Goal: Transaction & Acquisition: Purchase product/service

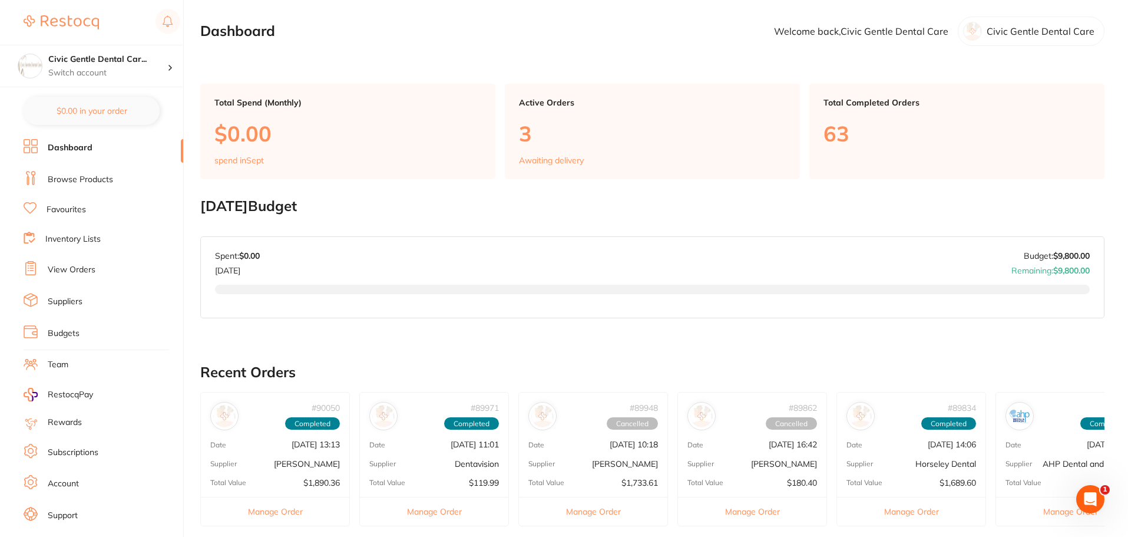
click at [72, 182] on link "Browse Products" at bounding box center [80, 180] width 65 height 12
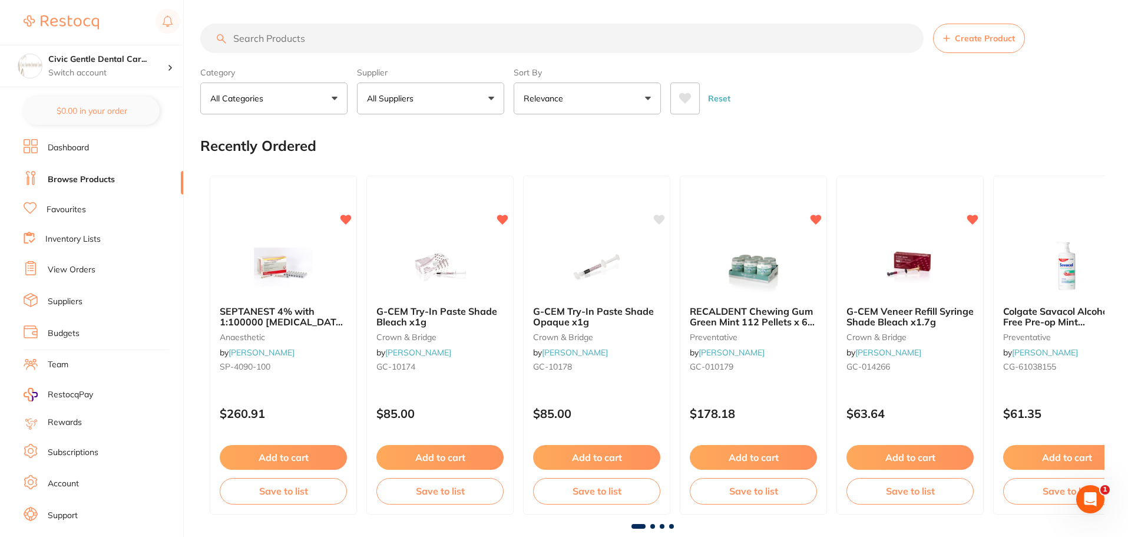
click at [246, 37] on input "search" at bounding box center [562, 38] width 724 height 29
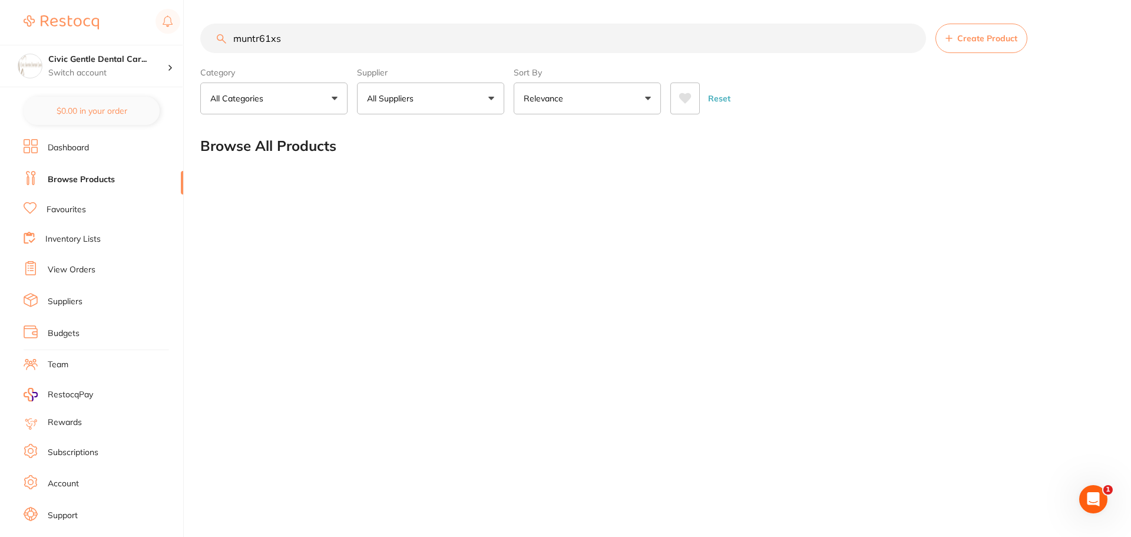
drag, startPoint x: 310, startPoint y: 42, endPoint x: 34, endPoint y: 7, distance: 278.6
click at [34, 7] on div "$0.00 Civic Gentle Dental Car... Switch account Civic Gentle Dental Care $0.00 …" at bounding box center [565, 268] width 1131 height 537
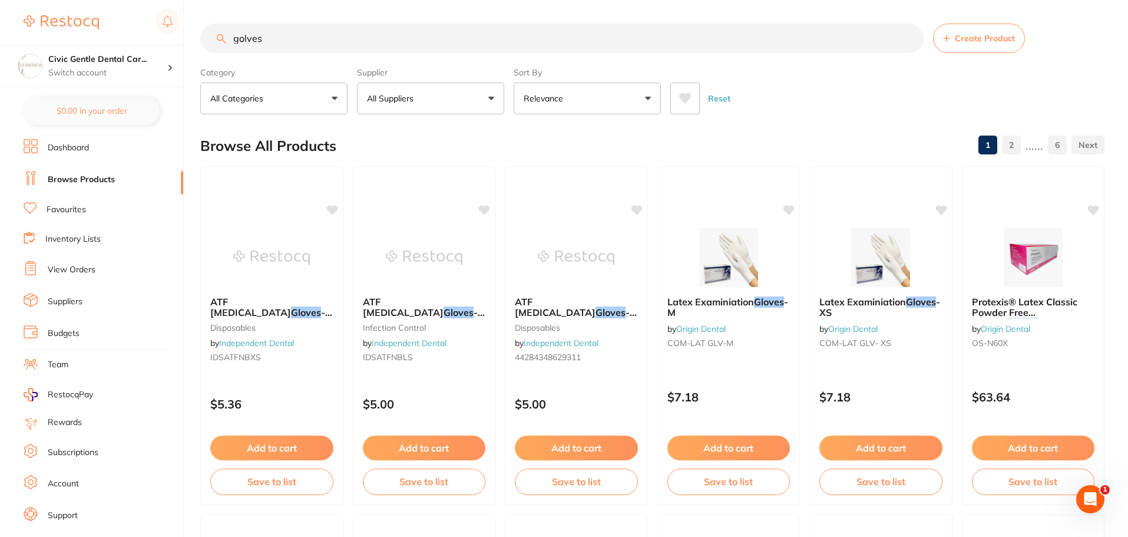
type input "golves"
click at [397, 93] on button "All Suppliers" at bounding box center [430, 99] width 147 height 32
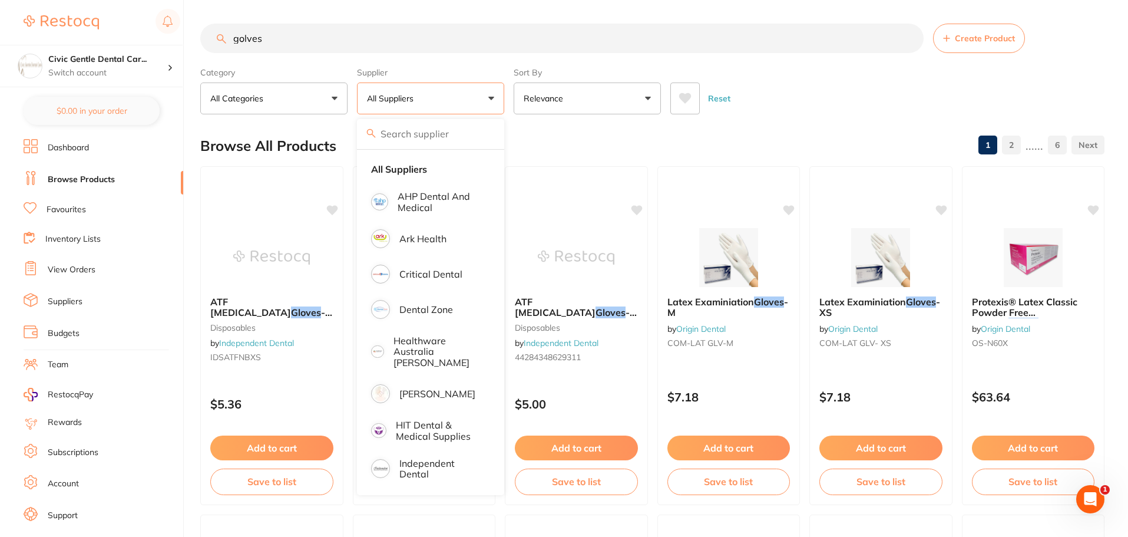
drag, startPoint x: 286, startPoint y: 39, endPoint x: 110, endPoint y: 41, distance: 176.2
click at [110, 41] on div "$0.00 Civic Gentle Dental Car... Switch account Civic Gentle Dental Care $0.00 …" at bounding box center [564, 268] width 1128 height 537
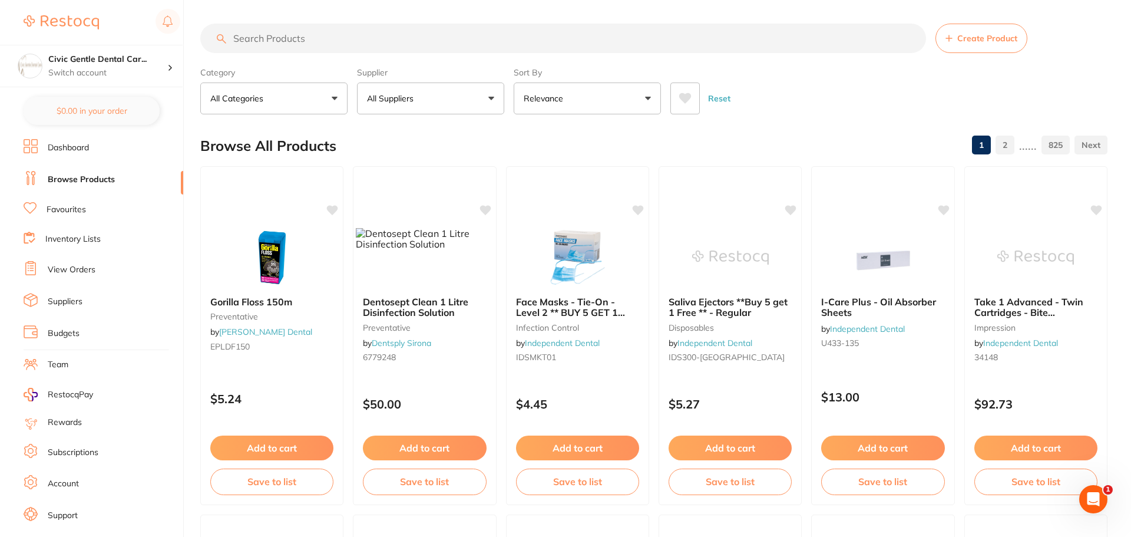
click at [394, 103] on p "All Suppliers" at bounding box center [392, 99] width 51 height 12
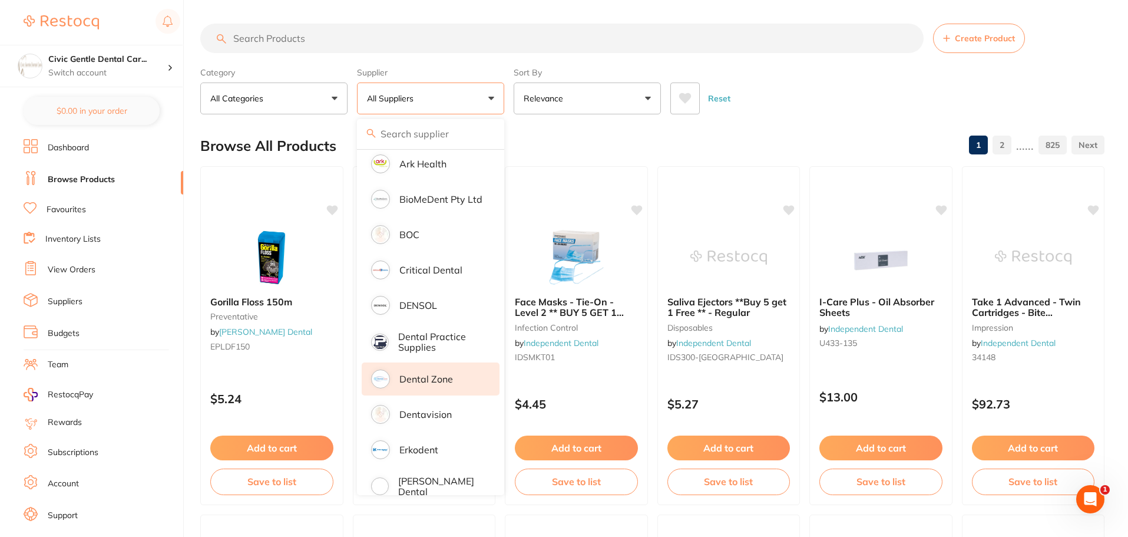
scroll to position [236, 0]
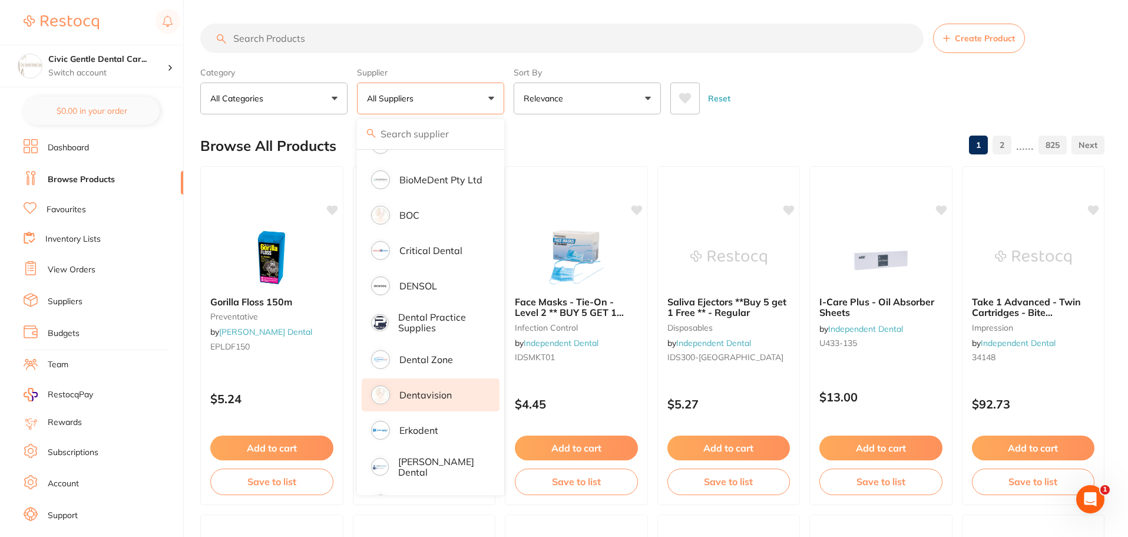
click at [418, 397] on p "Dentavision" at bounding box center [426, 395] width 52 height 11
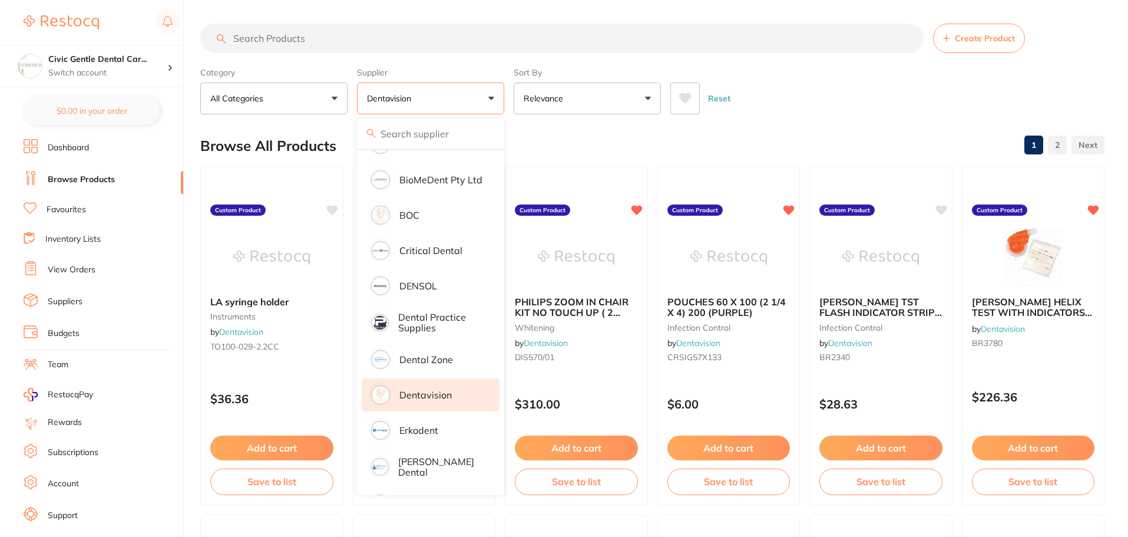
click at [247, 43] on input "search" at bounding box center [562, 38] width 724 height 29
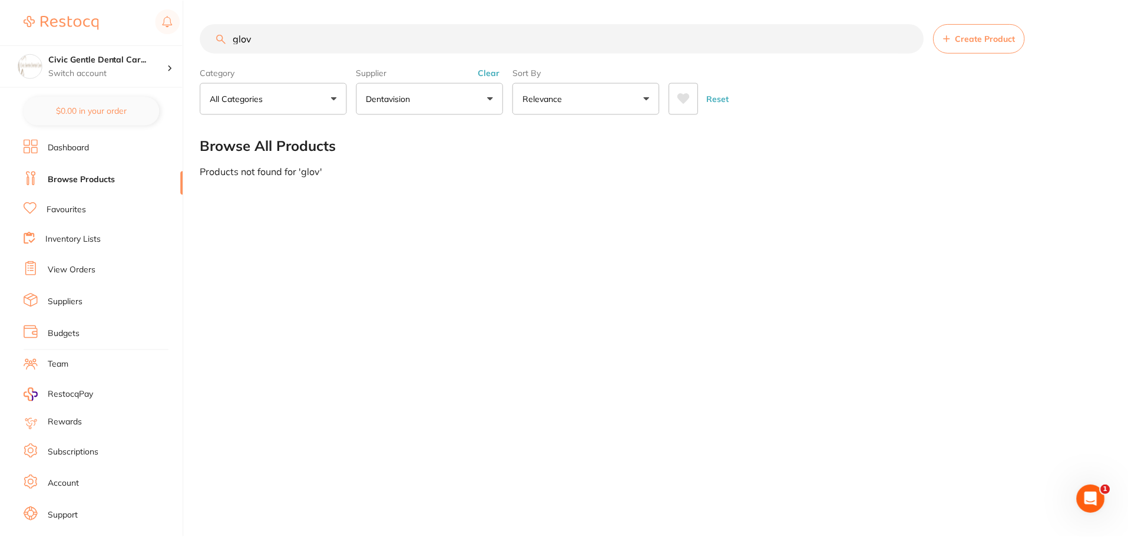
scroll to position [165, 0]
type input "g"
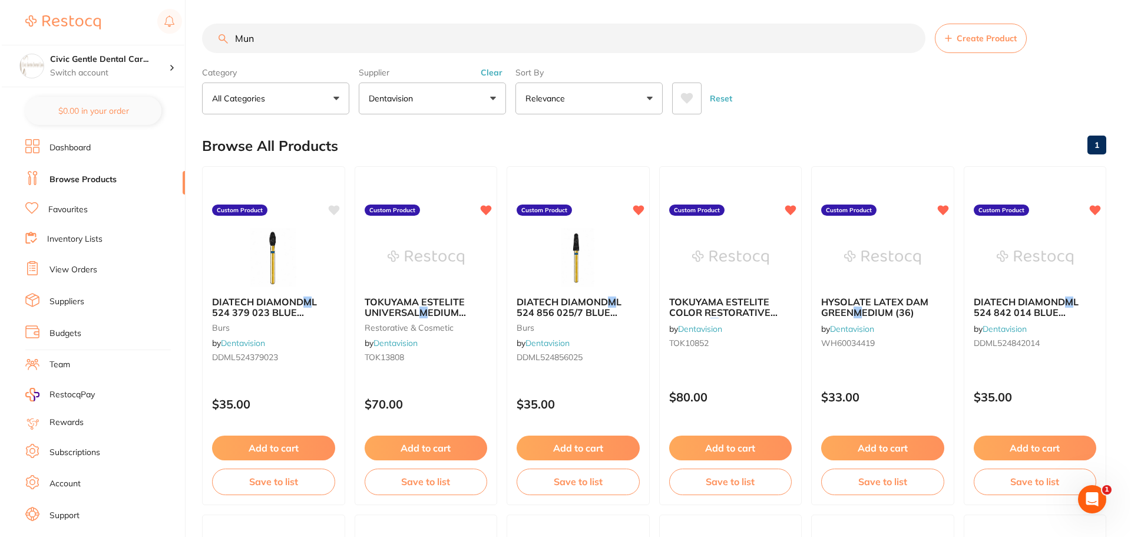
scroll to position [0, 0]
type input "Muntr"
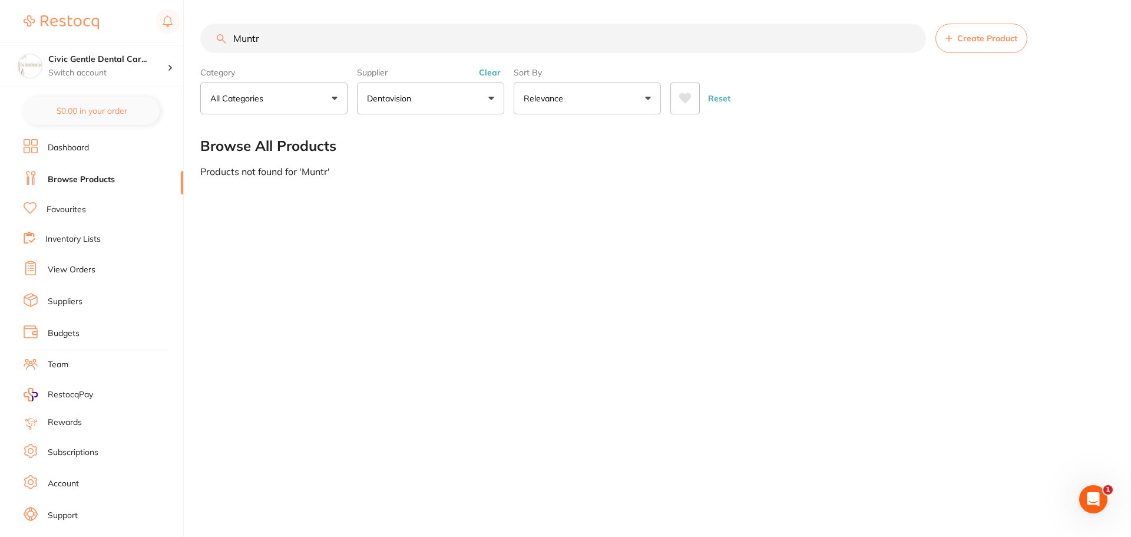
drag, startPoint x: 276, startPoint y: 35, endPoint x: 161, endPoint y: 39, distance: 115.0
click at [161, 39] on div "$0.00 Civic Gentle Dental Car... Switch account Civic Gentle Dental Care $0.00 …" at bounding box center [565, 268] width 1131 height 537
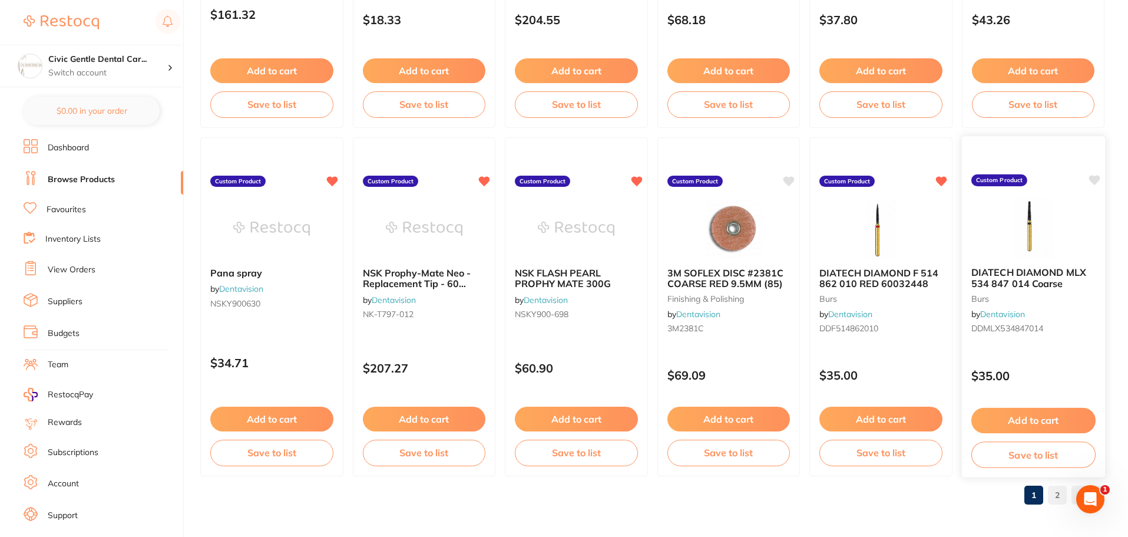
scroll to position [2816, 0]
drag, startPoint x: 1114, startPoint y: 185, endPoint x: 621, endPoint y: 459, distance: 564.2
click at [57, 268] on link "View Orders" at bounding box center [72, 270] width 48 height 12
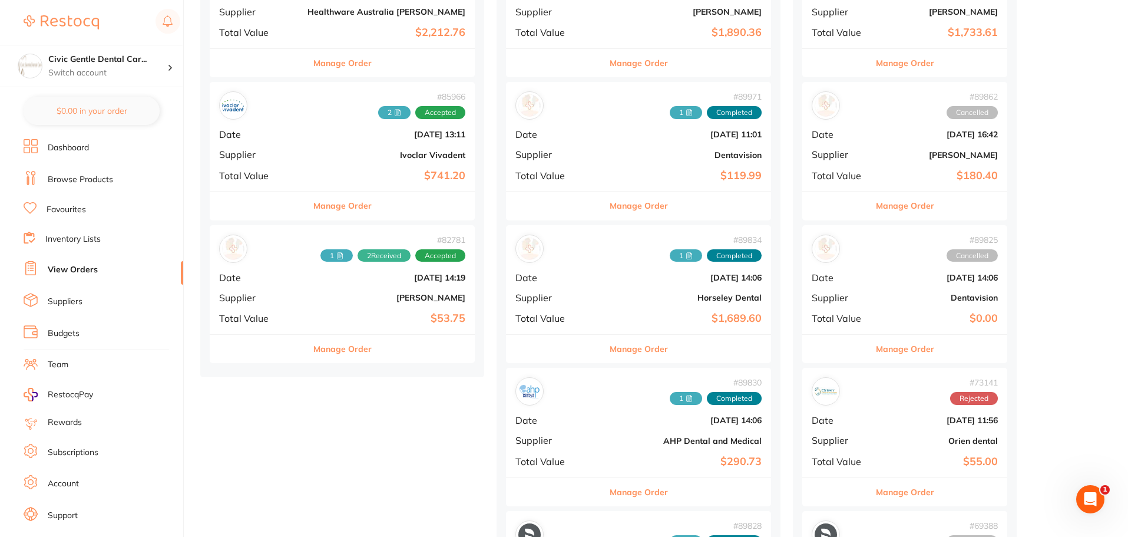
scroll to position [118, 0]
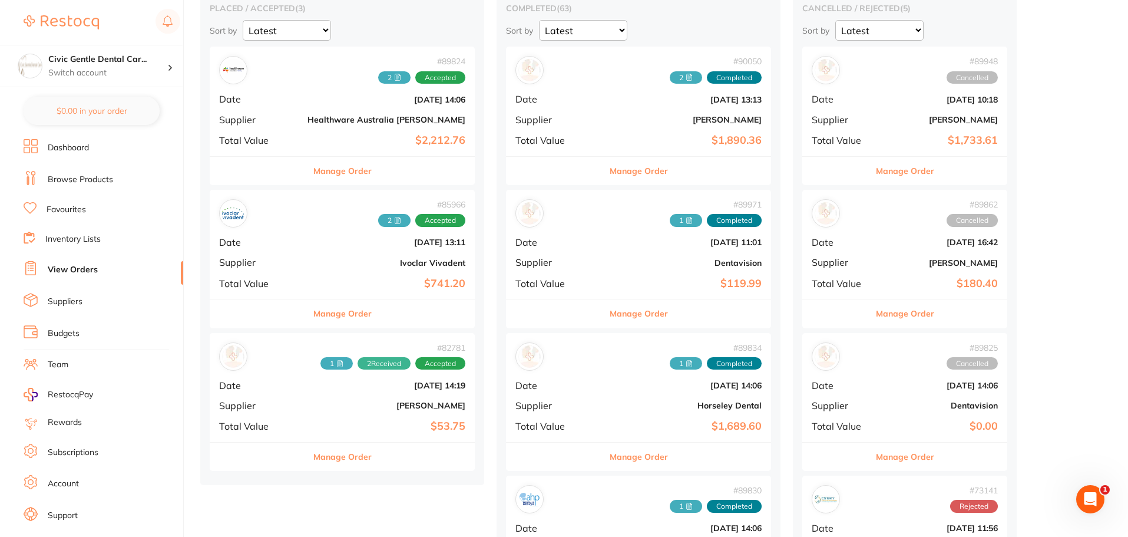
click at [604, 261] on b "Dentavision" at bounding box center [683, 262] width 158 height 9
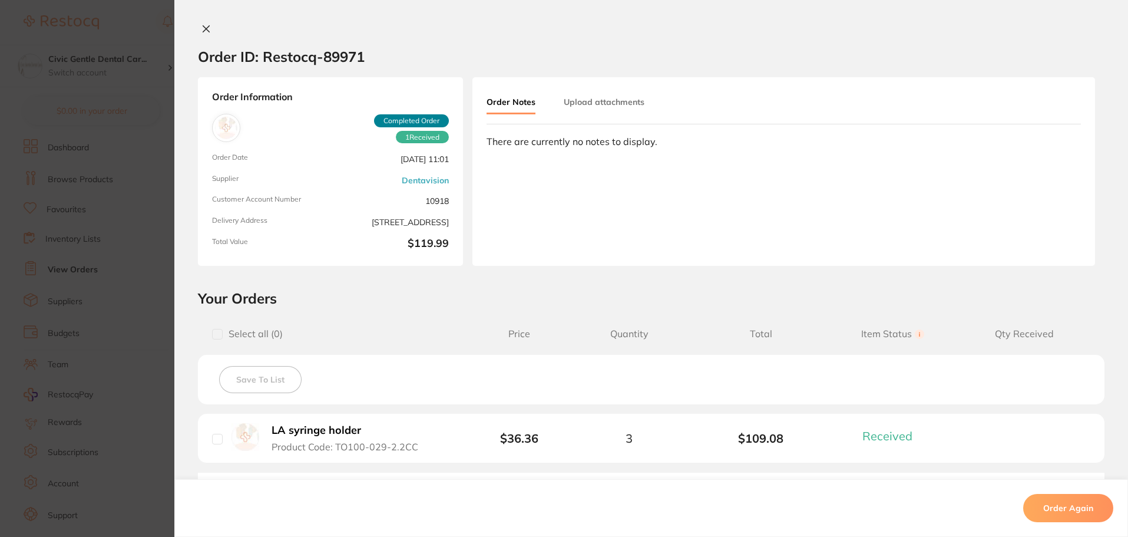
click at [146, 99] on section "Order ID: Restocq- 89971 Order Information 1 Received Completed Order Order Dat…" at bounding box center [564, 268] width 1128 height 537
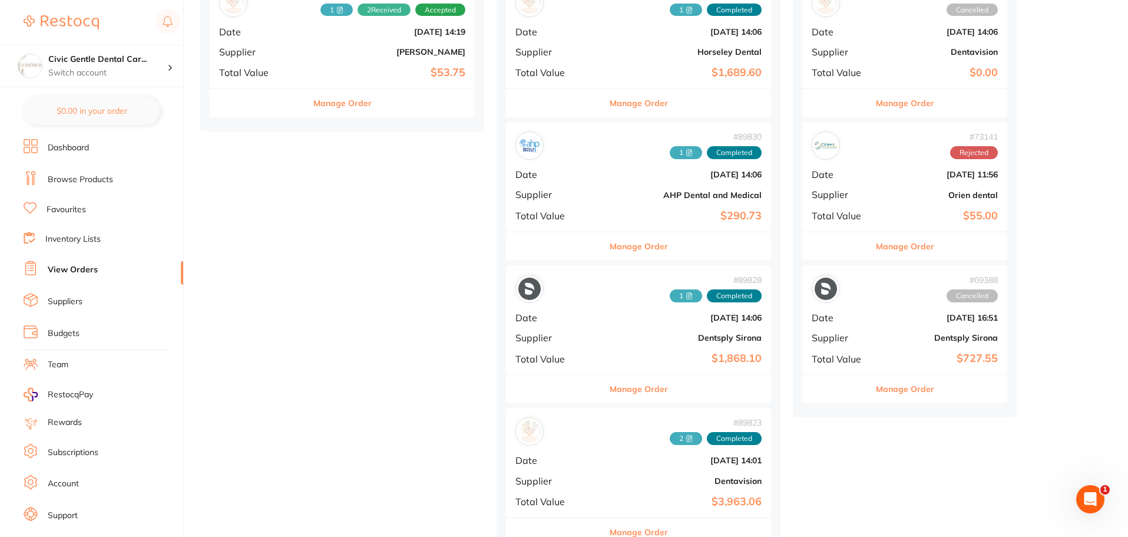
scroll to position [589, 0]
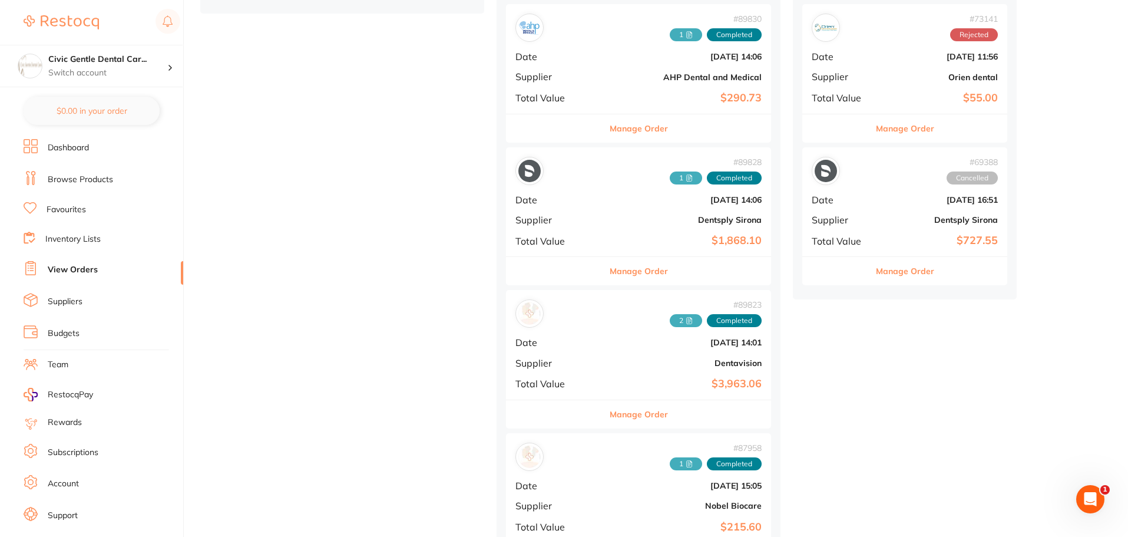
click at [604, 361] on b "Dentavision" at bounding box center [683, 362] width 158 height 9
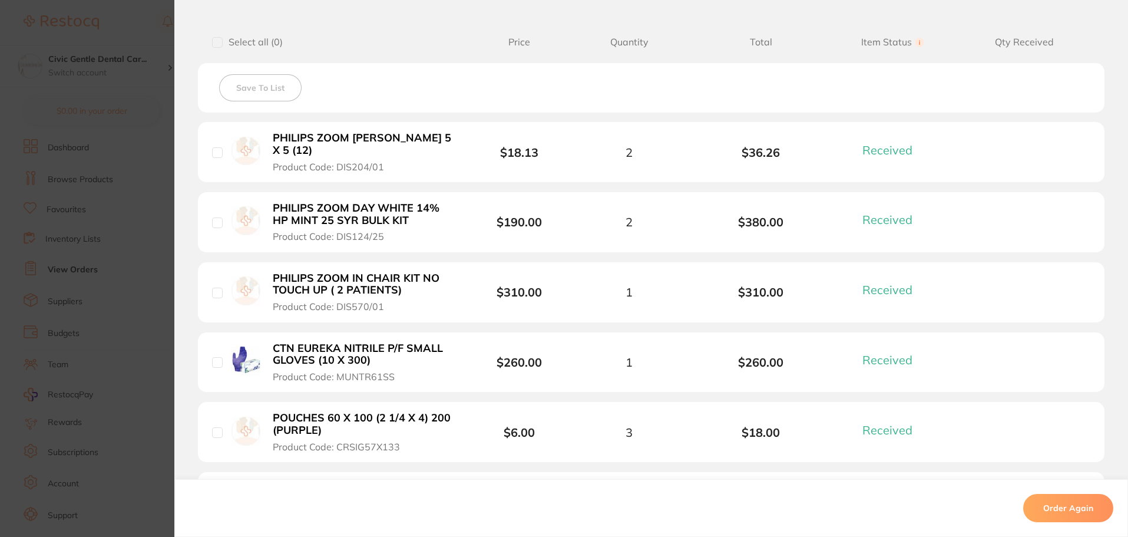
scroll to position [354, 0]
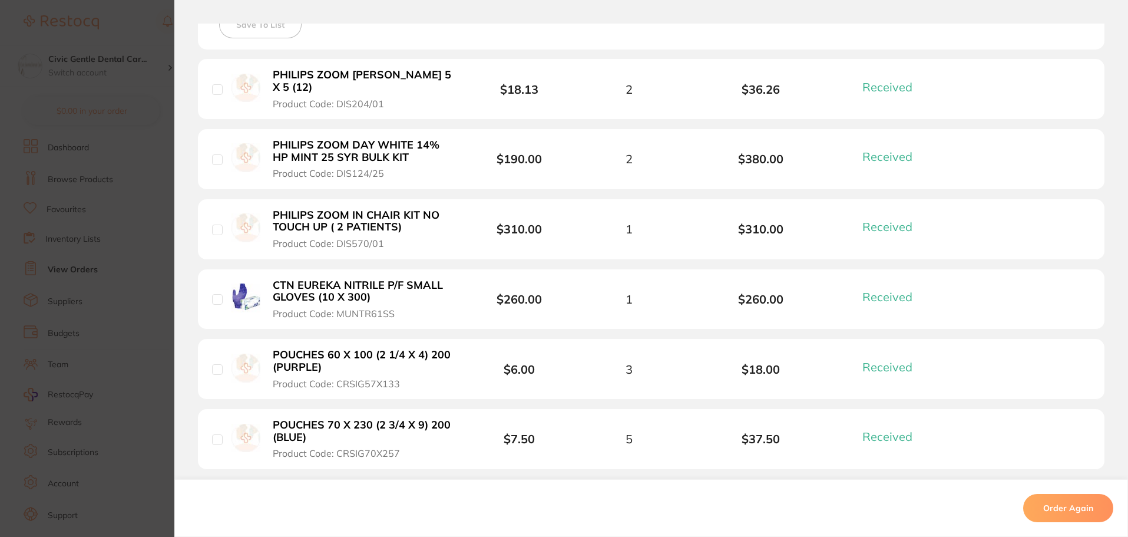
drag, startPoint x: 402, startPoint y: 297, endPoint x: 402, endPoint y: 306, distance: 9.4
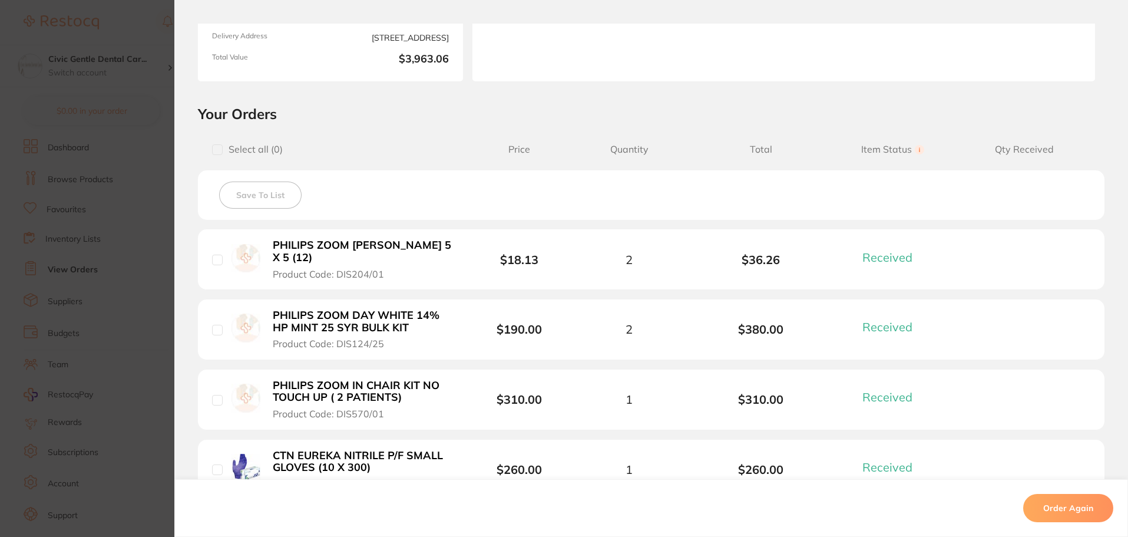
scroll to position [0, 0]
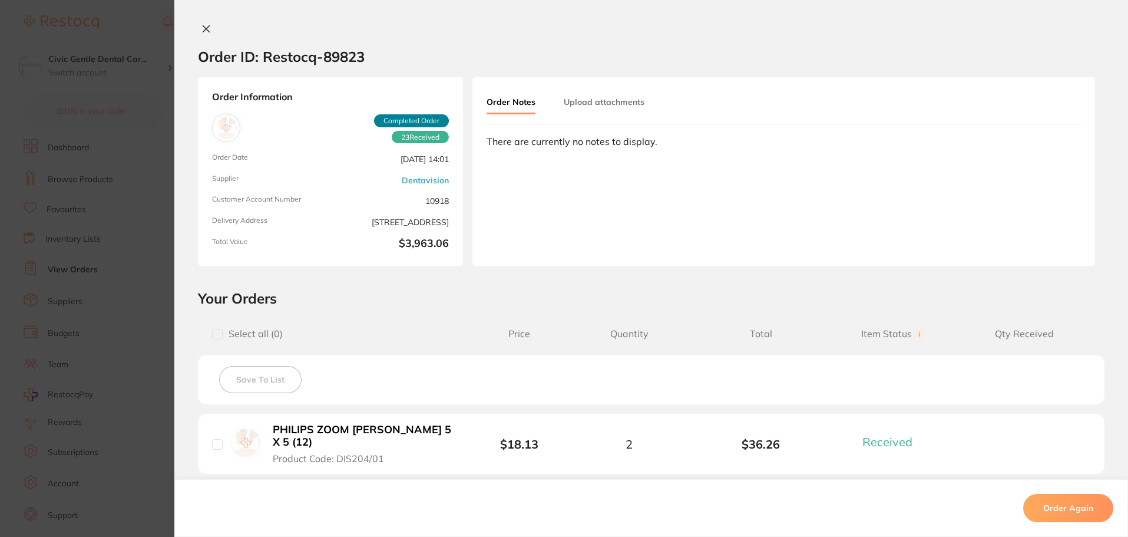
click at [206, 34] on button at bounding box center [206, 30] width 17 height 12
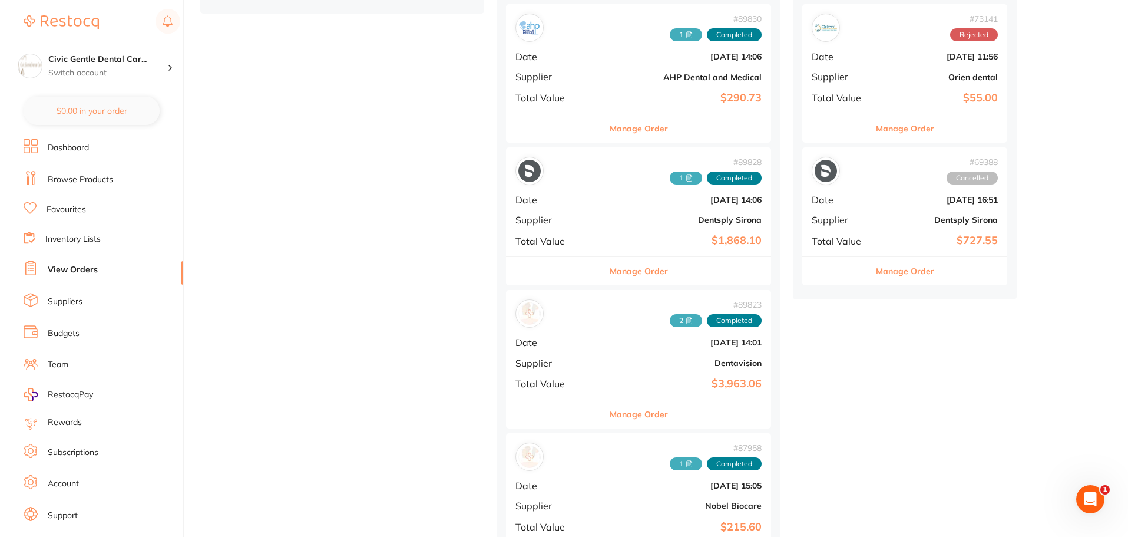
click at [84, 179] on link "Browse Products" at bounding box center [80, 180] width 65 height 12
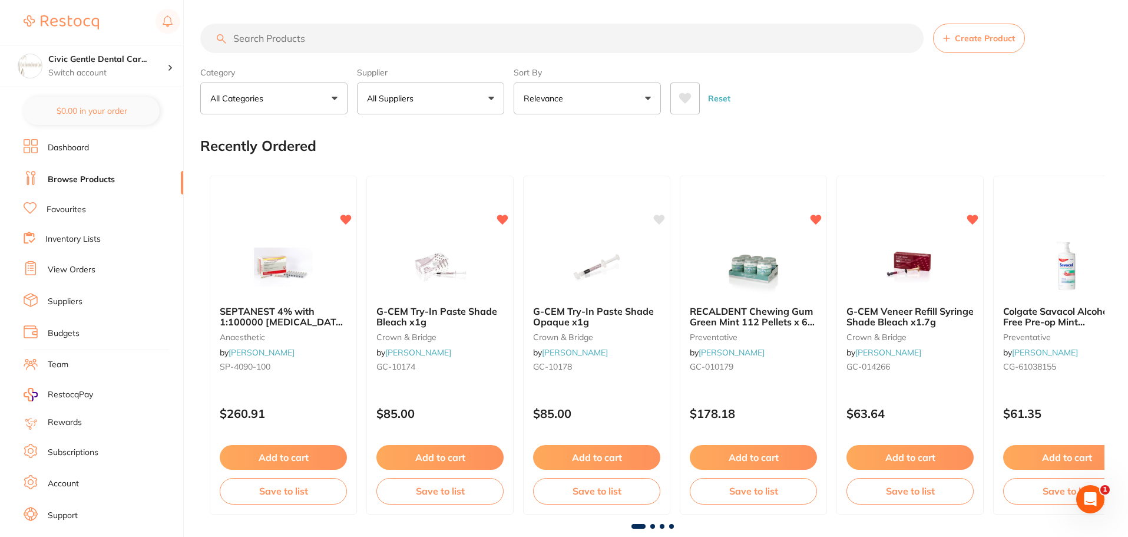
click at [278, 39] on input "search" at bounding box center [562, 38] width 724 height 29
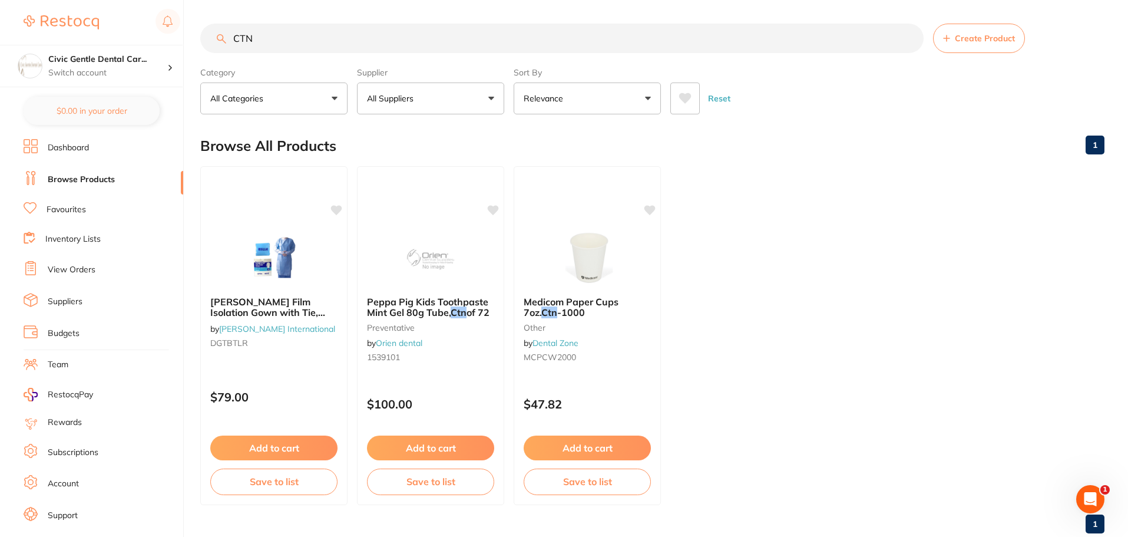
type input "CTN"
click at [67, 261] on li "View Orders" at bounding box center [104, 270] width 160 height 18
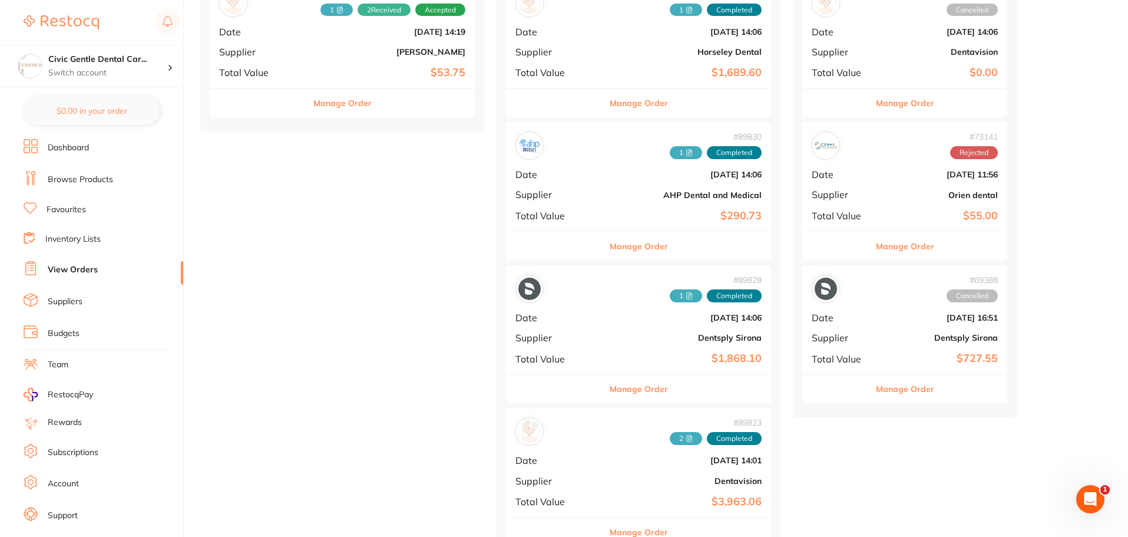
scroll to position [648, 0]
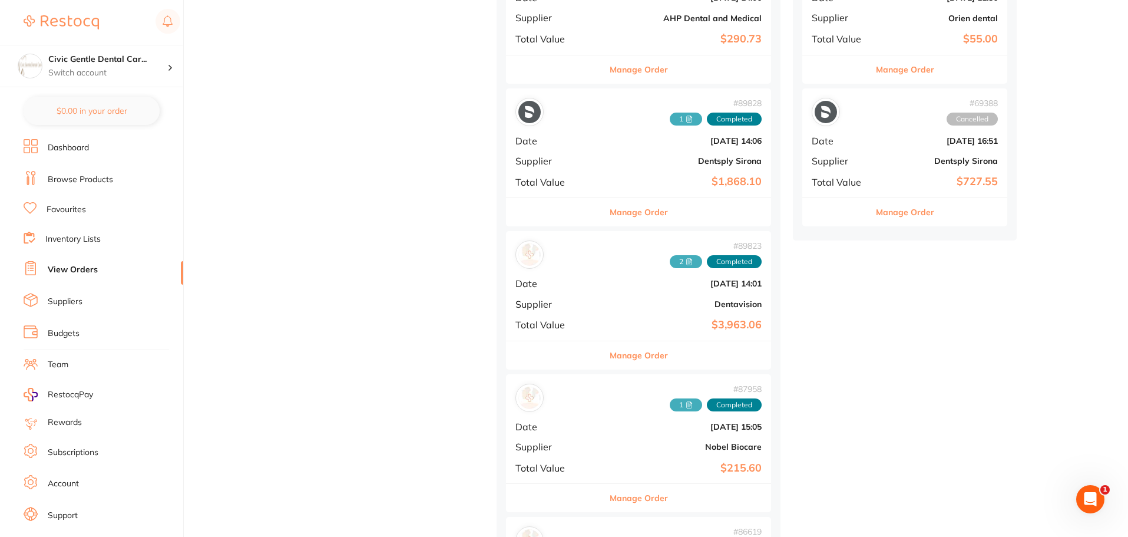
click at [589, 315] on div "# 89823 2 Completed Date Aug 11 2025, 14:01 Supplier Dentavision Total Value $3…" at bounding box center [638, 285] width 265 height 109
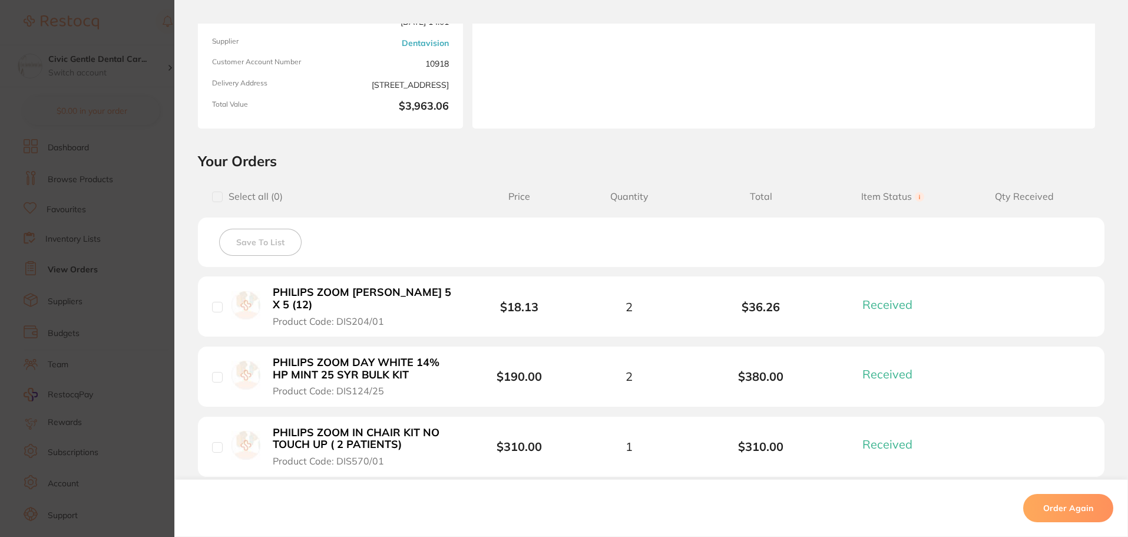
scroll to position [177, 0]
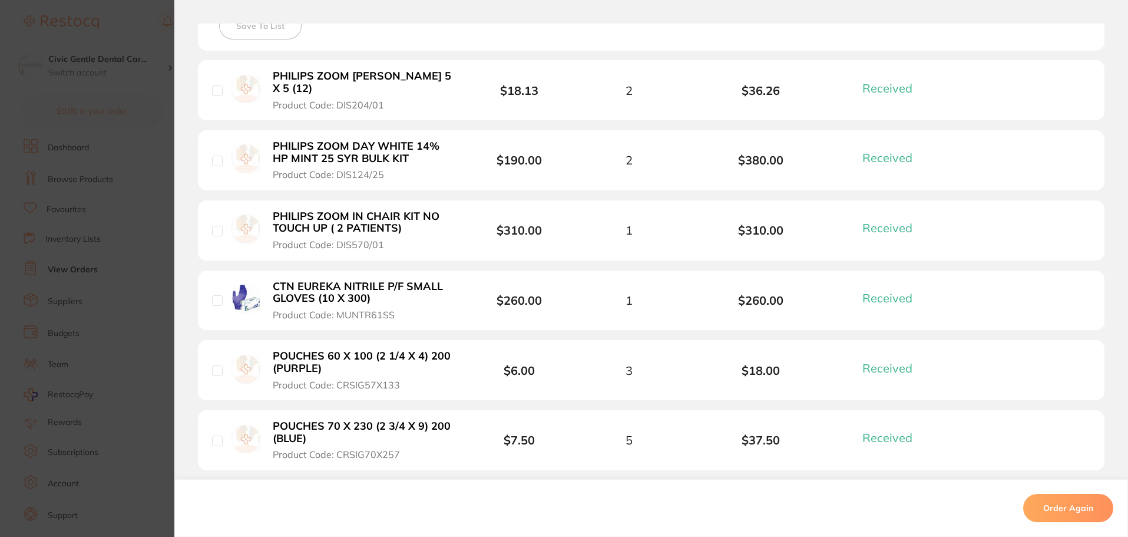
click at [320, 290] on b "CTN EUREKA NITRILE P/F SMALL GLOVES (10 X 300)" at bounding box center [364, 293] width 182 height 24
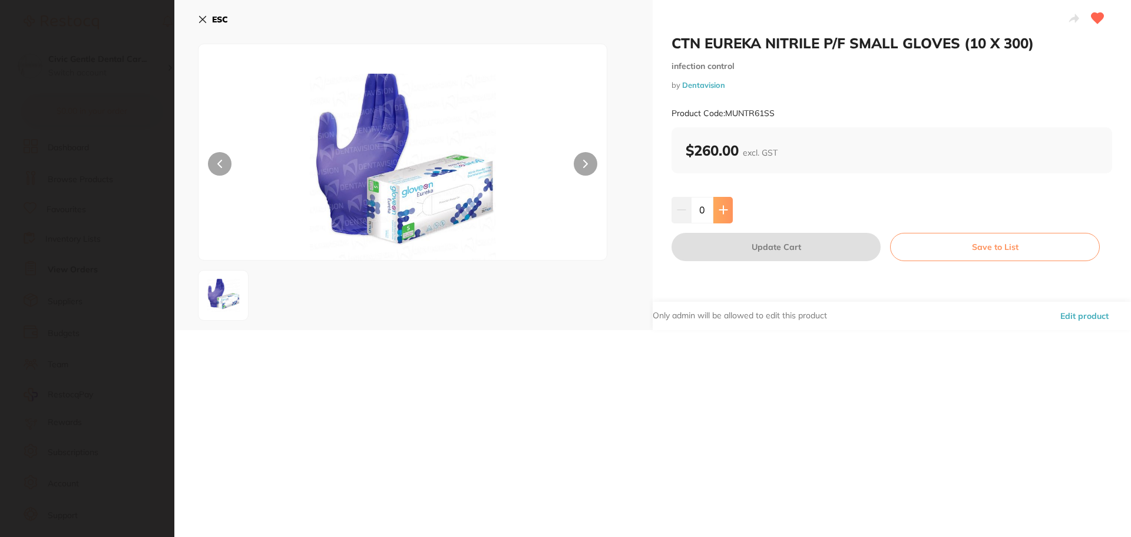
click at [730, 215] on button at bounding box center [723, 210] width 19 height 26
type input "1"
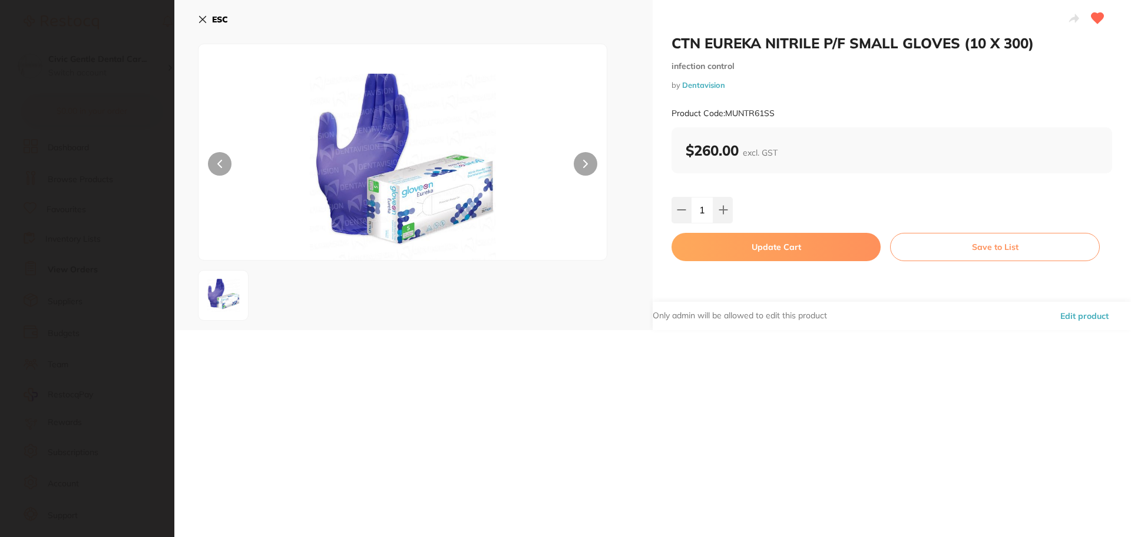
click at [729, 245] on button "Update Cart" at bounding box center [776, 247] width 209 height 28
checkbox input "false"
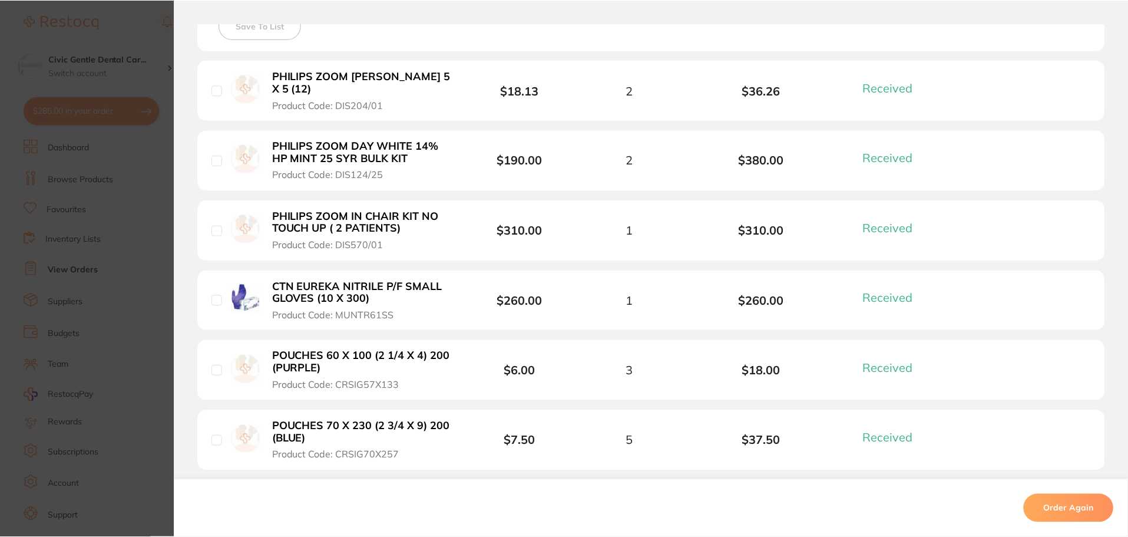
scroll to position [648, 0]
type textarea "Buy 3 get 1 promo"
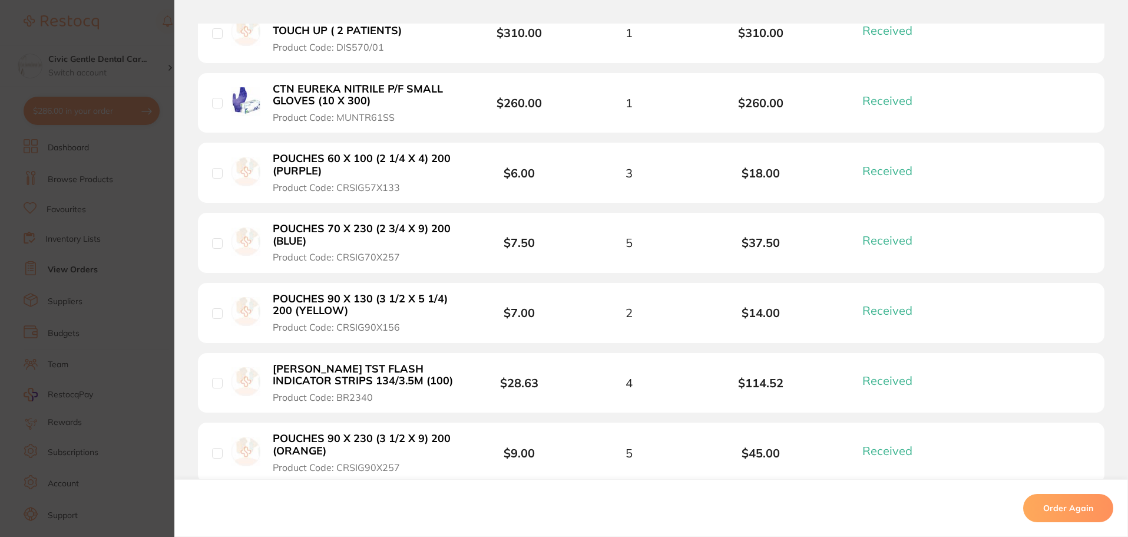
scroll to position [530, 0]
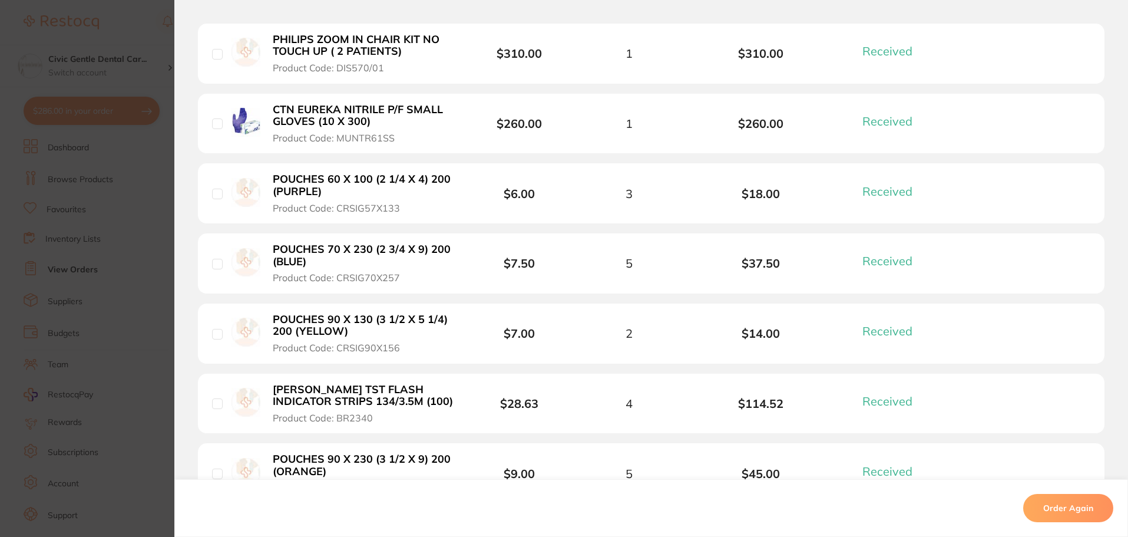
click at [343, 138] on span "Product Code: MUNTR61SS" at bounding box center [334, 138] width 122 height 11
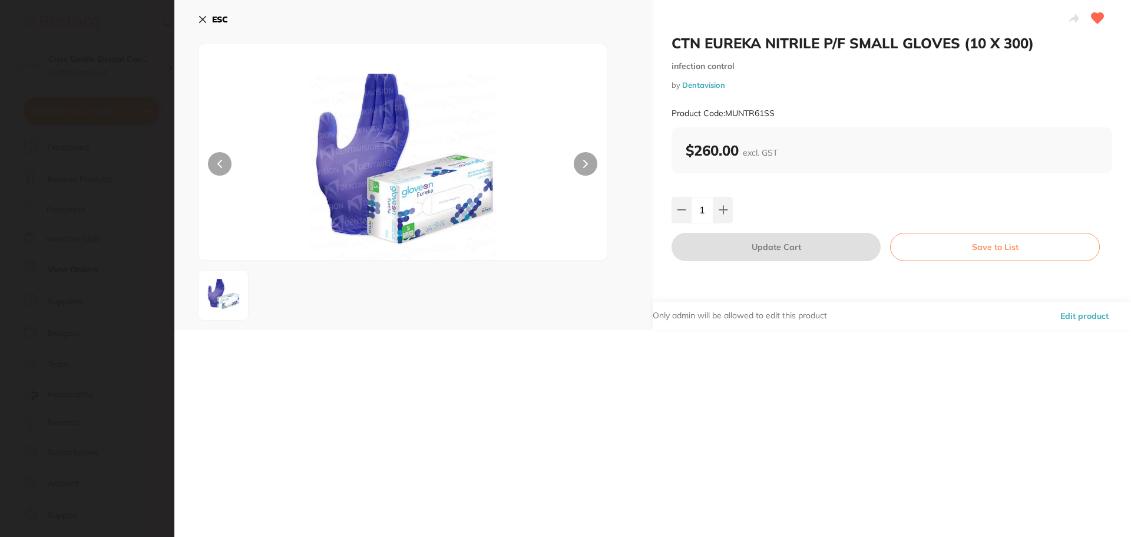
scroll to position [0, 0]
drag, startPoint x: 788, startPoint y: 114, endPoint x: 728, endPoint y: 113, distance: 60.1
click at [728, 113] on div "Product Code: MUNTR61SS" at bounding box center [892, 113] width 441 height 29
copy small "MUNTR61SS"
click at [208, 17] on button "ESC" at bounding box center [213, 19] width 30 height 20
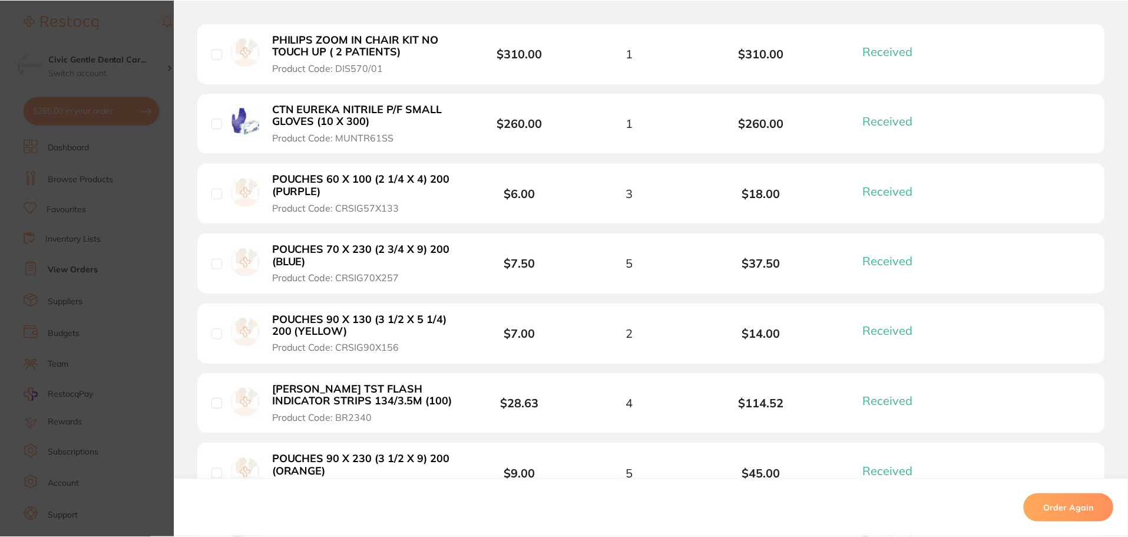
scroll to position [648, 0]
click at [132, 144] on section "Order ID: Restocq- 89823 Order Information 23 Received Completed Order Order Da…" at bounding box center [564, 268] width 1128 height 537
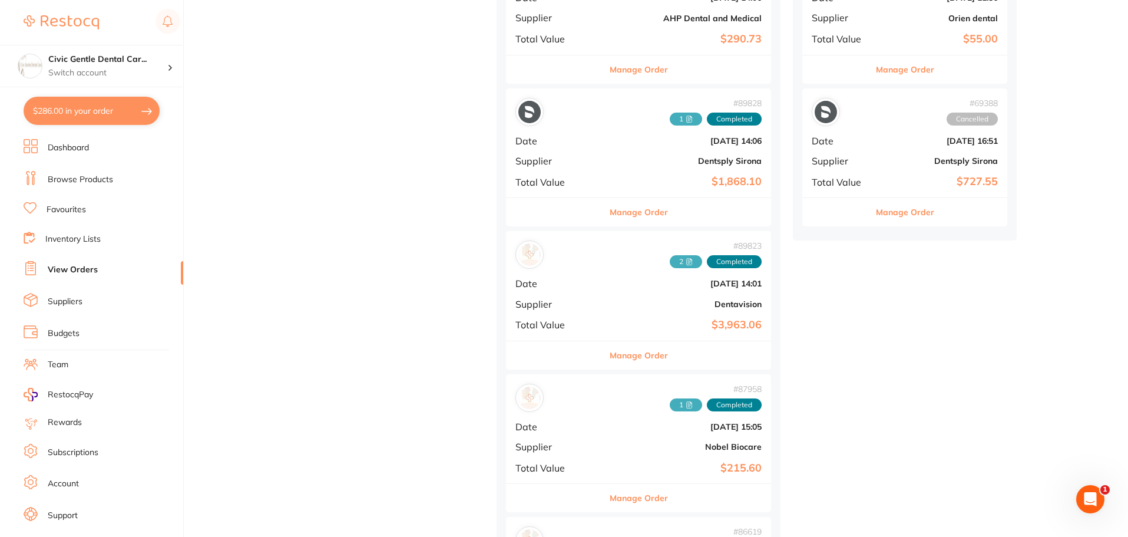
click at [91, 175] on link "Browse Products" at bounding box center [80, 180] width 65 height 12
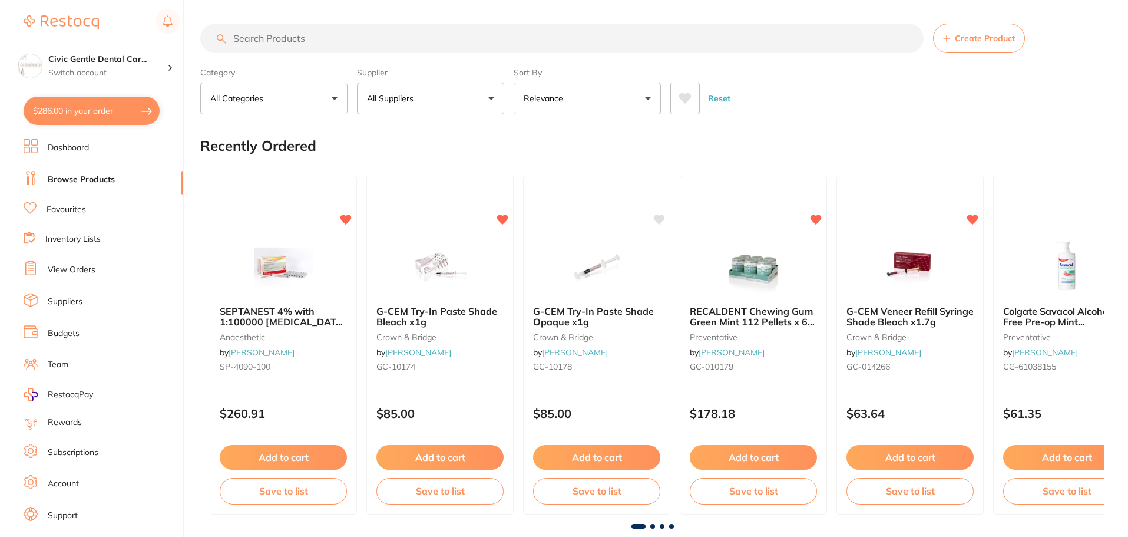
click at [258, 38] on input "search" at bounding box center [562, 38] width 724 height 29
paste input "MUNTR61SS"
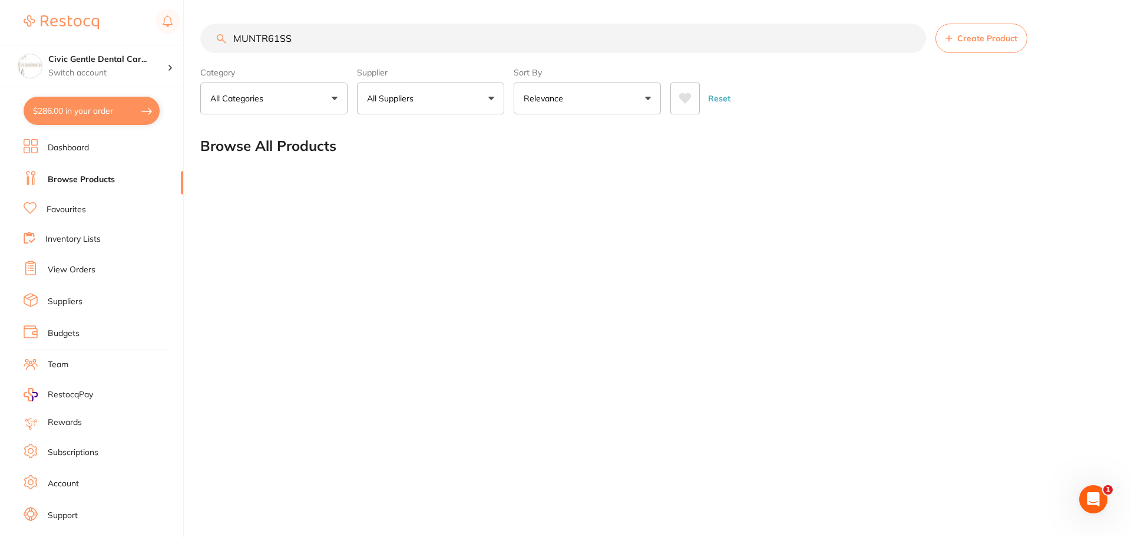
type input "MUNTR61SS"
click at [728, 97] on button "Reset" at bounding box center [719, 99] width 29 height 32
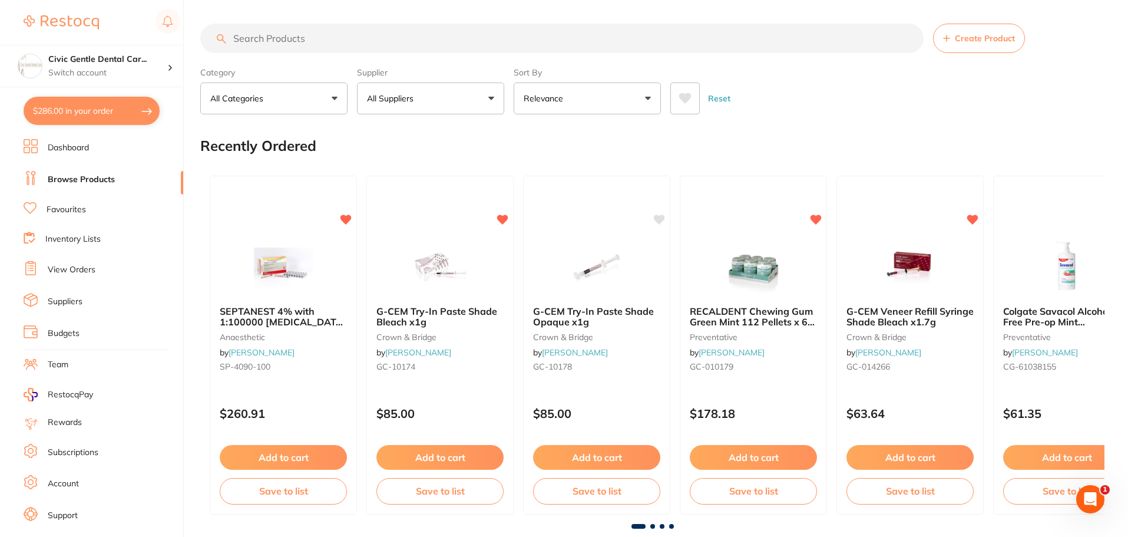
click at [318, 29] on input "search" at bounding box center [562, 38] width 724 height 29
paste input "MUNTR61SS"
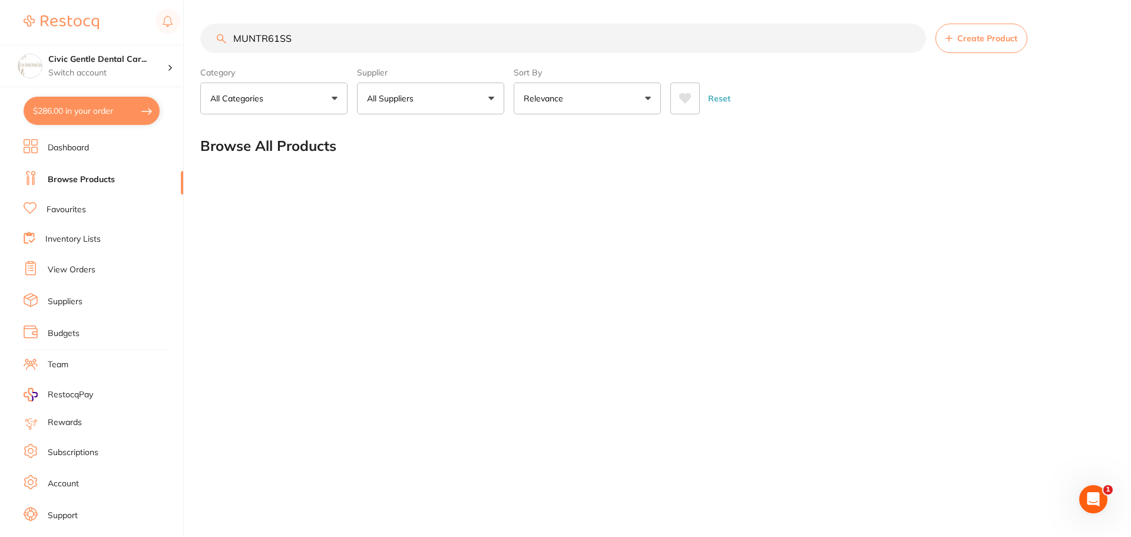
type input "MUNTR61SS"
click at [72, 149] on link "Dashboard" at bounding box center [68, 148] width 41 height 12
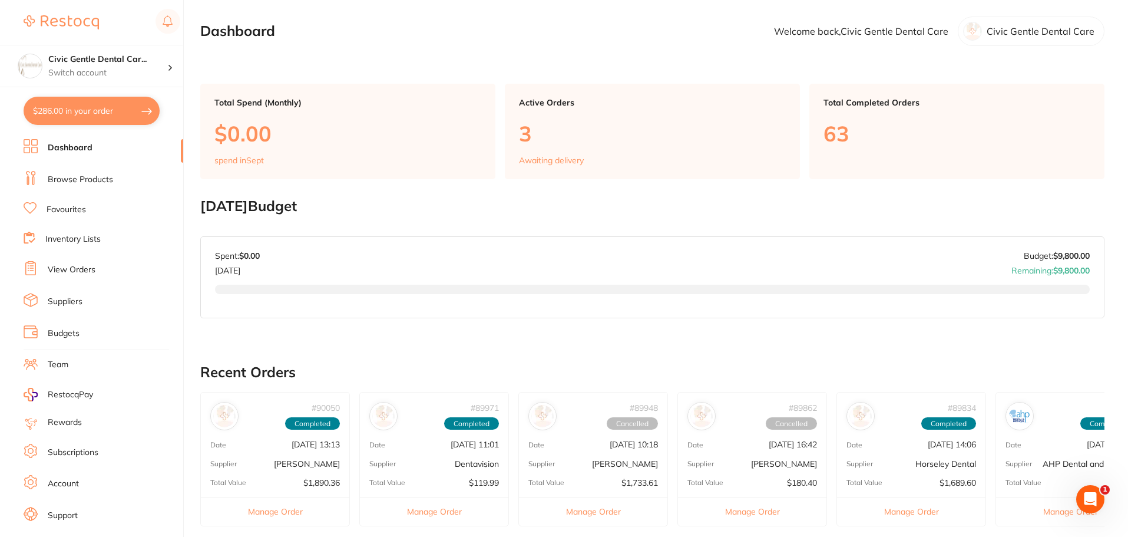
click at [74, 177] on link "Browse Products" at bounding box center [80, 180] width 65 height 12
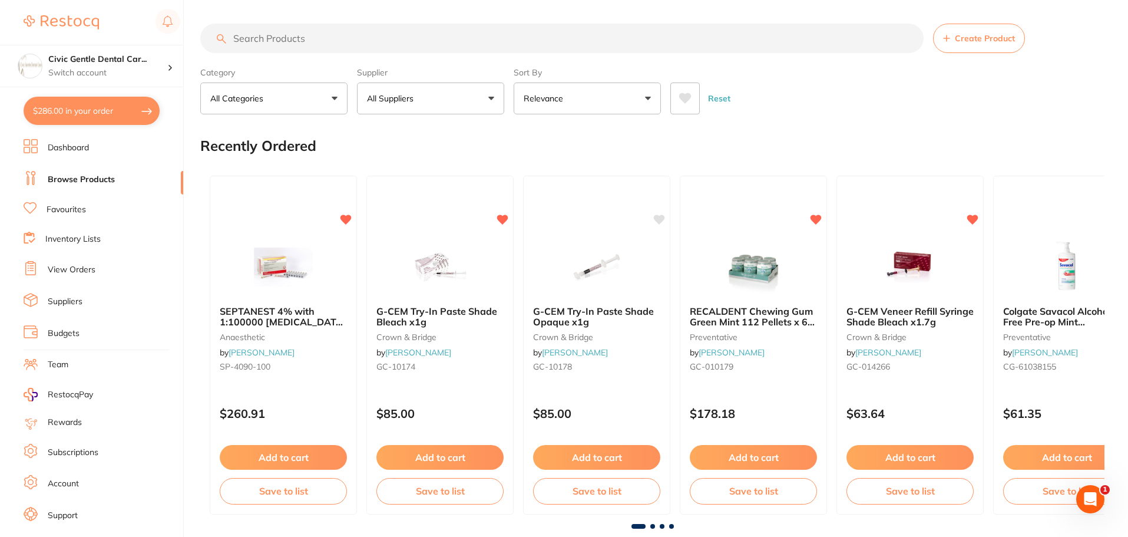
click at [251, 39] on input "search" at bounding box center [562, 38] width 724 height 29
paste input "MUNTR61SS"
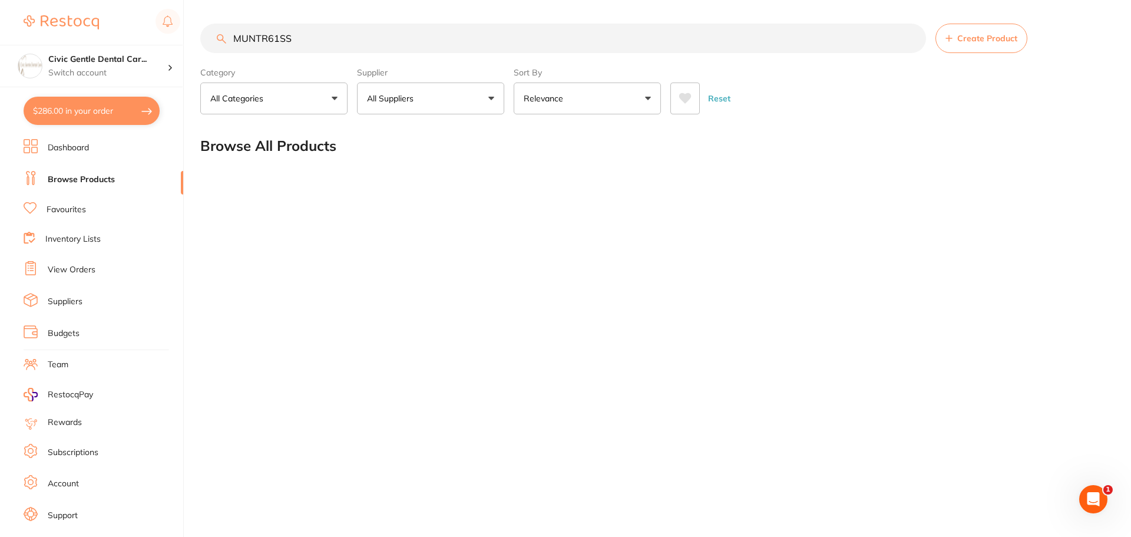
type input "MUNTR61SS"
click at [64, 272] on link "View Orders" at bounding box center [72, 270] width 48 height 12
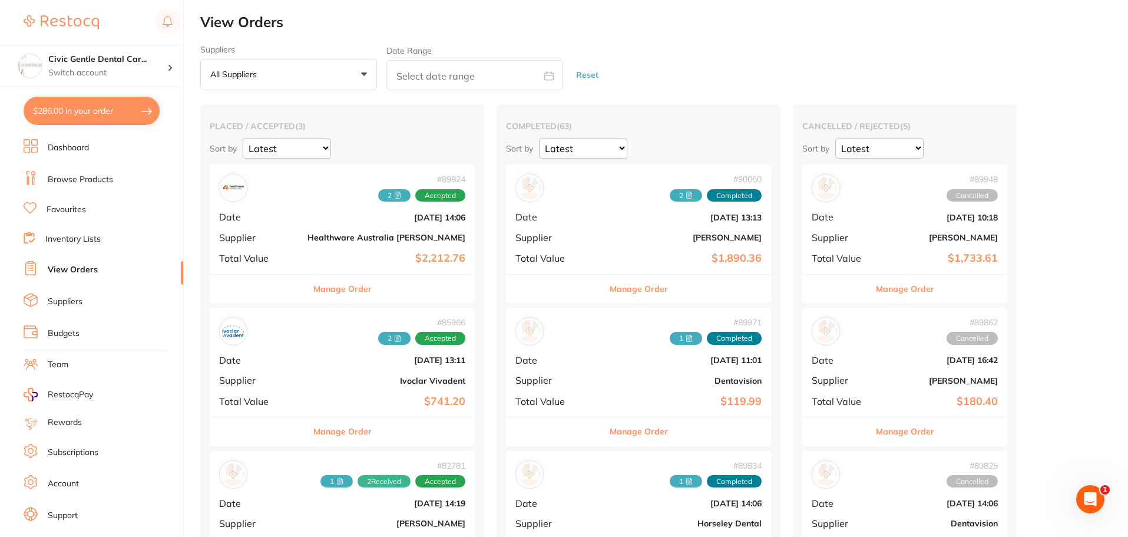
click at [82, 240] on link "Inventory Lists" at bounding box center [72, 239] width 55 height 12
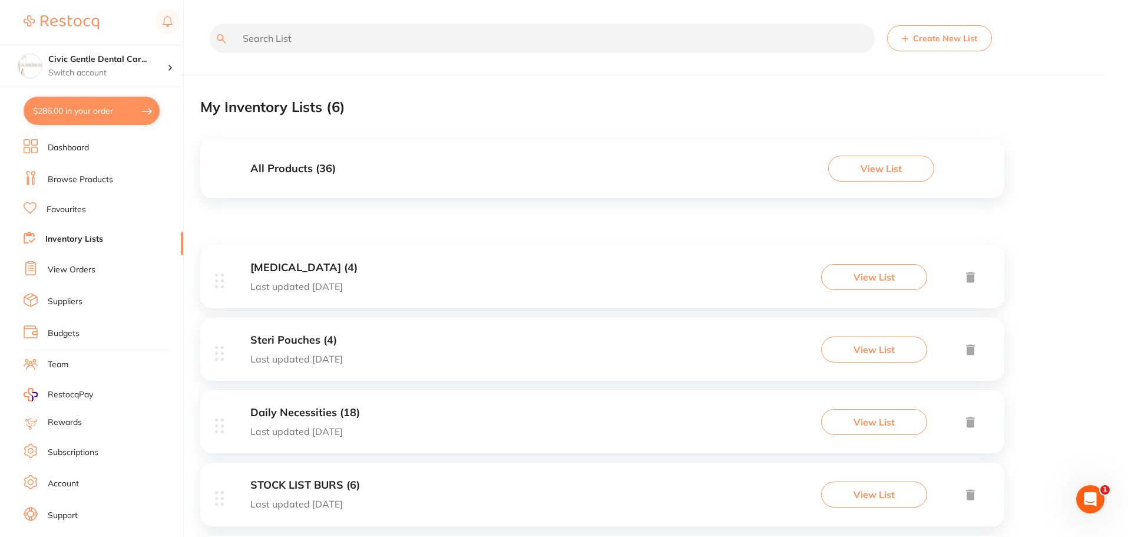
scroll to position [167, 0]
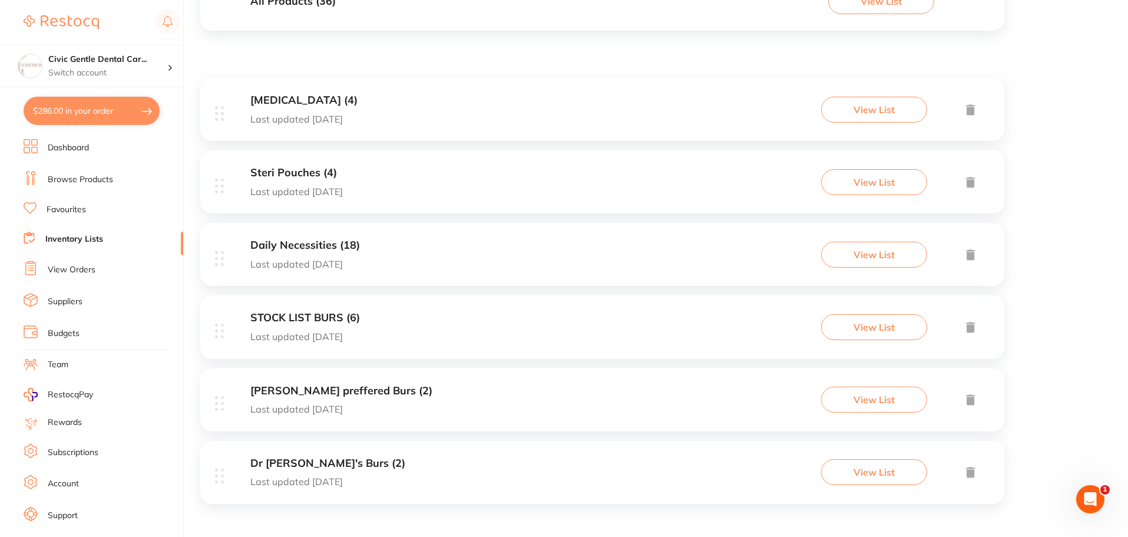
click at [321, 248] on h3 "Daily Necessities (18)" at bounding box center [305, 245] width 110 height 12
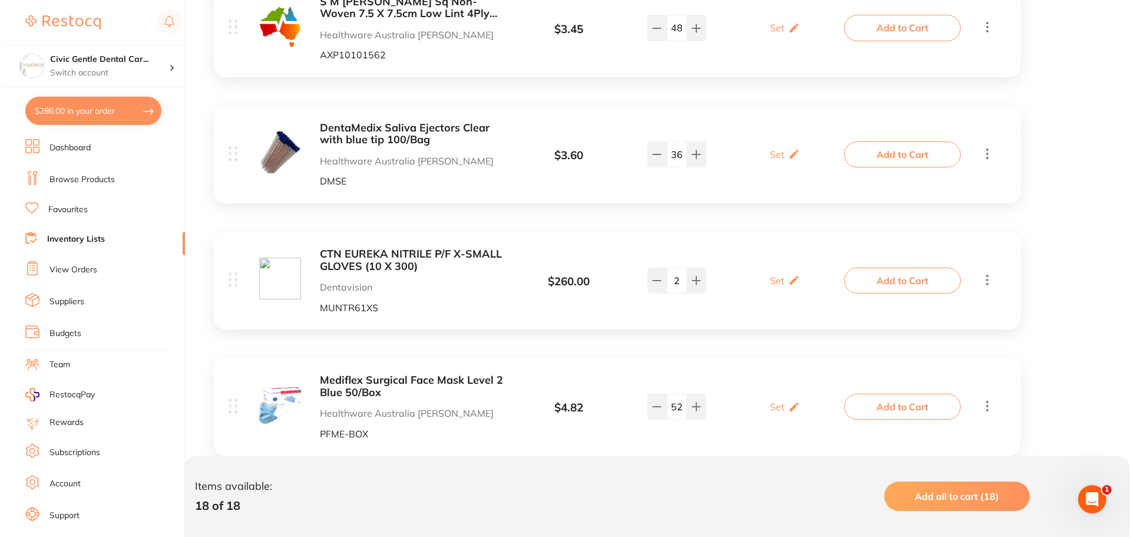
scroll to position [1709, 0]
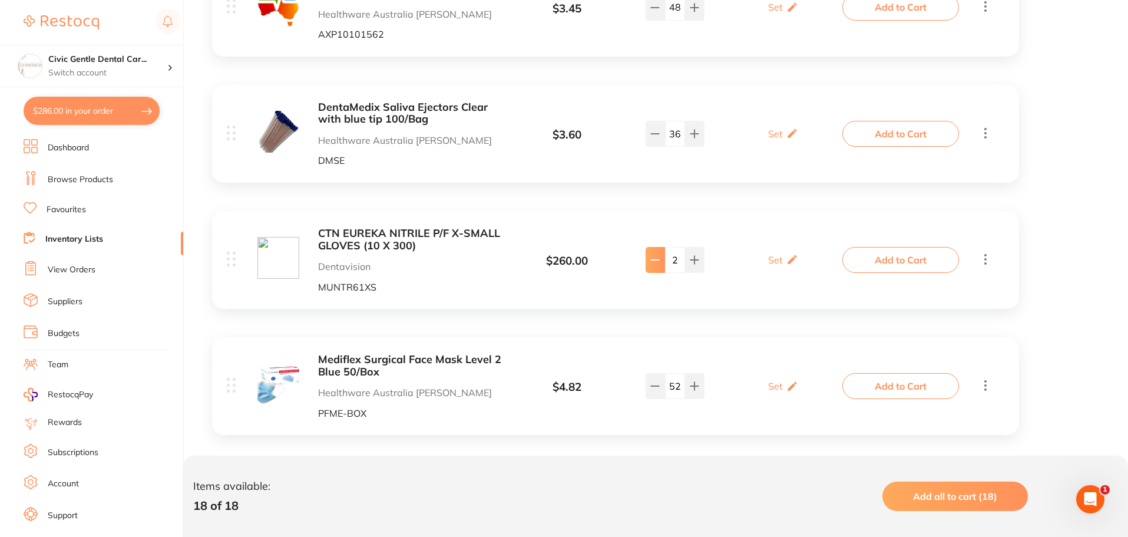
click at [649, 263] on button at bounding box center [655, 260] width 19 height 26
type input "1"
click at [874, 254] on button "Add to Cart" at bounding box center [901, 260] width 117 height 26
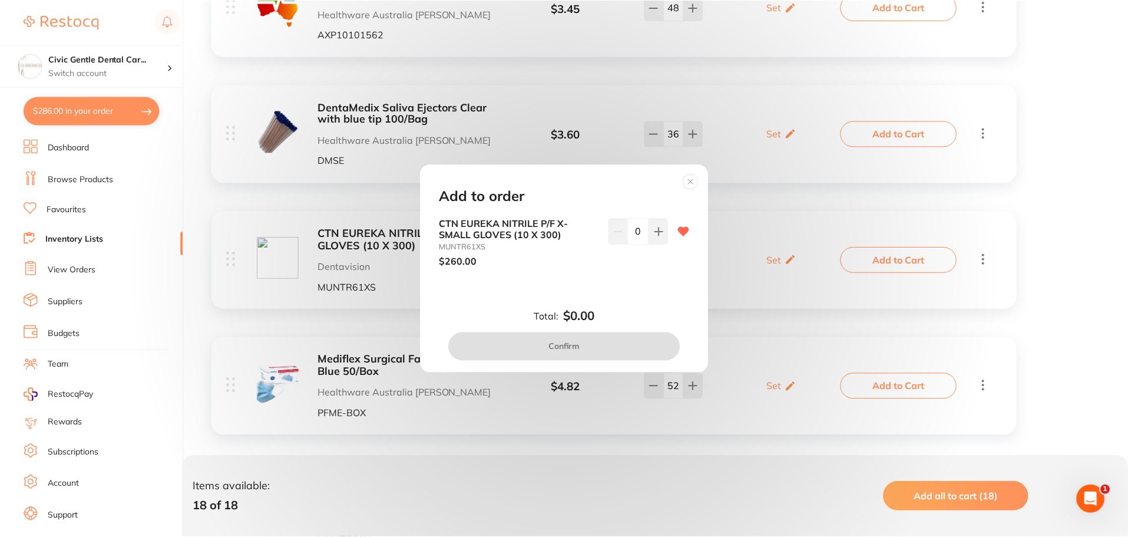
scroll to position [0, 0]
click at [651, 232] on button at bounding box center [660, 231] width 19 height 26
type input "1"
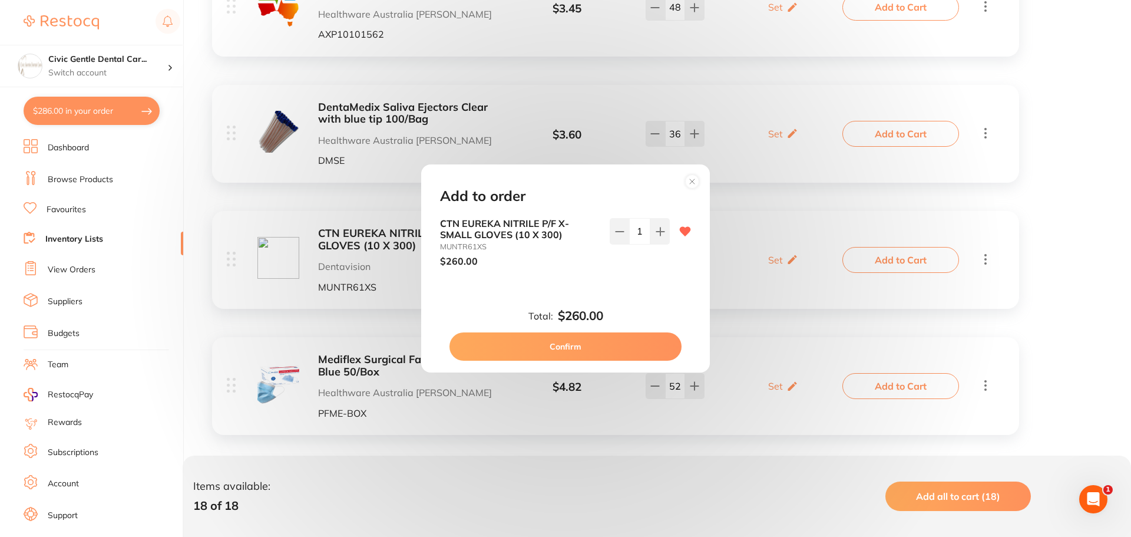
click at [577, 347] on button "Confirm" at bounding box center [566, 346] width 232 height 28
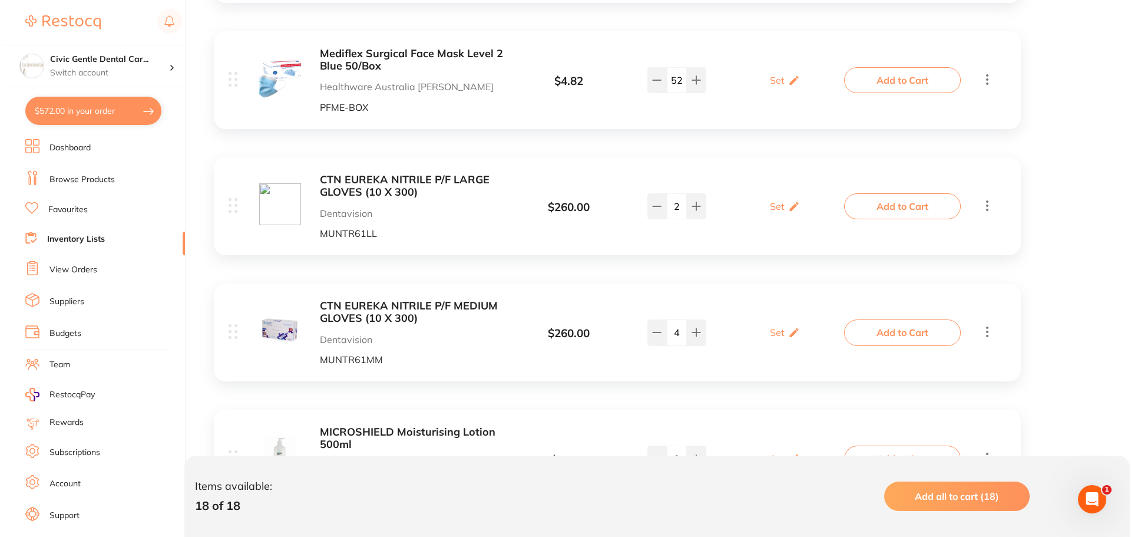
scroll to position [2101, 0]
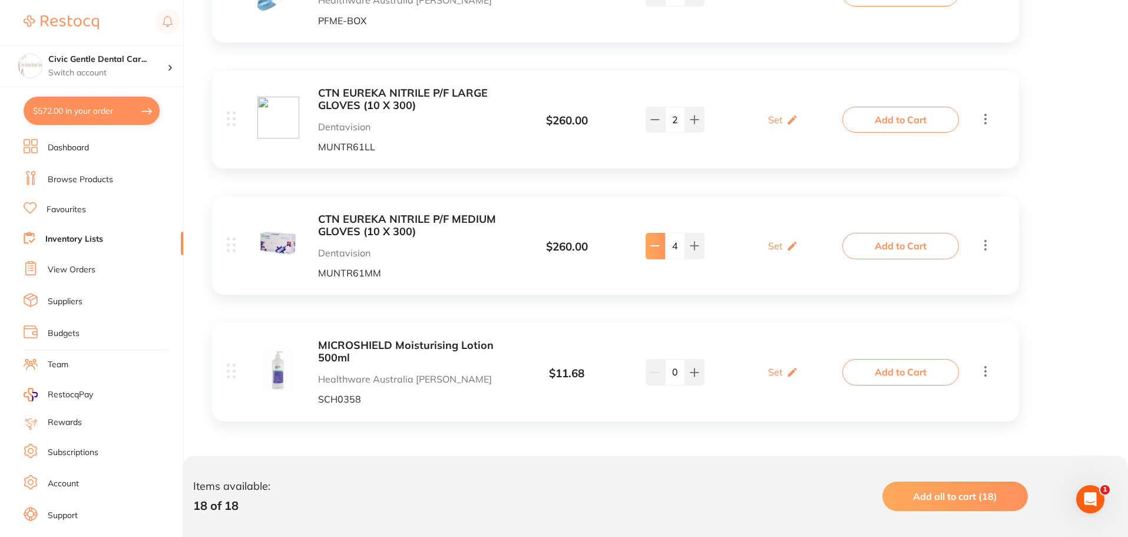
click at [657, 250] on icon at bounding box center [655, 245] width 9 height 9
type input "1"
click at [900, 251] on button "Add to Cart" at bounding box center [901, 246] width 117 height 26
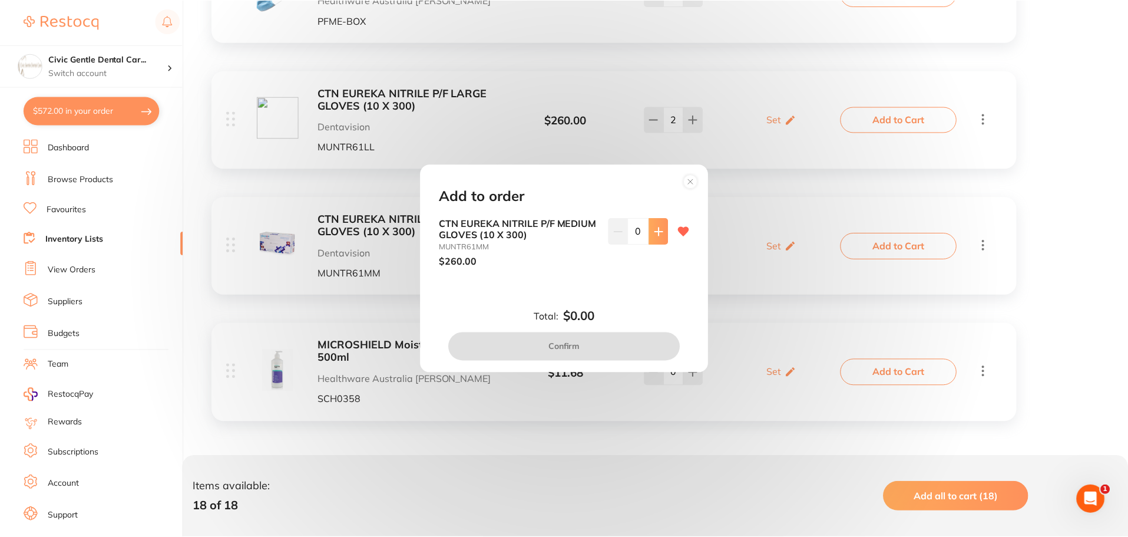
scroll to position [0, 0]
click at [656, 240] on button at bounding box center [660, 231] width 19 height 26
type input "1"
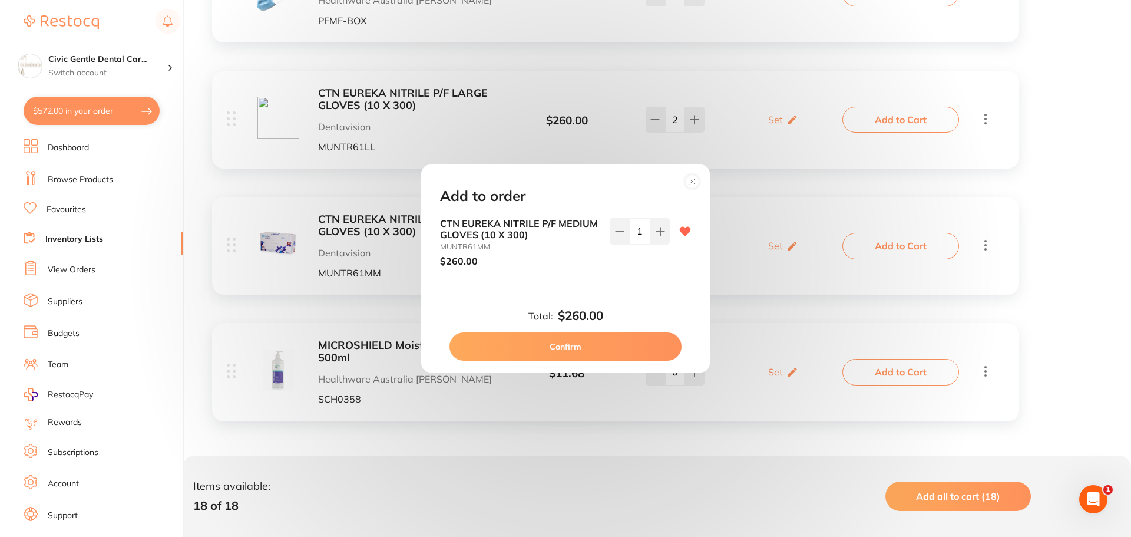
click at [600, 341] on button "Confirm" at bounding box center [566, 346] width 232 height 28
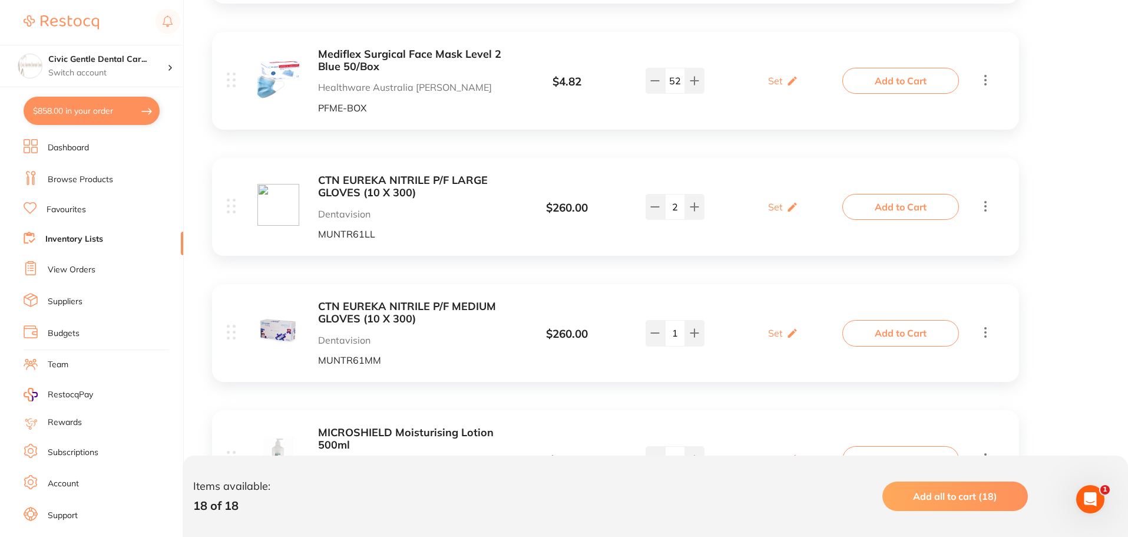
drag, startPoint x: 437, startPoint y: 316, endPoint x: 431, endPoint y: 262, distance: 54.6
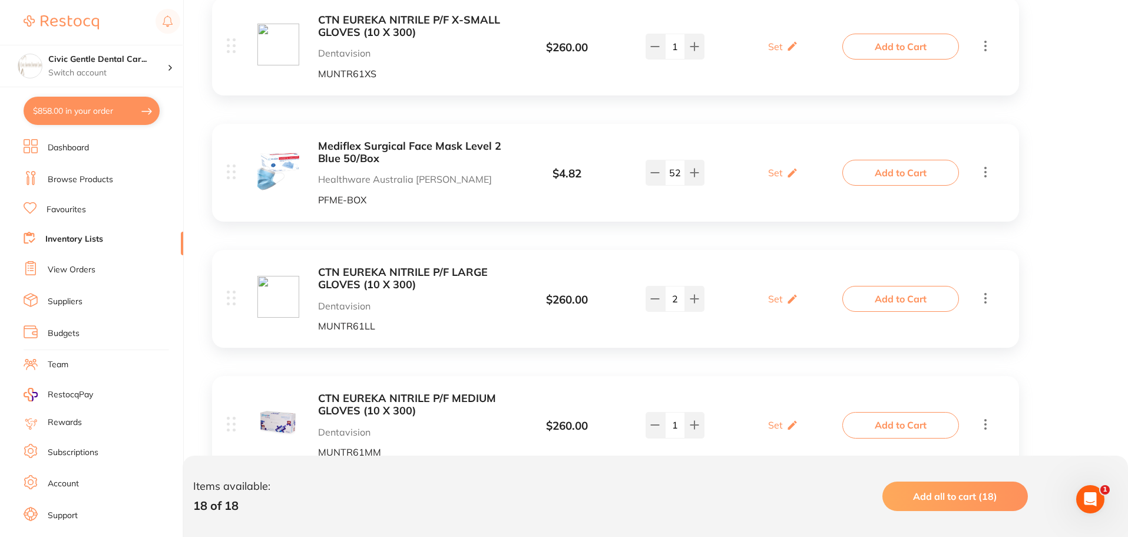
drag, startPoint x: 400, startPoint y: 287, endPoint x: 405, endPoint y: 269, distance: 19.0
click at [914, 172] on button "Add to Cart" at bounding box center [901, 175] width 117 height 26
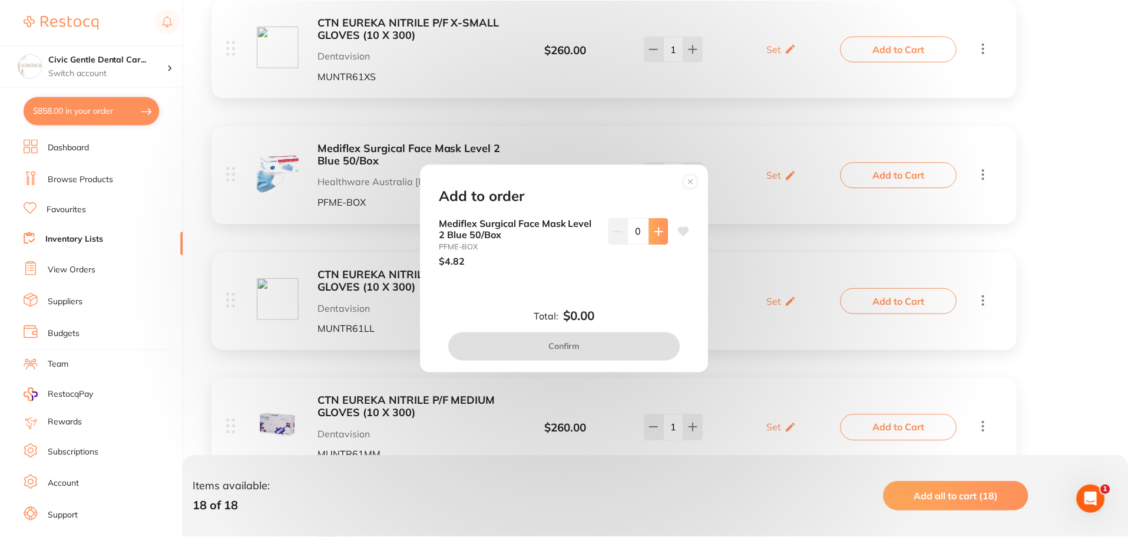
scroll to position [0, 0]
click at [656, 229] on icon at bounding box center [660, 231] width 9 height 9
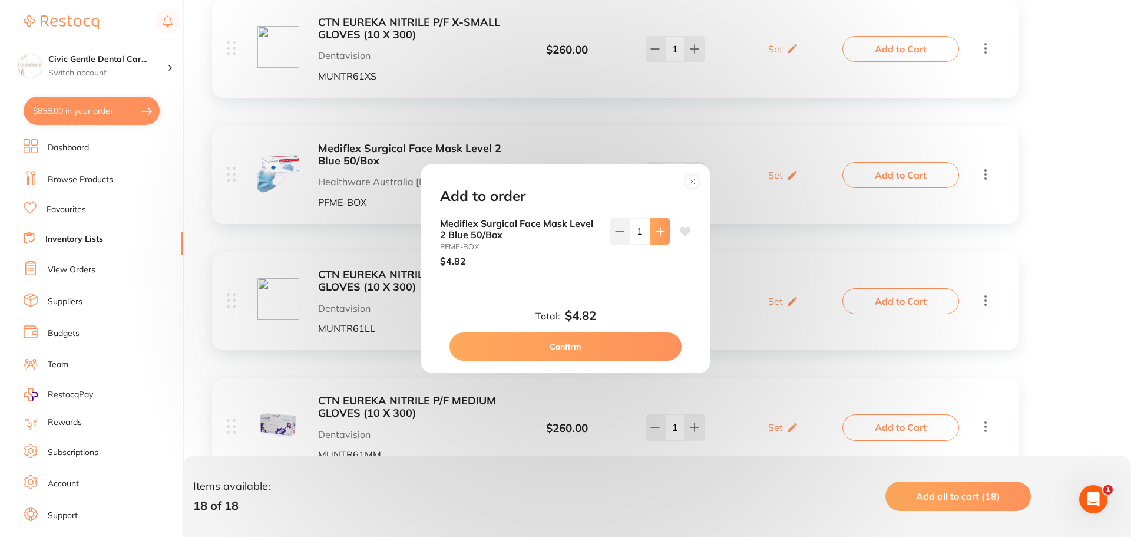
click at [656, 229] on icon at bounding box center [660, 231] width 9 height 9
type input "5"
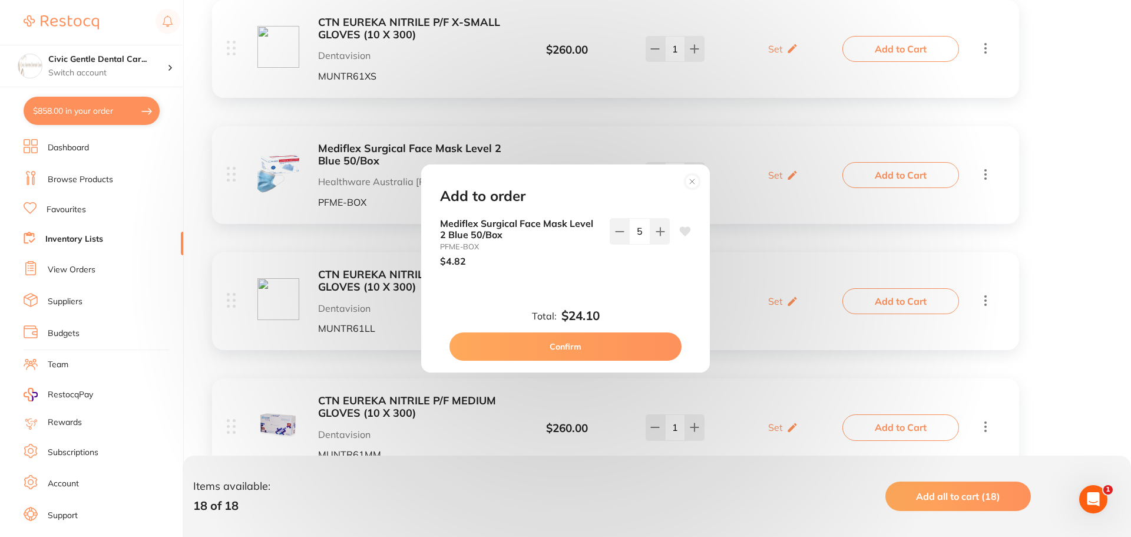
click at [610, 339] on button "Confirm" at bounding box center [566, 346] width 232 height 28
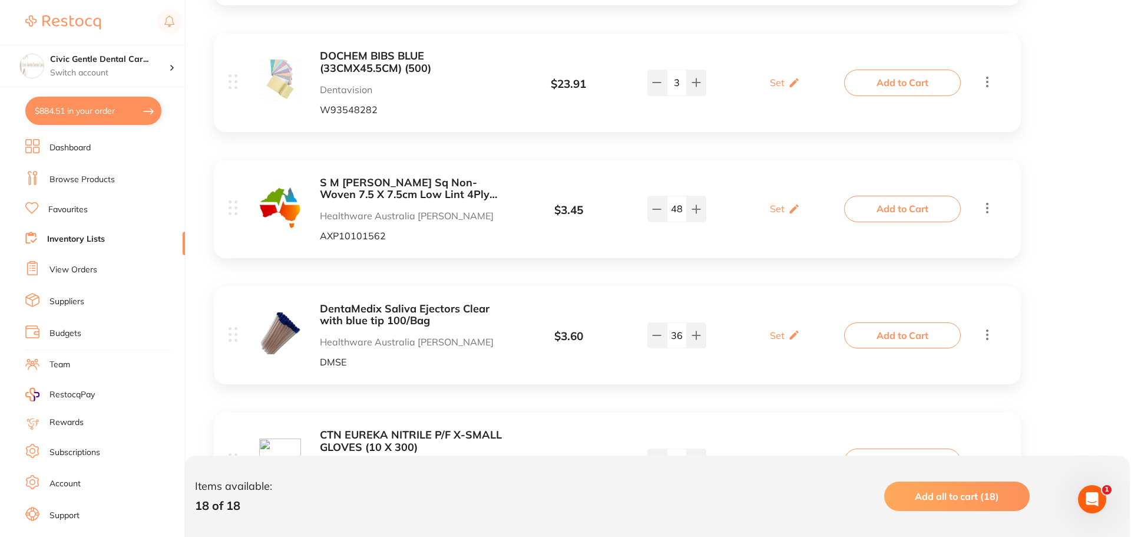
scroll to position [1272, 0]
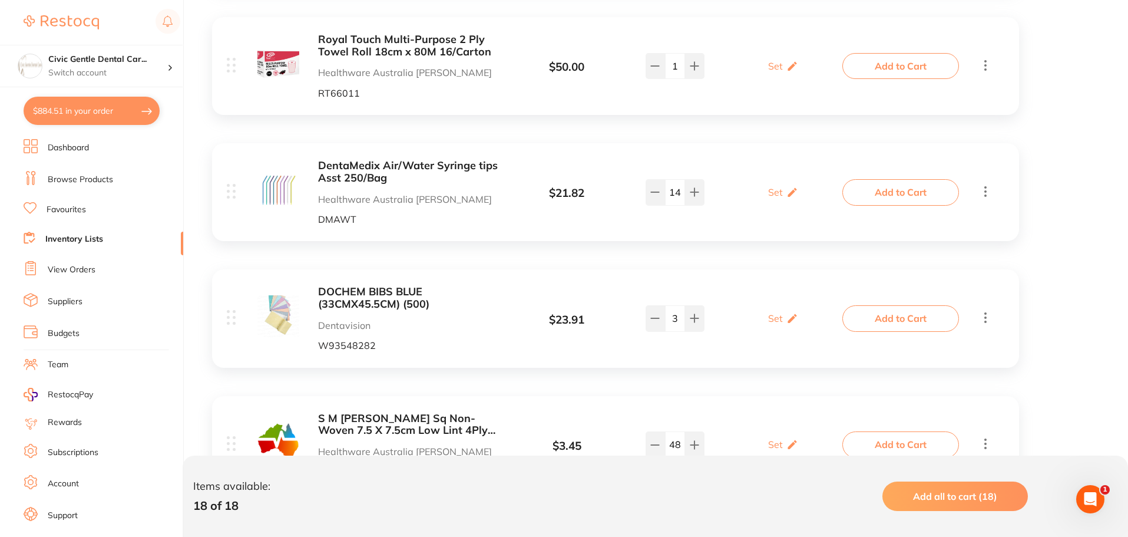
click at [922, 318] on button "Add to Cart" at bounding box center [901, 318] width 117 height 26
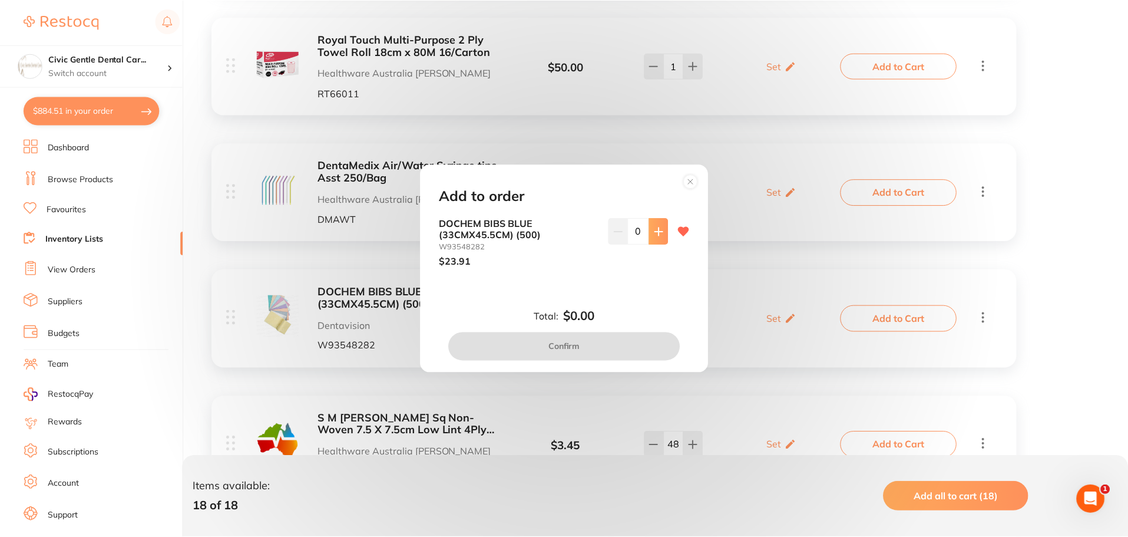
scroll to position [0, 0]
click at [658, 236] on icon at bounding box center [660, 231] width 9 height 9
type input "1"
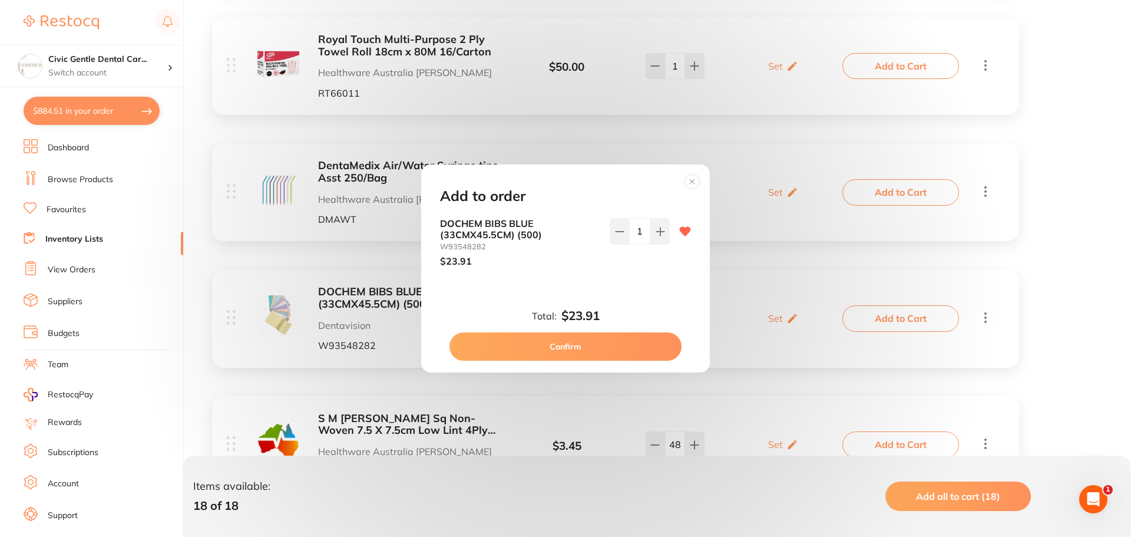
click at [602, 342] on button "Confirm" at bounding box center [566, 346] width 232 height 28
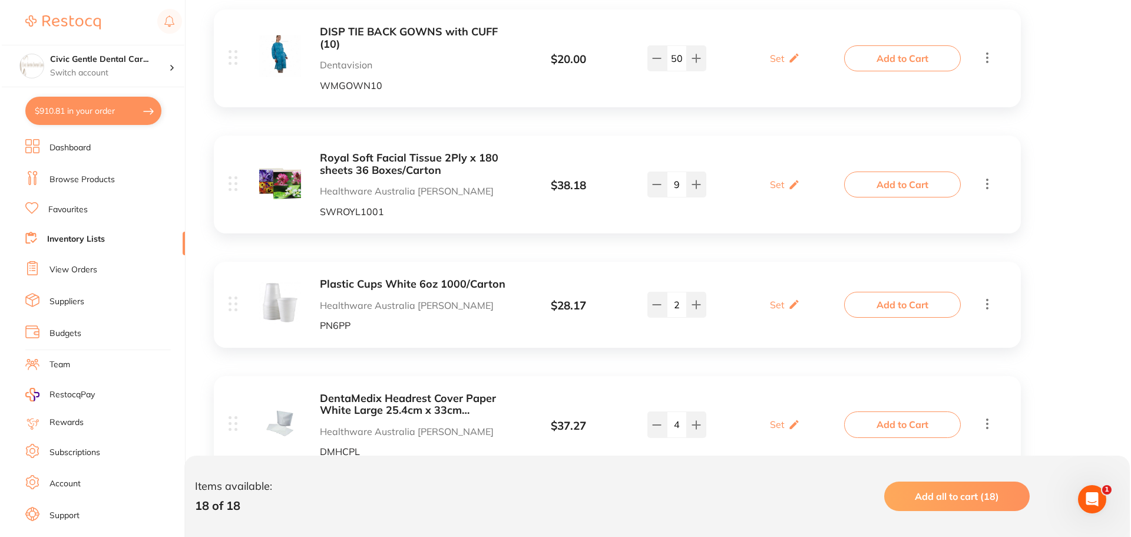
scroll to position [506, 0]
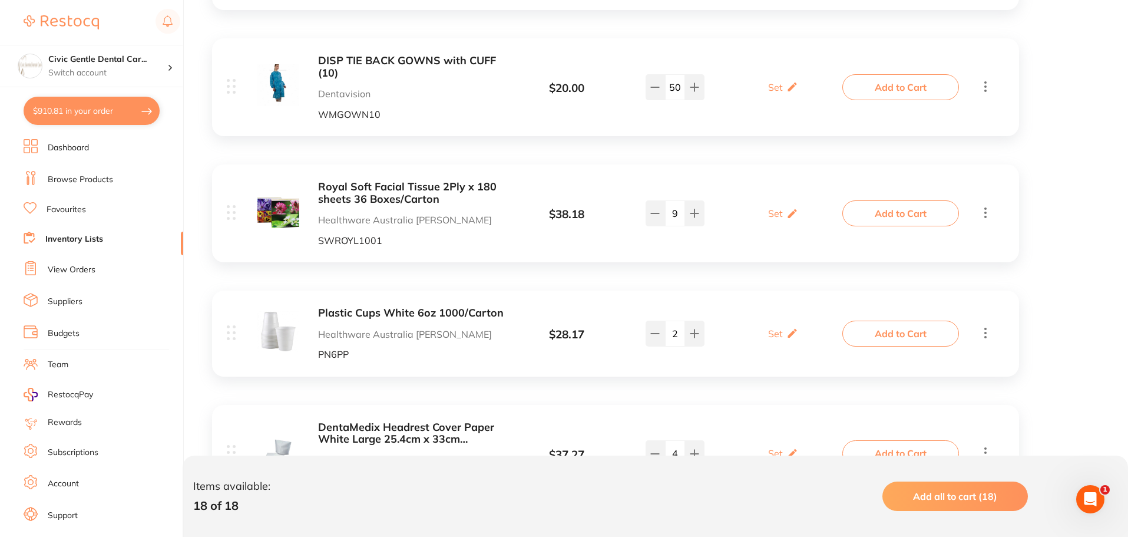
click at [869, 84] on button "Add to Cart" at bounding box center [901, 87] width 117 height 26
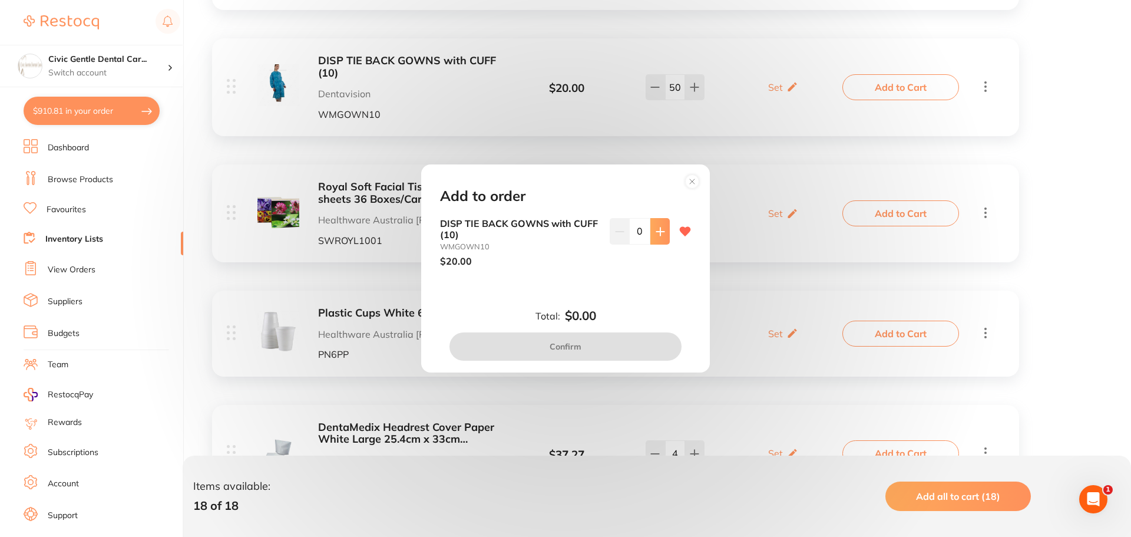
scroll to position [0, 0]
click at [656, 235] on icon at bounding box center [660, 231] width 9 height 9
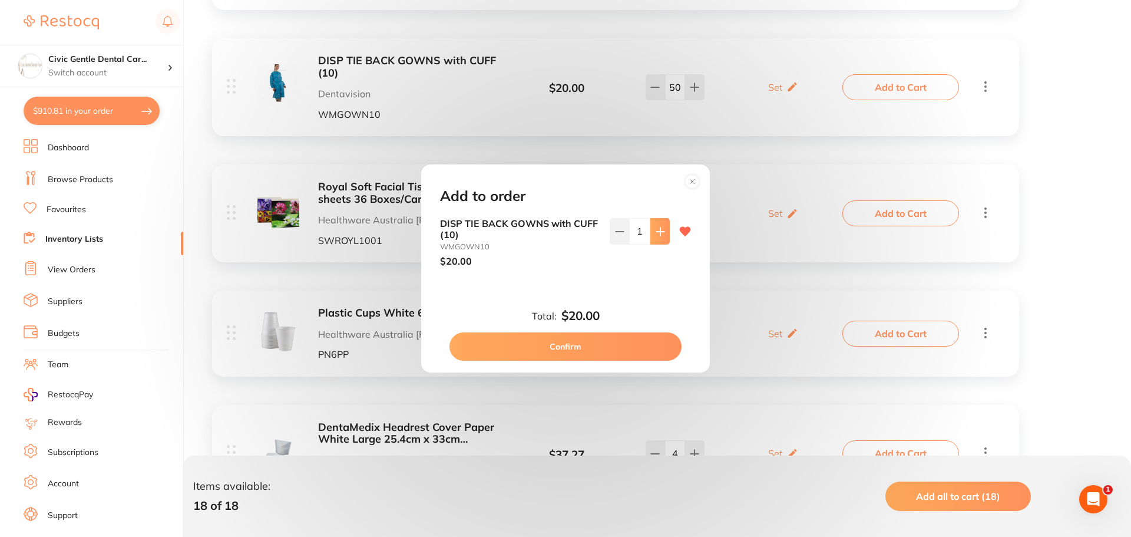
click at [656, 235] on icon at bounding box center [660, 231] width 9 height 9
click at [633, 233] on input "5" at bounding box center [639, 231] width 21 height 26
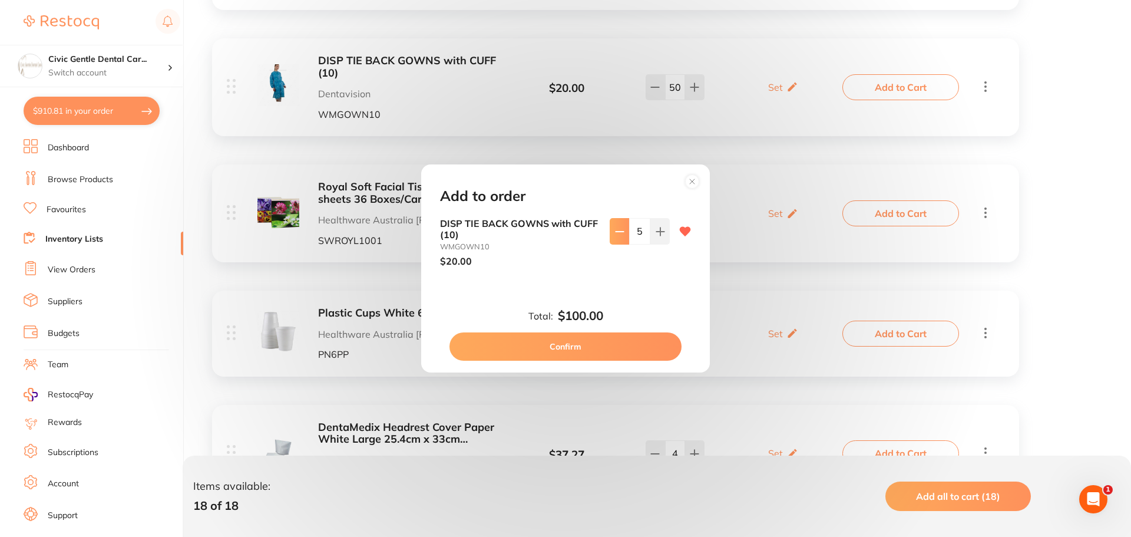
click at [624, 233] on button at bounding box center [619, 231] width 19 height 26
click at [623, 233] on button at bounding box center [619, 231] width 19 height 26
click at [658, 229] on icon at bounding box center [660, 231] width 8 height 8
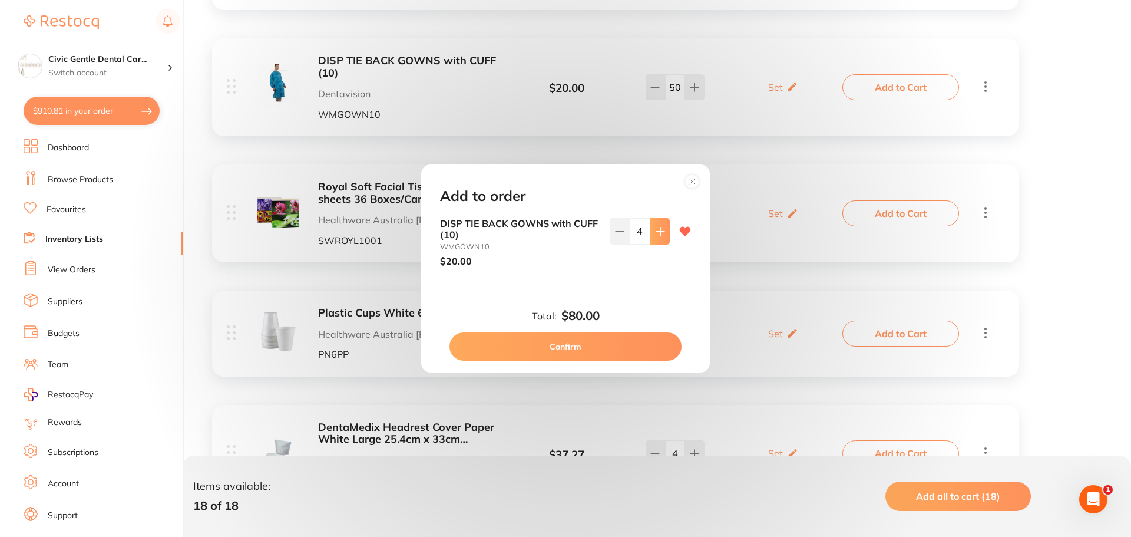
click at [658, 229] on icon at bounding box center [660, 231] width 8 height 8
type input "6"
click at [611, 342] on button "Confirm" at bounding box center [566, 346] width 232 height 28
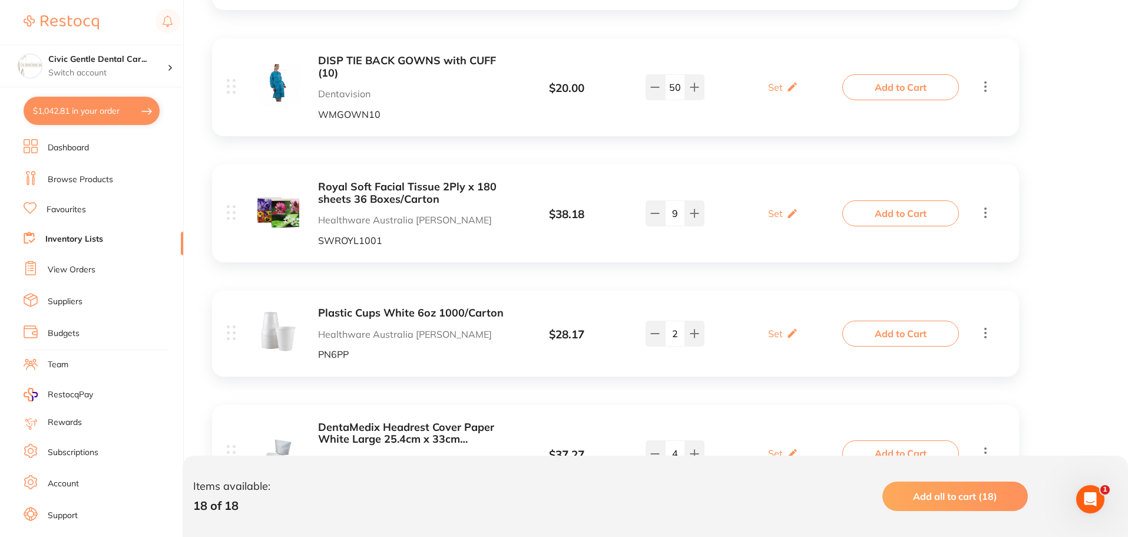
click at [876, 341] on button "Add to Cart" at bounding box center [901, 334] width 117 height 26
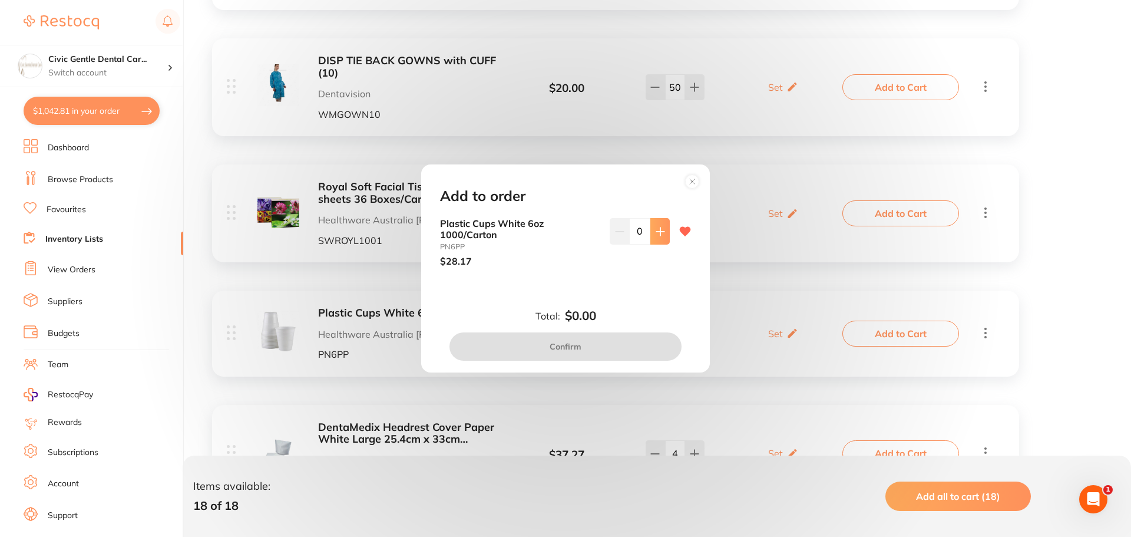
click at [659, 234] on icon at bounding box center [660, 231] width 9 height 9
type input "1"
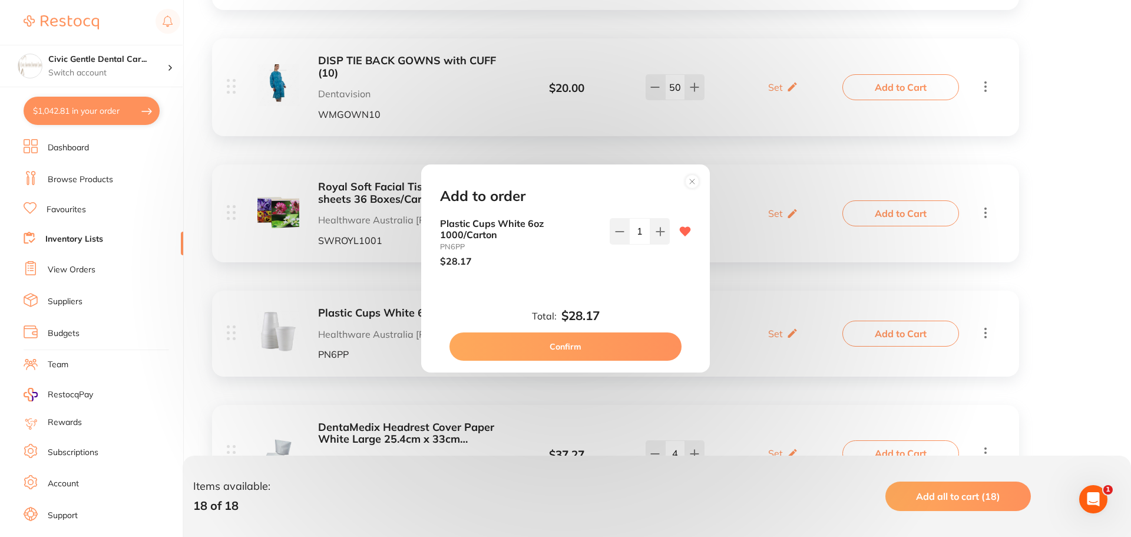
click at [588, 342] on button "Confirm" at bounding box center [566, 346] width 232 height 28
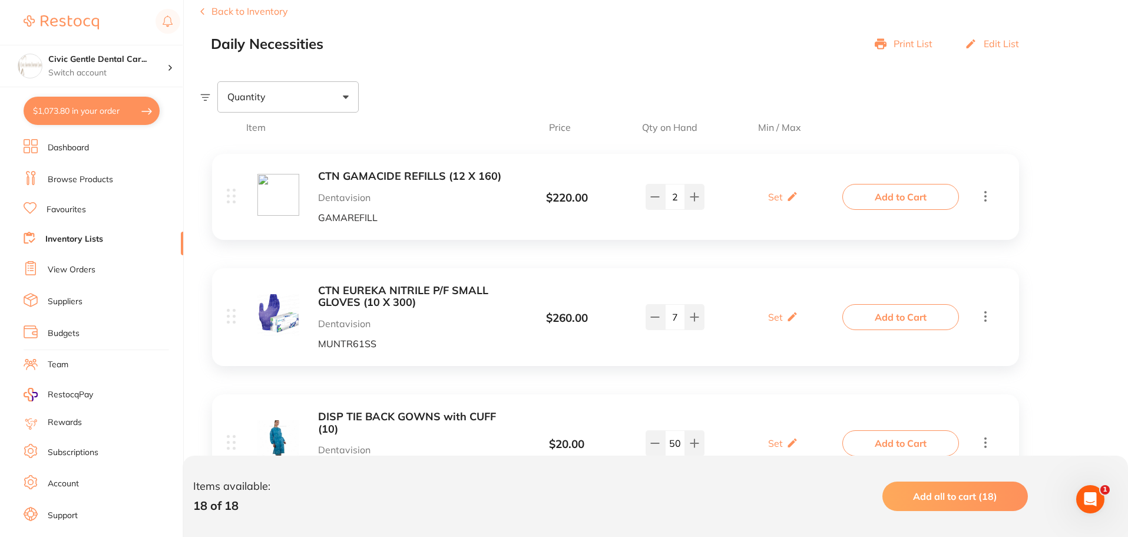
scroll to position [93, 0]
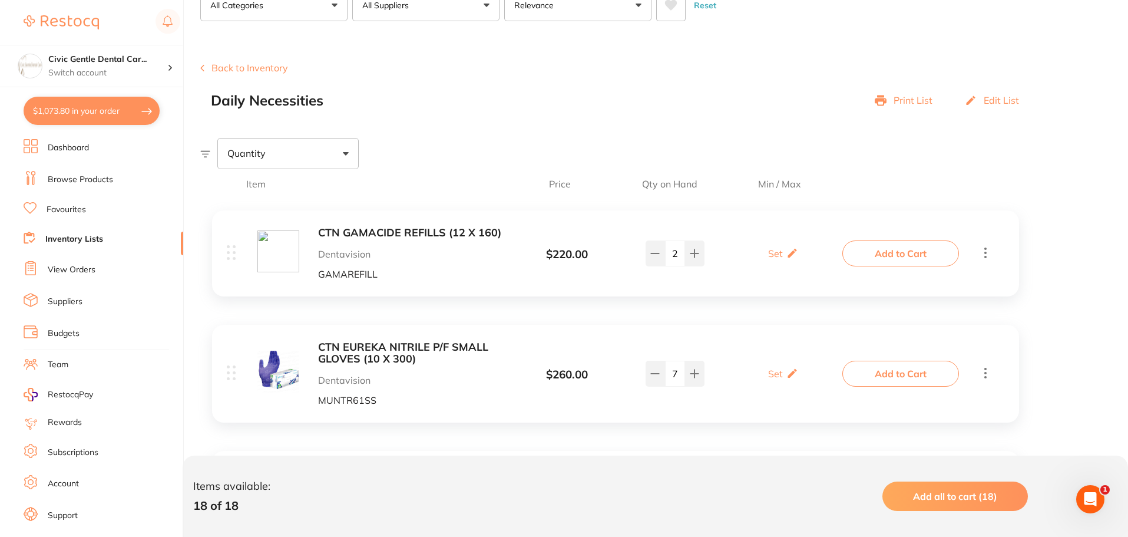
click at [420, 238] on b "CTN GAMACIDE REFILLS (12 X 160)" at bounding box center [411, 233] width 187 height 12
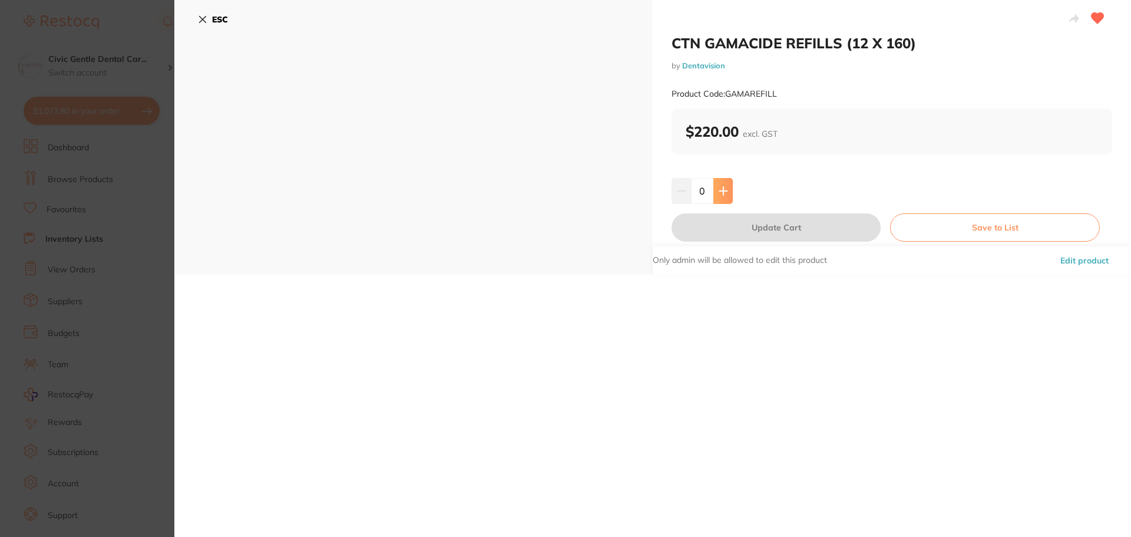
click at [722, 185] on button at bounding box center [723, 191] width 19 height 26
type input "1"
click at [741, 226] on button "Update Cart" at bounding box center [776, 227] width 209 height 28
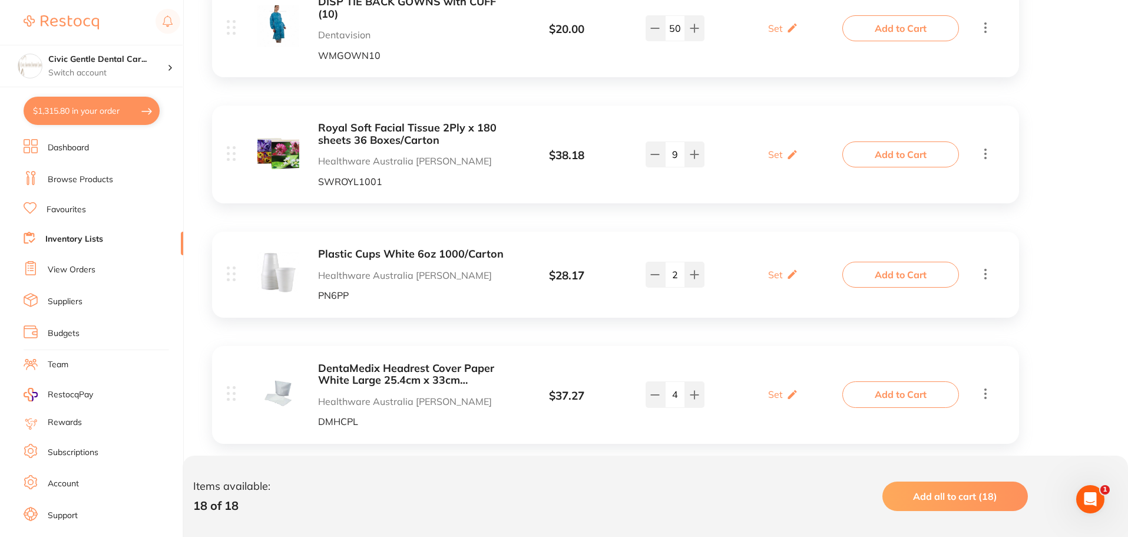
scroll to position [800, 0]
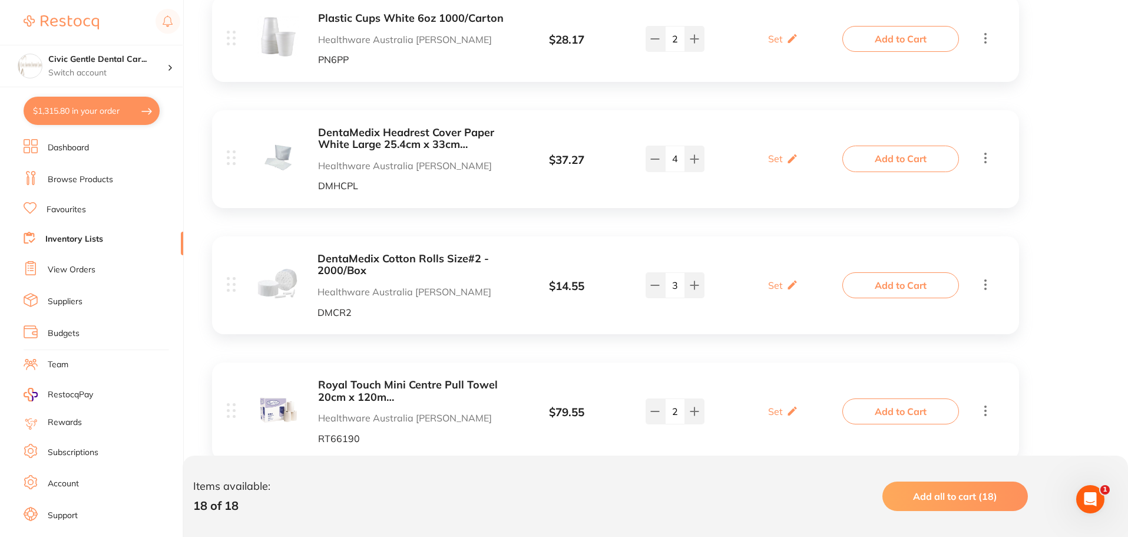
click at [930, 161] on button "Add to Cart" at bounding box center [901, 159] width 117 height 26
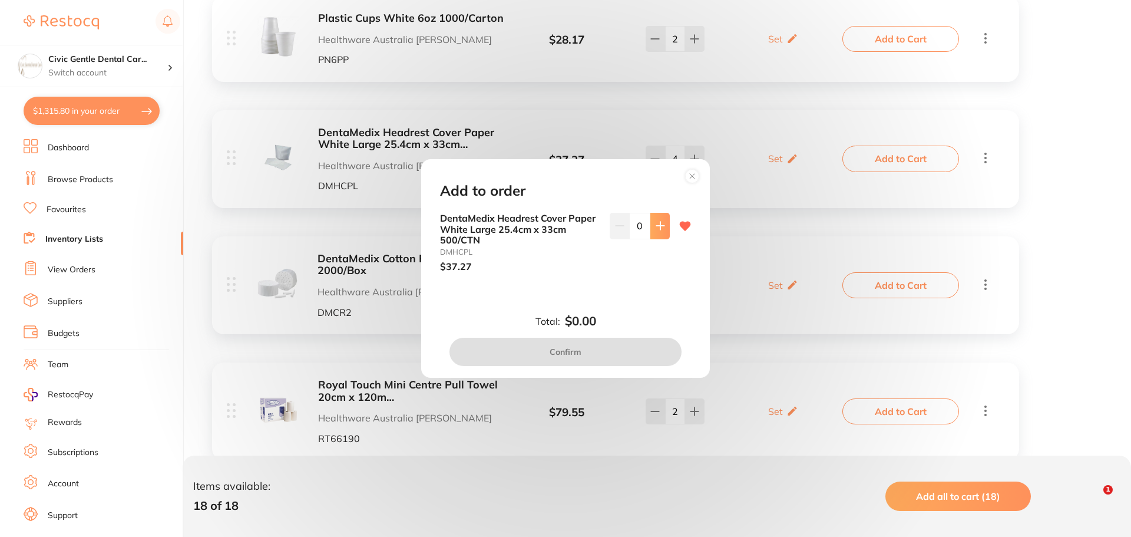
click at [658, 229] on icon at bounding box center [660, 226] width 8 height 8
type input "1"
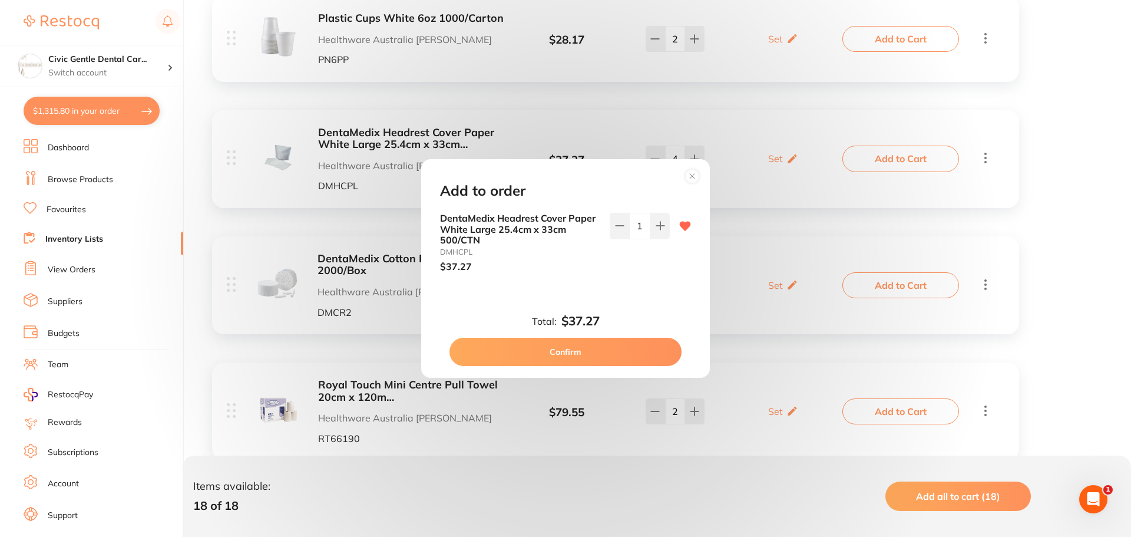
click at [570, 356] on button "Confirm" at bounding box center [566, 352] width 232 height 28
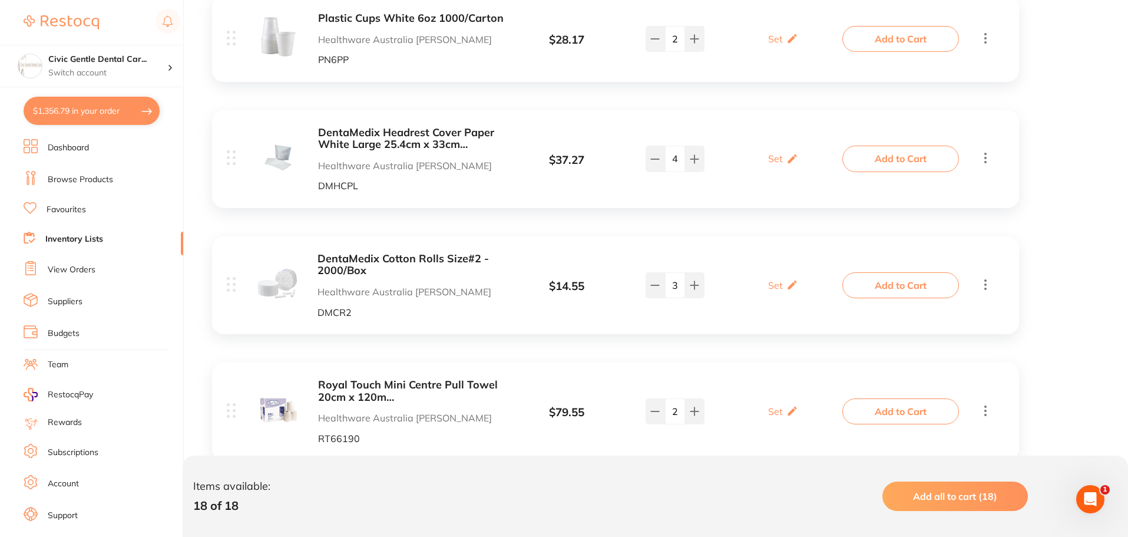
click at [893, 281] on button "Add to Cart" at bounding box center [901, 285] width 117 height 26
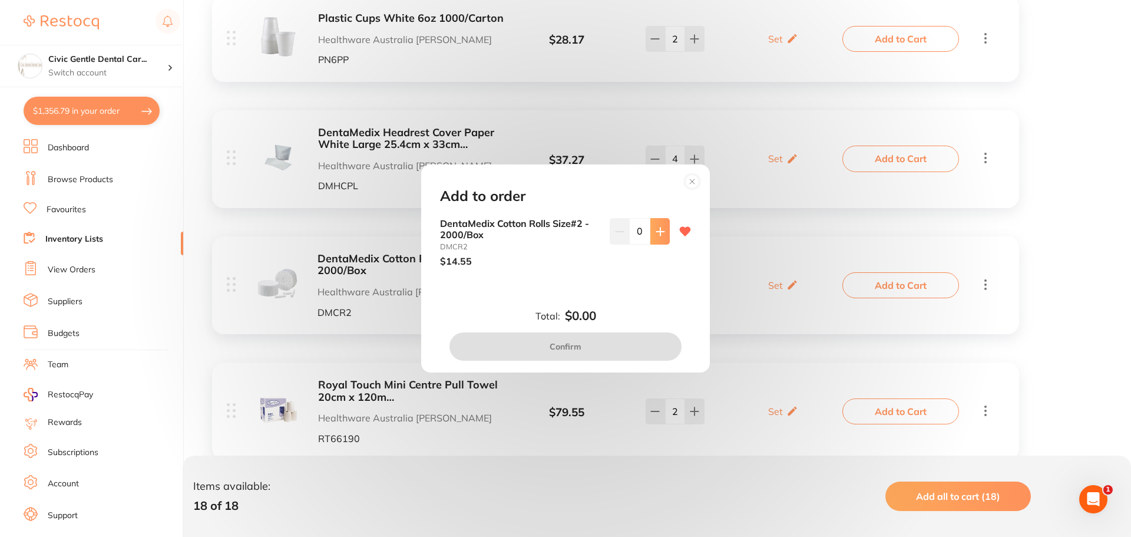
click at [654, 240] on button at bounding box center [660, 231] width 19 height 26
type input "1"
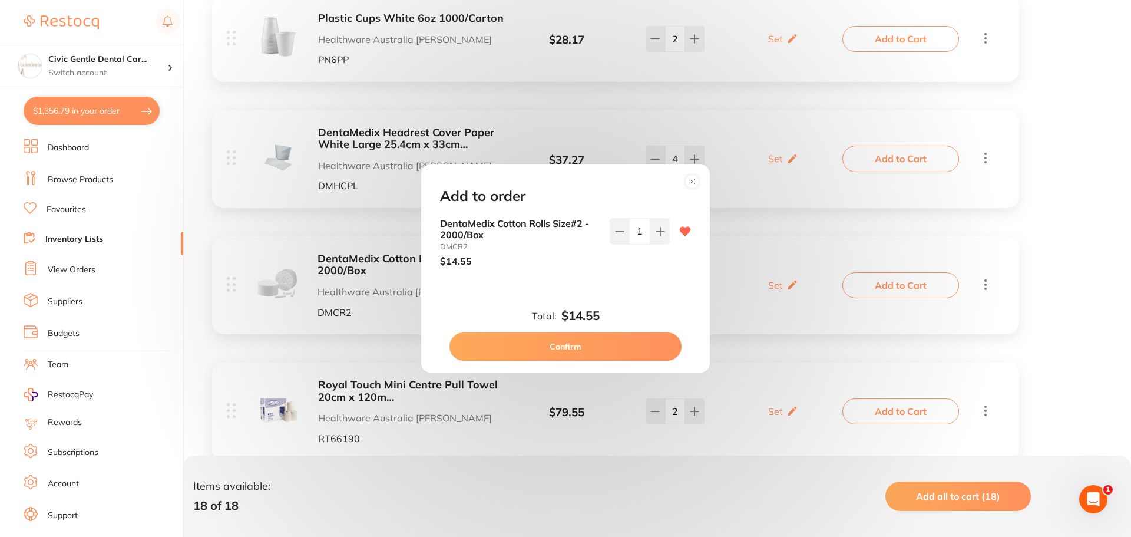
click at [592, 351] on button "Confirm" at bounding box center [566, 346] width 232 height 28
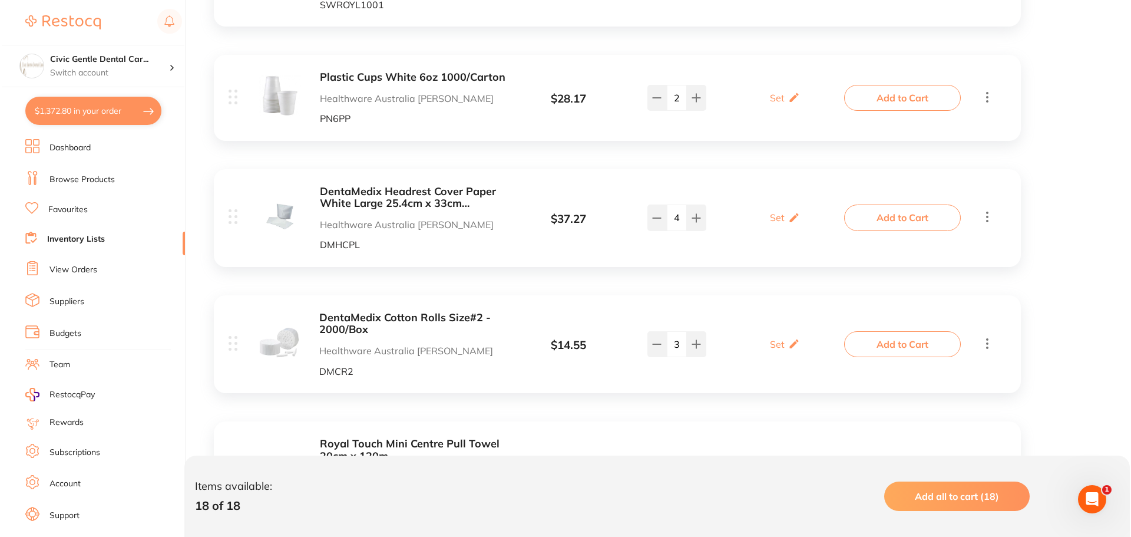
scroll to position [977, 0]
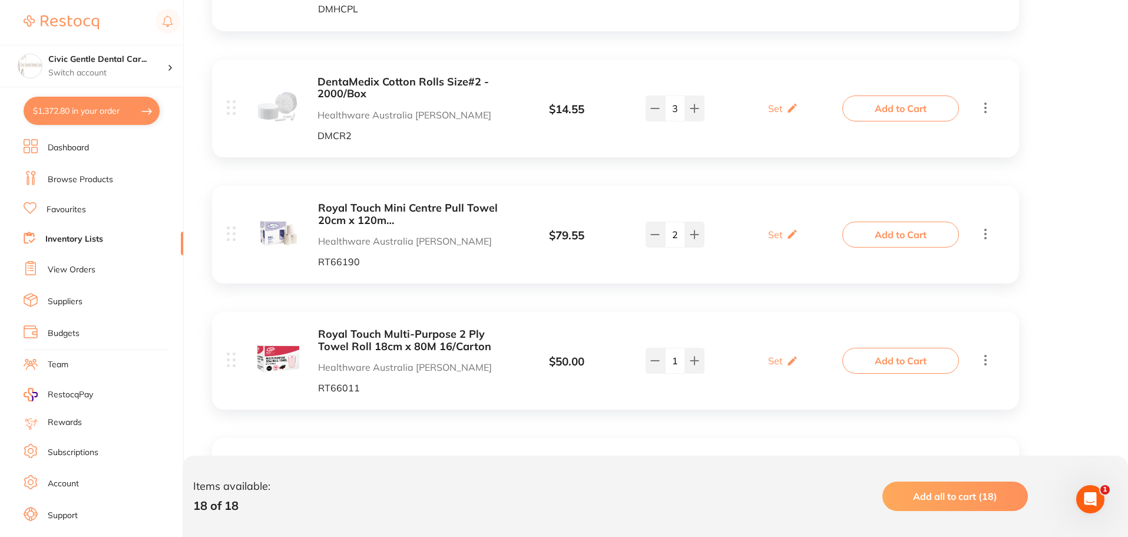
click at [869, 235] on button "Add to Cart" at bounding box center [901, 235] width 117 height 26
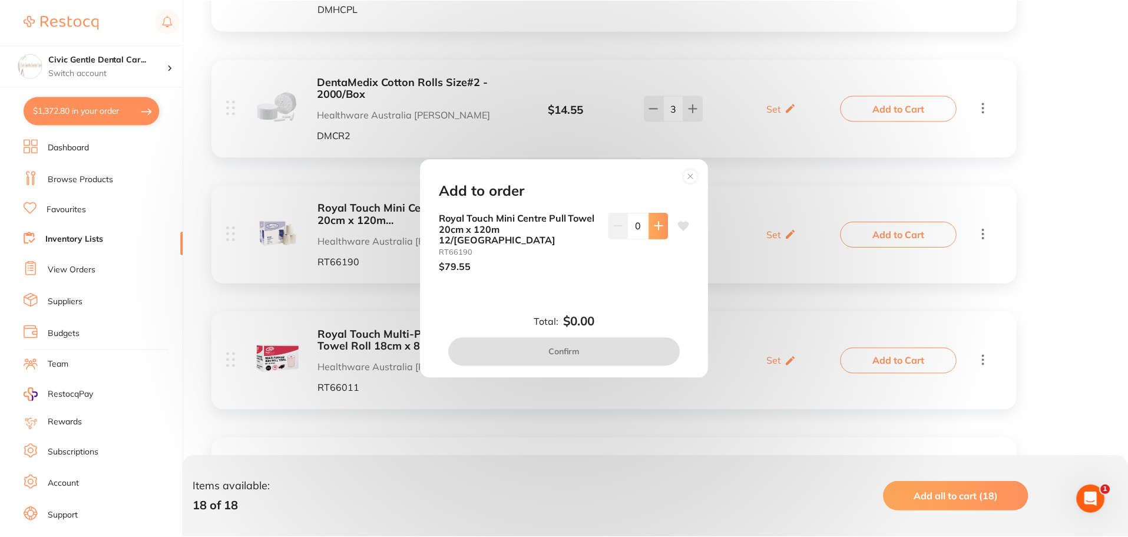
scroll to position [0, 0]
click at [659, 230] on icon at bounding box center [660, 225] width 9 height 9
type input "1"
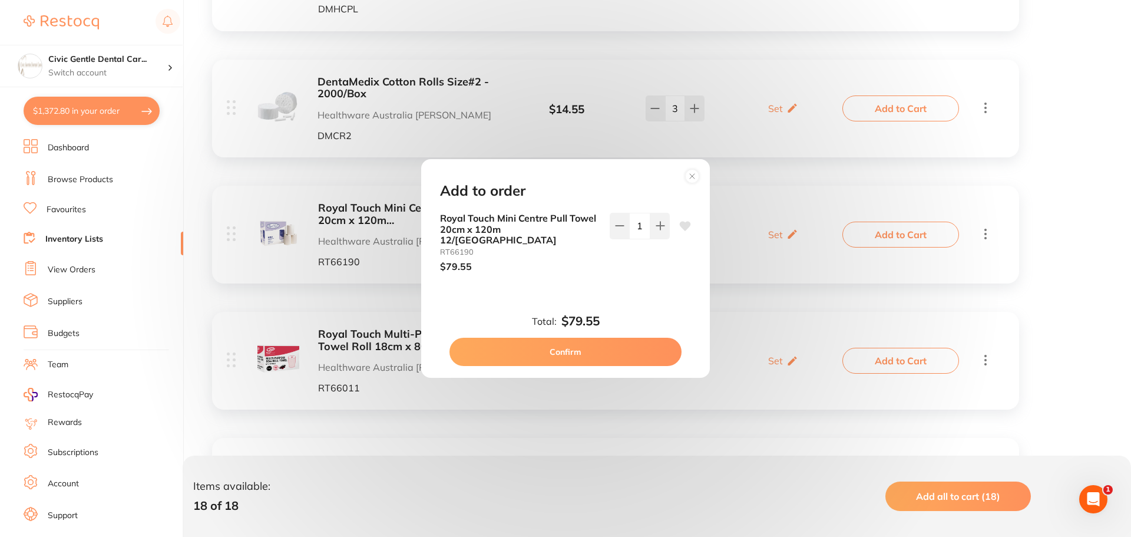
click at [607, 338] on button "Confirm" at bounding box center [566, 352] width 232 height 28
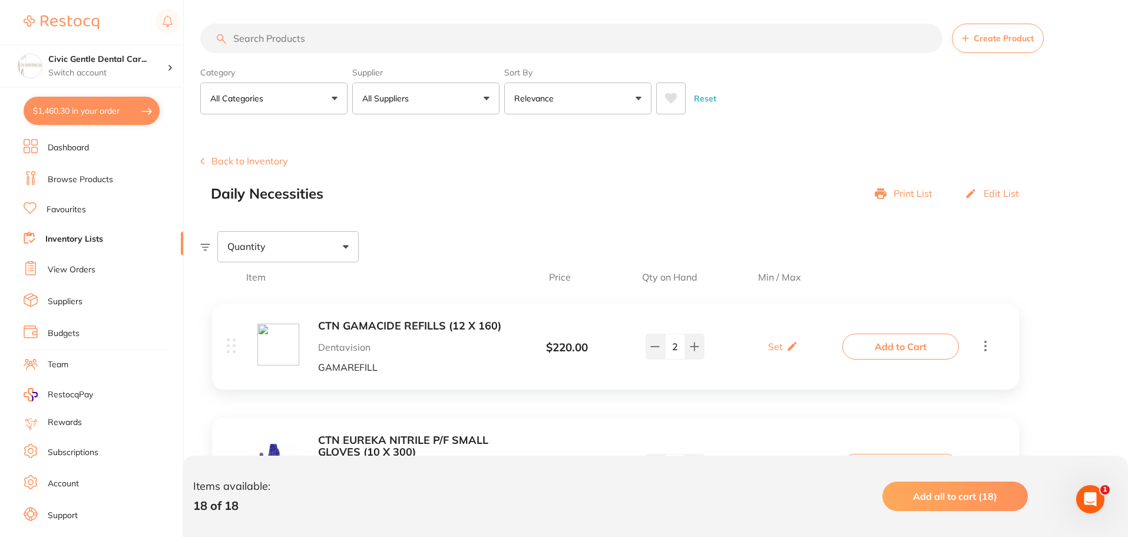
drag, startPoint x: 483, startPoint y: 431, endPoint x: 470, endPoint y: 279, distance: 152.6
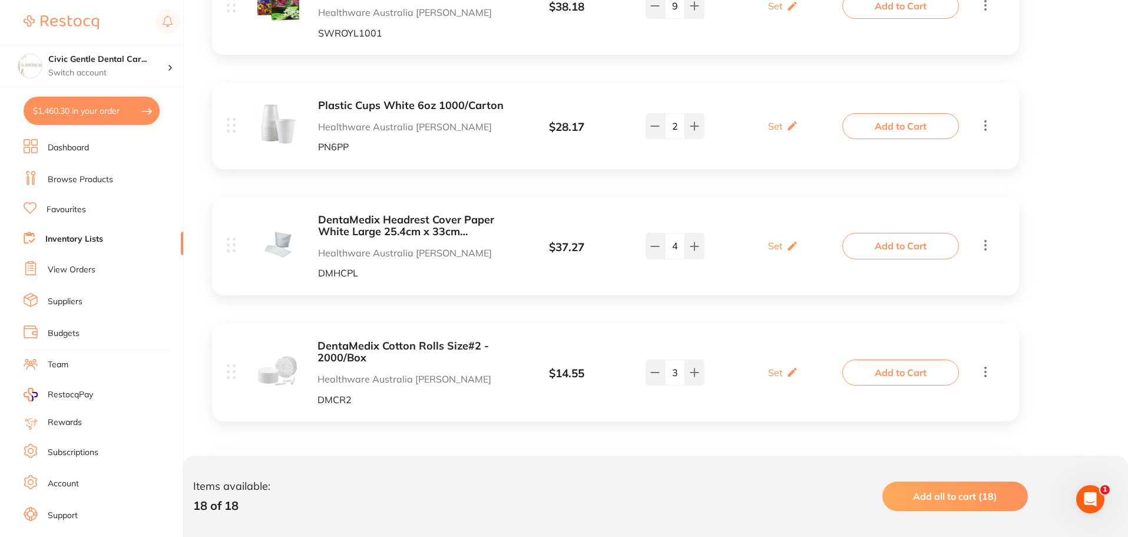
drag, startPoint x: 470, startPoint y: 279, endPoint x: 486, endPoint y: 346, distance: 68.5
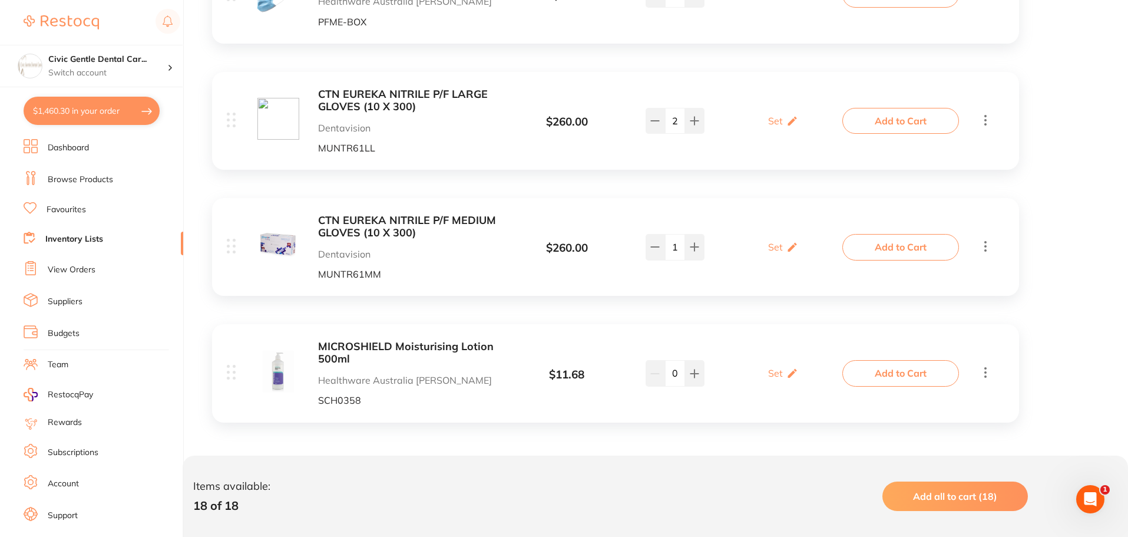
scroll to position [2101, 0]
click at [89, 183] on link "Browse Products" at bounding box center [80, 180] width 65 height 12
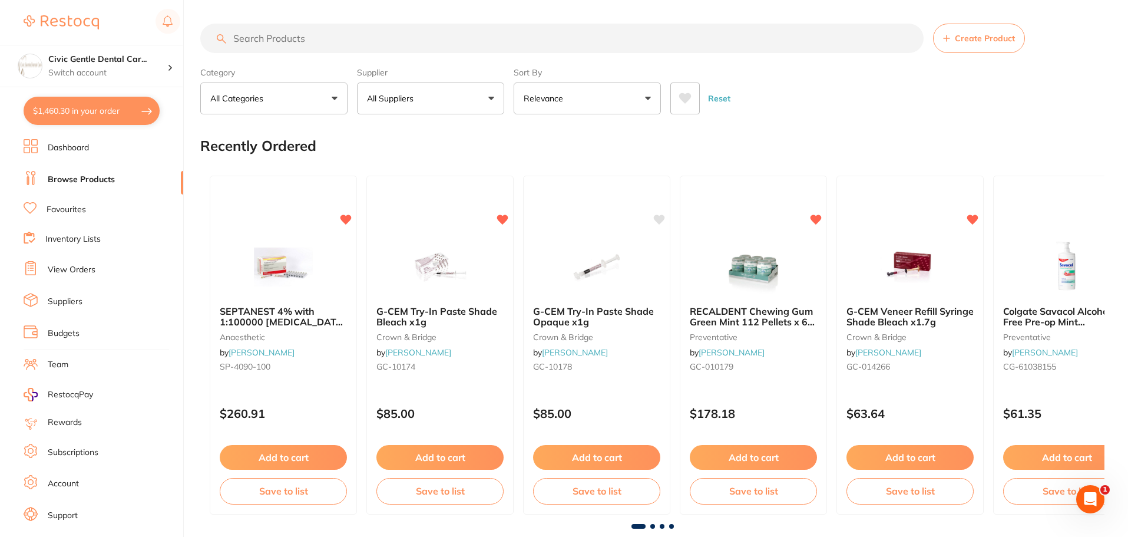
click at [258, 36] on input "search" at bounding box center [562, 38] width 724 height 29
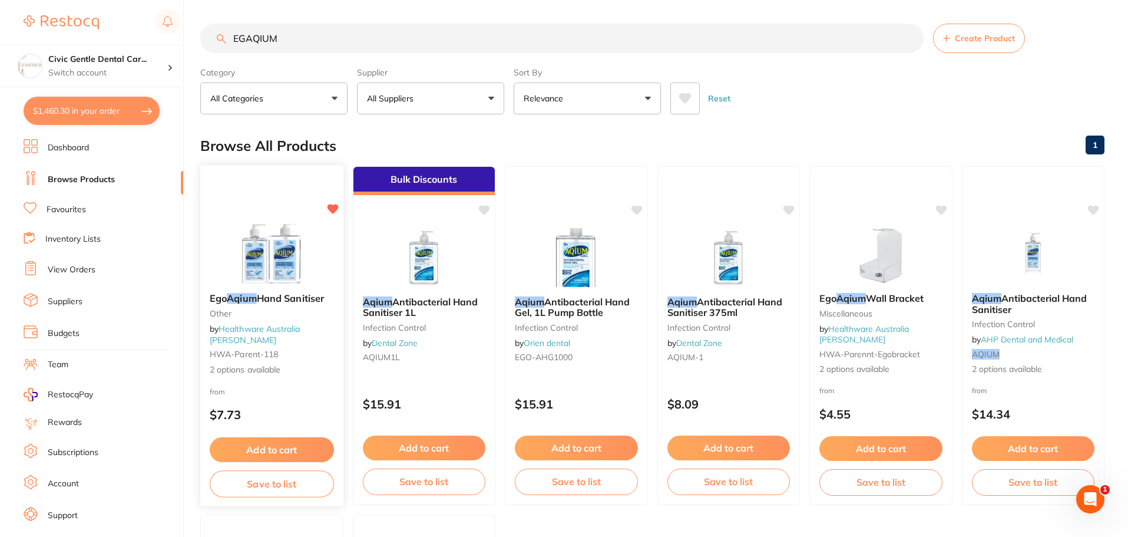
type input "EGAQIUM"
click at [316, 231] on div at bounding box center [271, 254] width 143 height 60
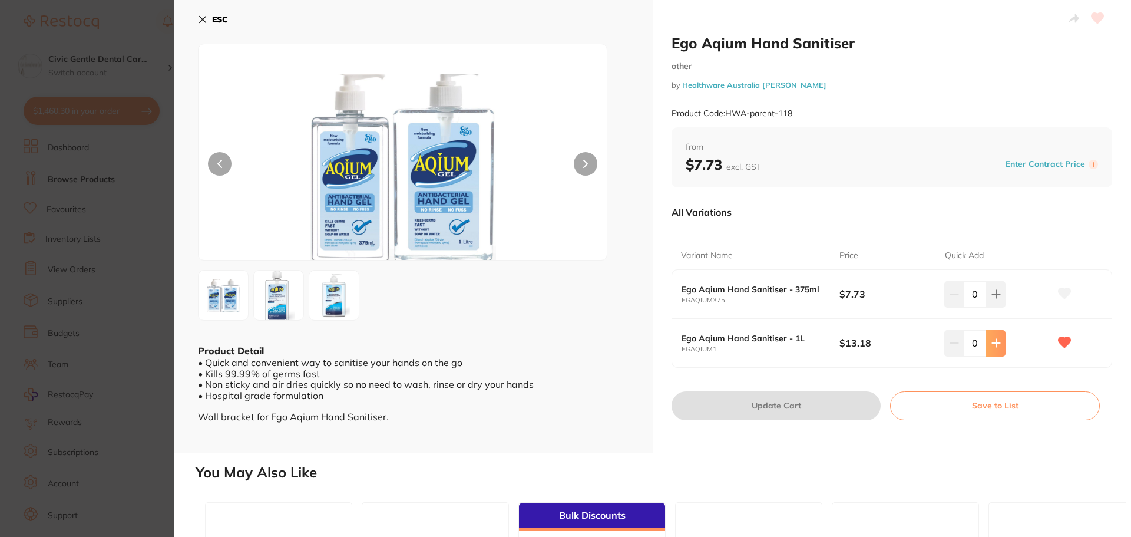
click at [999, 343] on button at bounding box center [995, 343] width 19 height 26
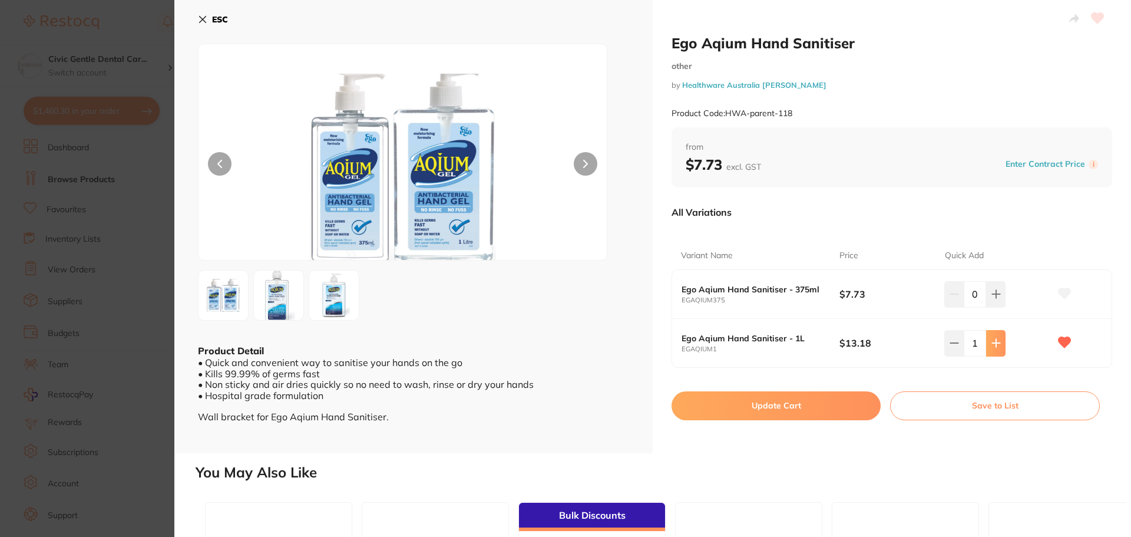
click at [999, 343] on button at bounding box center [995, 343] width 19 height 26
type input "2"
click at [816, 409] on button "Update Cart" at bounding box center [776, 405] width 209 height 28
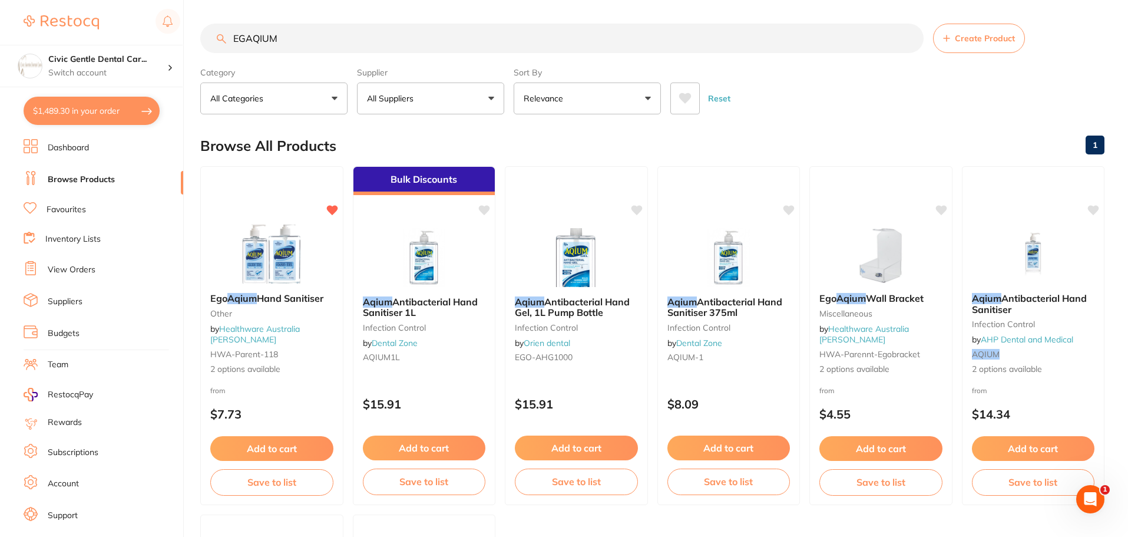
drag, startPoint x: 291, startPoint y: 36, endPoint x: -65, endPoint y: 4, distance: 358.0
click at [0, 4] on html "$1,489.30 Civic Gentle Dental Car... Switch account Civic Gentle Dental Care $1…" at bounding box center [564, 268] width 1128 height 537
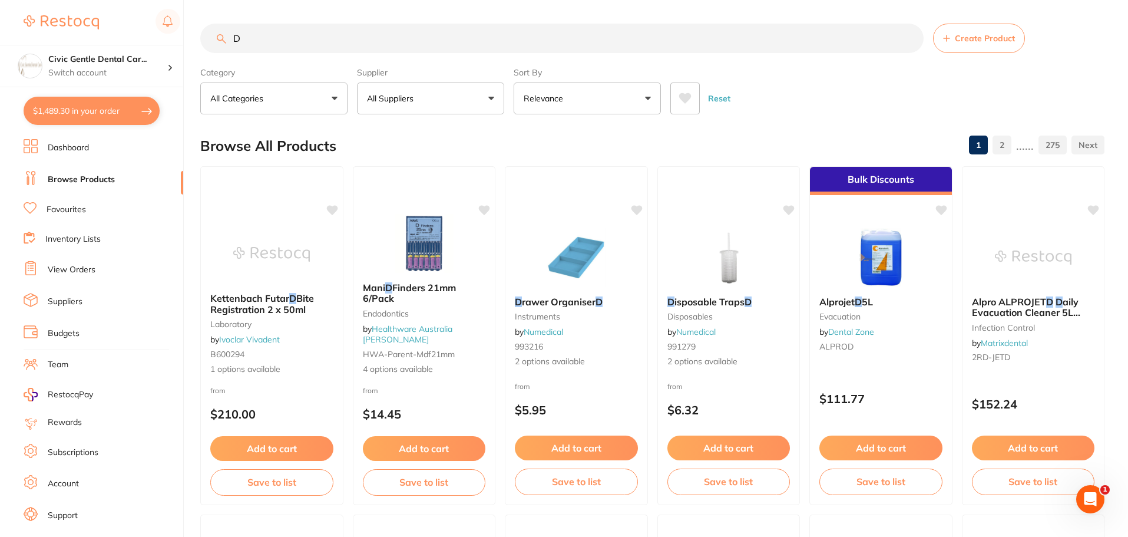
click at [242, 38] on input "D" at bounding box center [562, 38] width 724 height 29
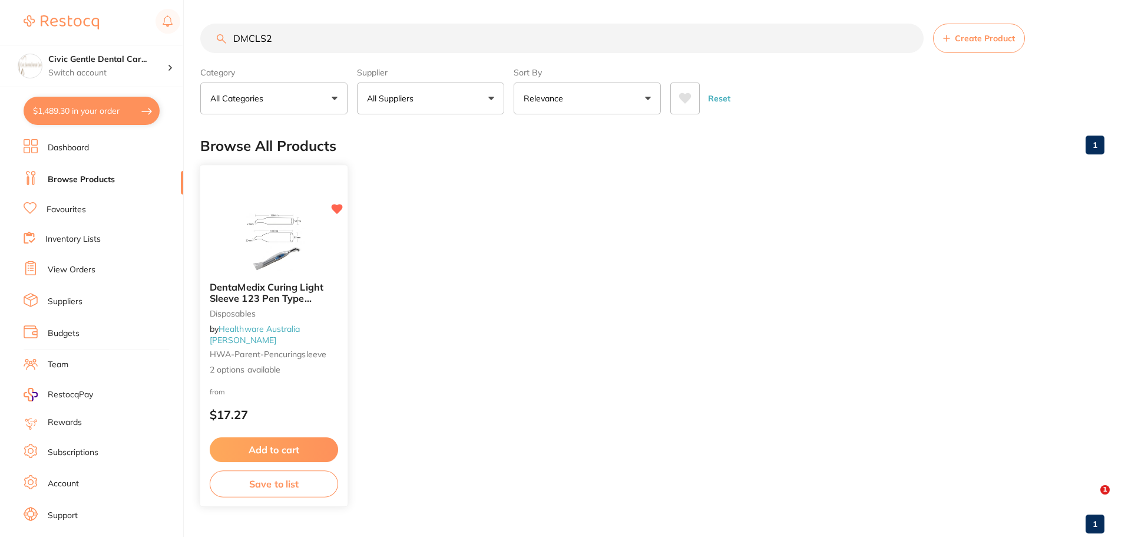
type input "DMCLS2"
click at [279, 234] on img at bounding box center [273, 243] width 77 height 60
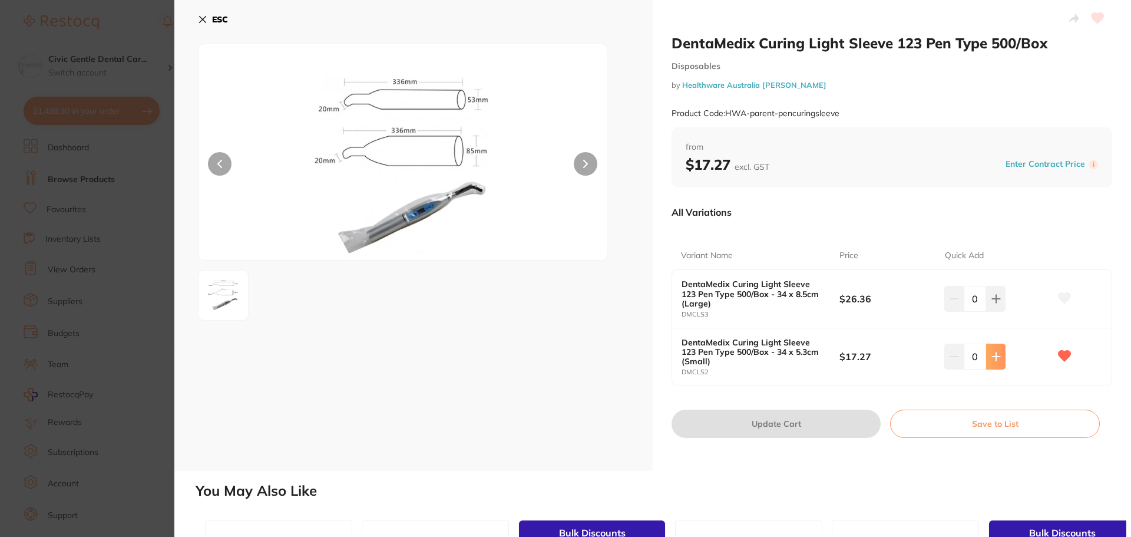
click at [995, 361] on icon at bounding box center [996, 356] width 9 height 9
type input "1"
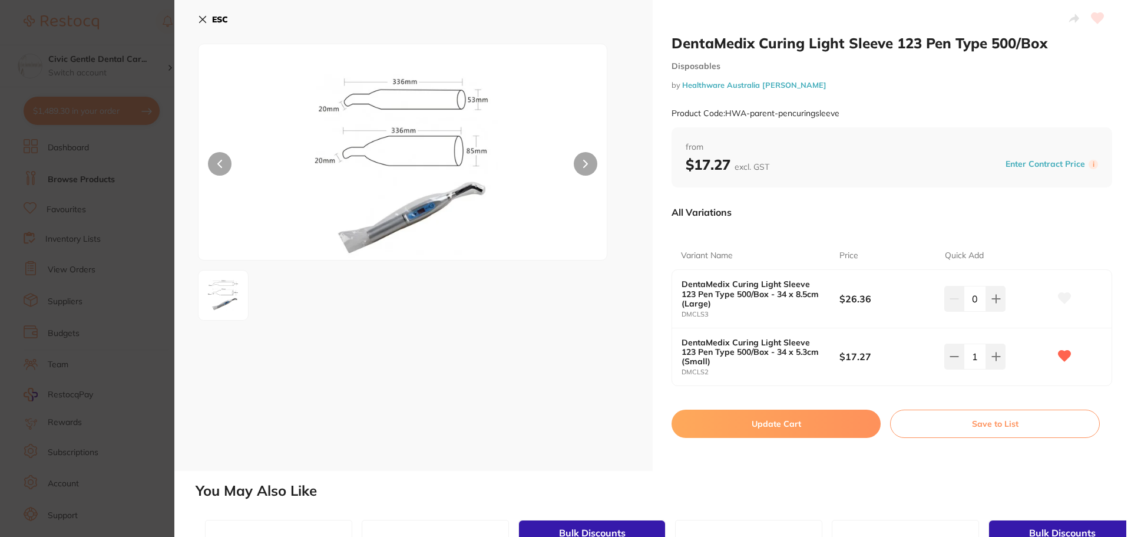
click at [814, 430] on button "Update Cart" at bounding box center [776, 424] width 209 height 28
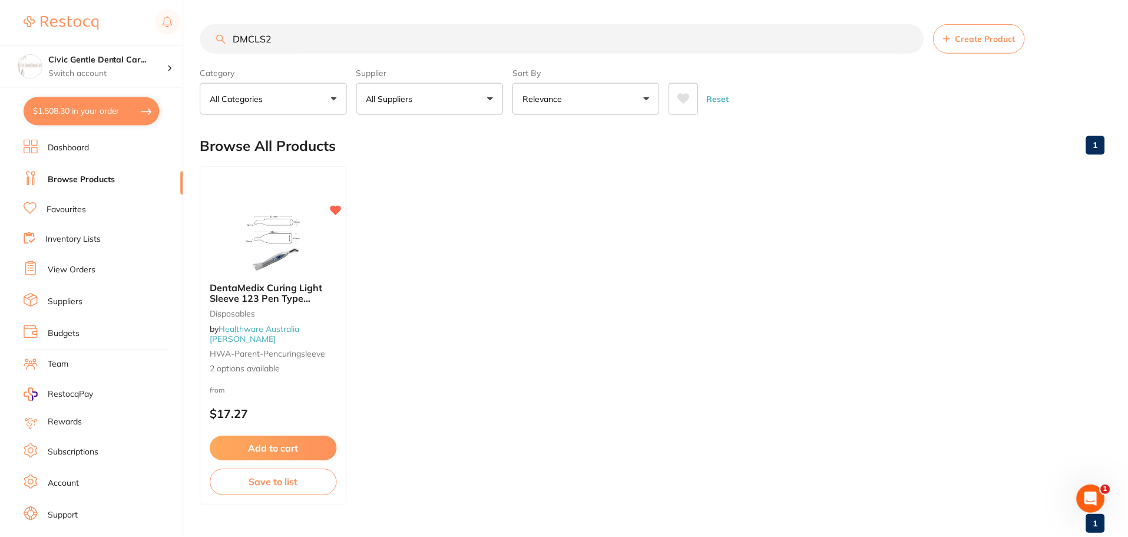
scroll to position [1, 0]
drag, startPoint x: 284, startPoint y: 40, endPoint x: 164, endPoint y: 34, distance: 119.8
click at [173, 29] on div "$1,508.30 Civic Gentle Dental Car... Switch account Civic Gentle Dental Care $1…" at bounding box center [564, 267] width 1128 height 537
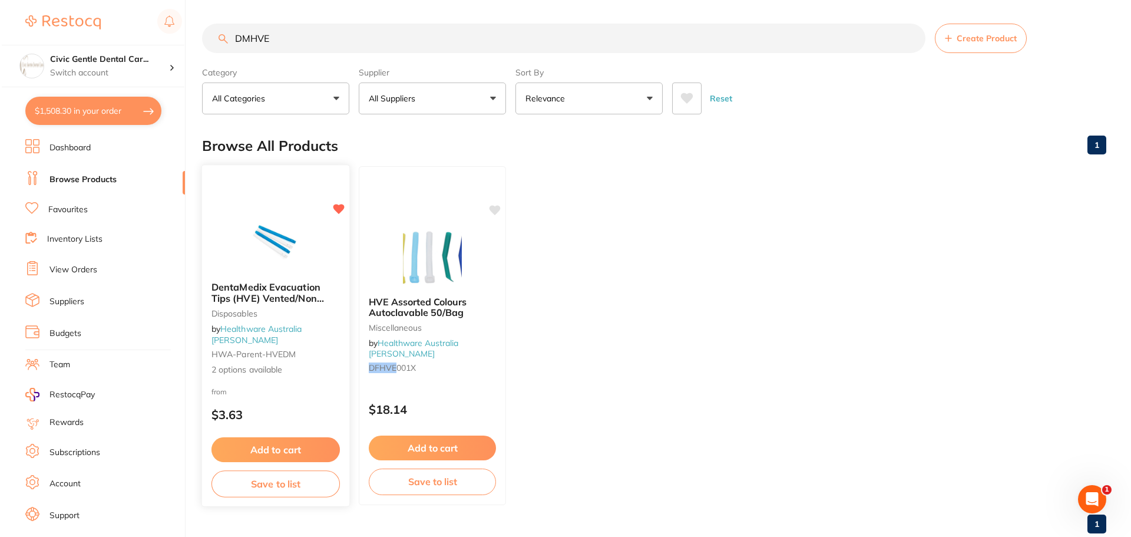
scroll to position [0, 0]
type input "DMHVE"
click at [293, 254] on img at bounding box center [273, 243] width 77 height 60
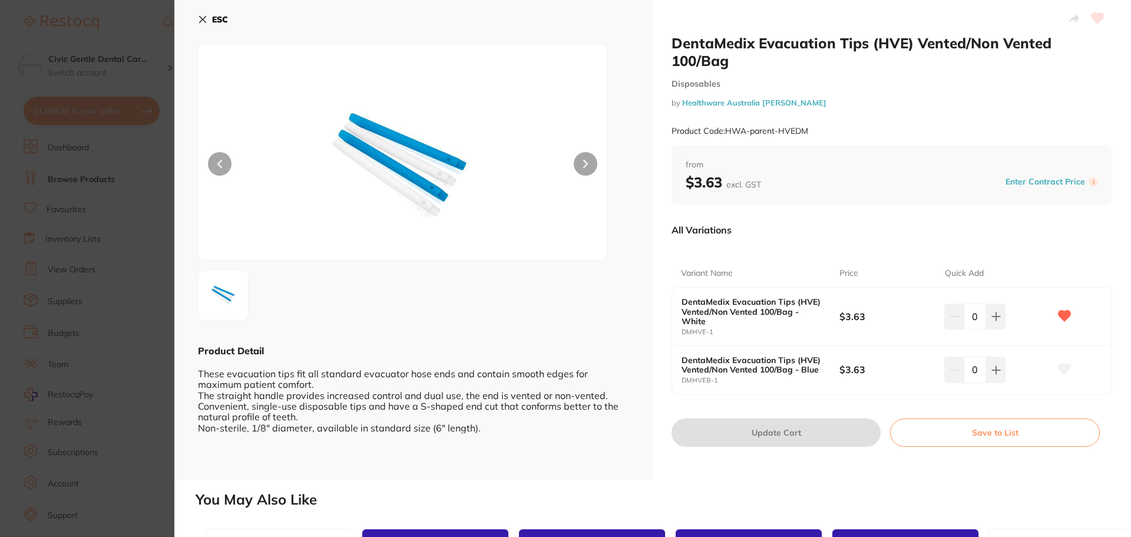
click at [71, 278] on section "DentaMedix Evacuation Tips (HVE) Vented/Non Vented 100/Bag Disposables by Healt…" at bounding box center [565, 268] width 1131 height 537
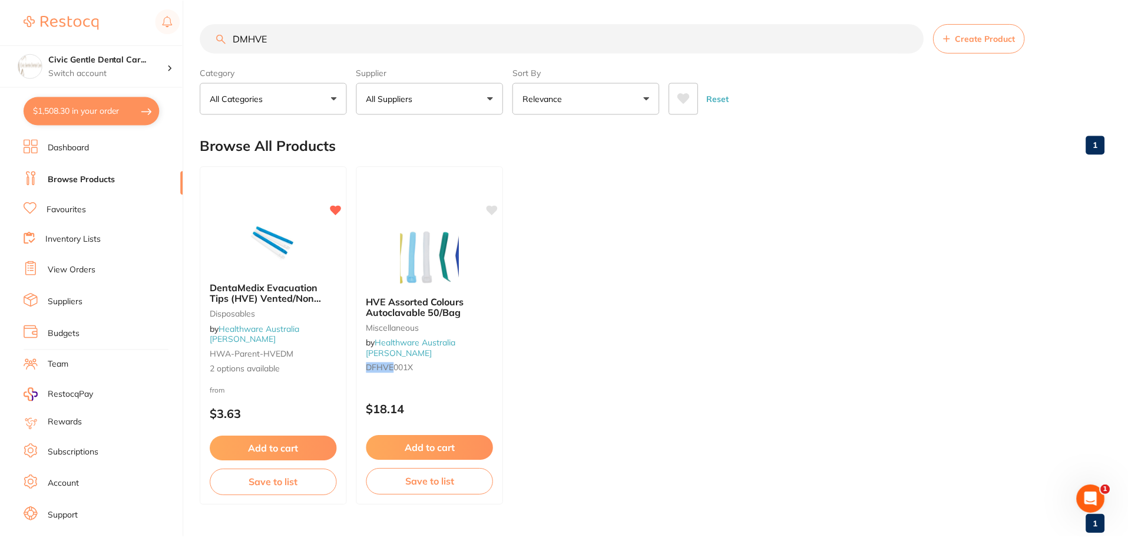
scroll to position [1, 0]
click at [354, 263] on ul "DentaMedix Evacuation Tips (HVE) Vented/Non Vented 100/Bag Disposables by Healt…" at bounding box center [652, 335] width 905 height 339
click at [387, 265] on div at bounding box center [430, 256] width 147 height 60
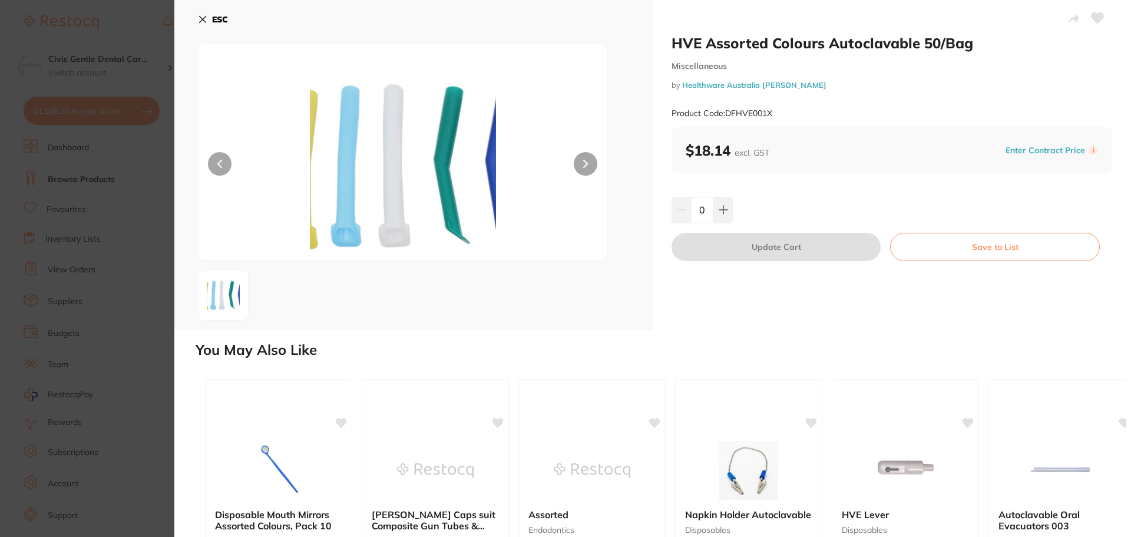
click at [140, 212] on section "HVE Assorted Colours Autoclavable 50/Bag Miscellaneous by Healthware Australia …" at bounding box center [565, 268] width 1131 height 537
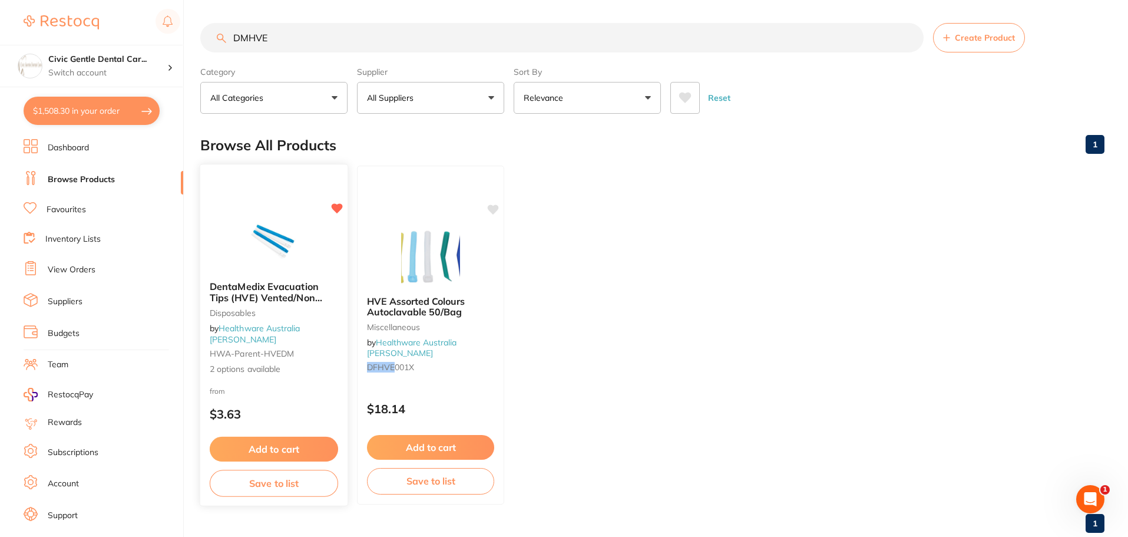
click at [278, 331] on div "DentaMedix Evacuation Tips (HVE) Vented/Non Vented 100/Bag Disposables by Healt…" at bounding box center [273, 328] width 147 height 113
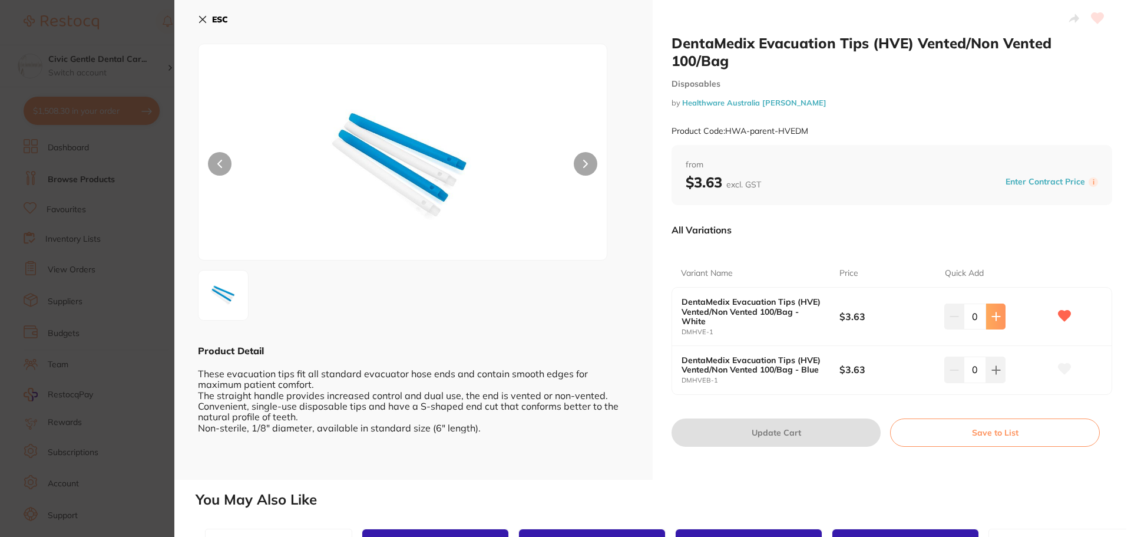
click at [992, 319] on icon at bounding box center [996, 316] width 9 height 9
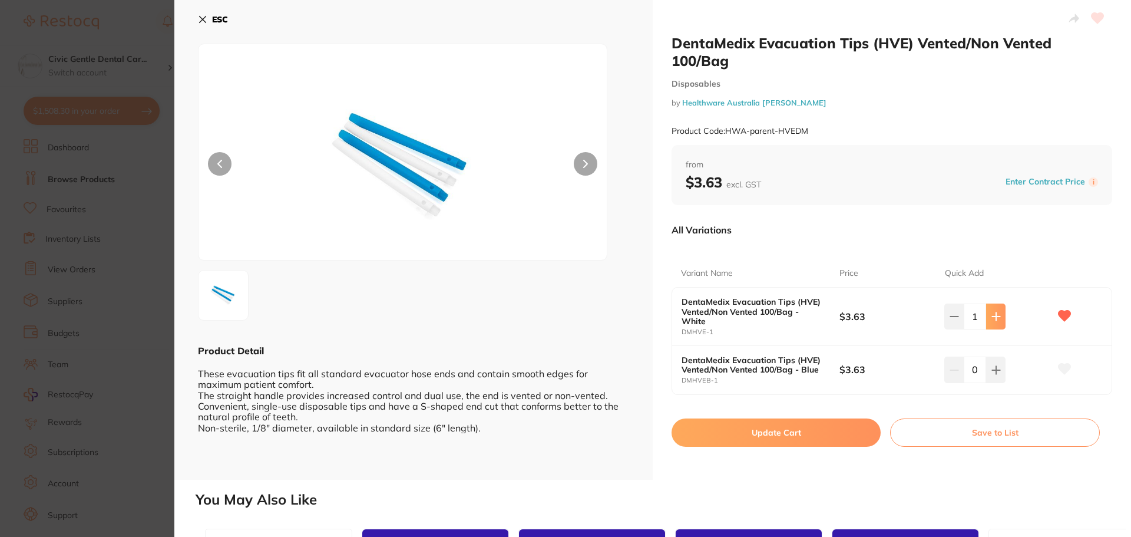
click at [992, 319] on icon at bounding box center [996, 316] width 9 height 9
type input "5"
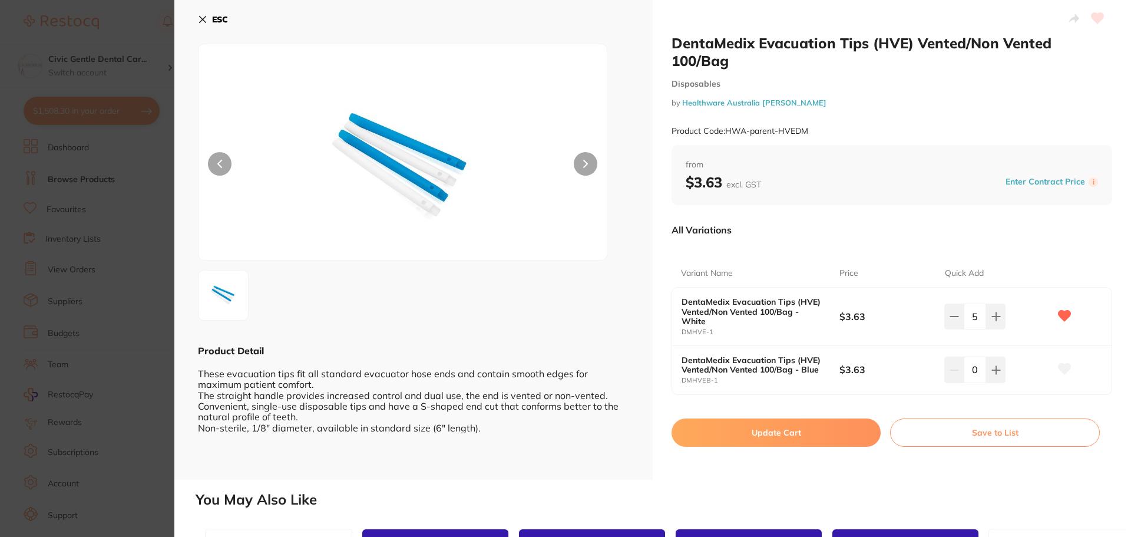
click at [813, 434] on button "Update Cart" at bounding box center [776, 432] width 209 height 28
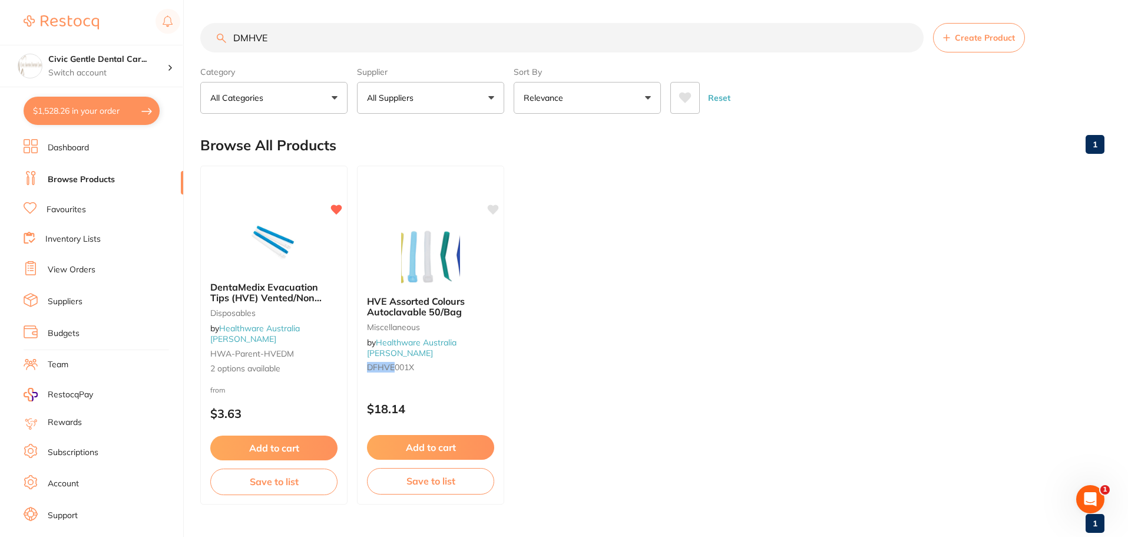
drag, startPoint x: 312, startPoint y: 35, endPoint x: 217, endPoint y: 26, distance: 94.7
click at [217, 26] on input "DMHVE" at bounding box center [562, 37] width 724 height 29
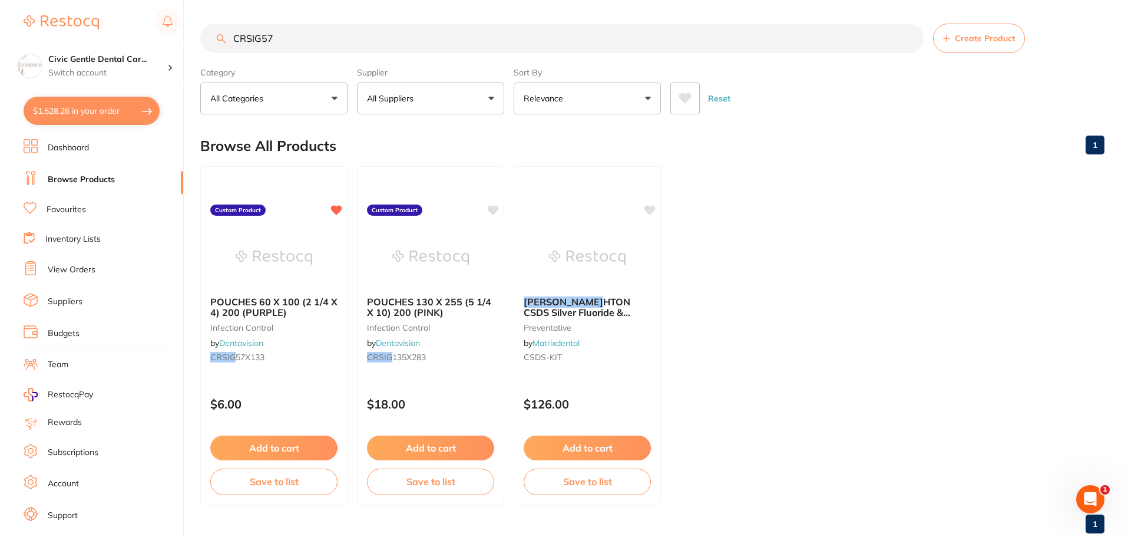
type input "CRSIG57"
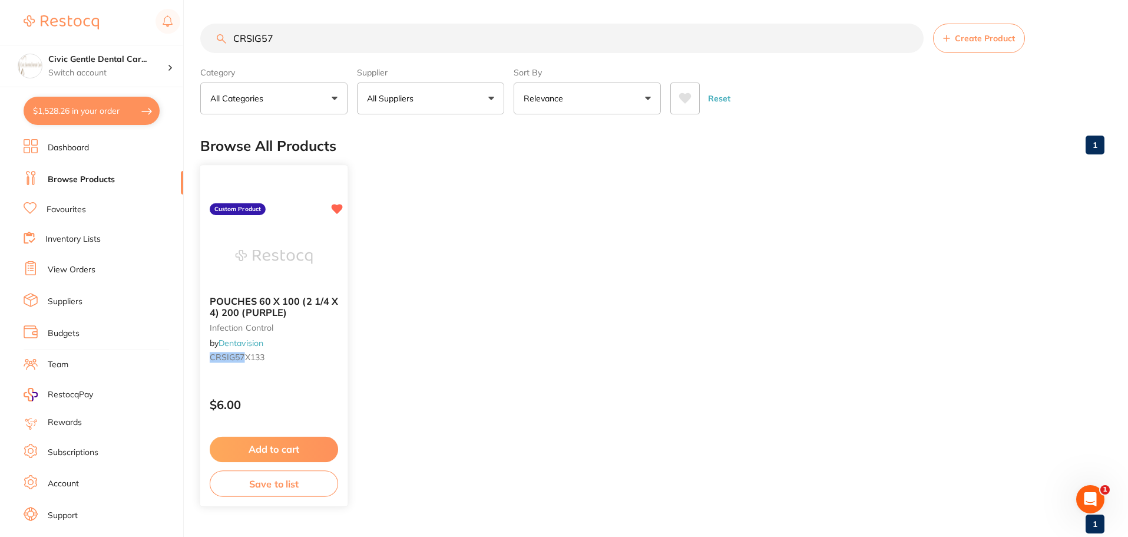
click at [285, 258] on img at bounding box center [273, 257] width 77 height 60
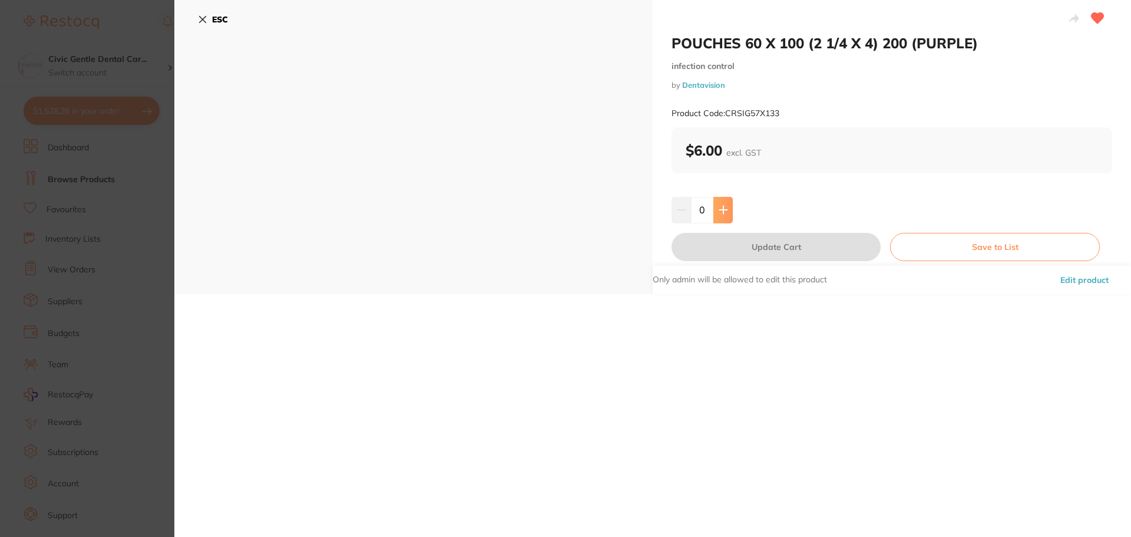
click at [717, 204] on button at bounding box center [723, 210] width 19 height 26
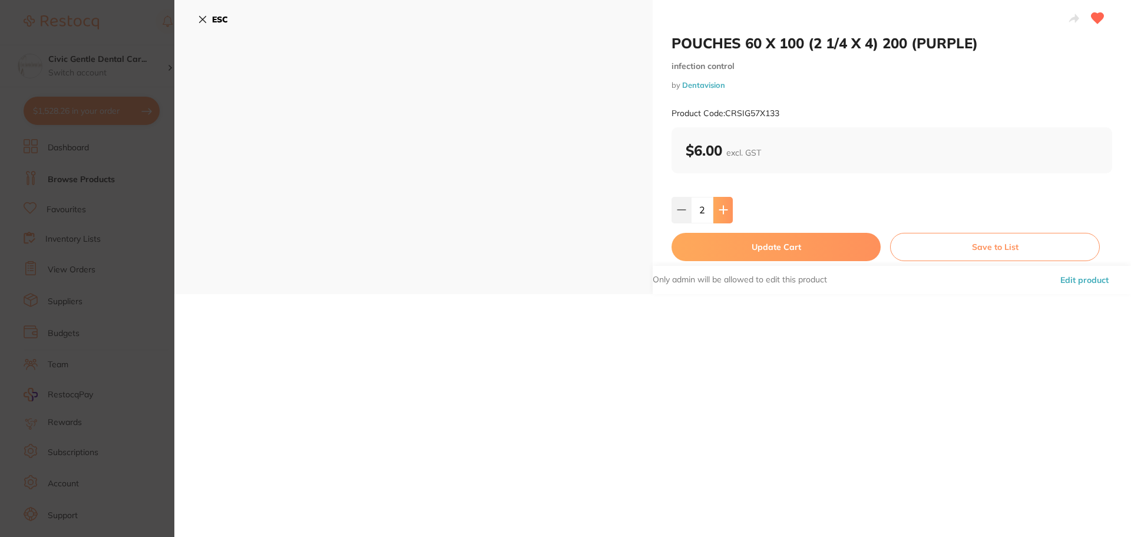
click at [717, 204] on button at bounding box center [723, 210] width 19 height 26
type input "3"
click at [740, 237] on button "Update Cart" at bounding box center [776, 247] width 209 height 28
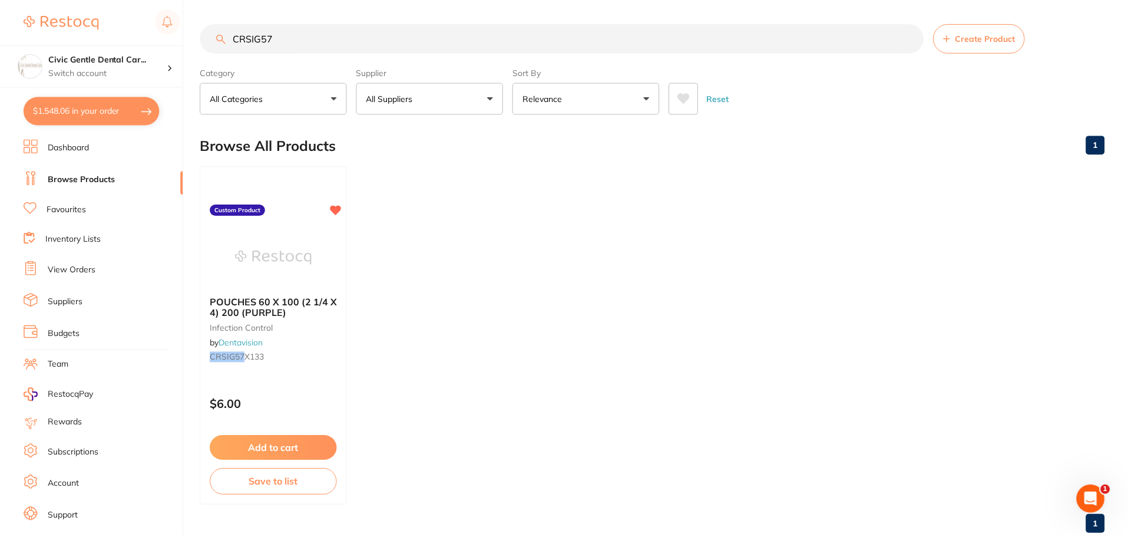
scroll to position [1, 0]
drag, startPoint x: 283, startPoint y: 39, endPoint x: 171, endPoint y: 25, distance: 112.3
click at [171, 25] on div "$1,548.06 Civic Gentle Dental Car... Switch account Civic Gentle Dental Care $1…" at bounding box center [564, 267] width 1128 height 537
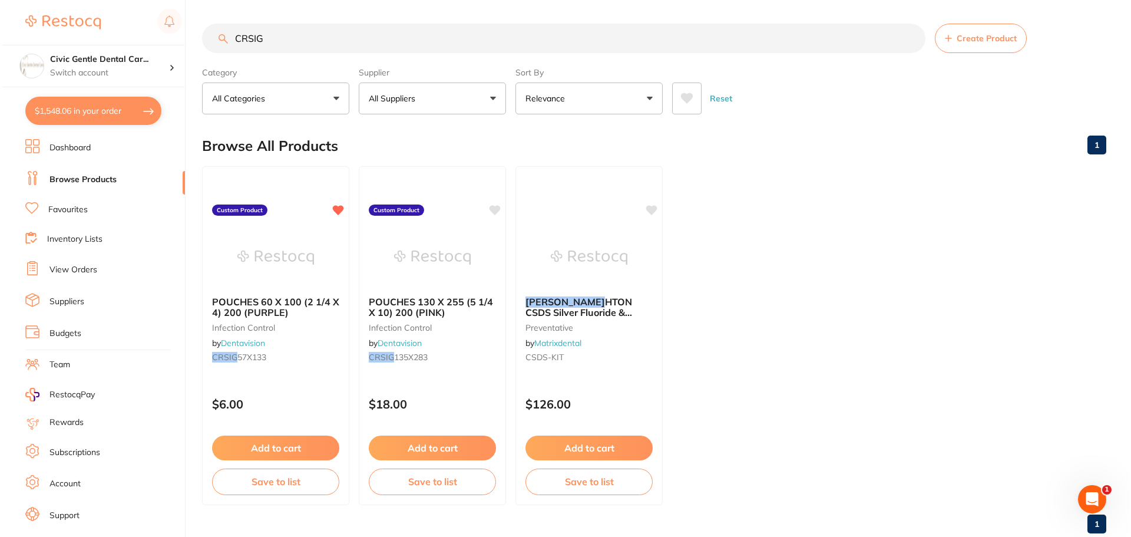
scroll to position [0, 0]
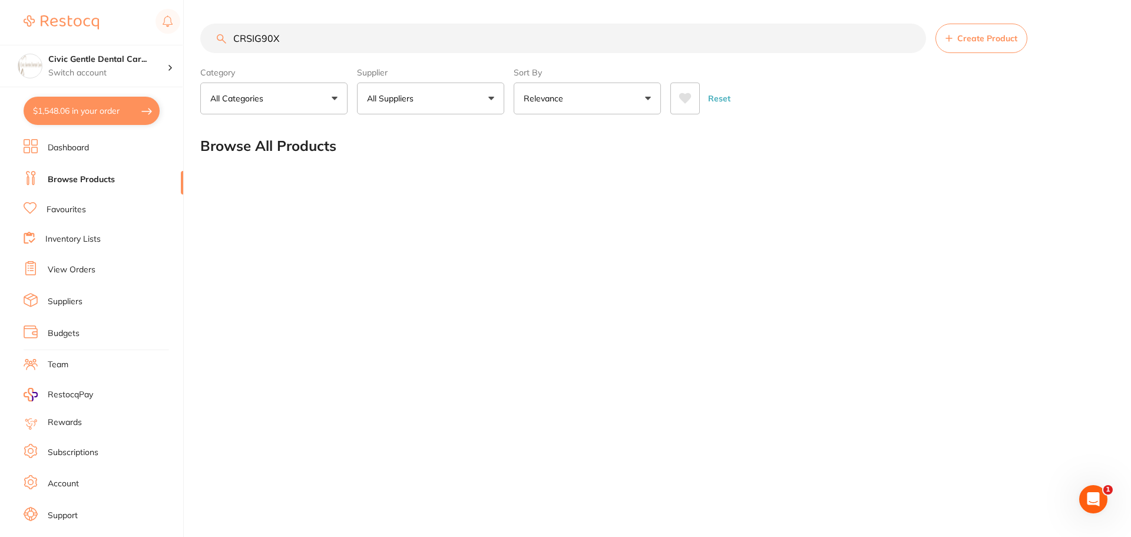
type input "CRSIG90X"
drag, startPoint x: 293, startPoint y: 44, endPoint x: 127, endPoint y: 72, distance: 169.2
click at [134, 65] on div "$1,548.06 Civic Gentle Dental Car... Switch account Civic Gentle Dental Care $1…" at bounding box center [565, 268] width 1131 height 537
click at [62, 236] on link "Inventory Lists" at bounding box center [72, 239] width 55 height 12
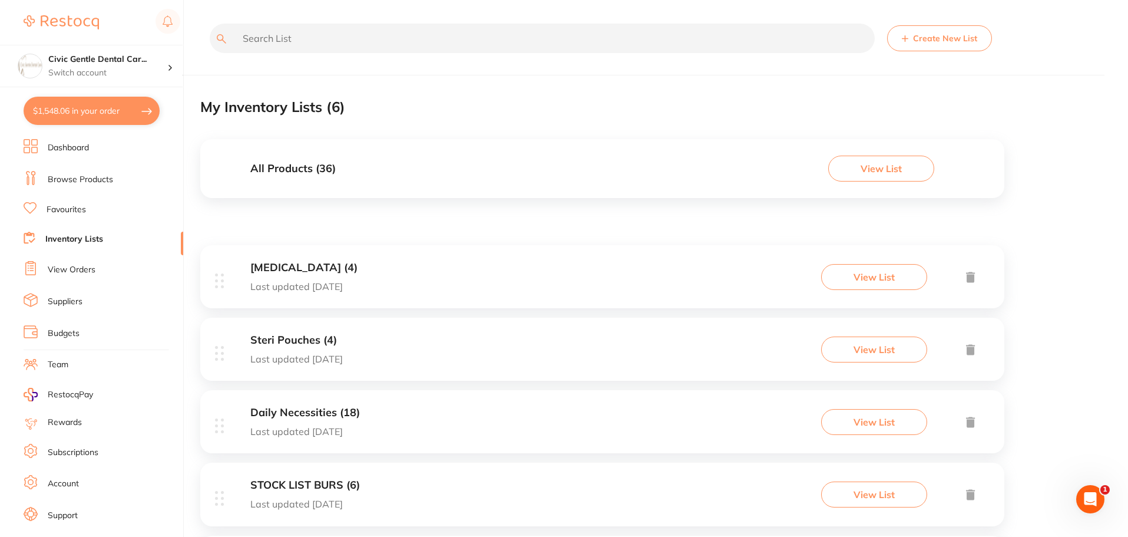
click at [307, 336] on h3 "Steri Pouches (4)" at bounding box center [296, 340] width 93 height 12
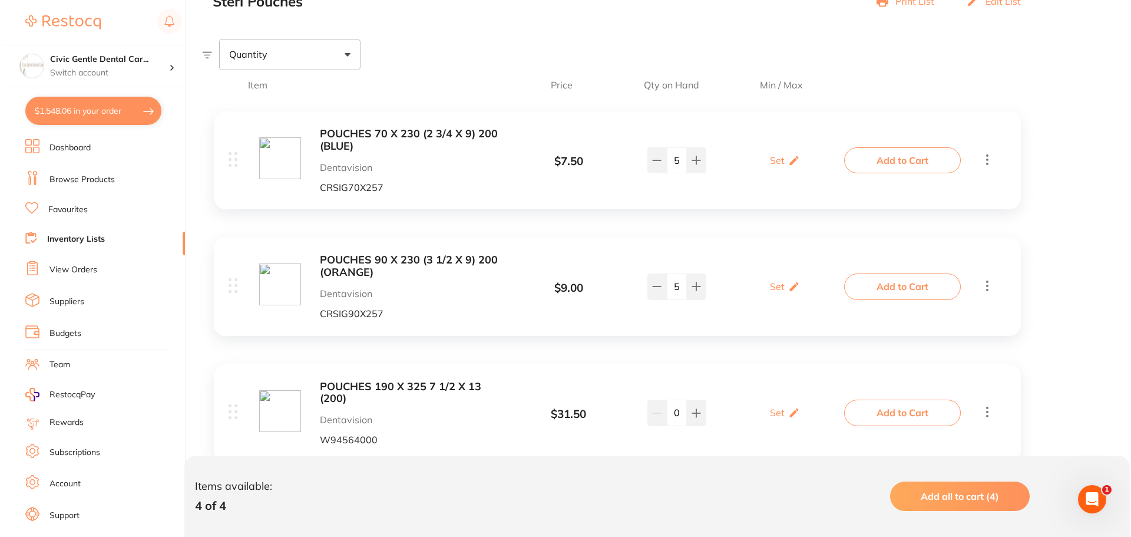
scroll to position [236, 0]
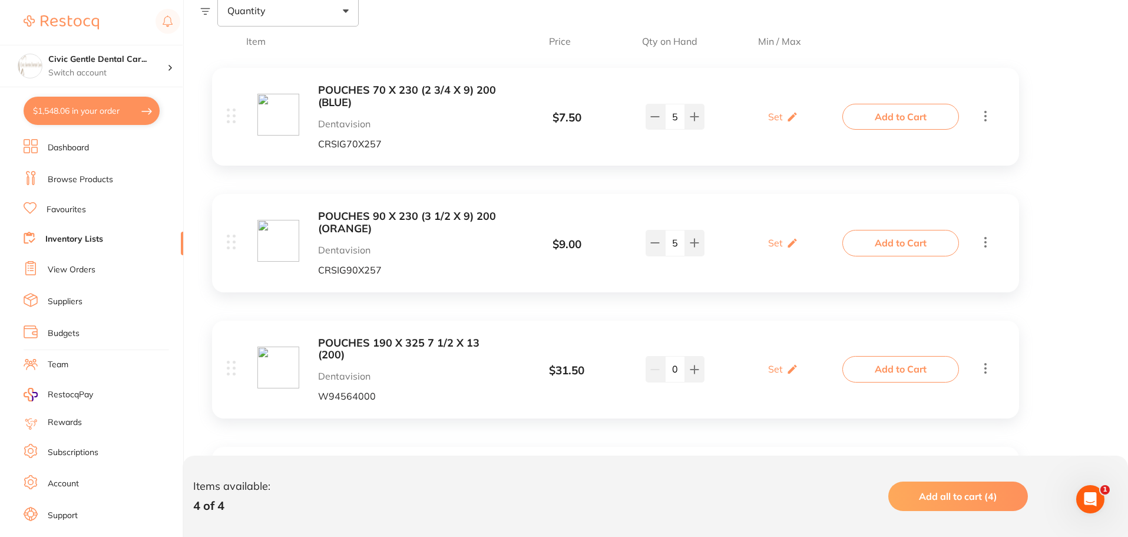
click at [889, 241] on button "Add to Cart" at bounding box center [901, 243] width 117 height 26
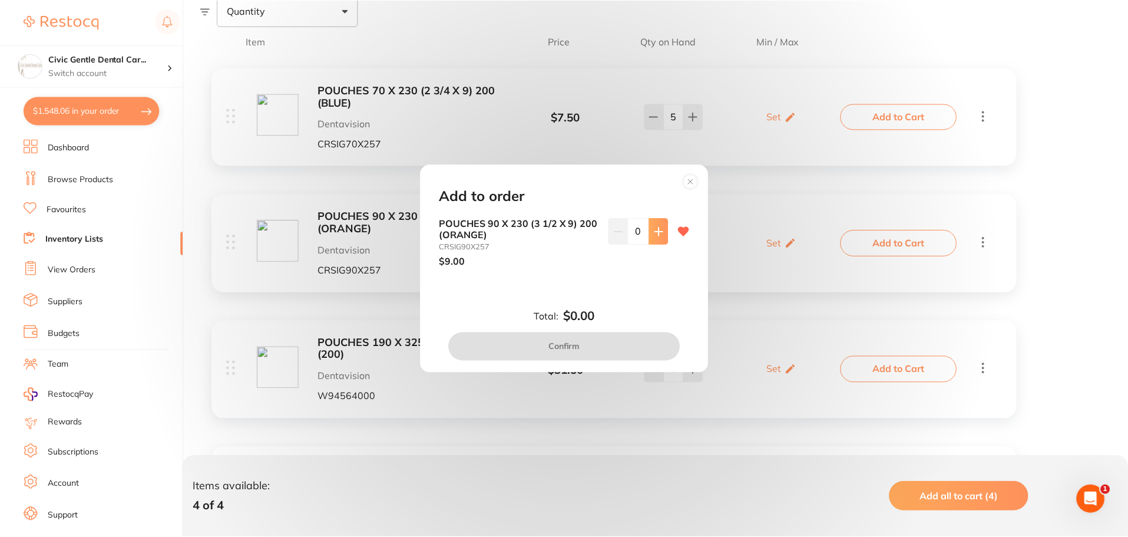
scroll to position [0, 0]
click at [661, 236] on icon at bounding box center [660, 231] width 9 height 9
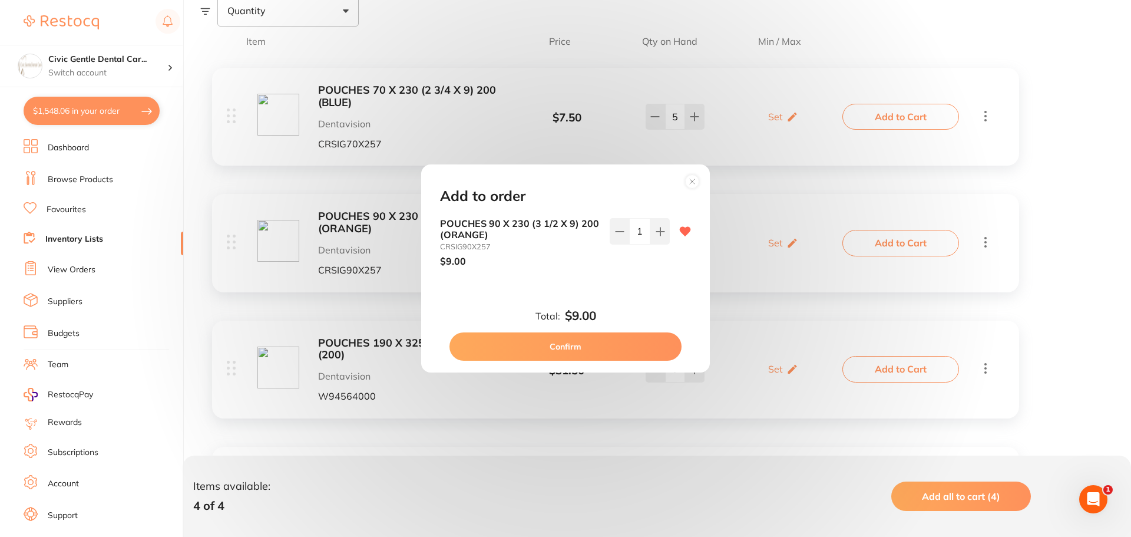
drag, startPoint x: 661, startPoint y: 236, endPoint x: 636, endPoint y: 244, distance: 26.1
click at [636, 244] on div "1" at bounding box center [640, 231] width 60 height 26
click at [652, 237] on button at bounding box center [660, 231] width 19 height 26
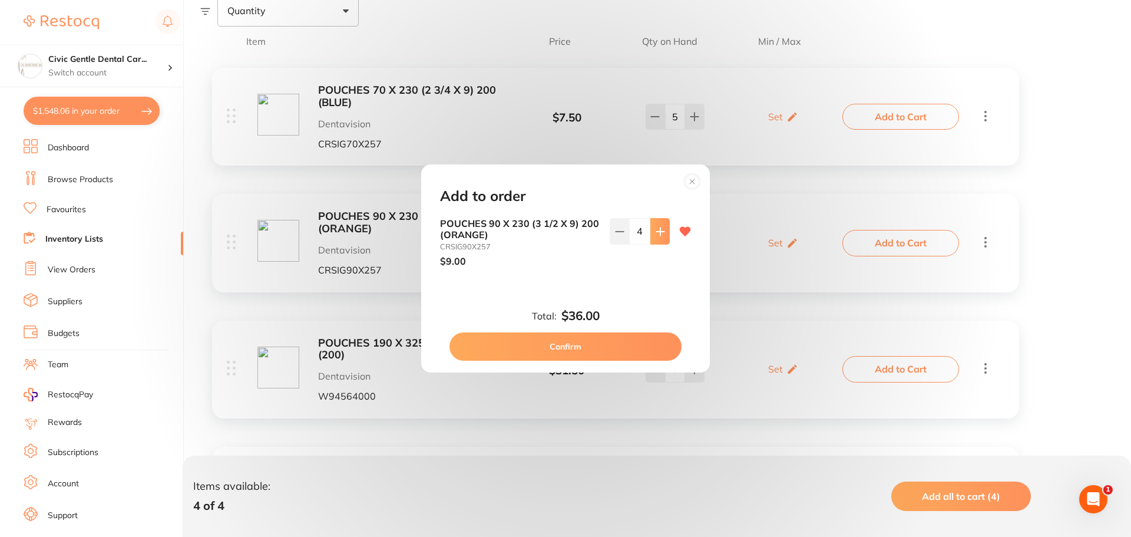
click at [652, 237] on button at bounding box center [660, 231] width 19 height 26
type input "6"
click at [602, 338] on button "Confirm" at bounding box center [566, 346] width 232 height 28
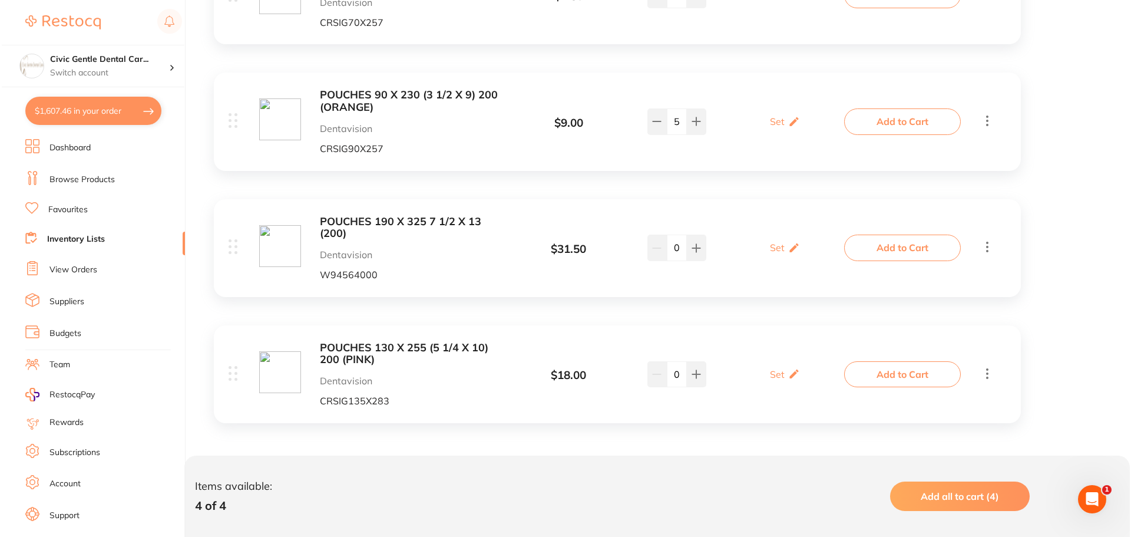
scroll to position [359, 0]
click at [929, 116] on button "Add to Cart" at bounding box center [901, 120] width 117 height 26
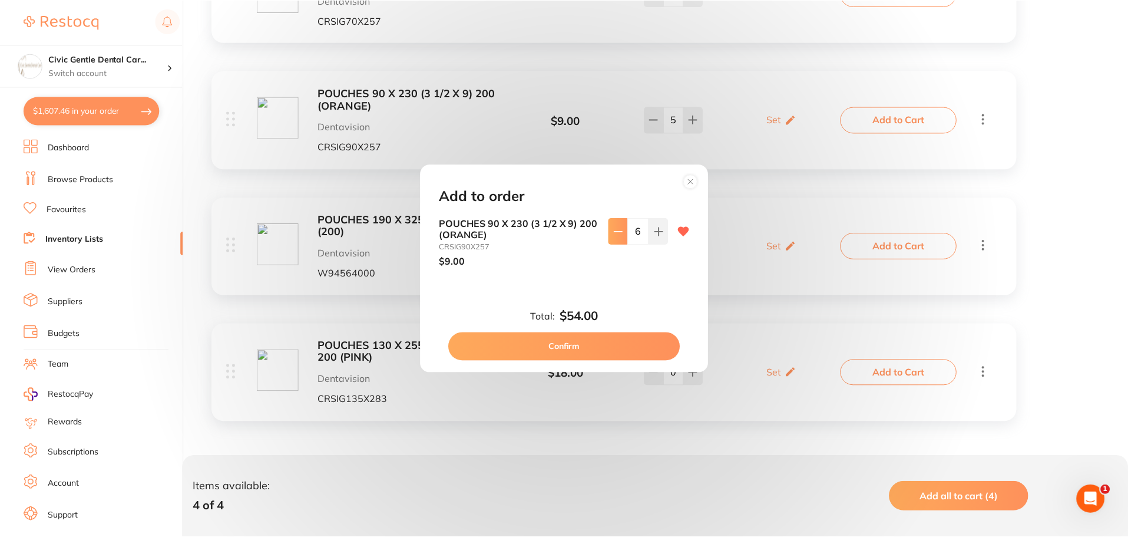
scroll to position [0, 0]
click at [621, 232] on icon at bounding box center [619, 231] width 9 height 9
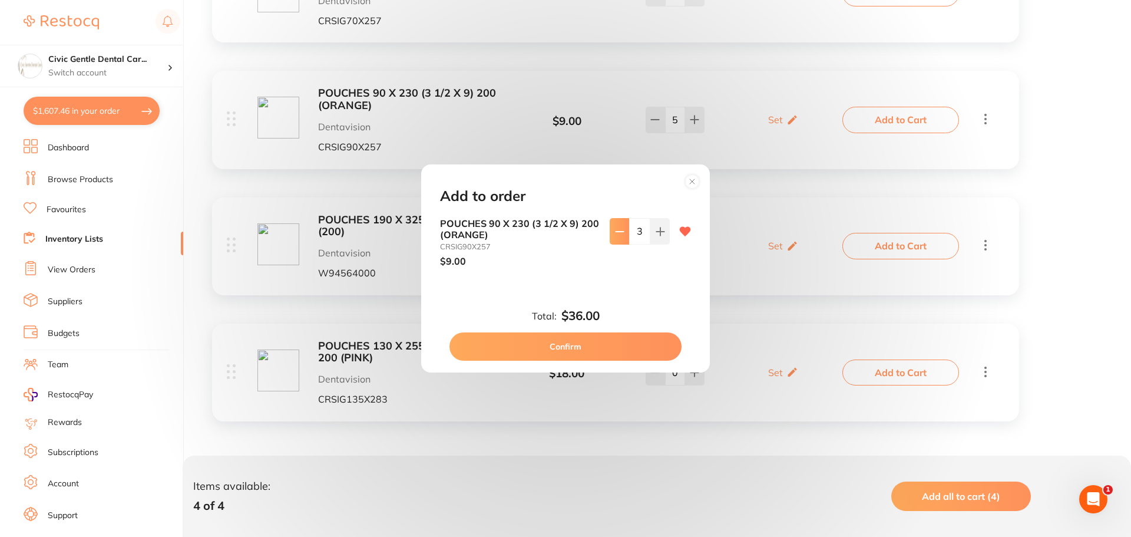
type input "2"
click at [609, 343] on button "Confirm" at bounding box center [566, 346] width 232 height 28
type input "2"
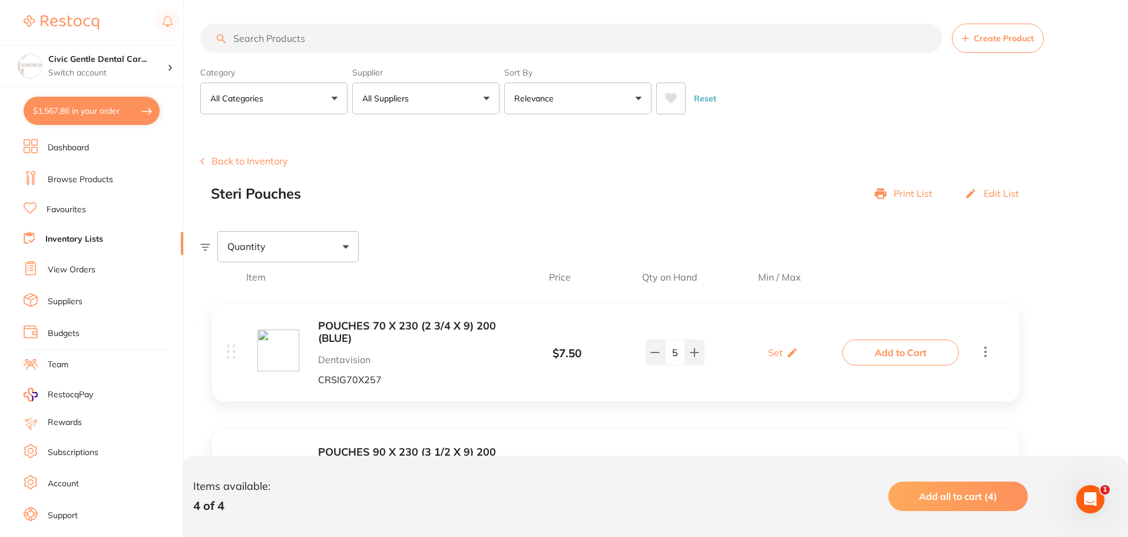
click at [292, 39] on input "search" at bounding box center [571, 38] width 743 height 29
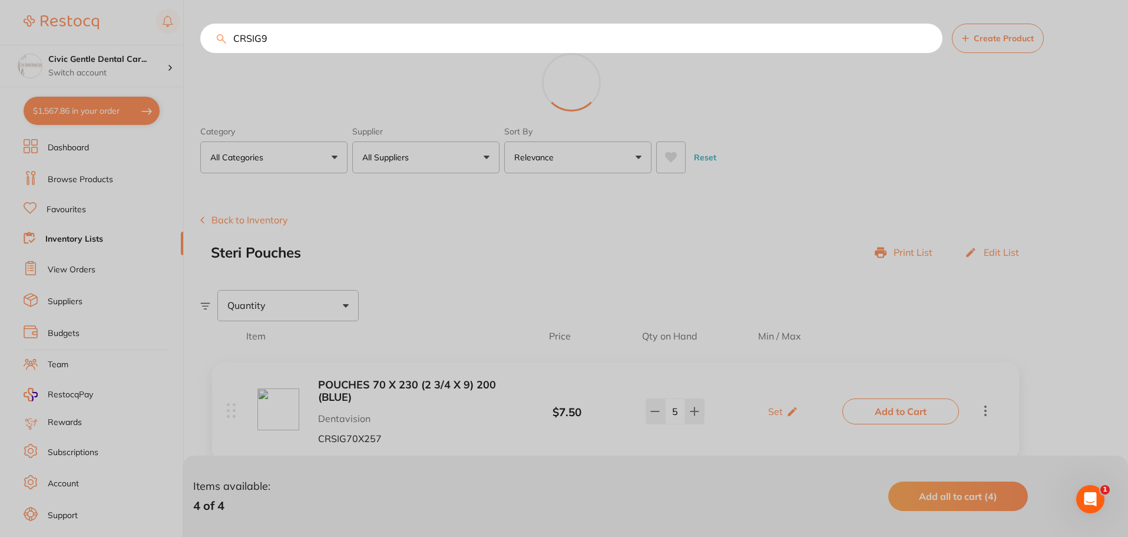
type input "CRSIG90"
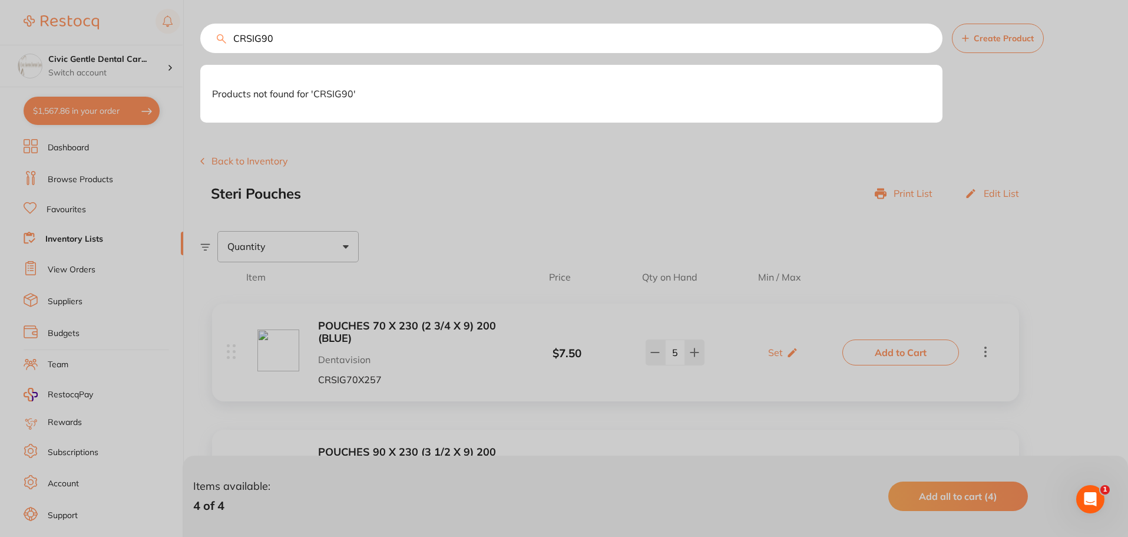
drag, startPoint x: 236, startPoint y: 32, endPoint x: 183, endPoint y: 19, distance: 55.3
click at [200, 24] on div "CRSIG90 Products not found for ' CRSIG90 '" at bounding box center [571, 38] width 743 height 29
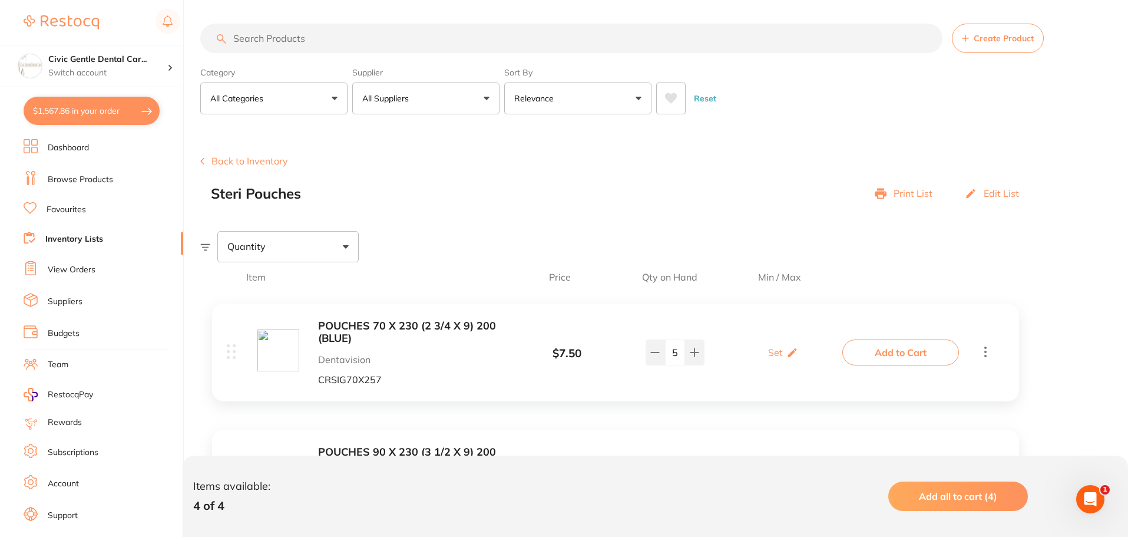
click at [111, 177] on link "Browse Products" at bounding box center [80, 180] width 65 height 12
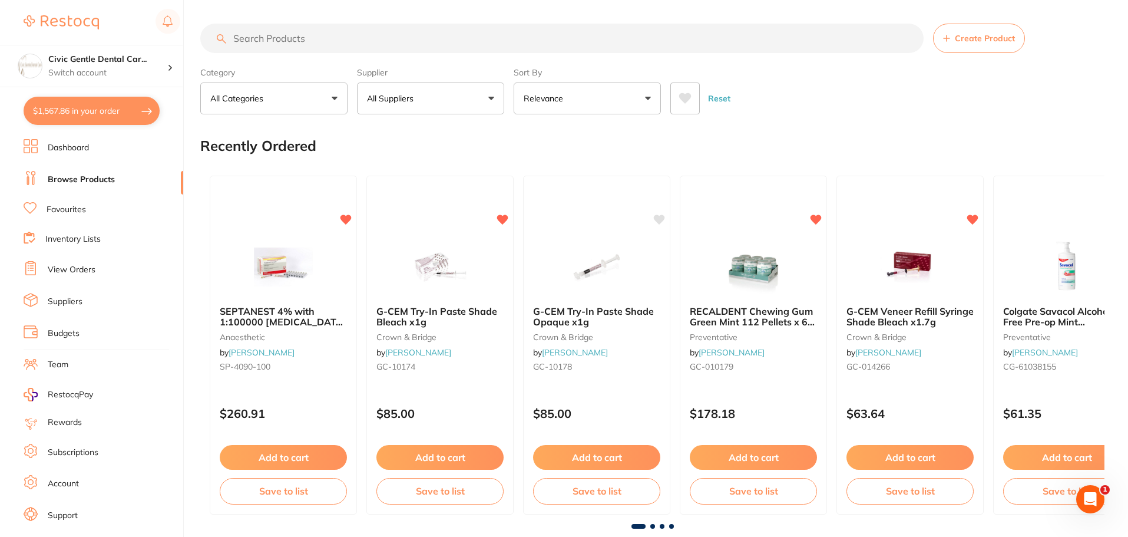
click at [279, 38] on input "search" at bounding box center [562, 38] width 724 height 29
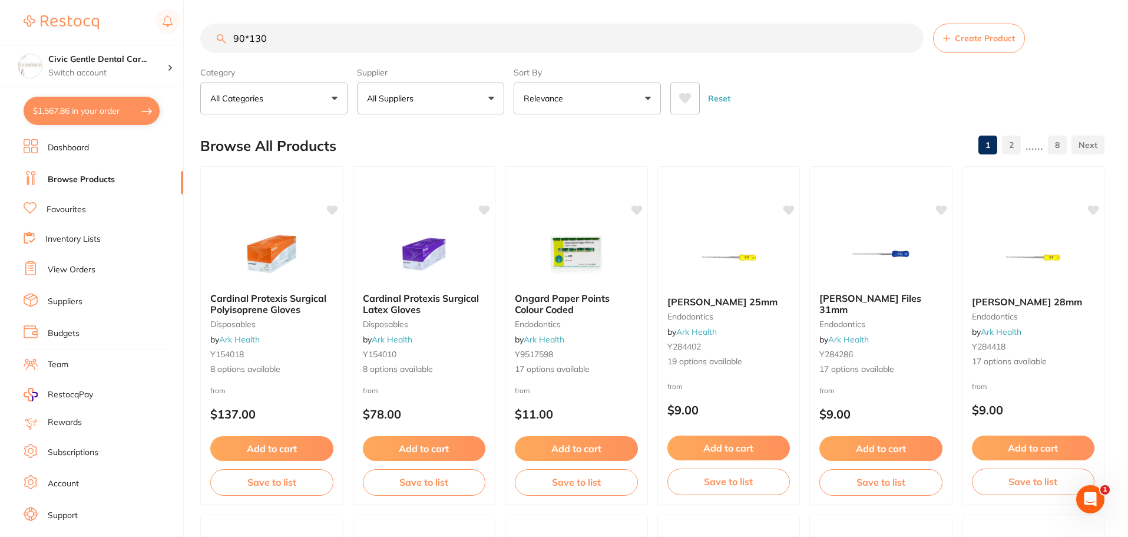
type input "90*130"
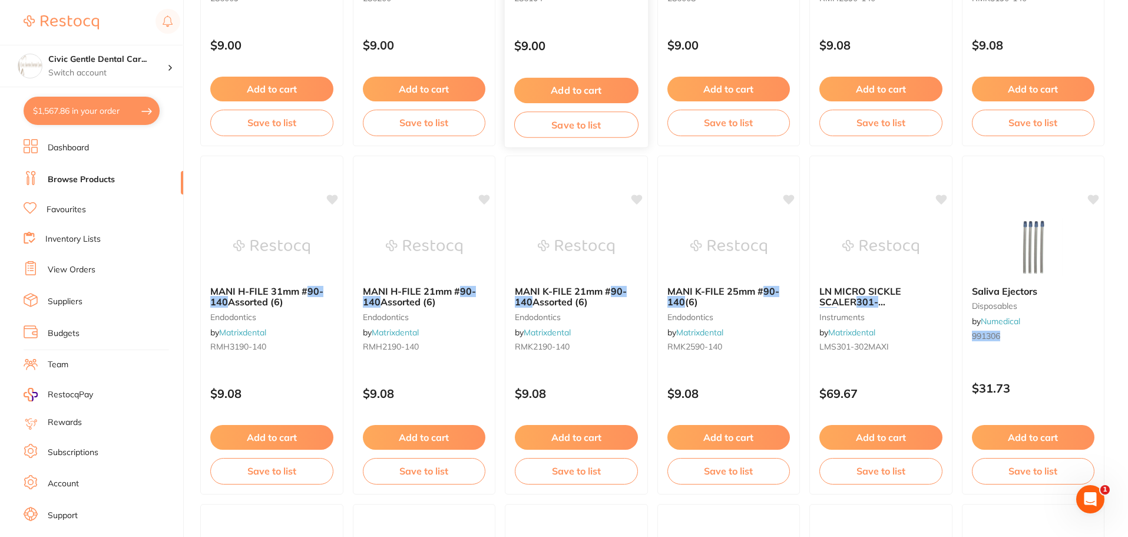
scroll to position [738, 0]
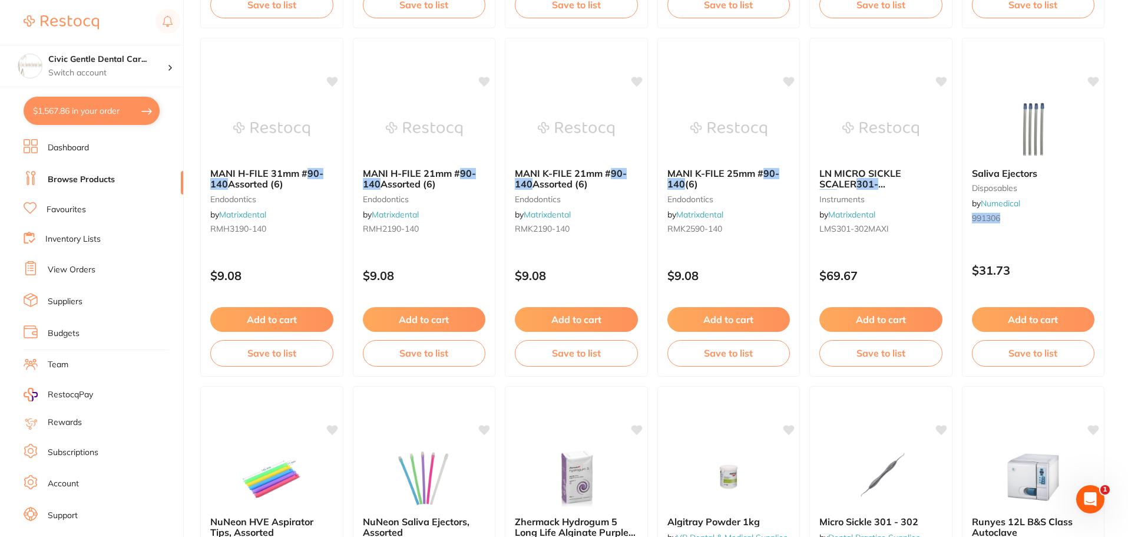
click at [74, 244] on link "Inventory Lists" at bounding box center [72, 239] width 55 height 12
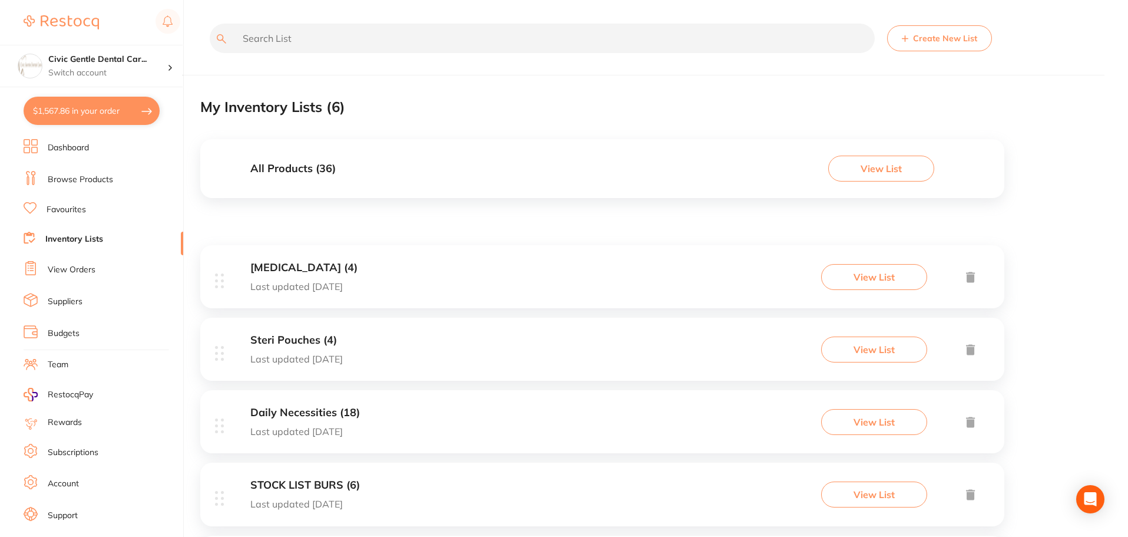
click at [263, 45] on input "text" at bounding box center [542, 38] width 665 height 29
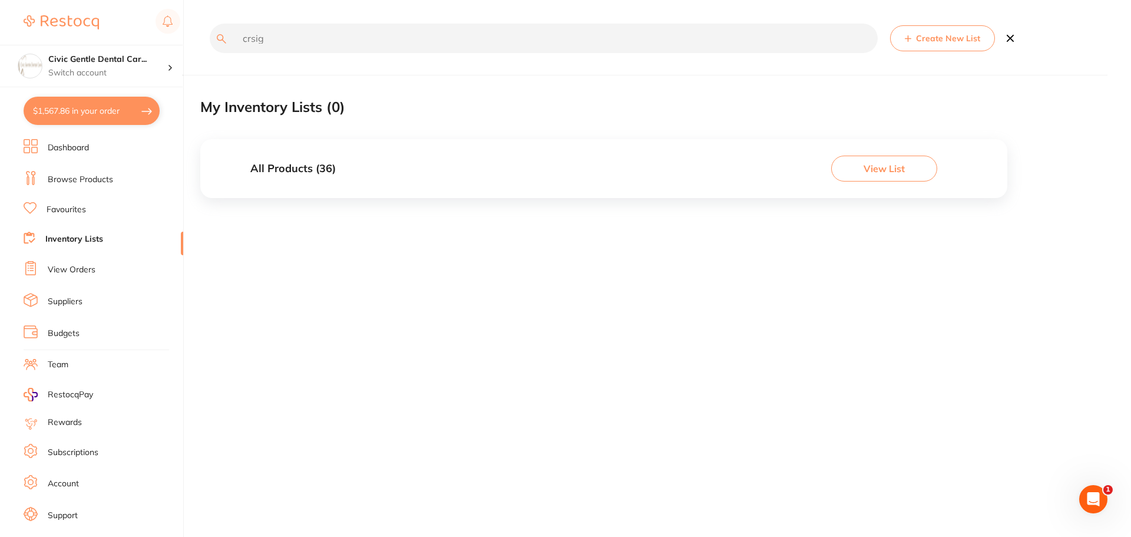
type input "crsig"
click at [902, 161] on button "View List" at bounding box center [884, 169] width 106 height 26
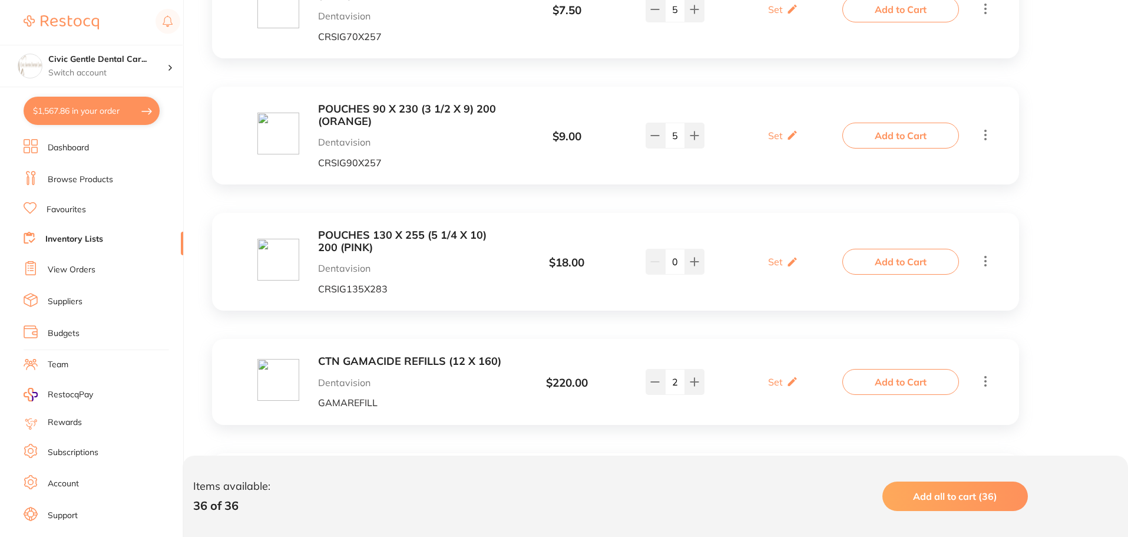
drag, startPoint x: 429, startPoint y: 223, endPoint x: 404, endPoint y: 237, distance: 28.7
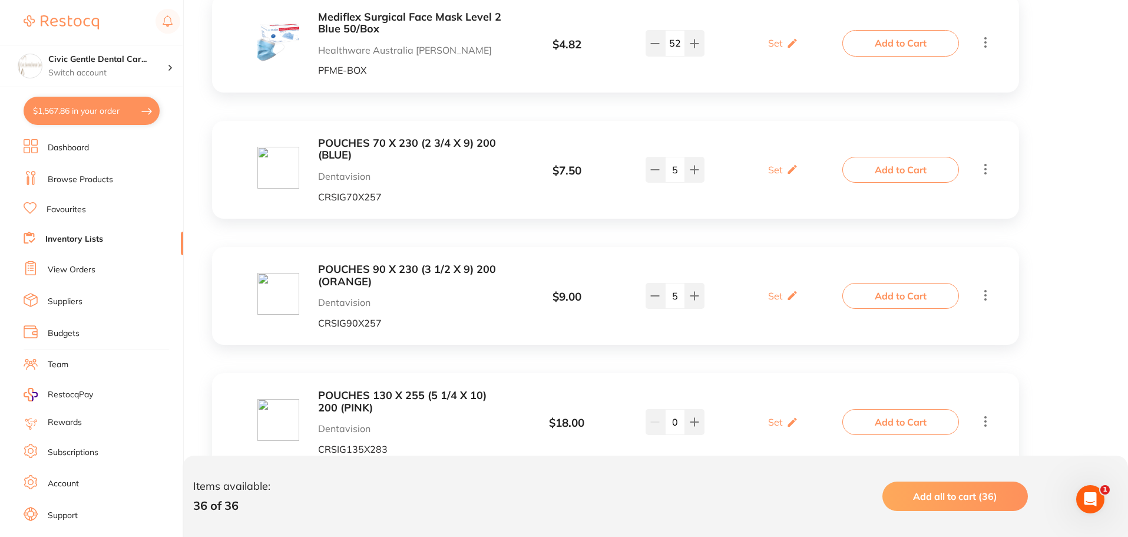
drag, startPoint x: 503, startPoint y: 382, endPoint x: 467, endPoint y: 366, distance: 39.6
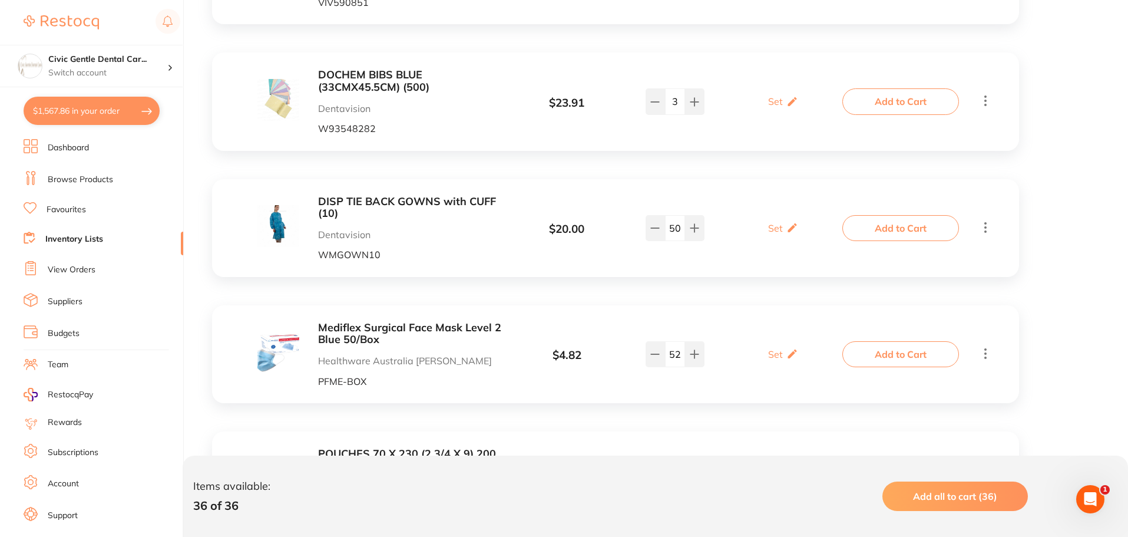
drag, startPoint x: 477, startPoint y: 338, endPoint x: 461, endPoint y: 408, distance: 71.3
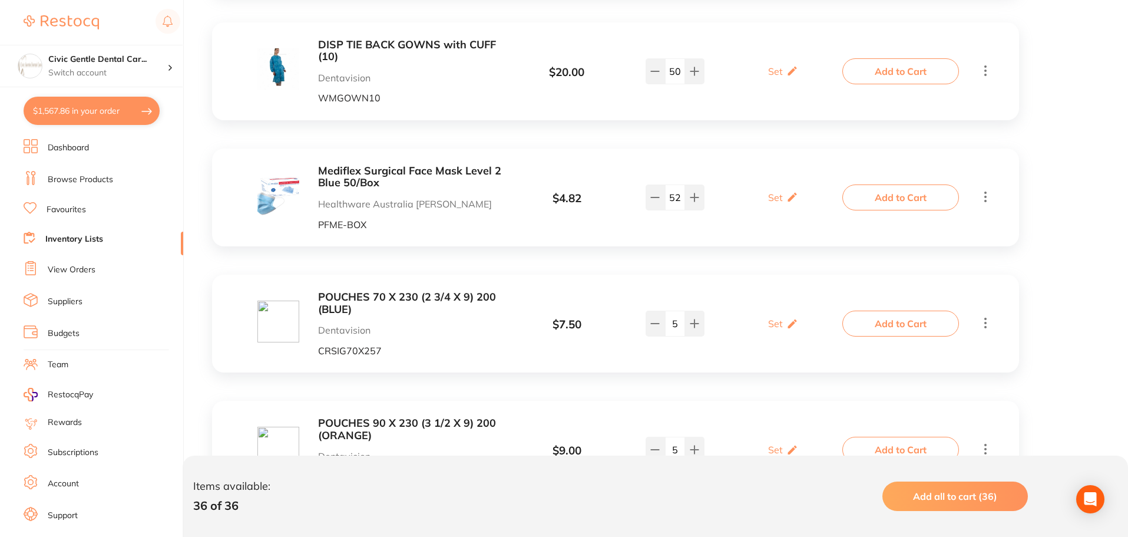
drag, startPoint x: 461, startPoint y: 408, endPoint x: 451, endPoint y: 444, distance: 36.6
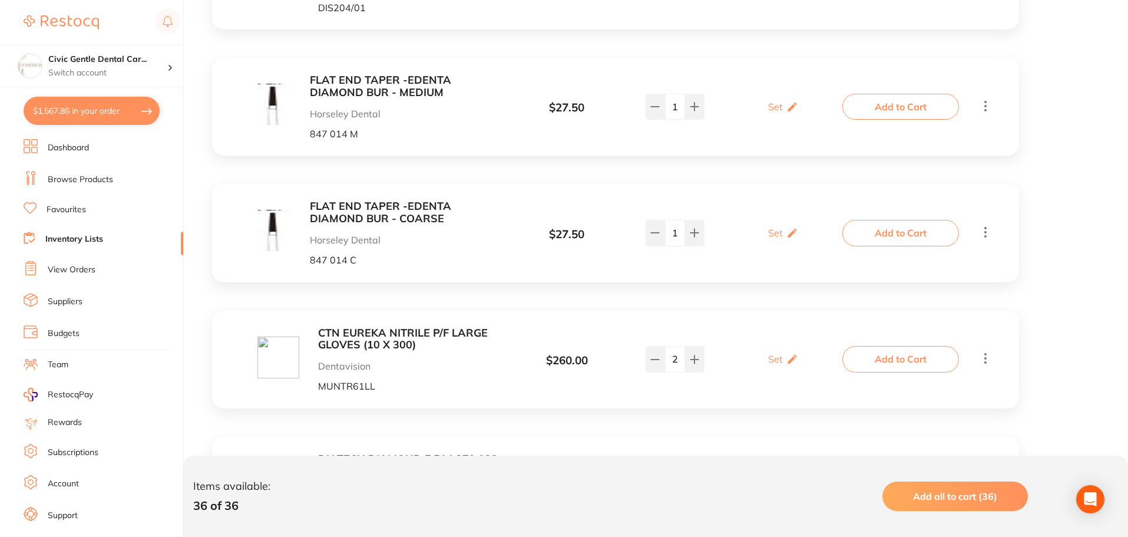
drag, startPoint x: 433, startPoint y: 381, endPoint x: 441, endPoint y: 458, distance: 77.6
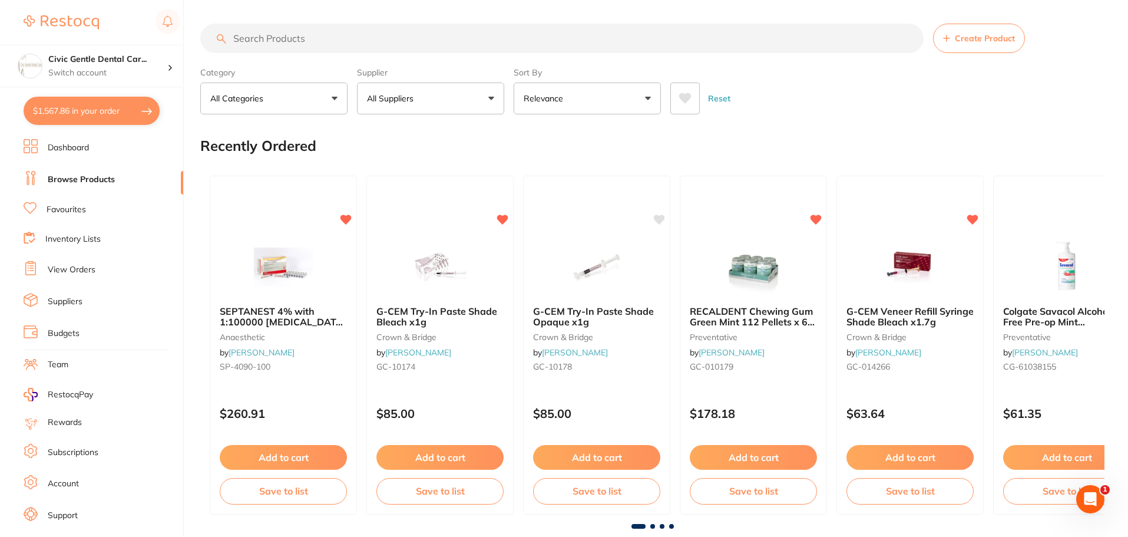
click at [339, 32] on input "search" at bounding box center [562, 38] width 724 height 29
type input "REDIWIP"
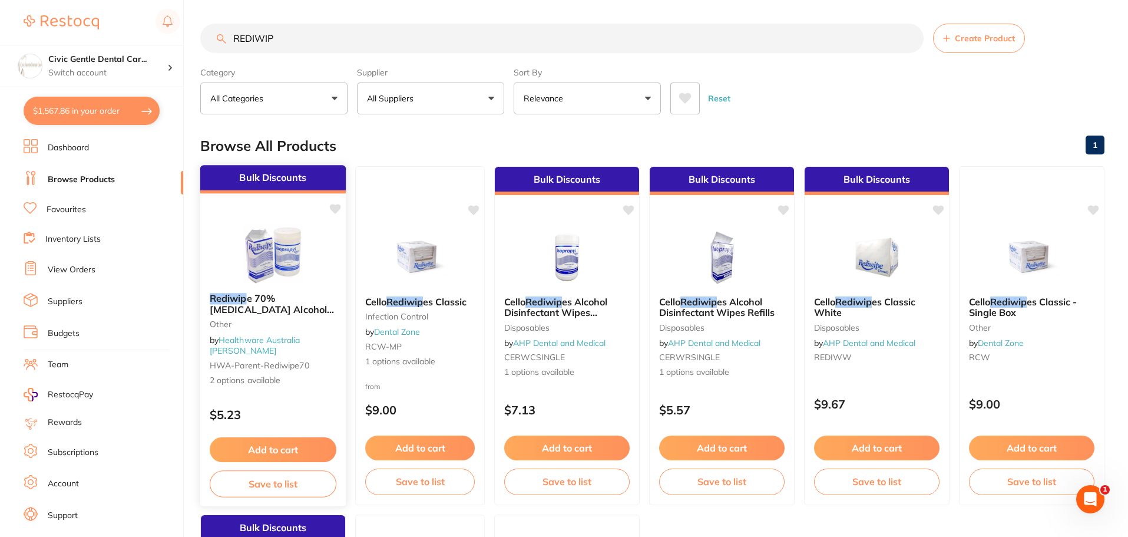
click at [307, 269] on img at bounding box center [273, 254] width 77 height 60
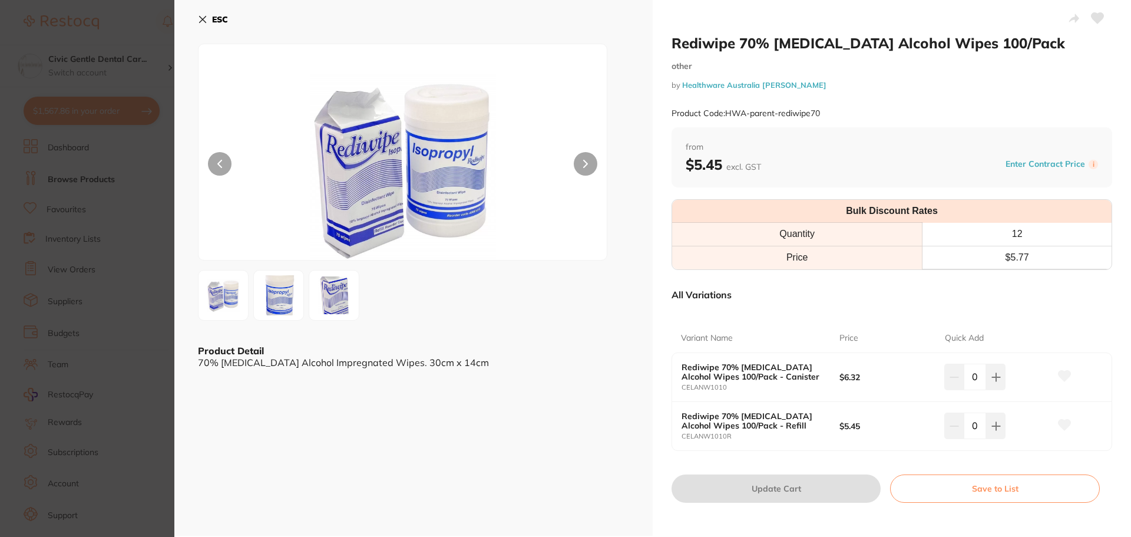
click at [111, 220] on section "Rediwipe 70% Isopropyl Alcohol Wipes 100/Pack other by Healthware Australia Rid…" at bounding box center [565, 268] width 1131 height 537
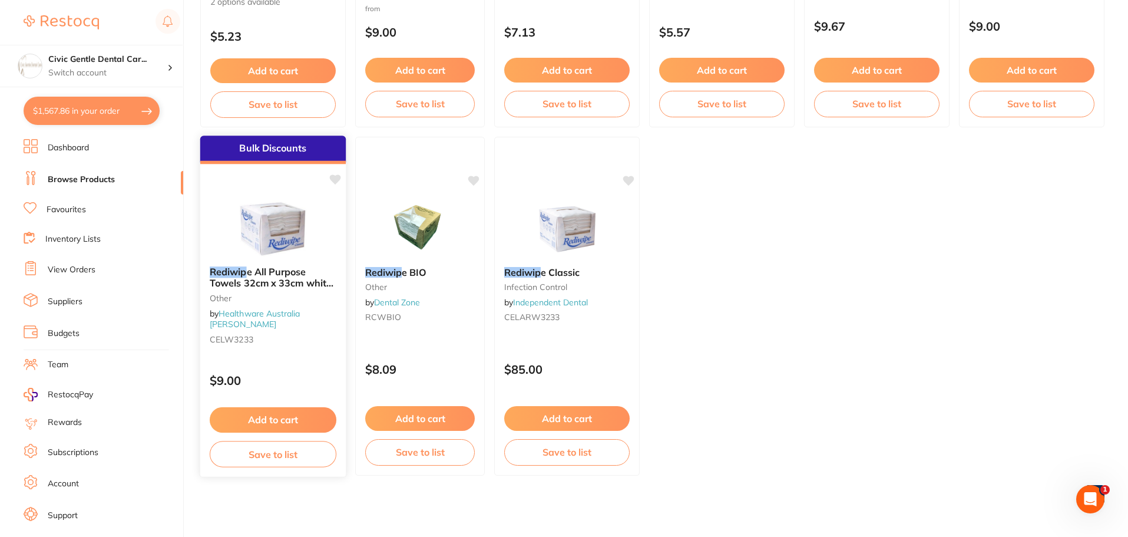
click at [299, 229] on img at bounding box center [273, 227] width 77 height 60
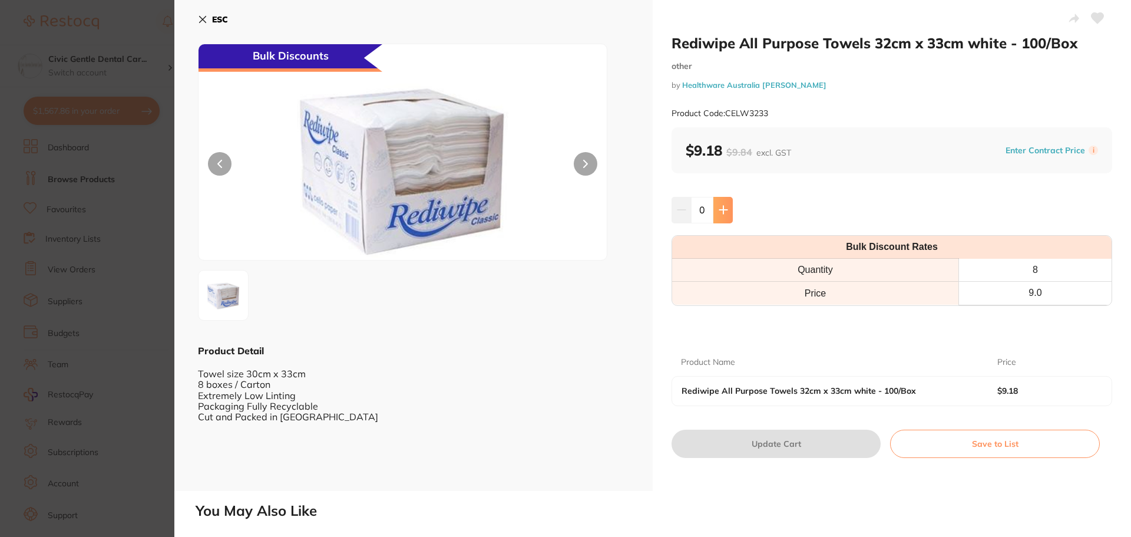
click at [726, 220] on button at bounding box center [723, 210] width 19 height 26
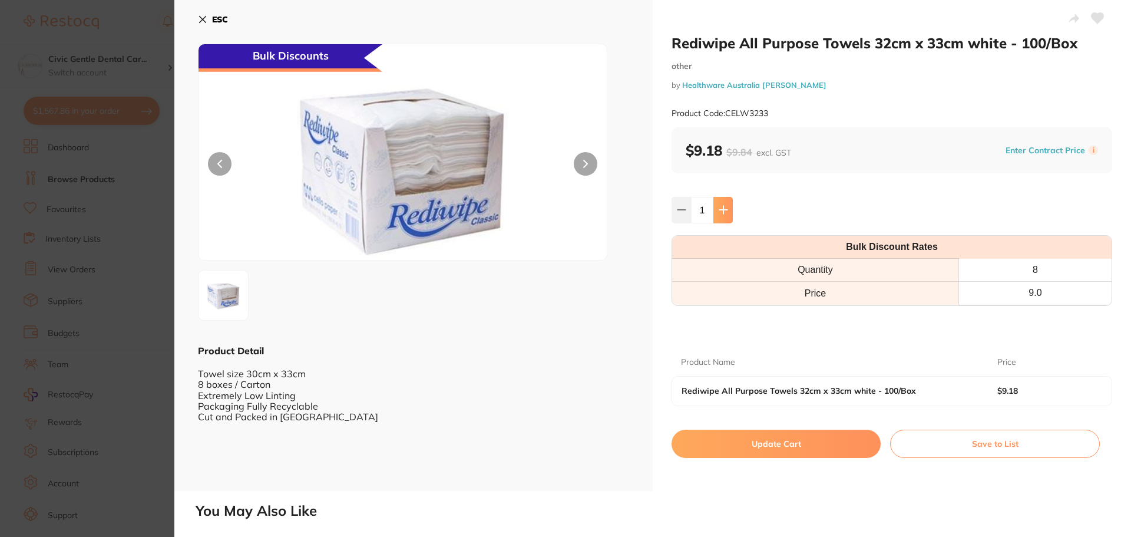
click at [726, 220] on button at bounding box center [723, 210] width 19 height 26
type input "4"
click at [748, 437] on button "Update Cart" at bounding box center [776, 444] width 209 height 28
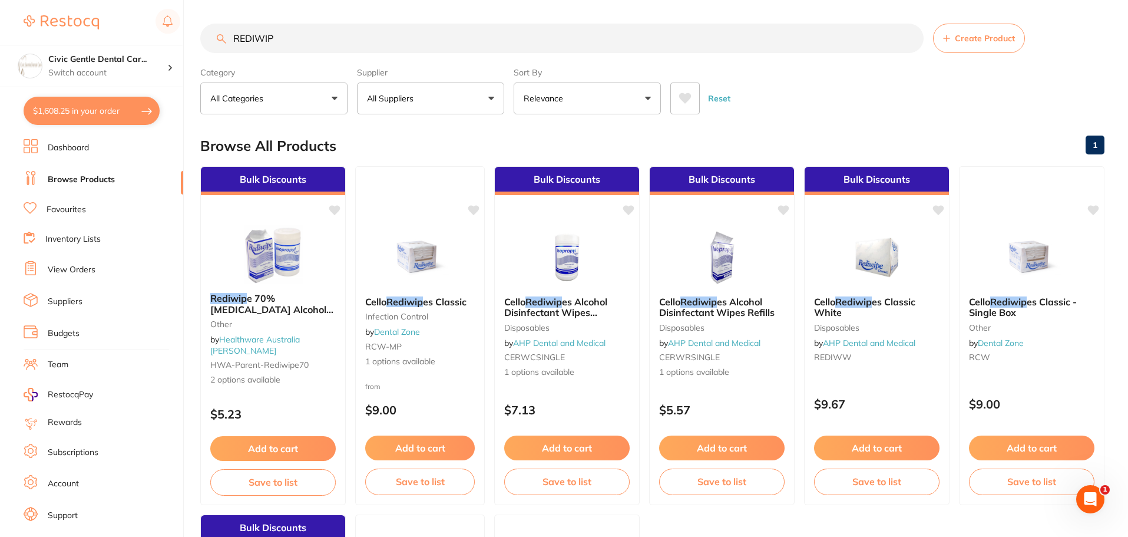
drag, startPoint x: 322, startPoint y: 35, endPoint x: 99, endPoint y: 14, distance: 224.4
click at [97, 14] on div "$1,608.25 Civic Gentle Dental Car... Switch account Civic Gentle Dental Care $1…" at bounding box center [564, 268] width 1128 height 537
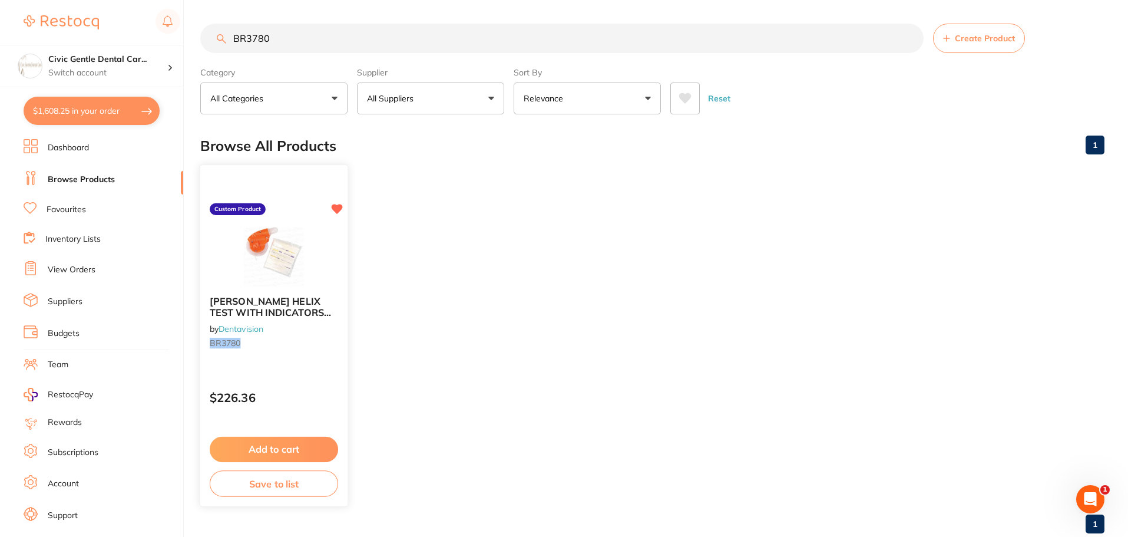
type input "BR3780"
click at [292, 279] on img at bounding box center [273, 257] width 77 height 60
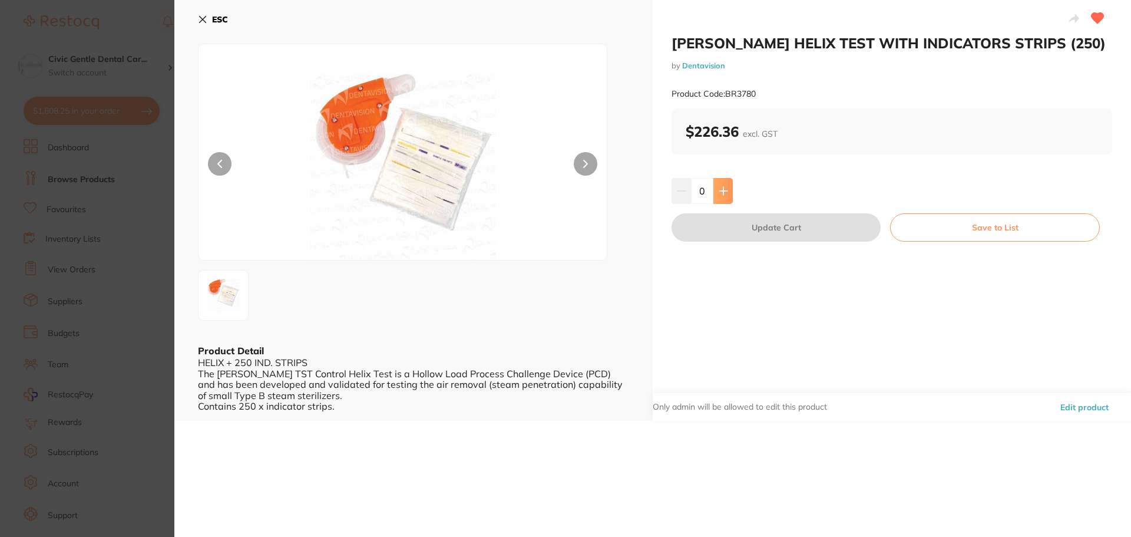
click at [728, 193] on button at bounding box center [723, 191] width 19 height 26
type input "1"
click at [754, 239] on button "Update Cart" at bounding box center [776, 227] width 209 height 28
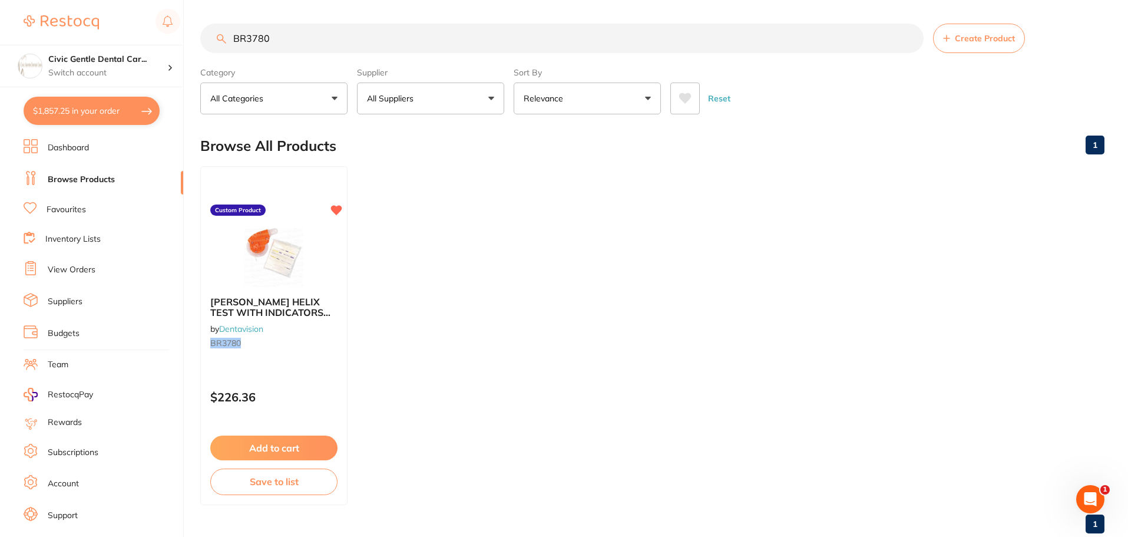
drag, startPoint x: 285, startPoint y: 5, endPoint x: 73, endPoint y: -24, distance: 214.2
click at [73, 0] on html "$1,857.25 Civic Gentle Dental Car... Switch account Civic Gentle Dental Care $1…" at bounding box center [564, 268] width 1128 height 537
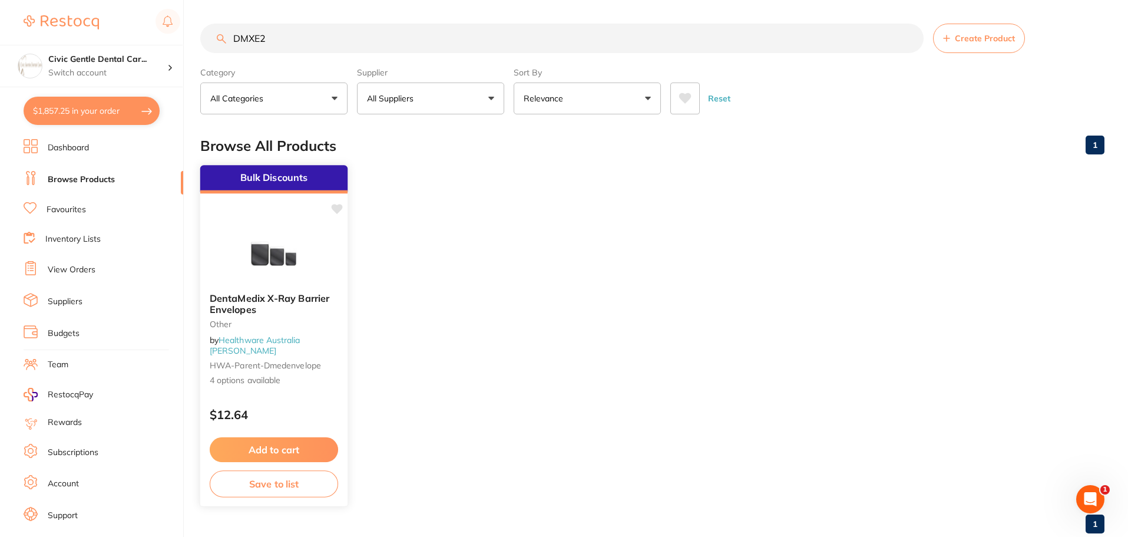
type input "DMXE2"
click at [308, 268] on img at bounding box center [273, 254] width 77 height 60
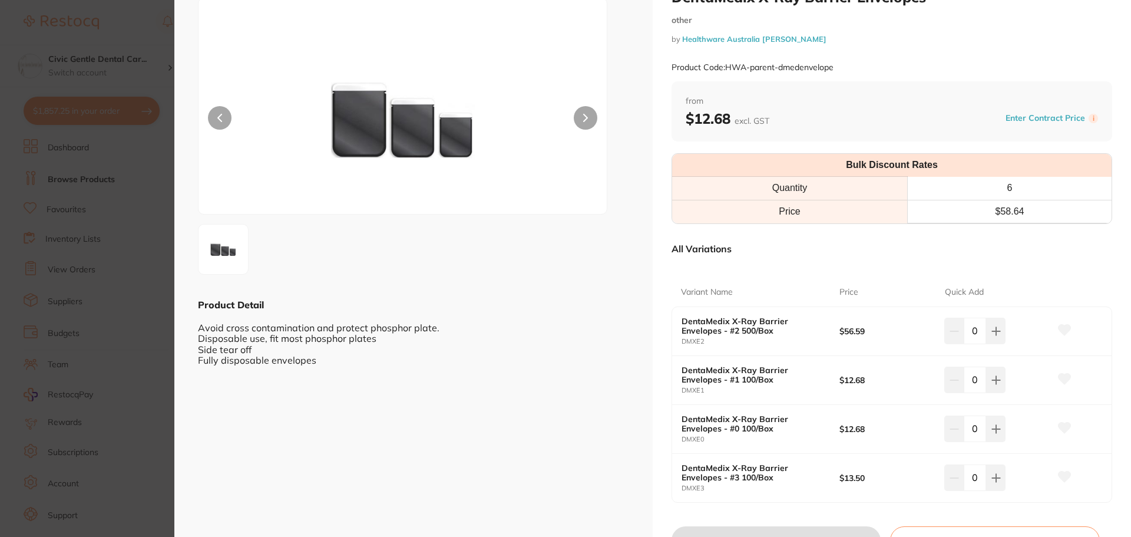
scroll to position [118, 0]
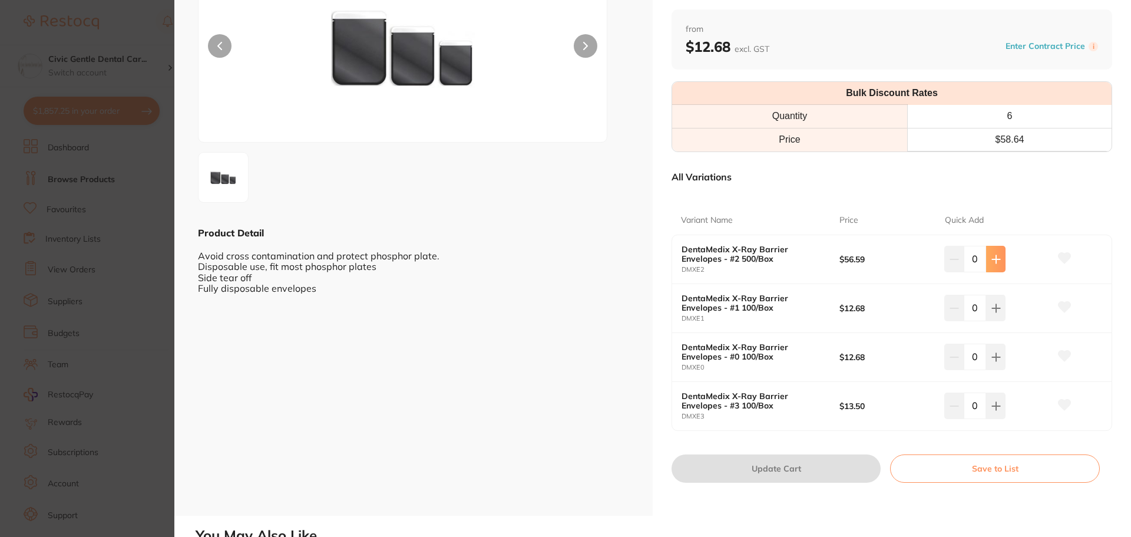
click at [995, 258] on icon at bounding box center [996, 259] width 9 height 9
type input "1"
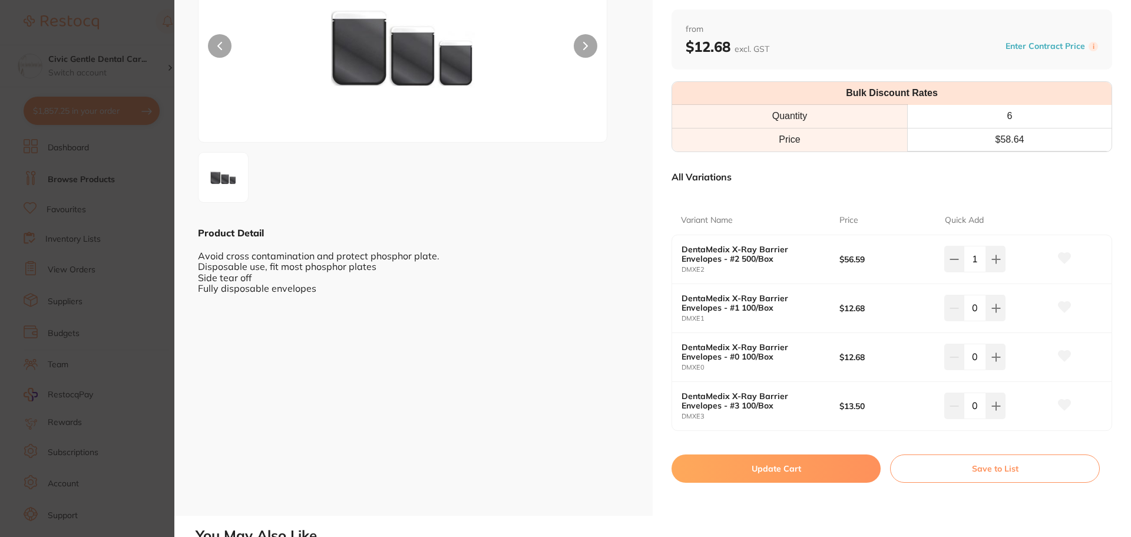
click at [794, 473] on button "Update Cart" at bounding box center [776, 468] width 209 height 28
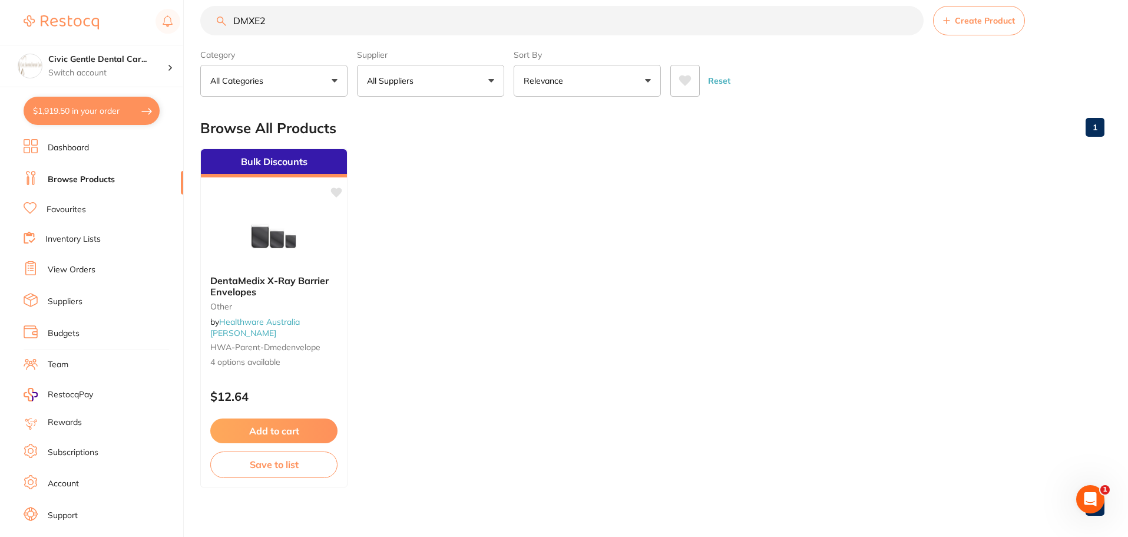
drag, startPoint x: 291, startPoint y: 19, endPoint x: 60, endPoint y: 17, distance: 231.6
click at [68, 15] on div "$1,919.50 Civic Gentle Dental Car... Switch account Civic Gentle Dental Care $1…" at bounding box center [564, 250] width 1128 height 537
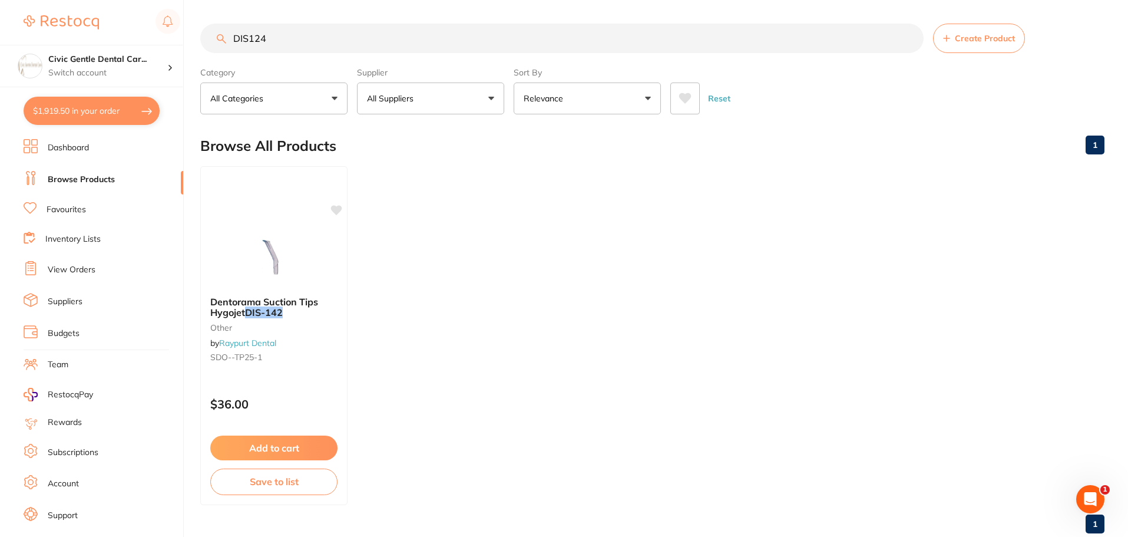
drag, startPoint x: 286, startPoint y: 37, endPoint x: -23, endPoint y: 25, distance: 309.0
click at [0, 25] on html "$1,919.50 Civic Gentle Dental Car... Switch account Civic Gentle Dental Care $1…" at bounding box center [564, 268] width 1128 height 537
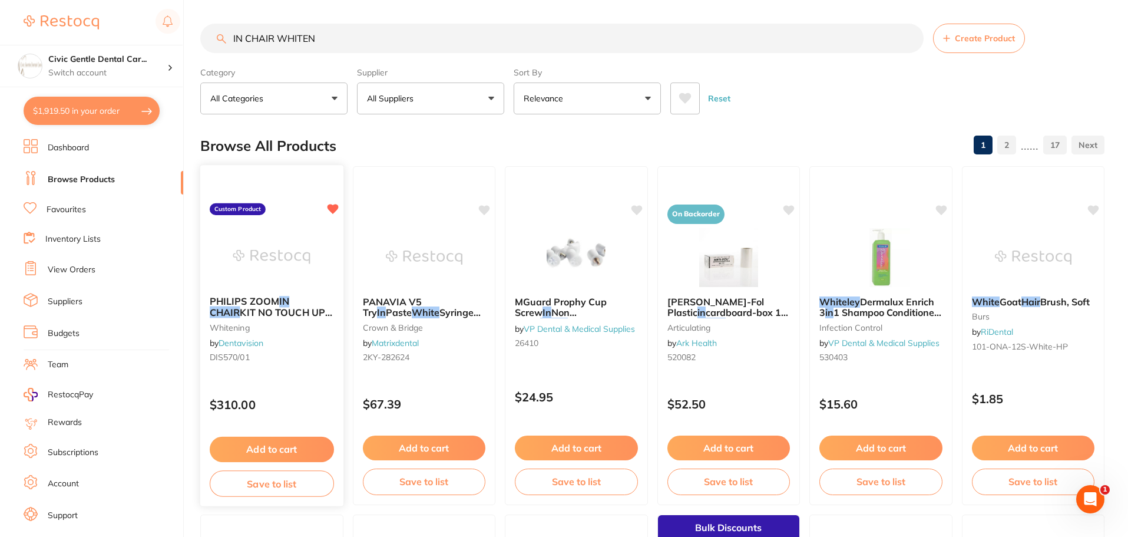
type input "IN CHAIR WHITEN"
click at [293, 263] on img at bounding box center [271, 257] width 77 height 60
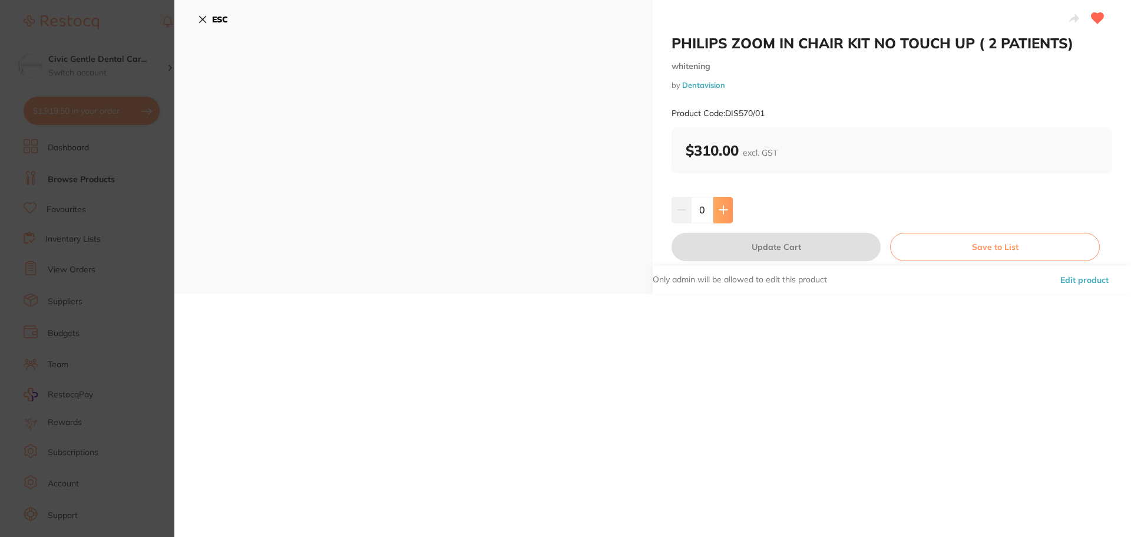
click at [731, 208] on button at bounding box center [723, 210] width 19 height 26
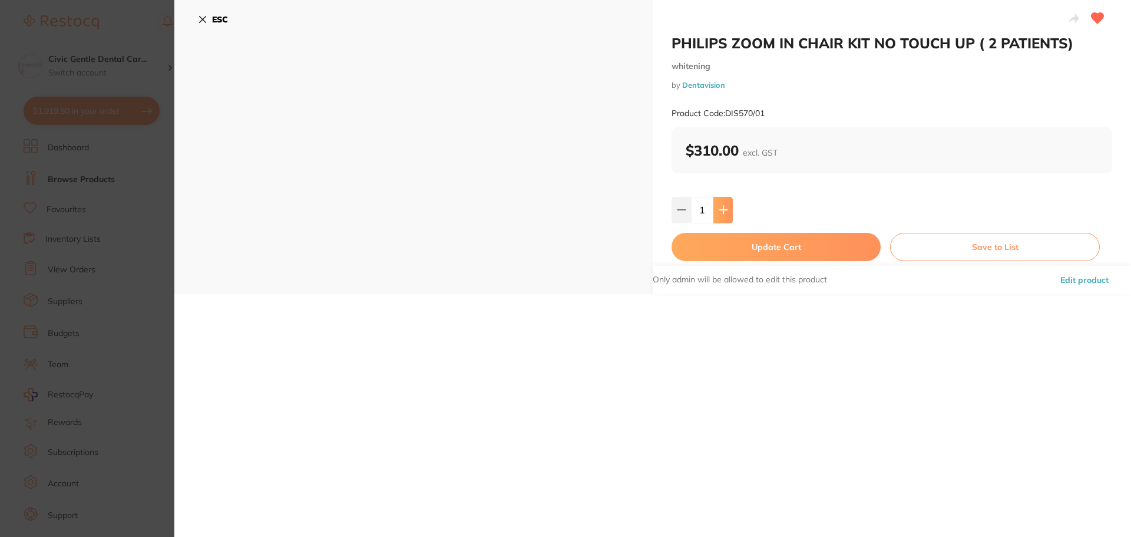
click at [731, 208] on button at bounding box center [723, 210] width 19 height 26
type input "2"
click at [775, 242] on button "Update Cart" at bounding box center [776, 247] width 209 height 28
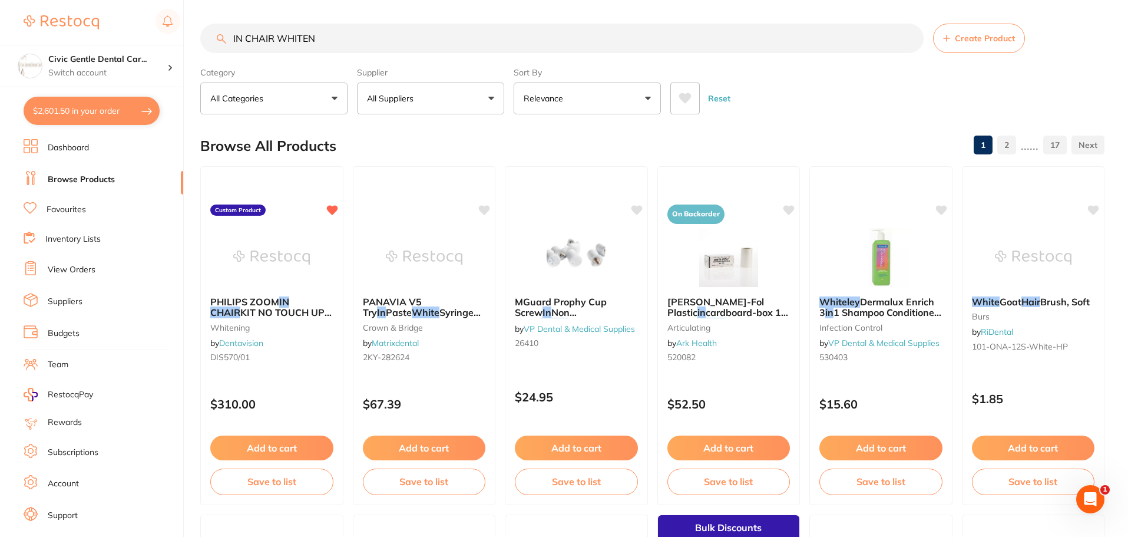
drag, startPoint x: 326, startPoint y: 18, endPoint x: 45, endPoint y: -11, distance: 282.5
click at [45, 0] on html "$2,601.50 Civic Gentle Dental Car... Switch account Civic Gentle Dental Care $2…" at bounding box center [564, 268] width 1128 height 537
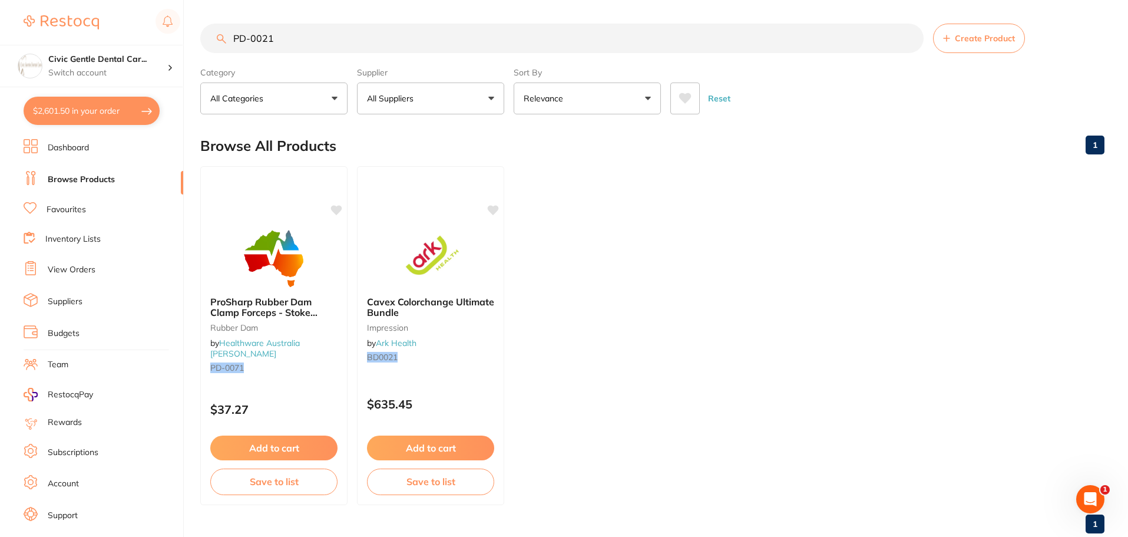
drag, startPoint x: 287, startPoint y: 44, endPoint x: 72, endPoint y: 37, distance: 214.6
click at [72, 37] on div "$2,601.50 Civic Gentle Dental Car... Switch account Civic Gentle Dental Care $2…" at bounding box center [564, 268] width 1128 height 537
type input "MOUTH MIRROR"
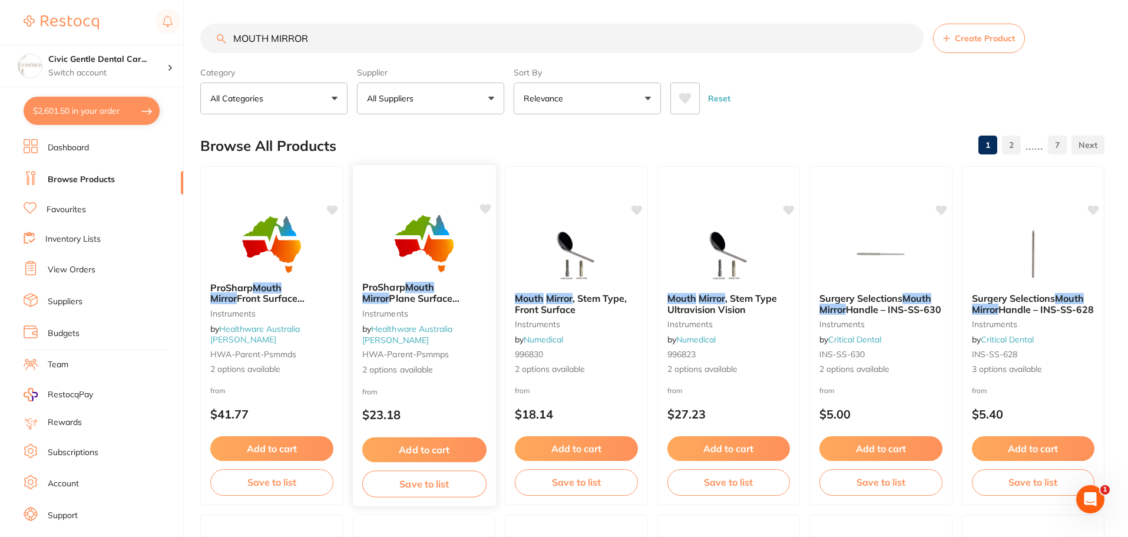
type input "MOUTH MIRROR"
click at [371, 267] on div at bounding box center [423, 243] width 143 height 60
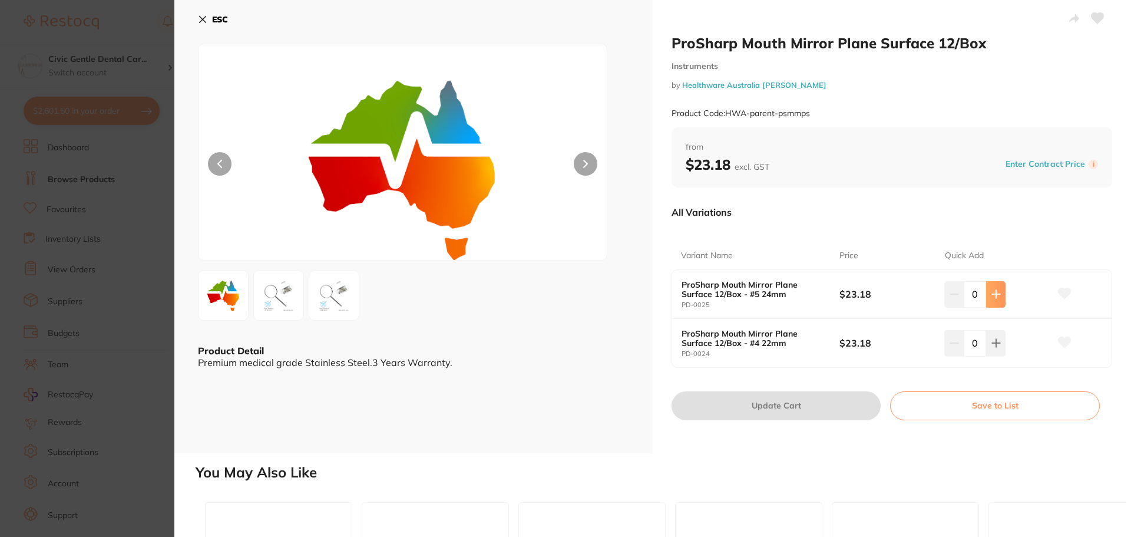
click at [999, 297] on button at bounding box center [995, 294] width 19 height 26
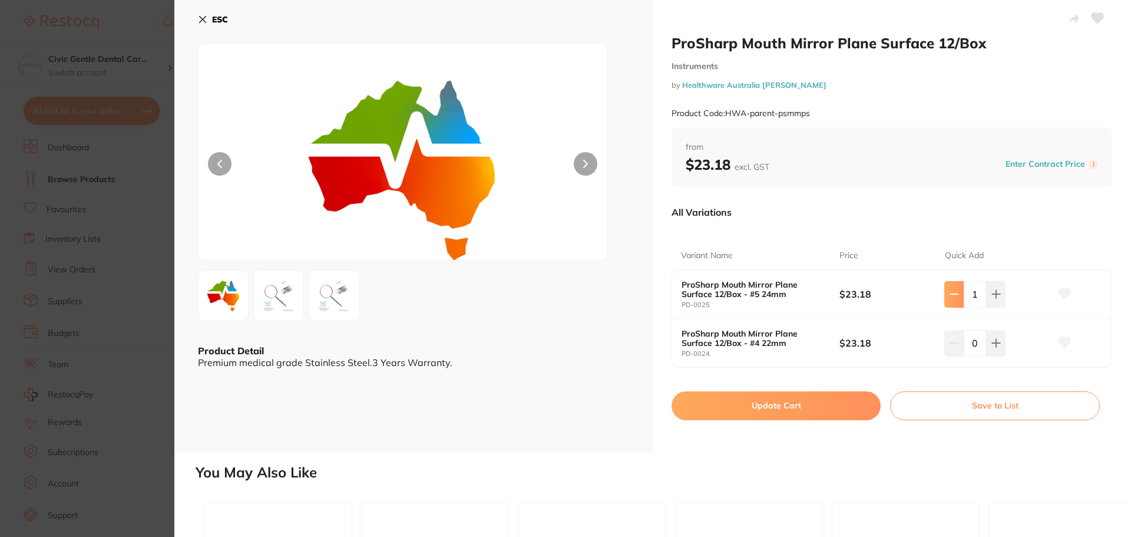
click at [958, 295] on button at bounding box center [954, 294] width 19 height 26
type input "0"
click at [206, 18] on icon at bounding box center [202, 19] width 9 height 9
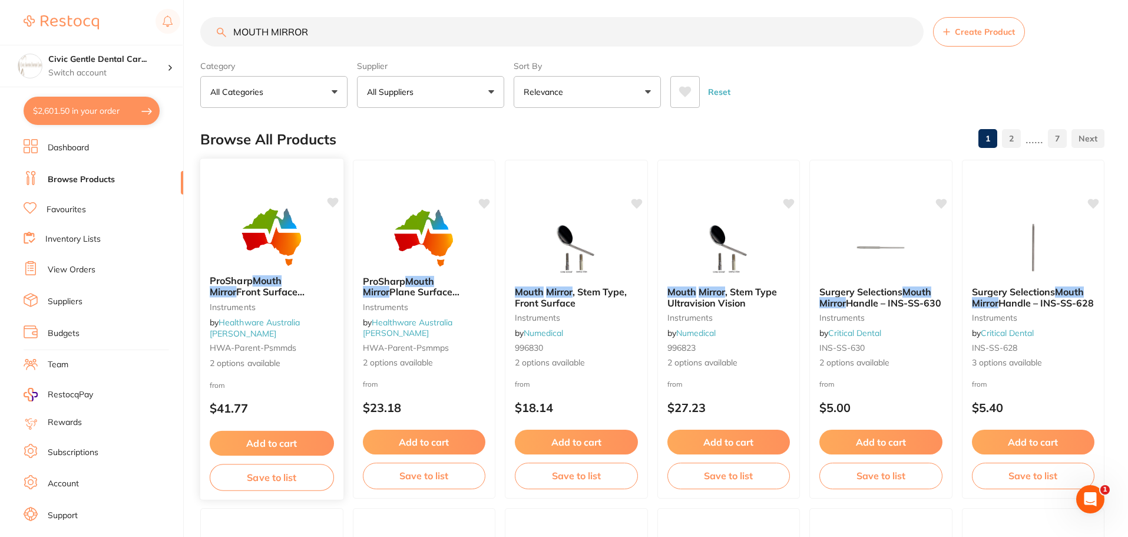
click at [278, 252] on img at bounding box center [271, 236] width 77 height 60
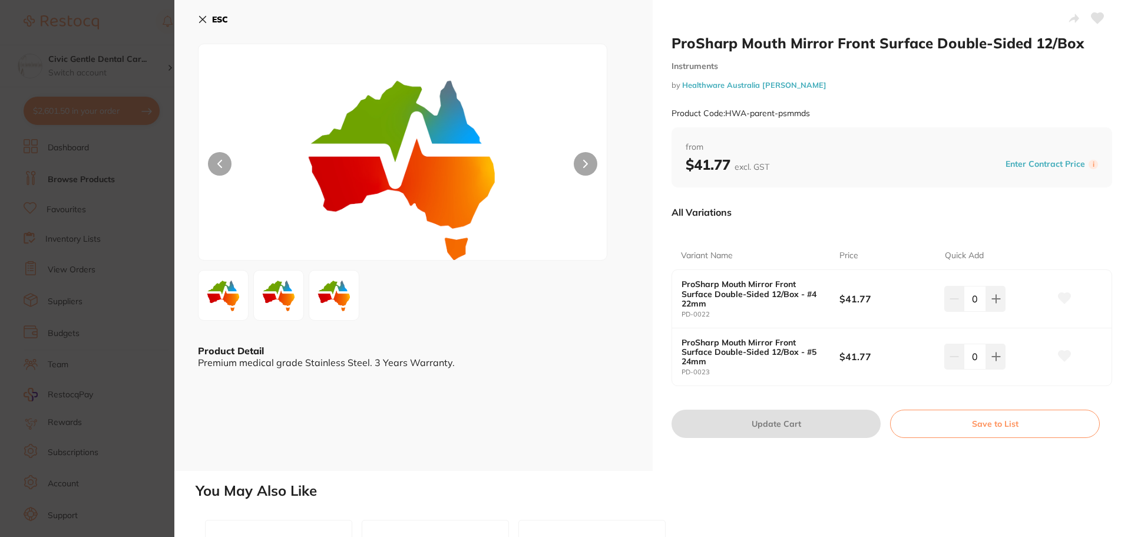
click at [202, 16] on icon at bounding box center [202, 19] width 9 height 9
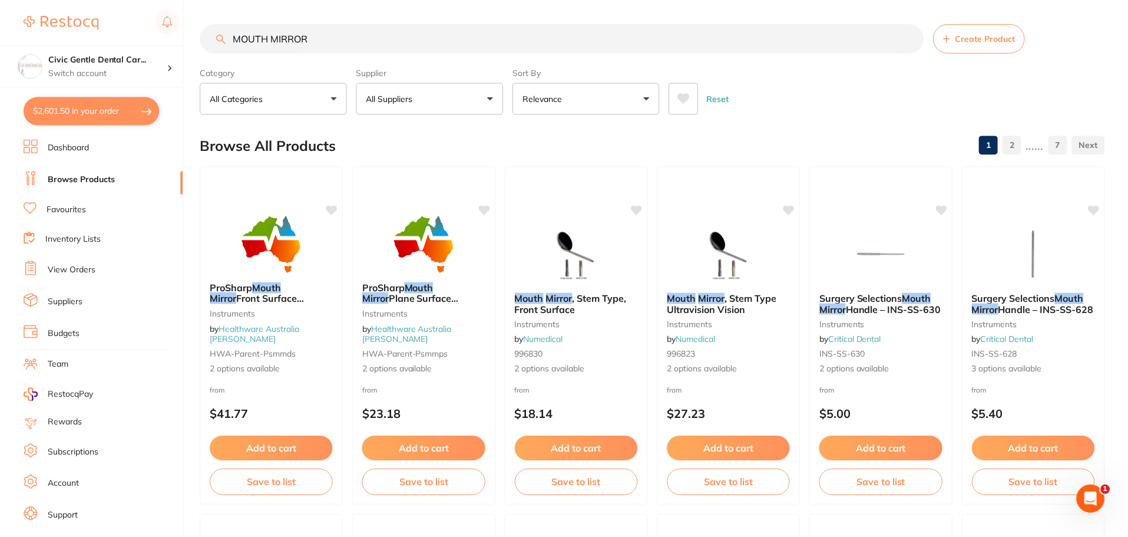
scroll to position [6, 0]
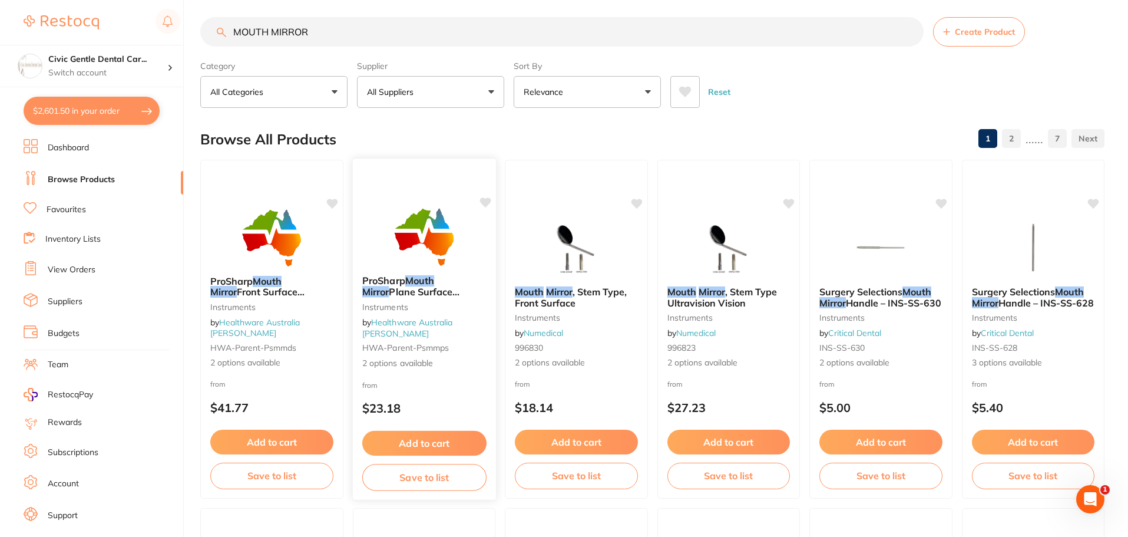
click at [426, 243] on img at bounding box center [423, 236] width 77 height 60
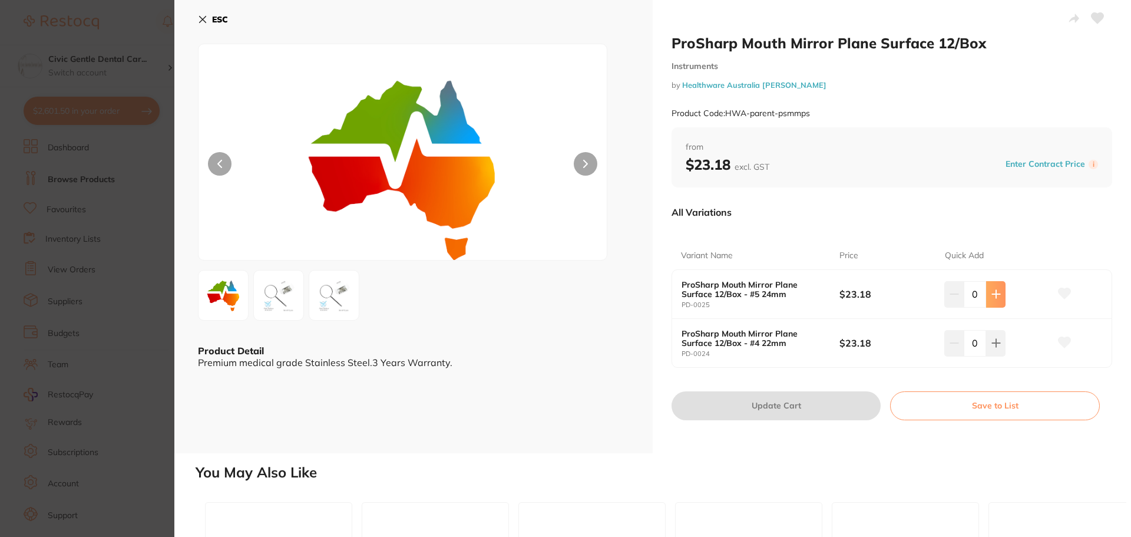
click at [998, 303] on button at bounding box center [995, 294] width 19 height 26
type input "1"
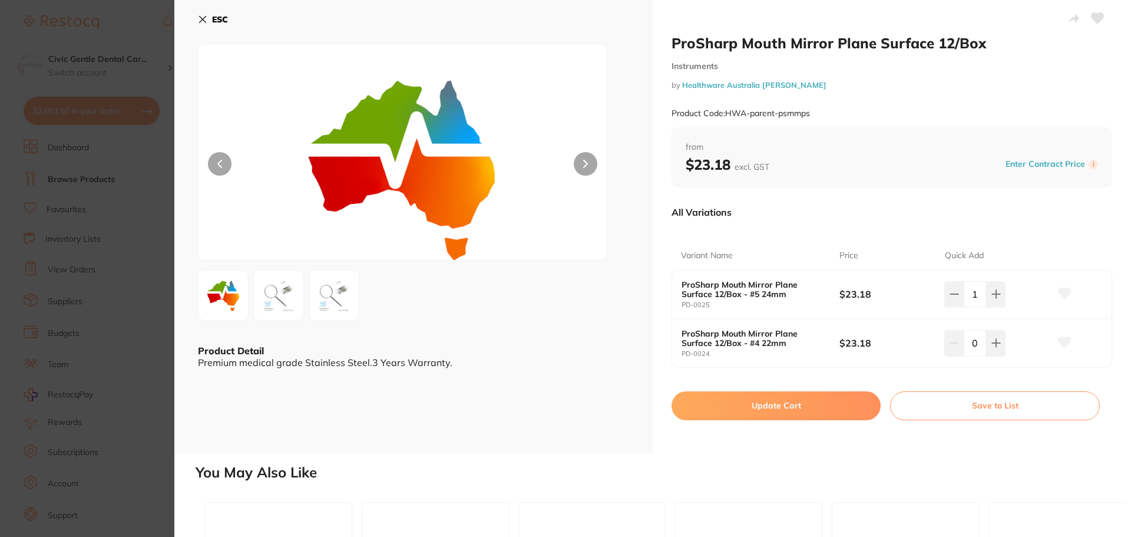
click at [840, 408] on button "Update Cart" at bounding box center [776, 405] width 209 height 28
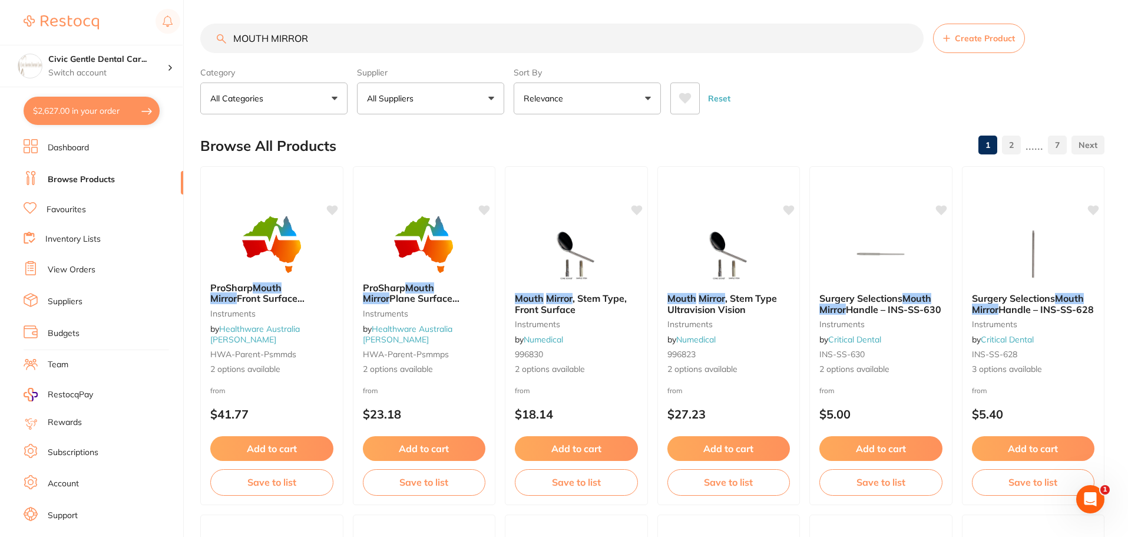
drag, startPoint x: 363, startPoint y: 36, endPoint x: -44, endPoint y: -8, distance: 408.9
click at [0, 0] on html "$2,627.00 Civic Gentle Dental Car... Switch account Civic Gentle Dental Care $2…" at bounding box center [564, 268] width 1128 height 537
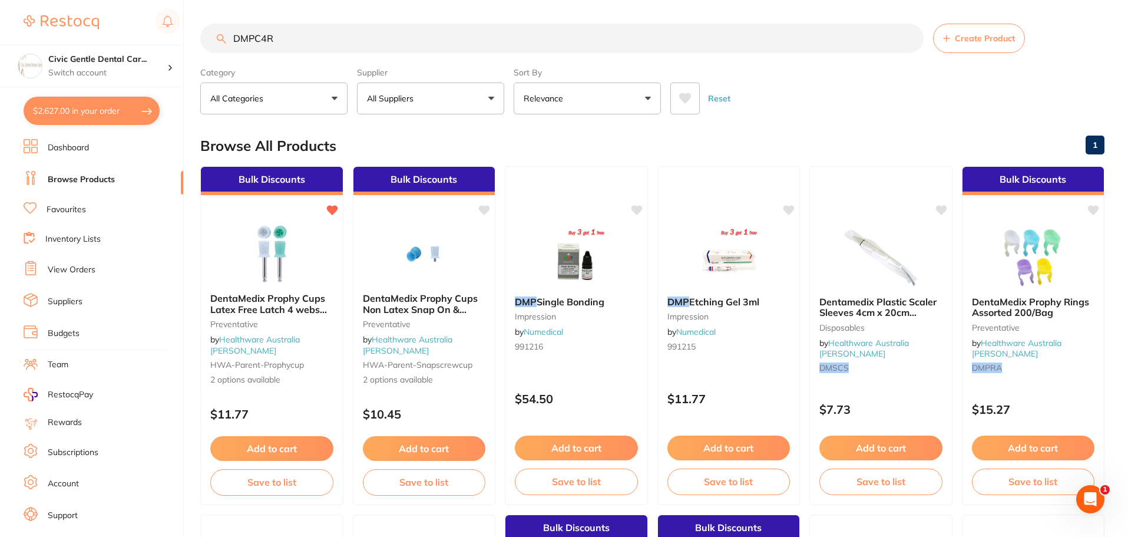
type input "DMPC4R"
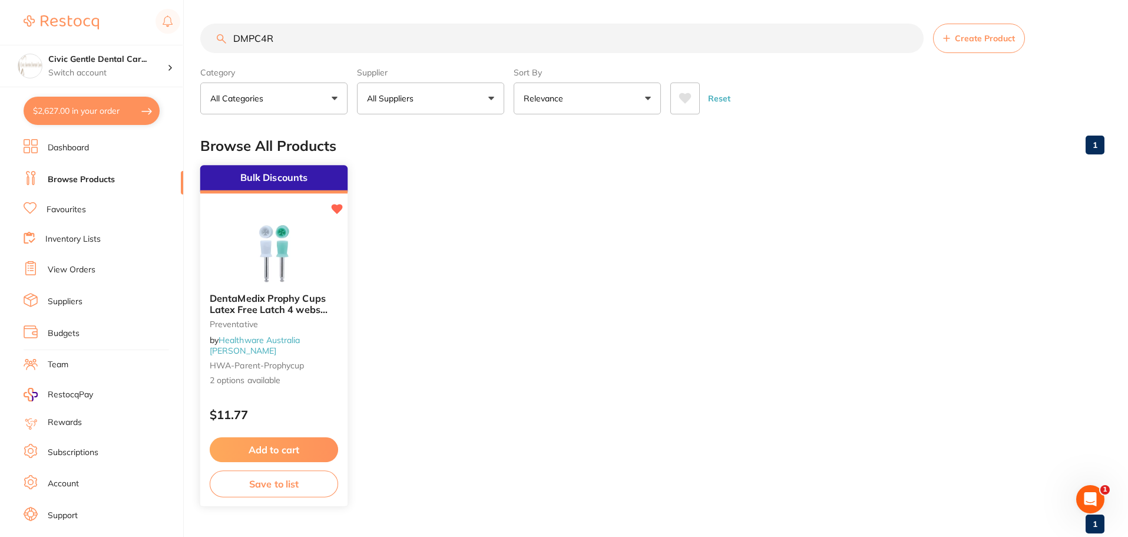
click at [280, 289] on div "DentaMedix Prophy Cups Latex Free Latch 4 webs 100/Box Preventative by Healthwa…" at bounding box center [273, 339] width 147 height 113
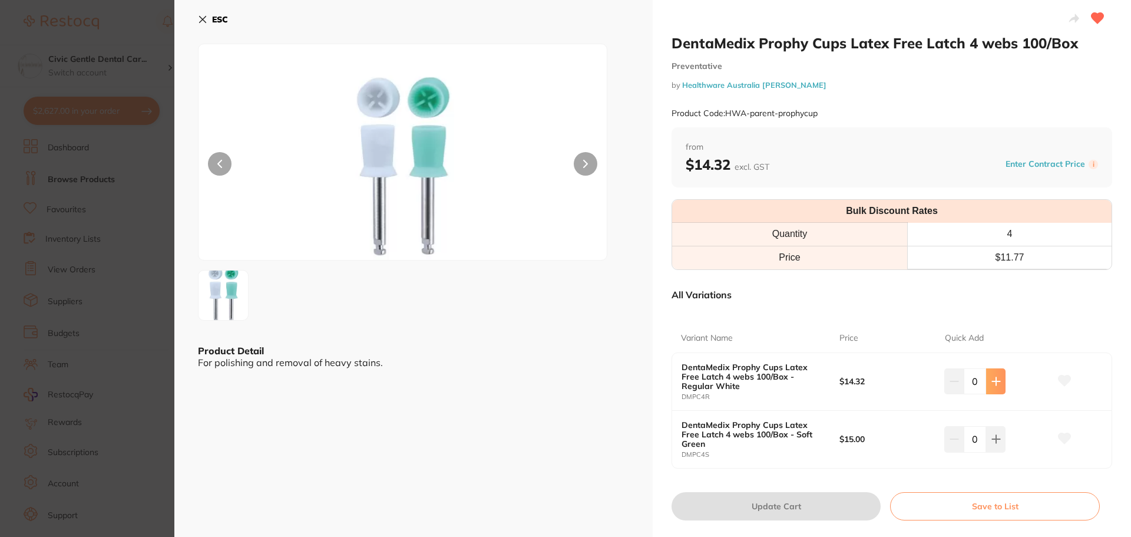
click at [994, 384] on icon at bounding box center [996, 382] width 8 height 8
type input "4"
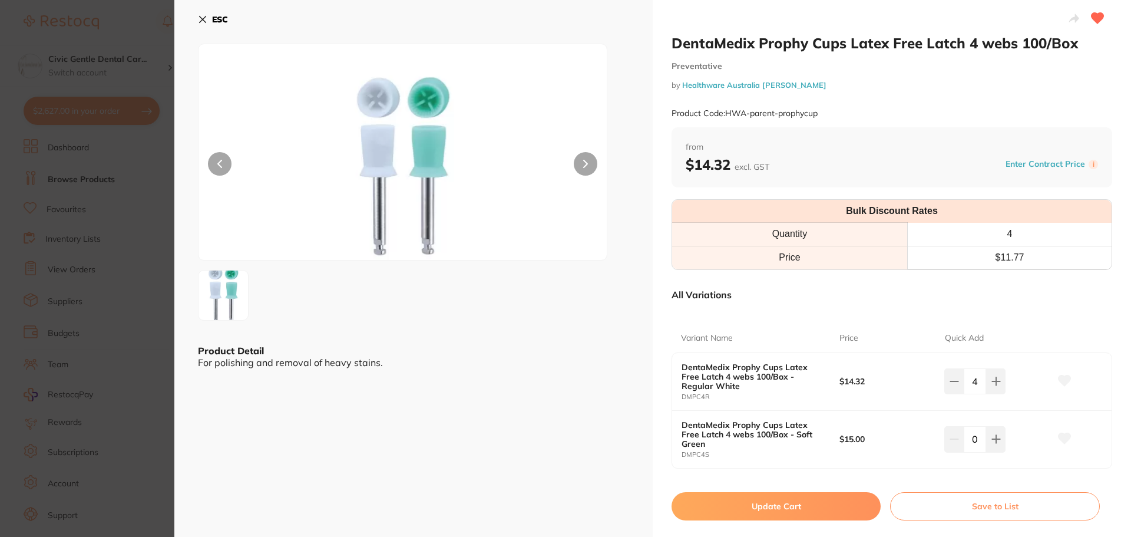
click at [785, 504] on button "Update Cart" at bounding box center [776, 506] width 209 height 28
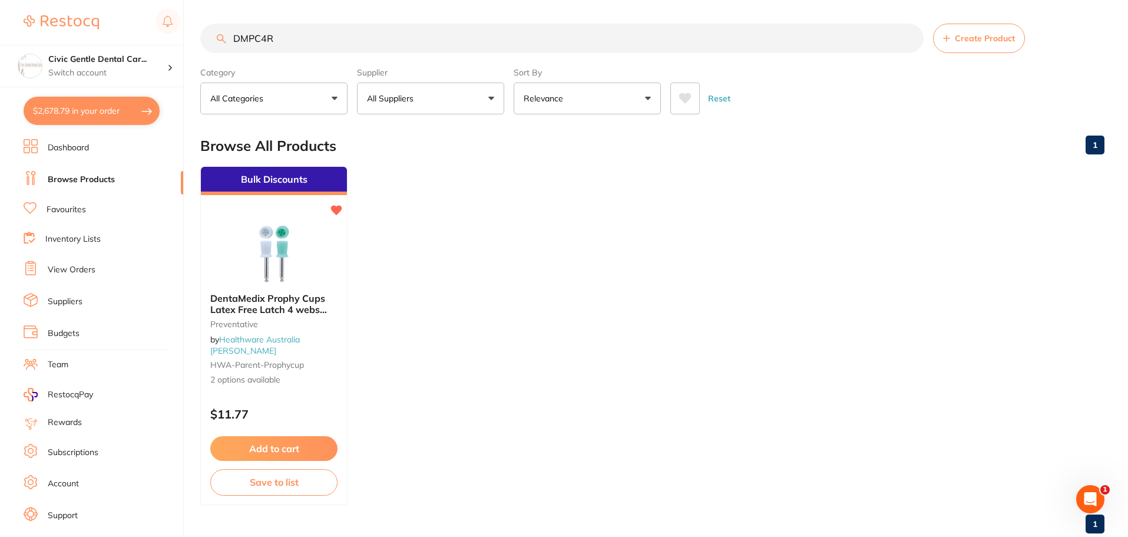
drag, startPoint x: 17, startPoint y: -1, endPoint x: -61, endPoint y: -5, distance: 77.3
click at [0, 0] on html "$2,678.79 Civic Gentle Dental Car... Switch account Civic Gentle Dental Care $2…" at bounding box center [564, 268] width 1128 height 537
type input "GMINT"
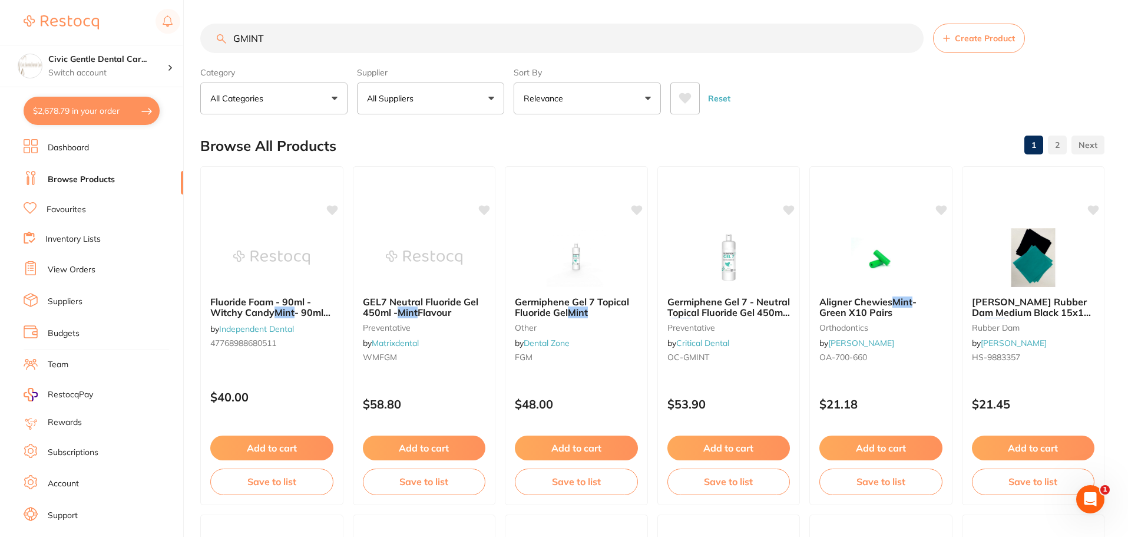
click at [61, 241] on link "Inventory Lists" at bounding box center [72, 239] width 55 height 12
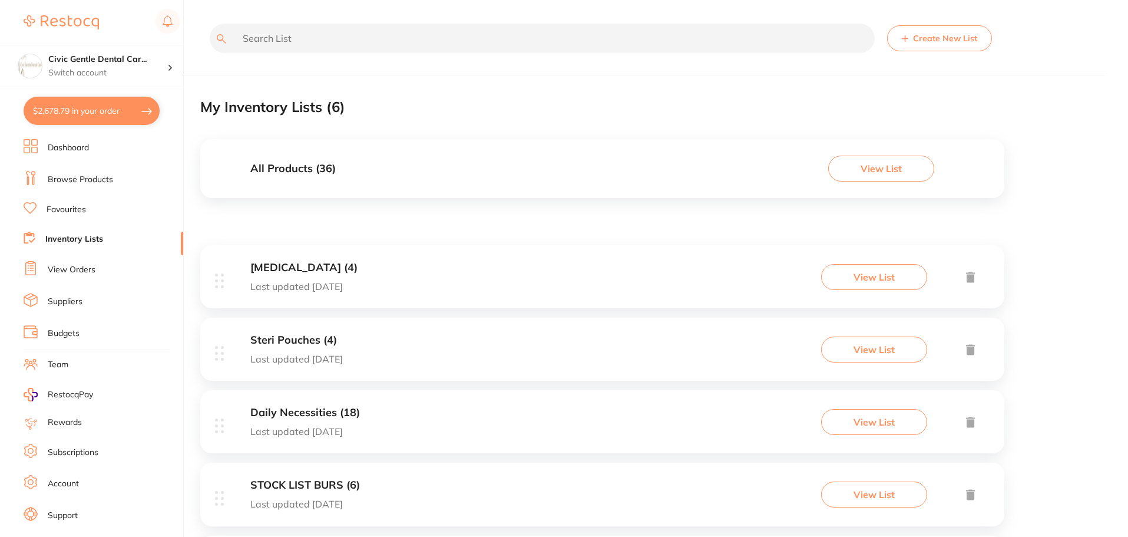
click at [275, 44] on input "text" at bounding box center [542, 38] width 665 height 29
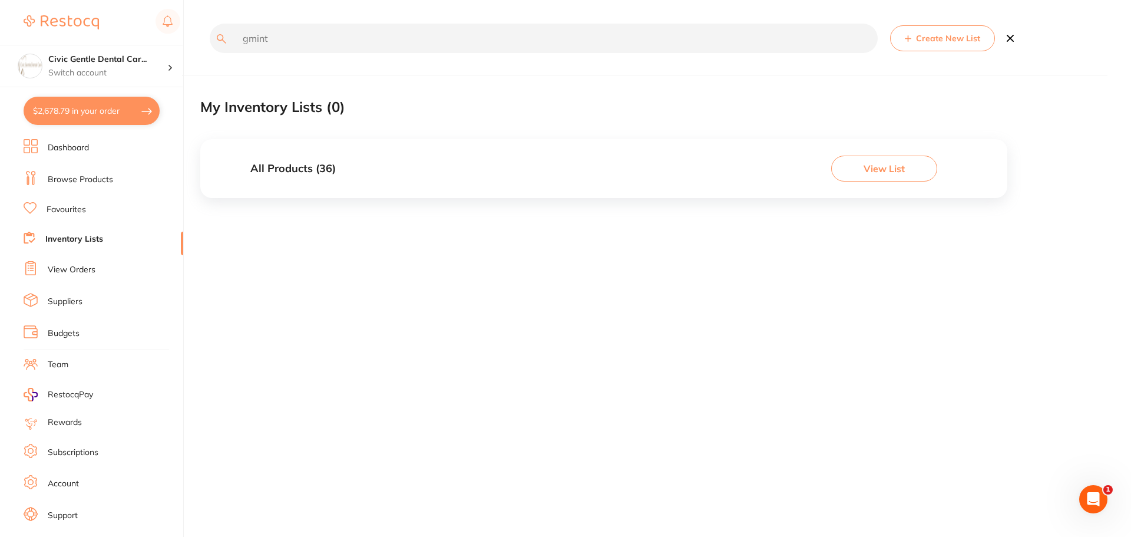
type input "gmint"
click at [862, 169] on button "View List" at bounding box center [884, 169] width 106 height 26
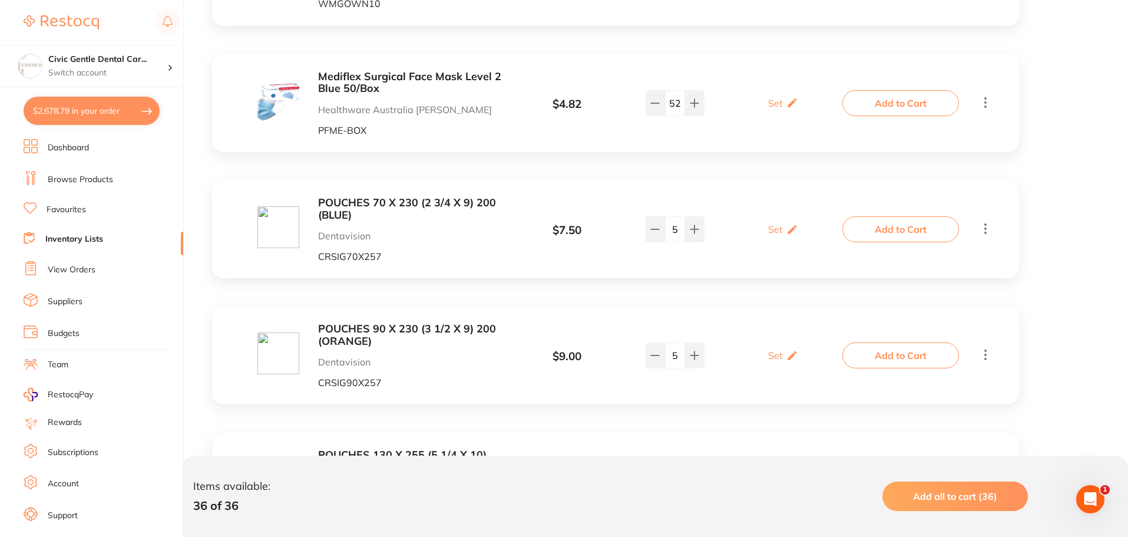
drag, startPoint x: 432, startPoint y: 275, endPoint x: 429, endPoint y: 347, distance: 72.5
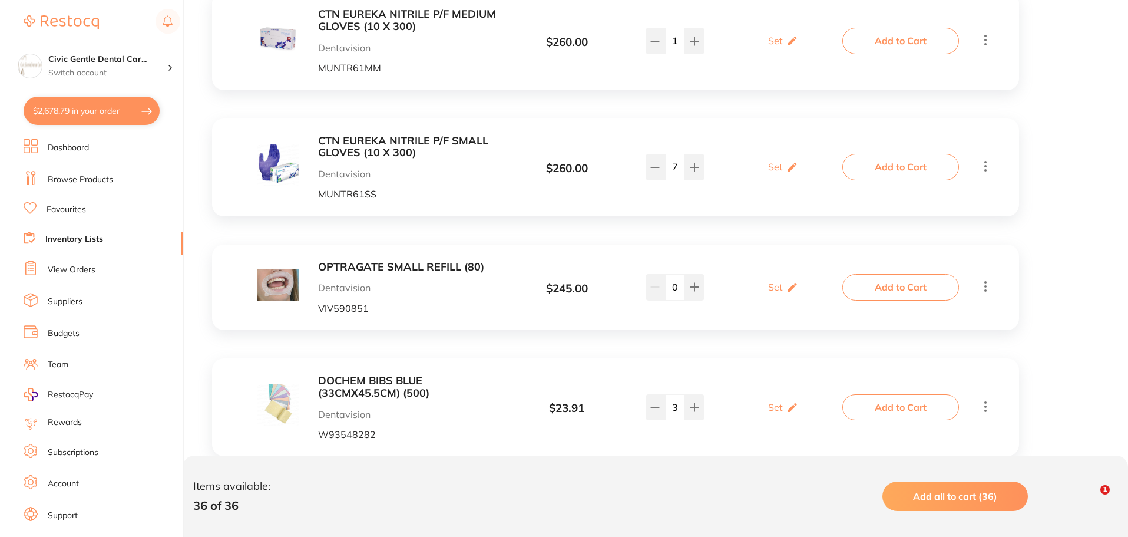
drag, startPoint x: 413, startPoint y: 316, endPoint x: 395, endPoint y: 355, distance: 43.3
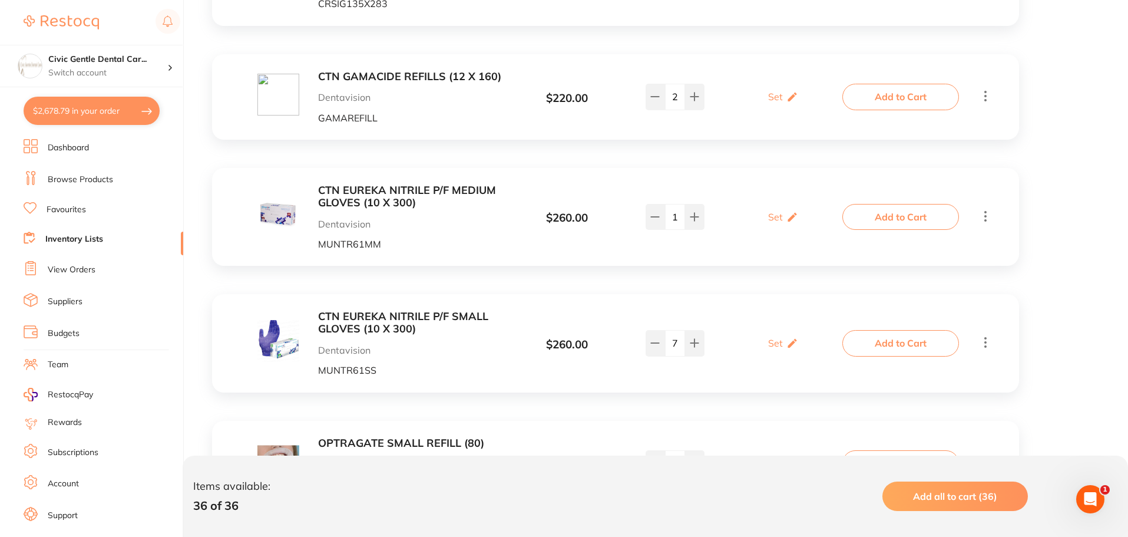
drag, startPoint x: 407, startPoint y: 316, endPoint x: 390, endPoint y: 476, distance: 160.0
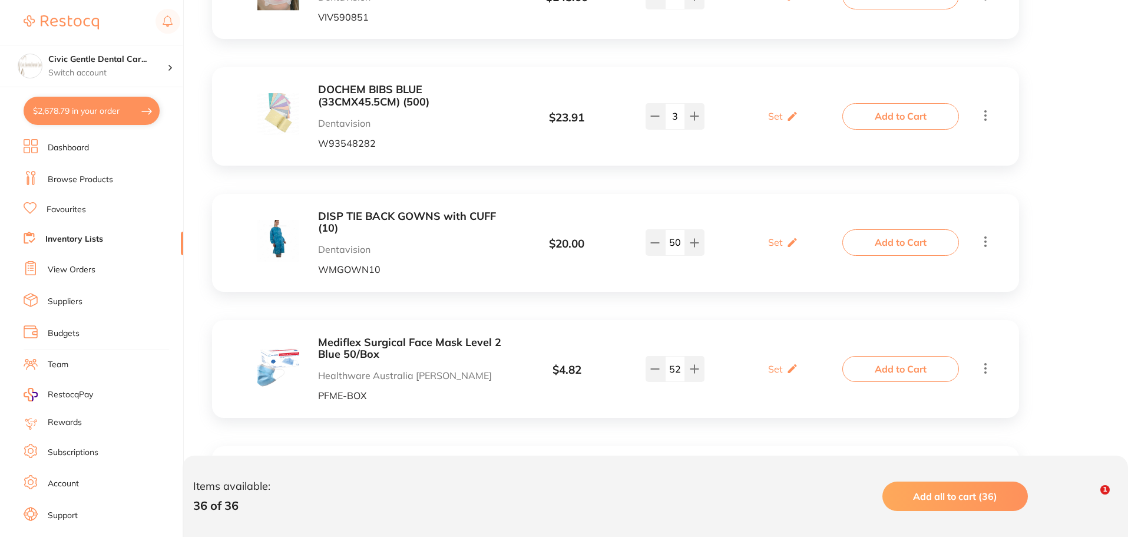
click at [83, 146] on link "Dashboard" at bounding box center [68, 148] width 41 height 12
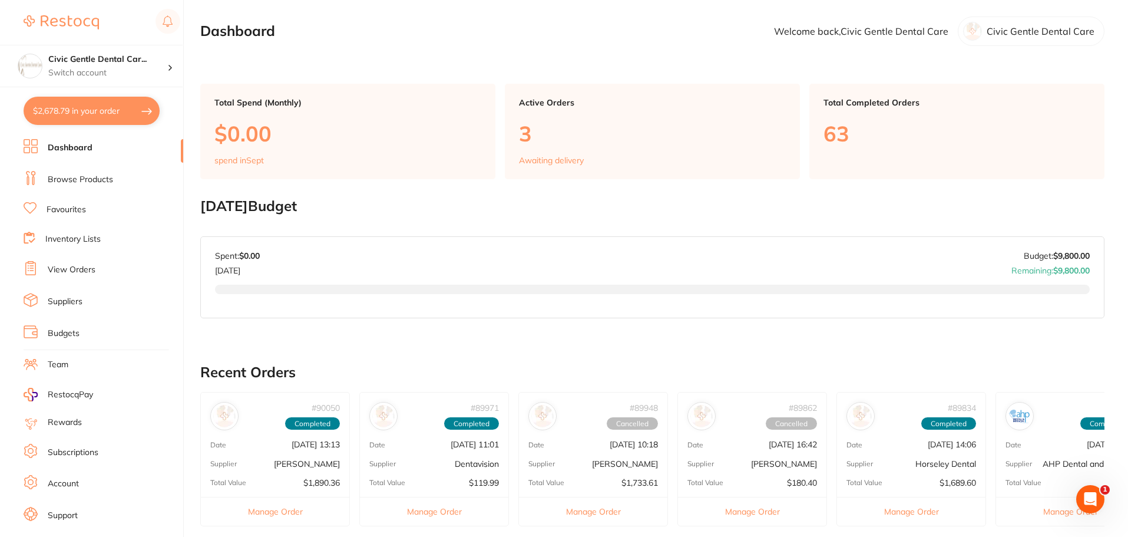
click at [62, 181] on link "Browse Products" at bounding box center [80, 180] width 65 height 12
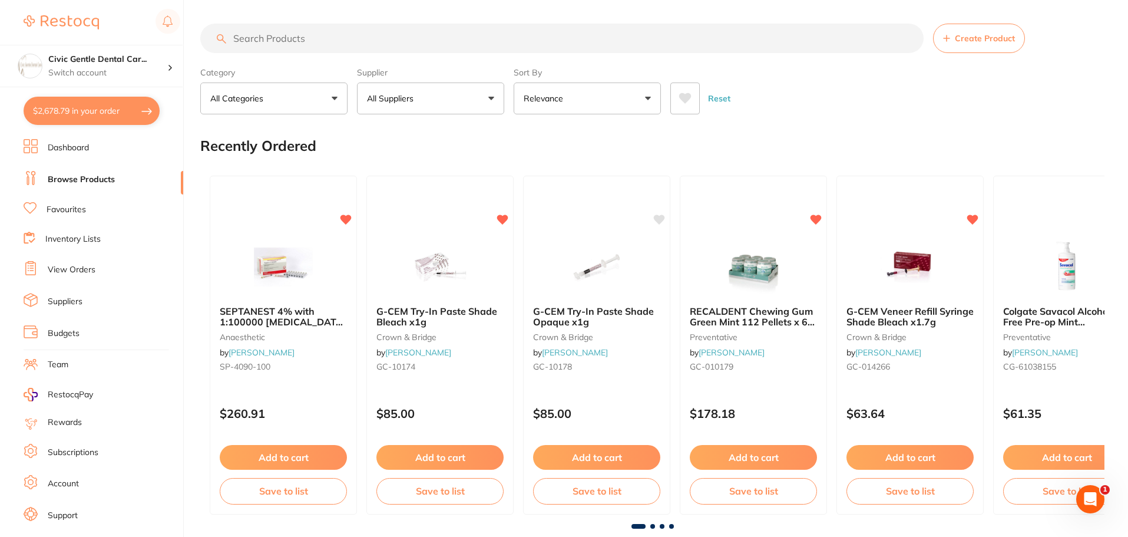
click at [326, 36] on input "search" at bounding box center [562, 38] width 724 height 29
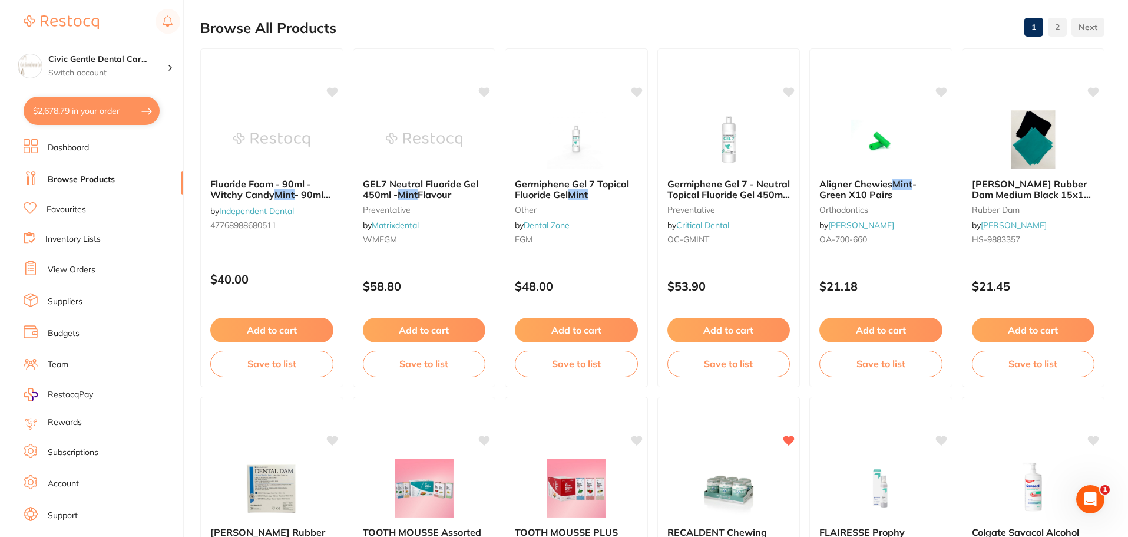
type input "GMINT"
click at [59, 262] on li "View Orders" at bounding box center [104, 270] width 160 height 18
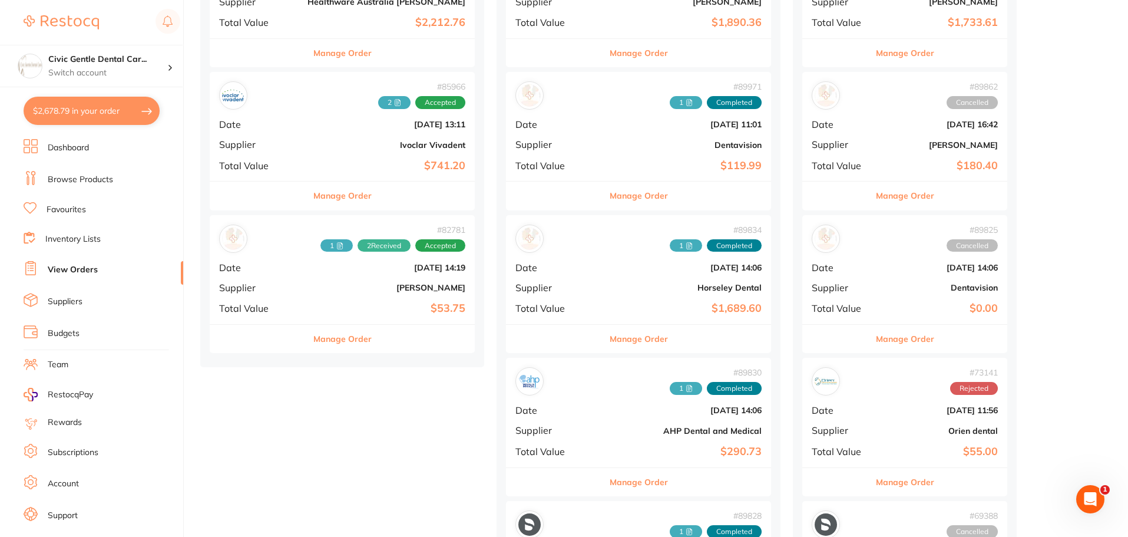
click at [604, 142] on b "Dentavision" at bounding box center [683, 144] width 158 height 9
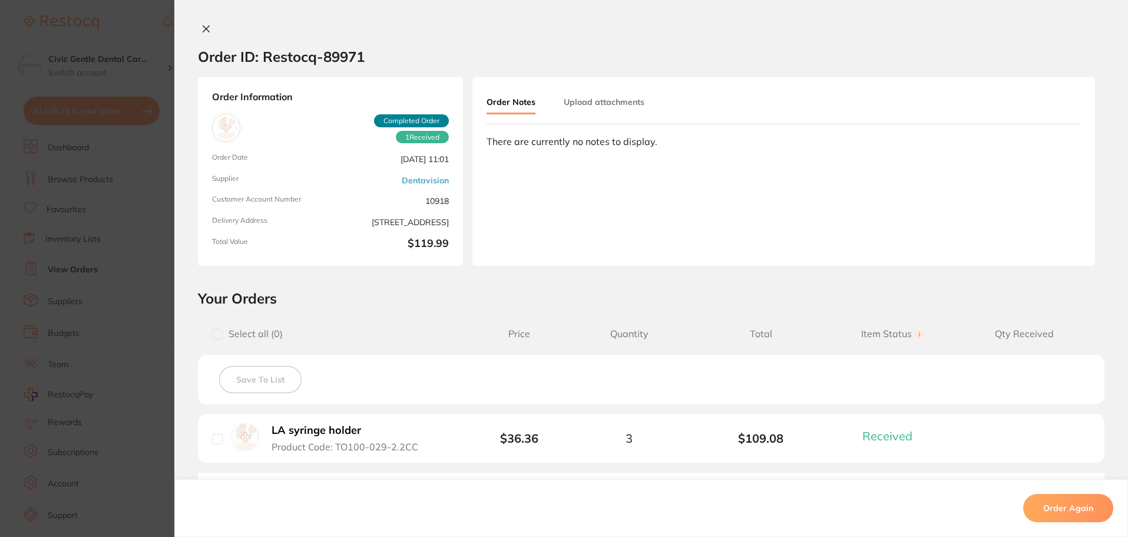
click at [204, 28] on icon at bounding box center [206, 29] width 6 height 6
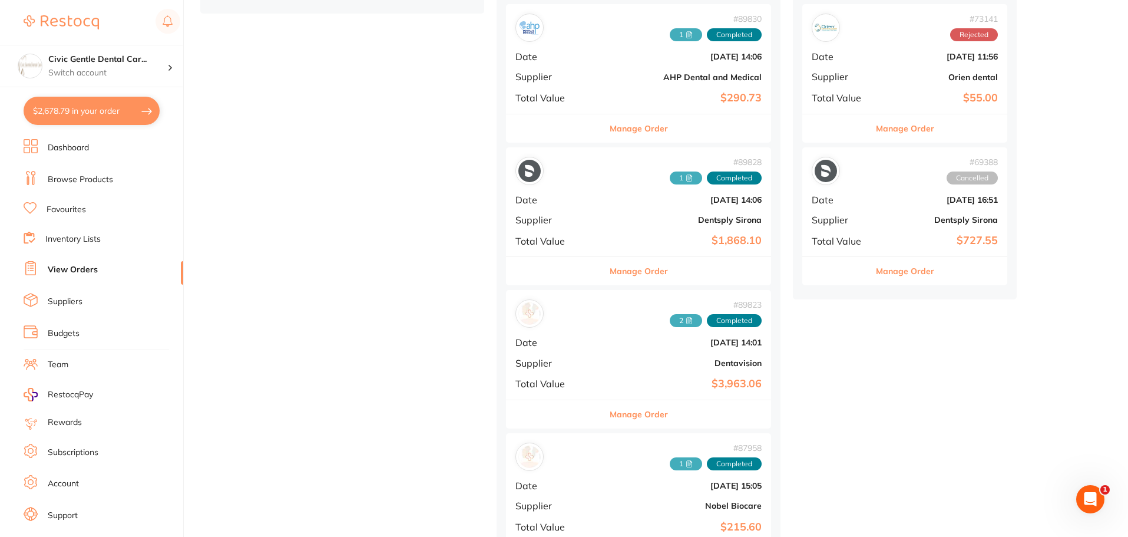
click at [610, 408] on button "Manage Order" at bounding box center [639, 414] width 58 height 28
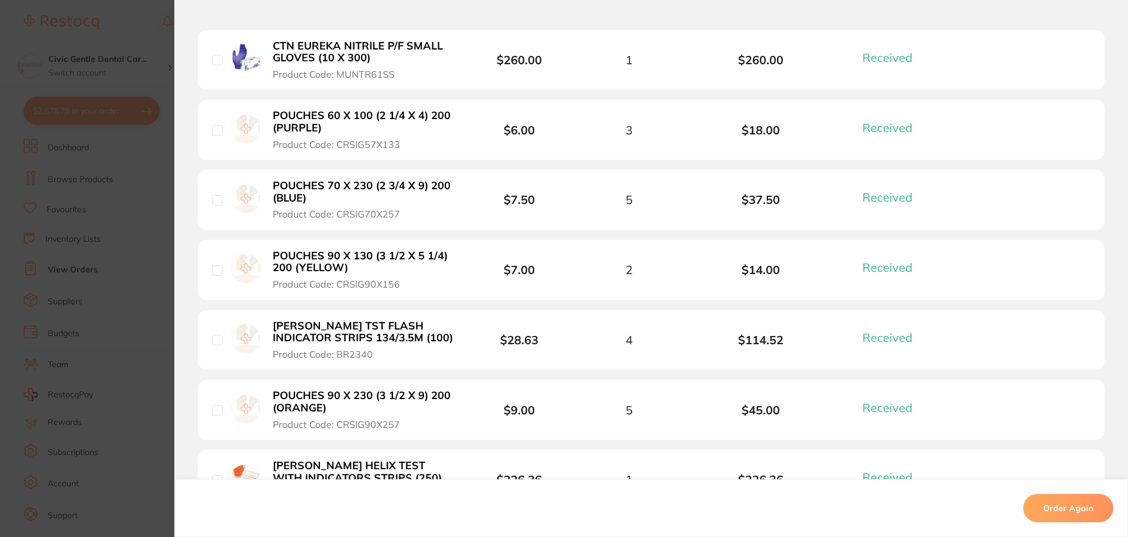
drag, startPoint x: 398, startPoint y: 285, endPoint x: 381, endPoint y: 301, distance: 23.0
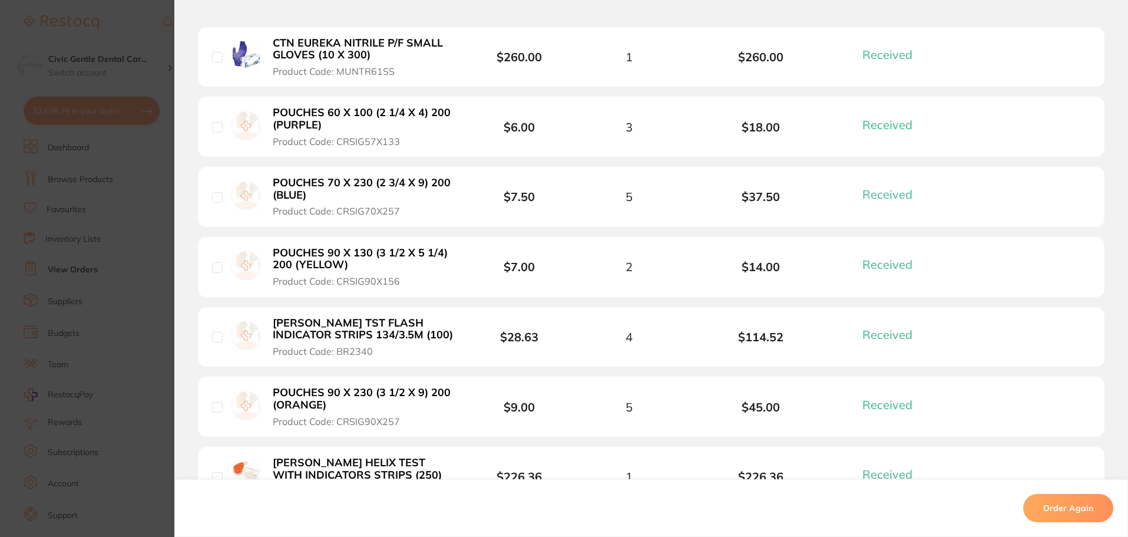
drag, startPoint x: 397, startPoint y: 253, endPoint x: 352, endPoint y: 250, distance: 44.9
click at [352, 250] on b "POUCHES 90 X 130 (3 1/2 X 5 1/4) 200 (YELLOW)" at bounding box center [364, 259] width 182 height 24
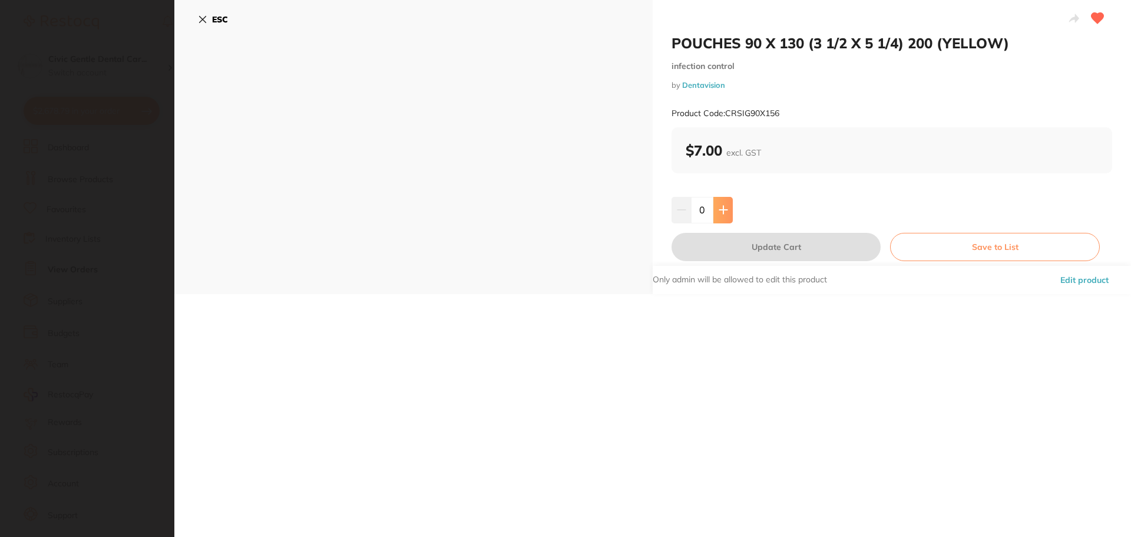
click at [727, 210] on button at bounding box center [723, 210] width 19 height 26
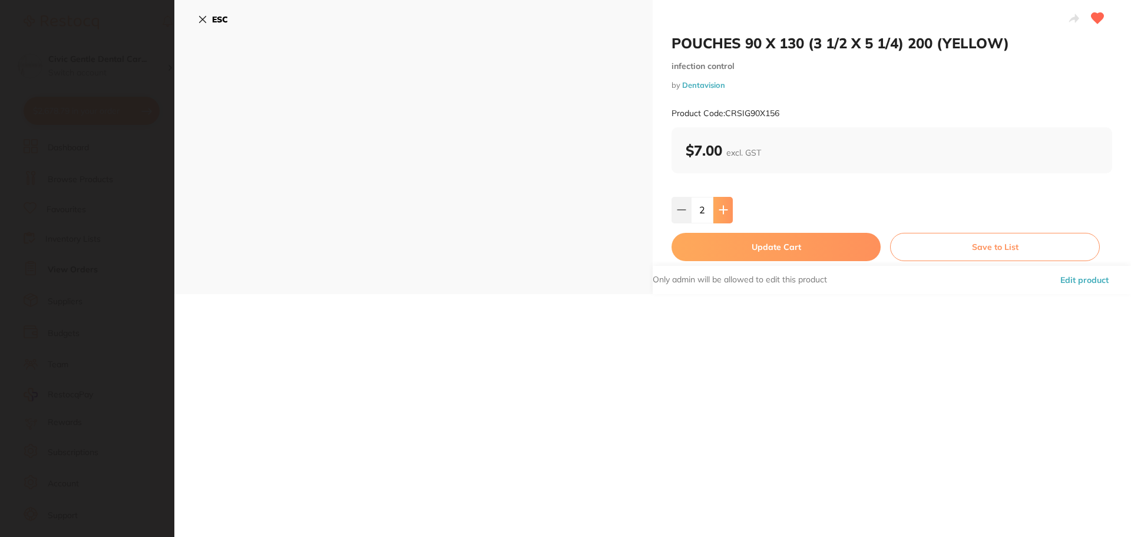
click at [727, 210] on button at bounding box center [723, 210] width 19 height 26
type input "6"
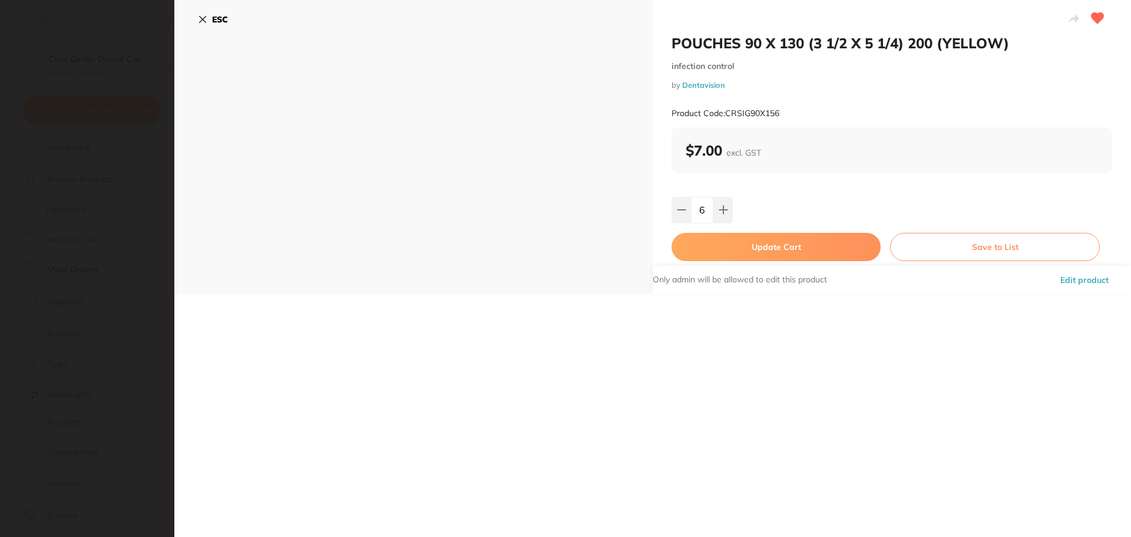
click at [750, 251] on button "Update Cart" at bounding box center [776, 247] width 209 height 28
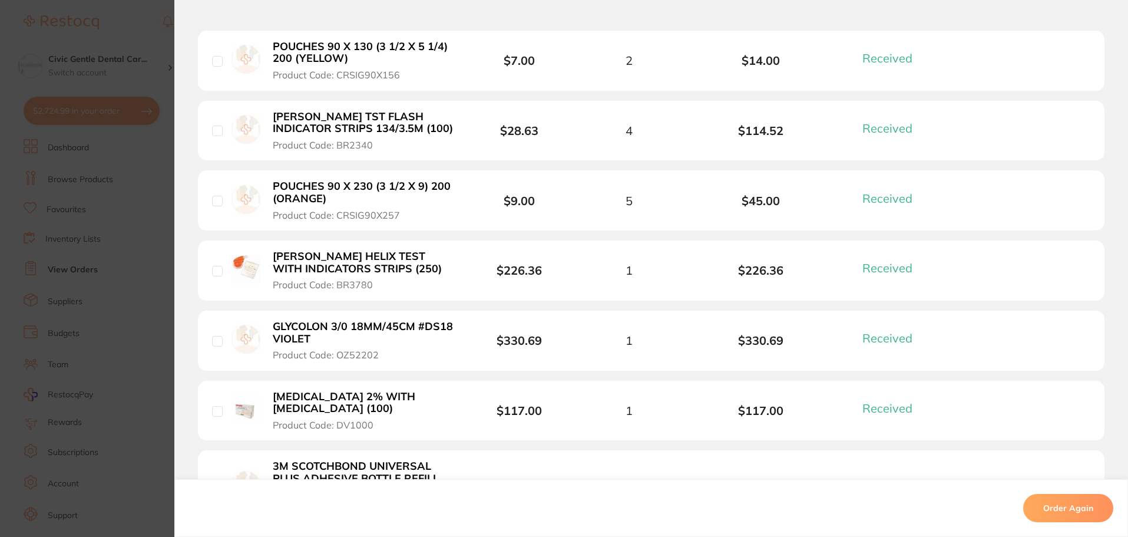
drag, startPoint x: 446, startPoint y: 325, endPoint x: 440, endPoint y: 321, distance: 6.7
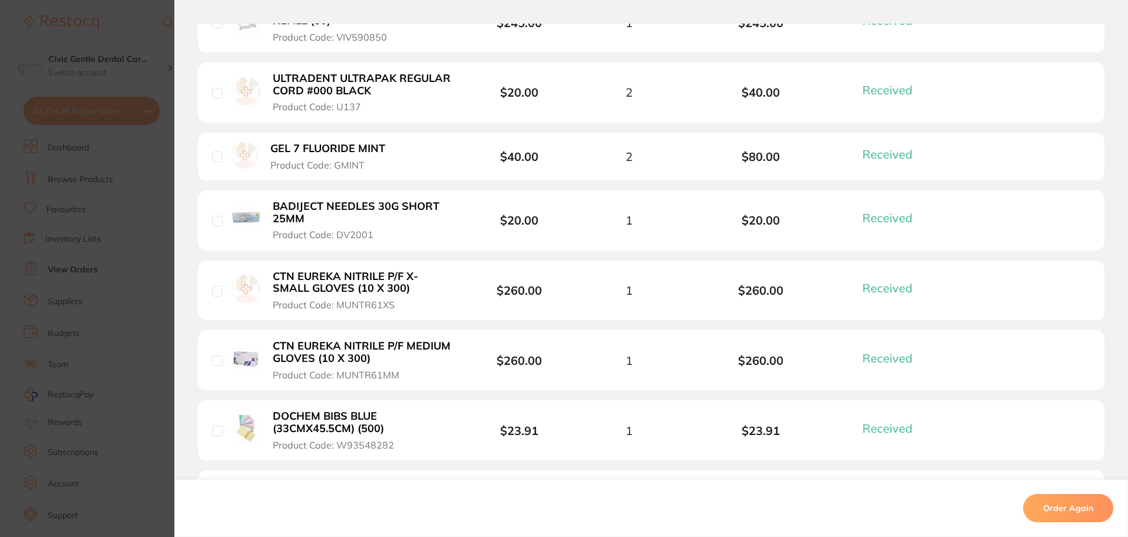
drag, startPoint x: 440, startPoint y: 311, endPoint x: 447, endPoint y: 348, distance: 37.9
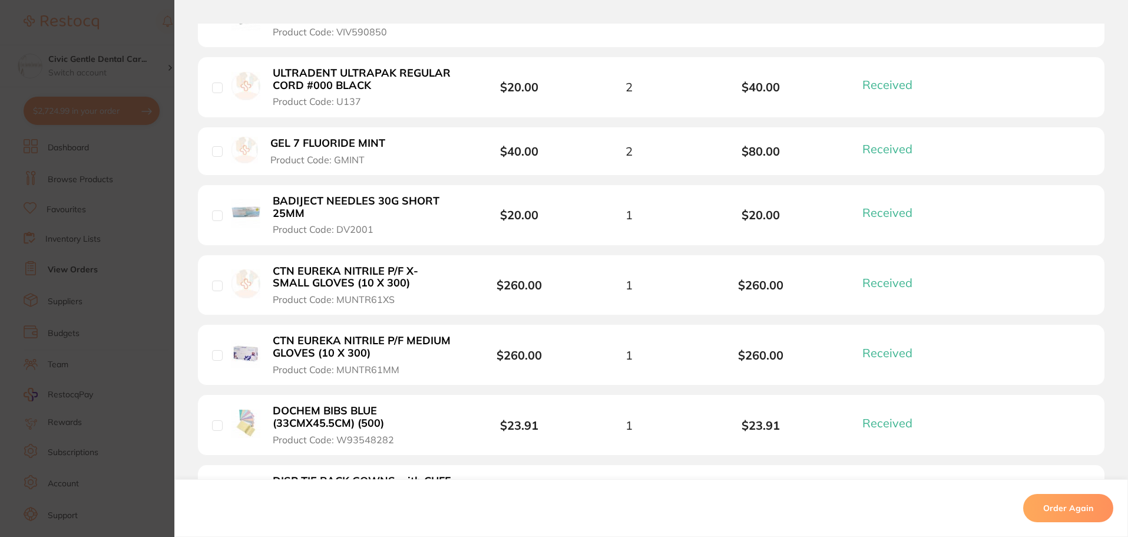
click at [322, 145] on b "GEL 7 FLUORIDE MINT" at bounding box center [327, 143] width 115 height 12
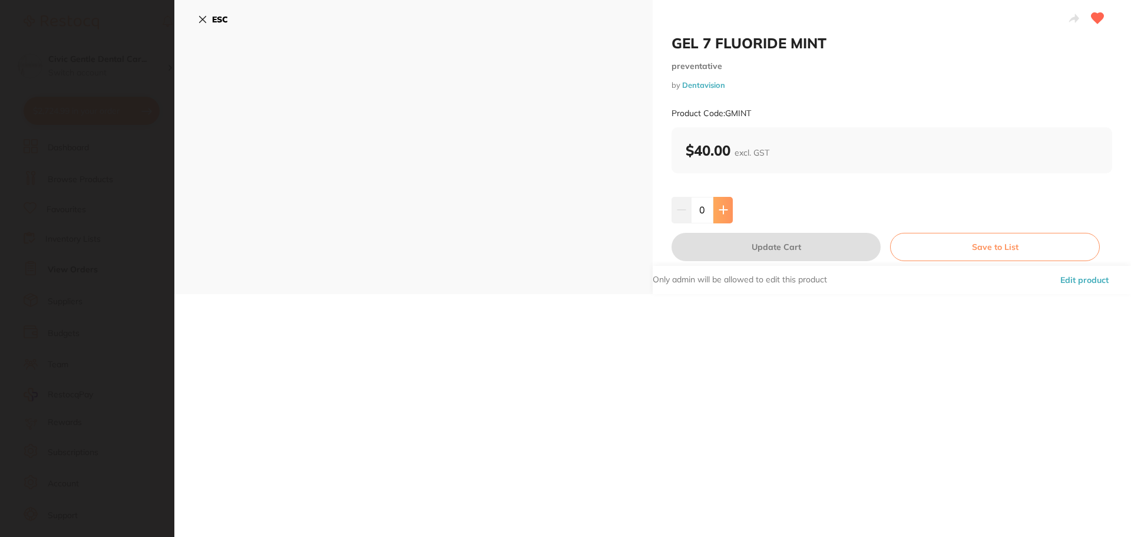
click at [725, 207] on icon at bounding box center [723, 209] width 9 height 9
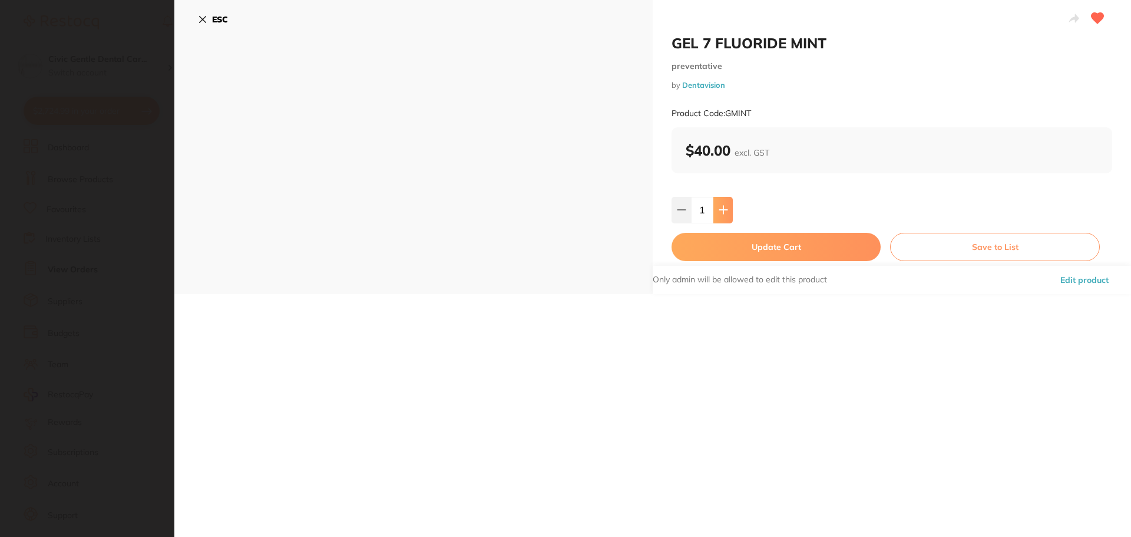
click at [725, 207] on icon at bounding box center [723, 209] width 9 height 9
type input "2"
click at [721, 243] on button "Update Cart" at bounding box center [776, 247] width 209 height 28
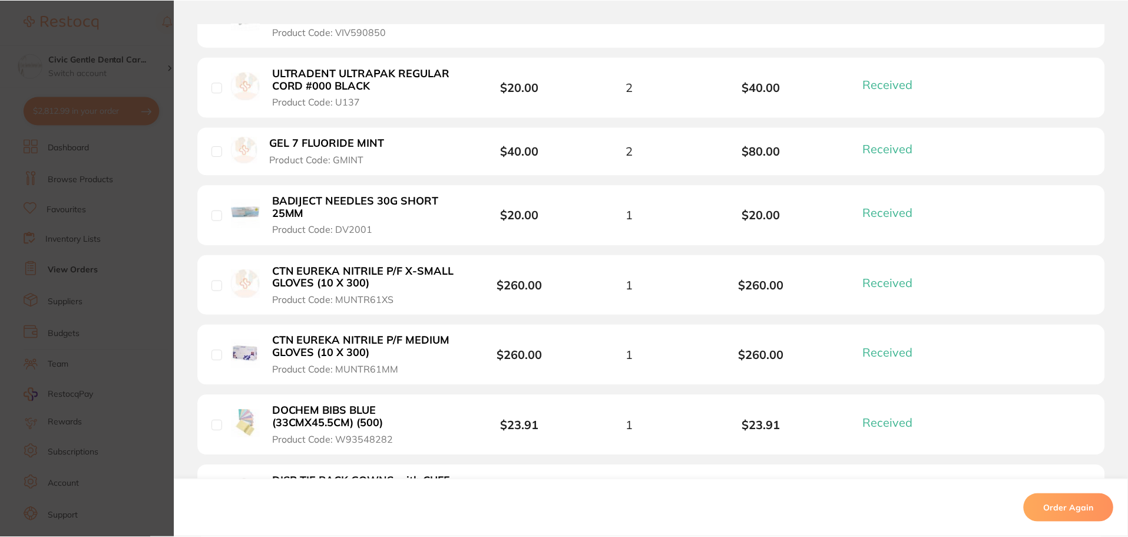
scroll to position [589, 0]
click at [151, 41] on section "Order ID: Restocq- 89823 Order Information 23 Received Completed Order Order Da…" at bounding box center [564, 268] width 1128 height 537
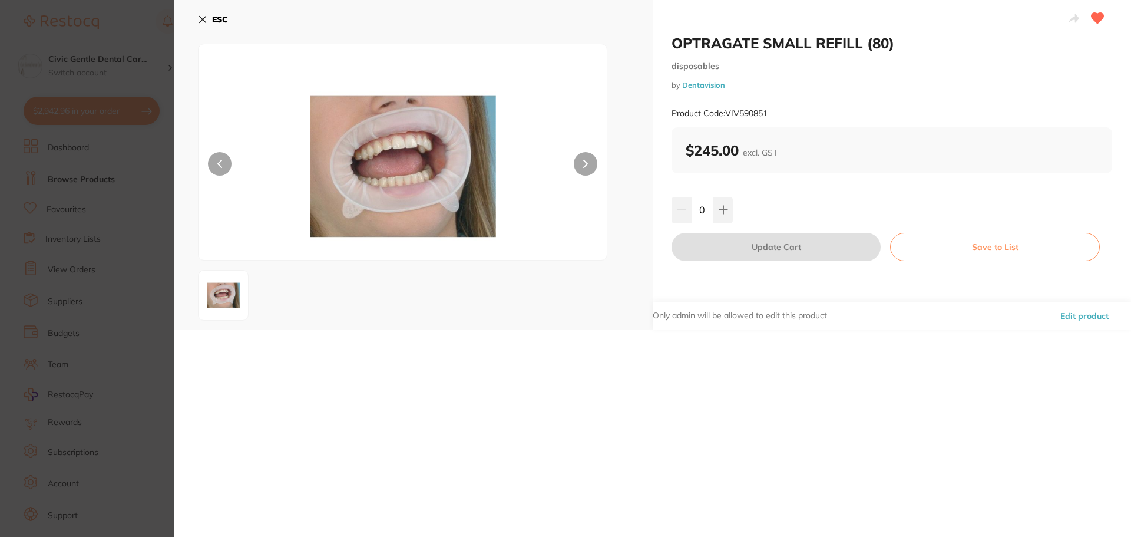
click at [734, 209] on div "0" at bounding box center [892, 210] width 441 height 26
click at [726, 207] on icon at bounding box center [723, 209] width 9 height 9
type input "1"
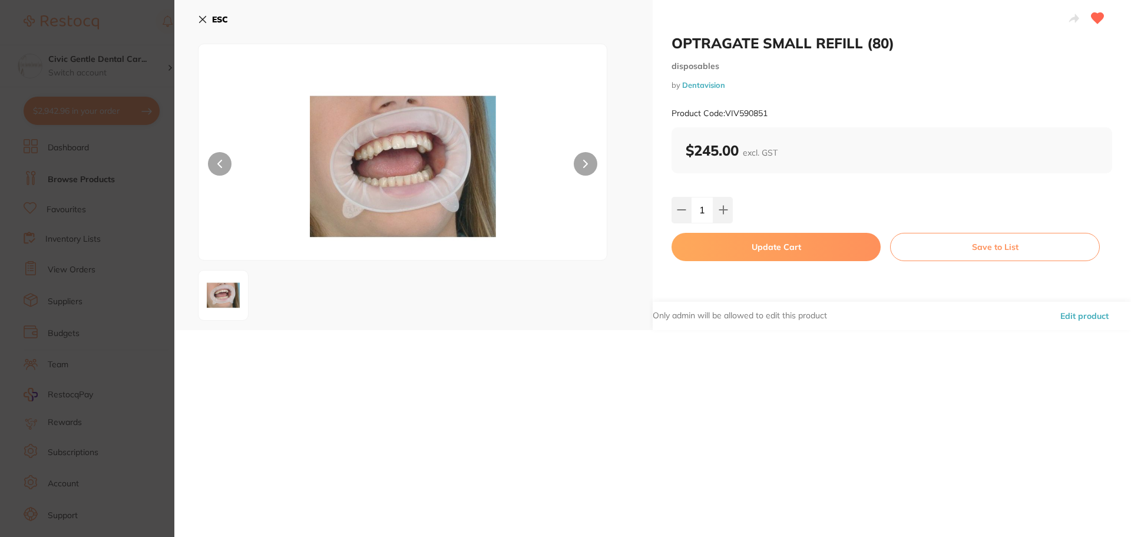
click at [748, 242] on button "Update Cart" at bounding box center [776, 247] width 209 height 28
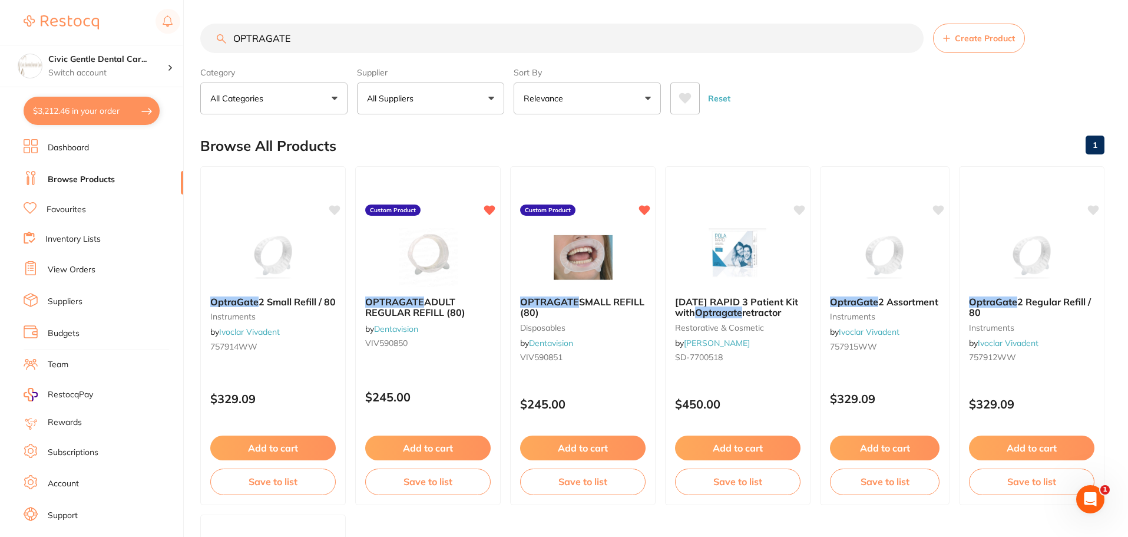
drag, startPoint x: 311, startPoint y: 43, endPoint x: 88, endPoint y: 43, distance: 223.3
click at [88, 43] on div "$3,212.46 Civic Gentle Dental Car... Switch account Civic Gentle Dental Care $3…" at bounding box center [564, 268] width 1128 height 537
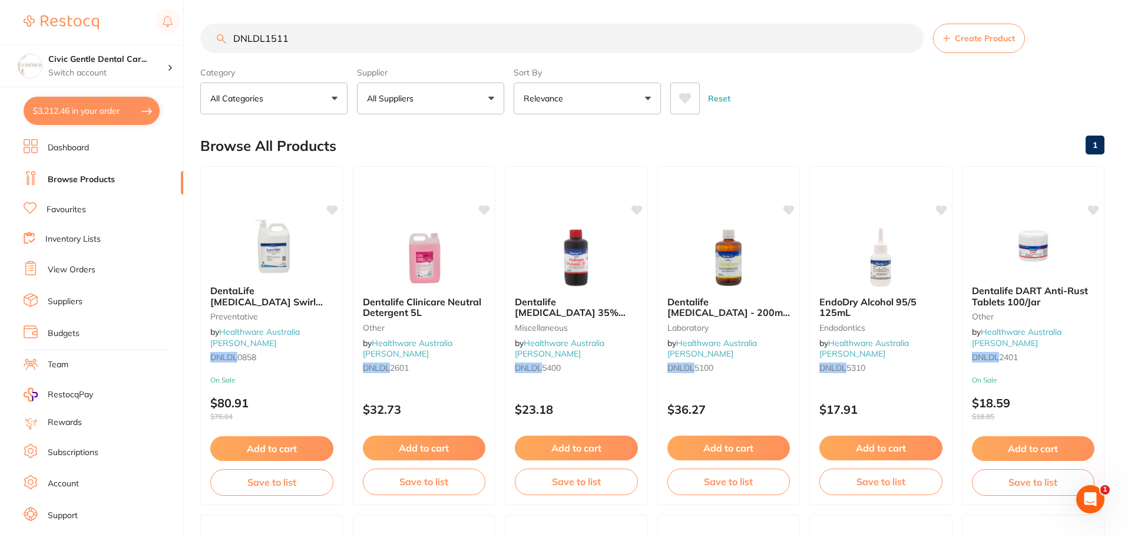
type input "DNLDL1511"
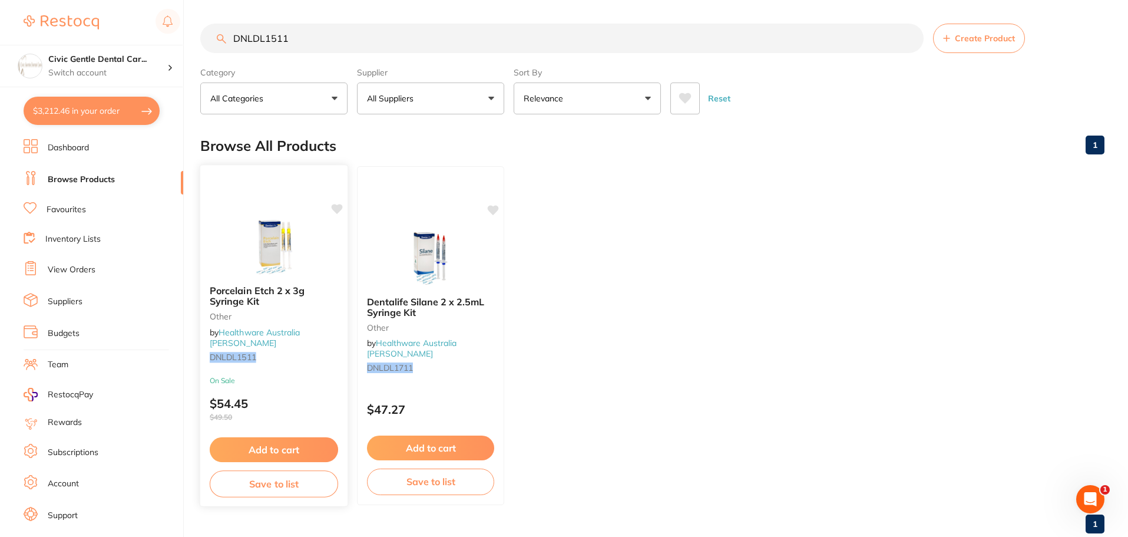
click at [242, 229] on img at bounding box center [273, 246] width 77 height 60
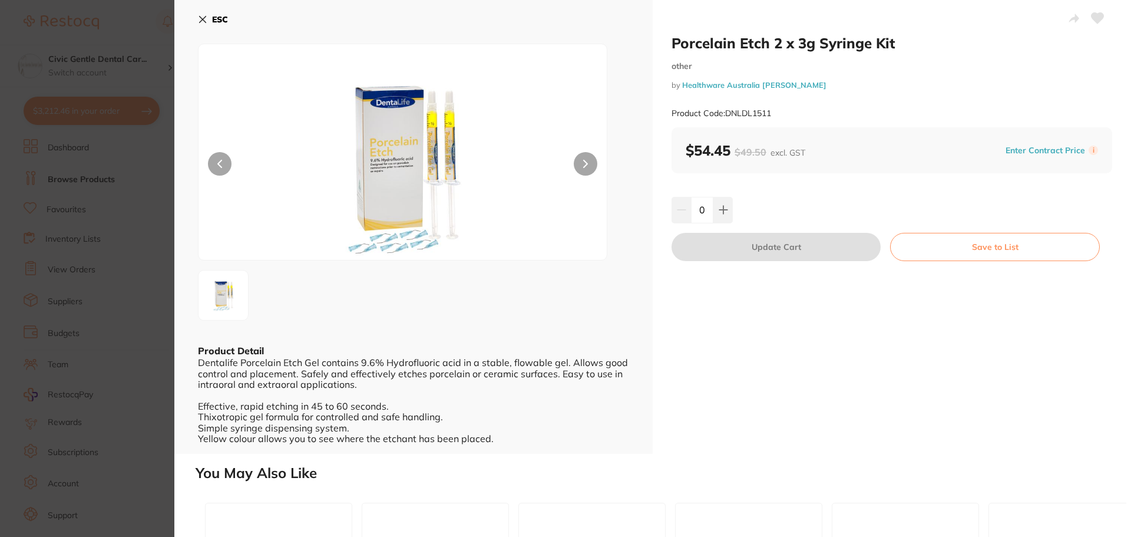
click at [711, 209] on input "0" at bounding box center [702, 210] width 22 height 26
click at [715, 209] on button at bounding box center [723, 210] width 19 height 26
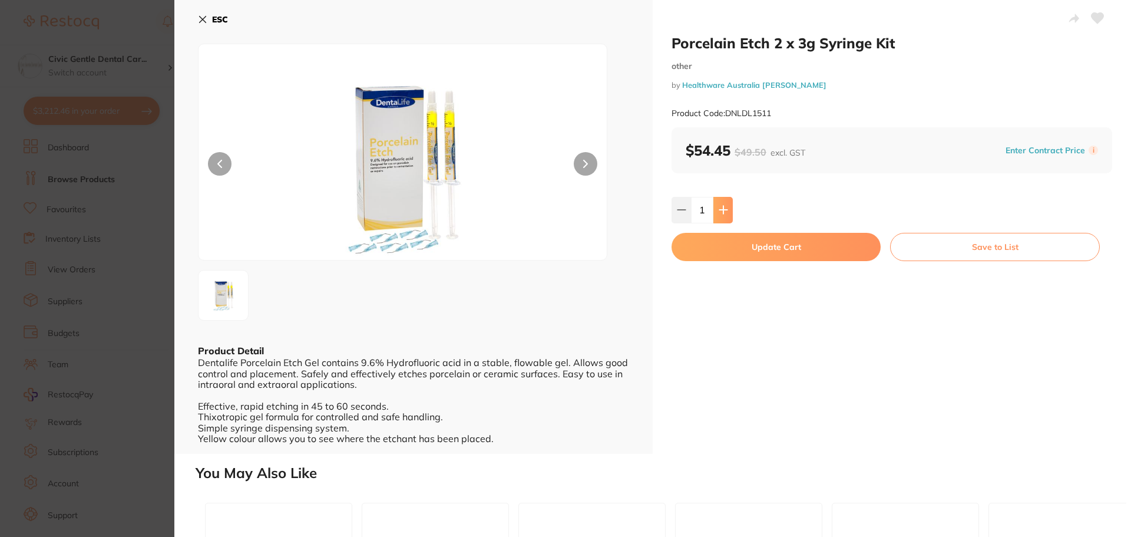
click at [715, 209] on button at bounding box center [723, 210] width 19 height 26
click at [685, 210] on button at bounding box center [681, 210] width 19 height 26
type input "2"
click at [730, 248] on button "Update Cart" at bounding box center [776, 247] width 209 height 28
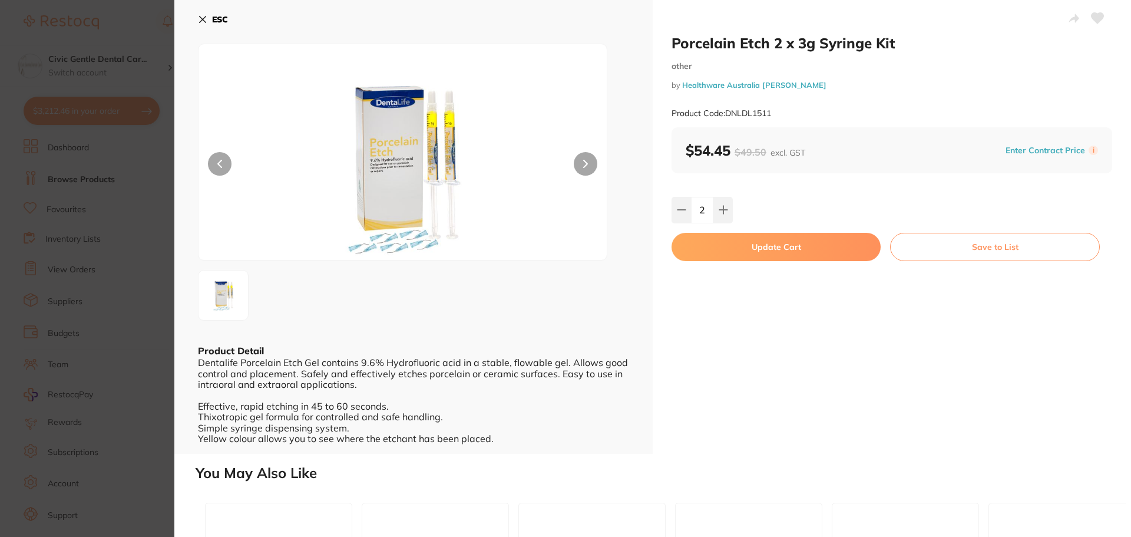
click at [771, 246] on button "Update Cart" at bounding box center [776, 247] width 209 height 28
click at [753, 249] on button "Update Cart" at bounding box center [776, 247] width 209 height 28
click at [792, 241] on button "Update Cart" at bounding box center [776, 247] width 209 height 28
click at [207, 18] on button "ESC" at bounding box center [213, 19] width 30 height 20
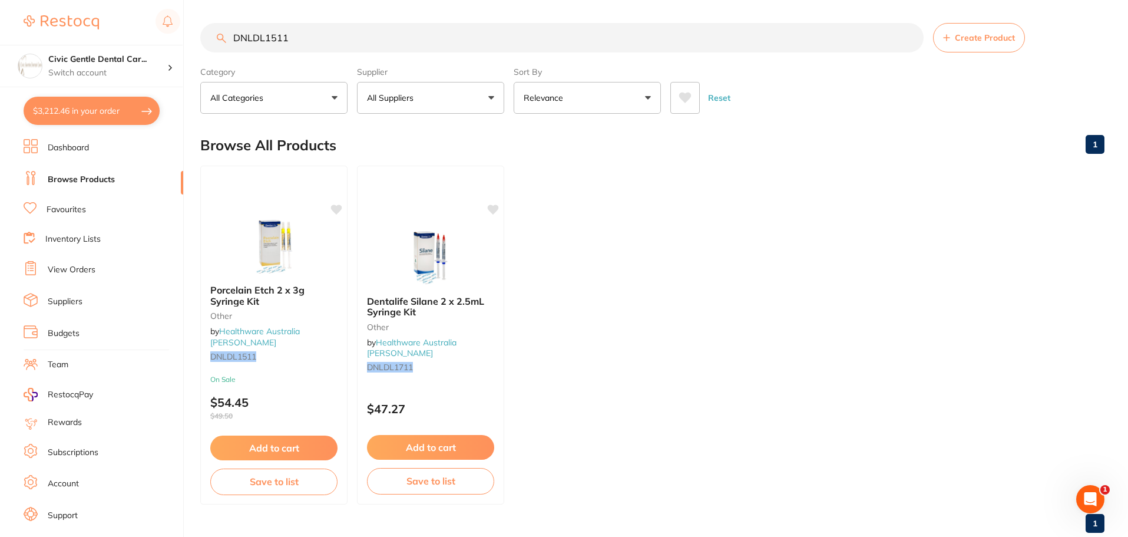
click at [101, 113] on button "$3,212.46 in your order" at bounding box center [92, 111] width 136 height 28
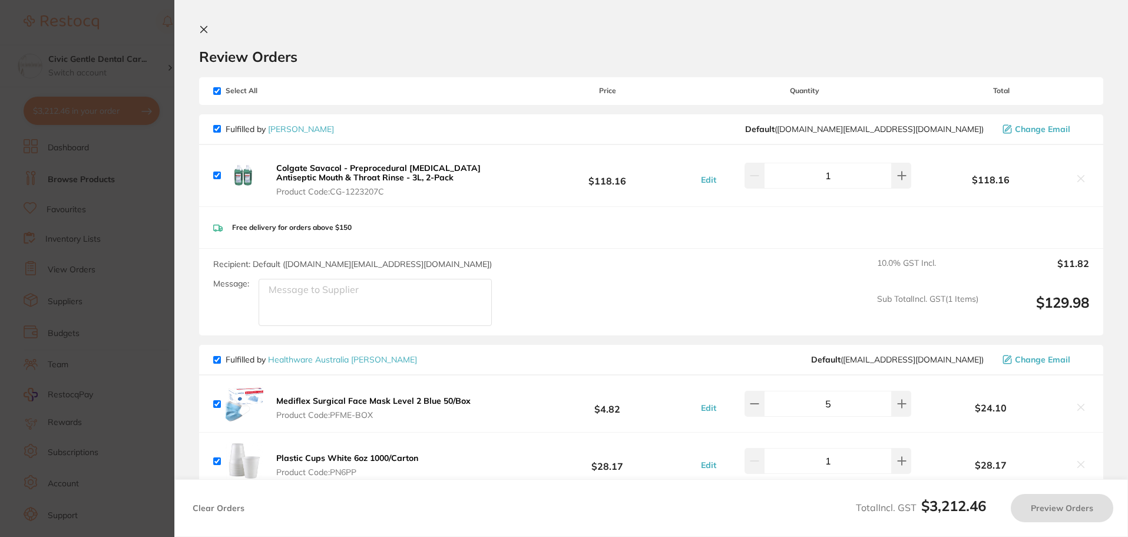
checkbox input "true"
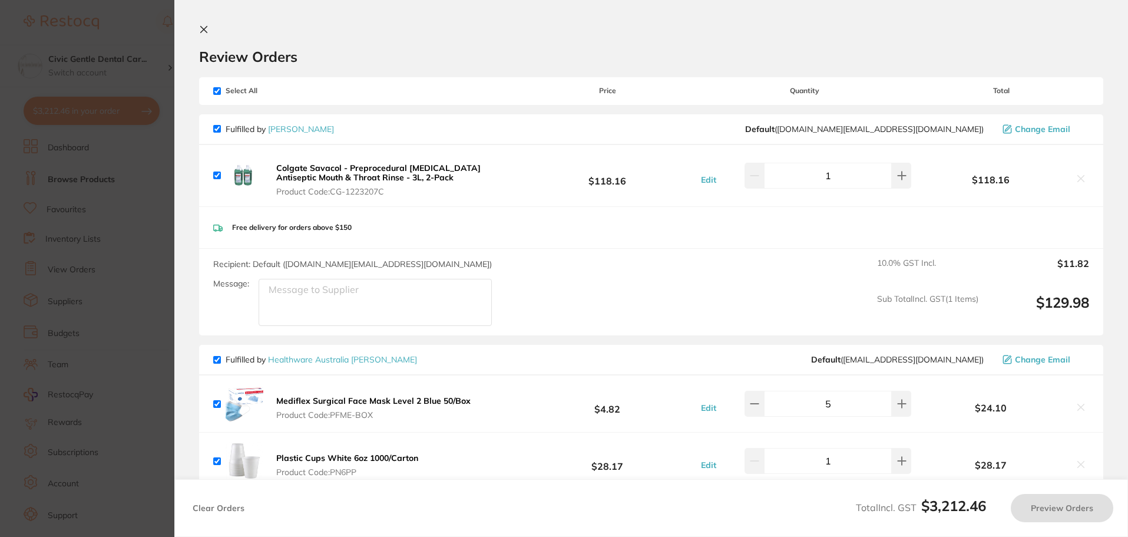
checkbox input "true"
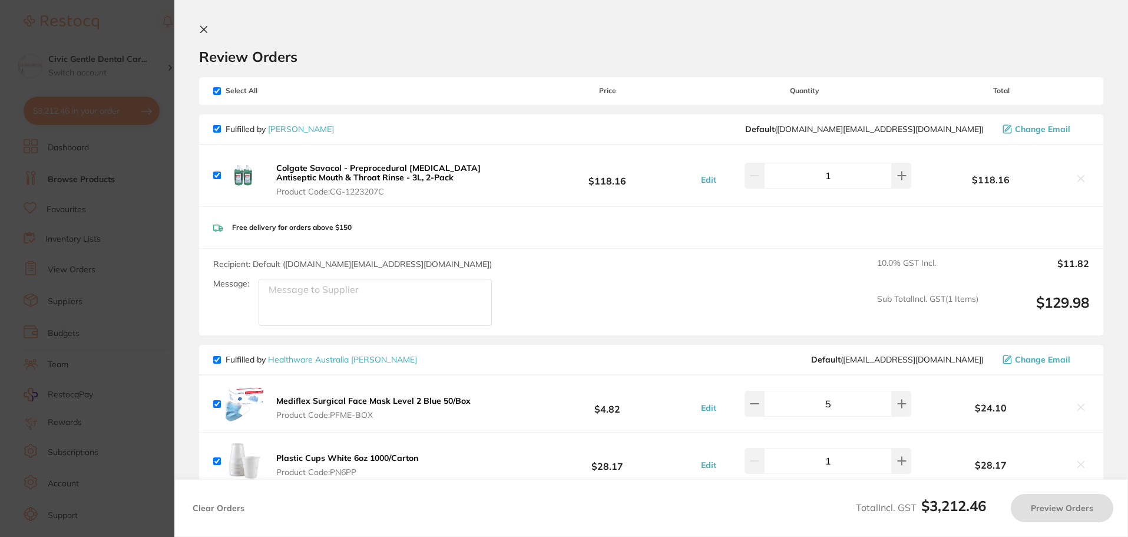
checkbox input "true"
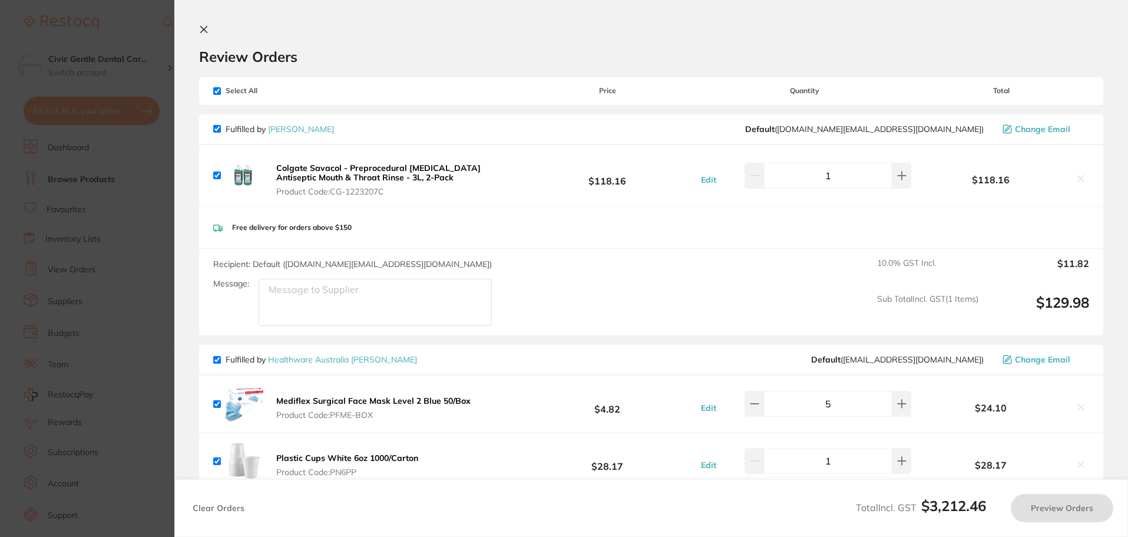
checkbox input "true"
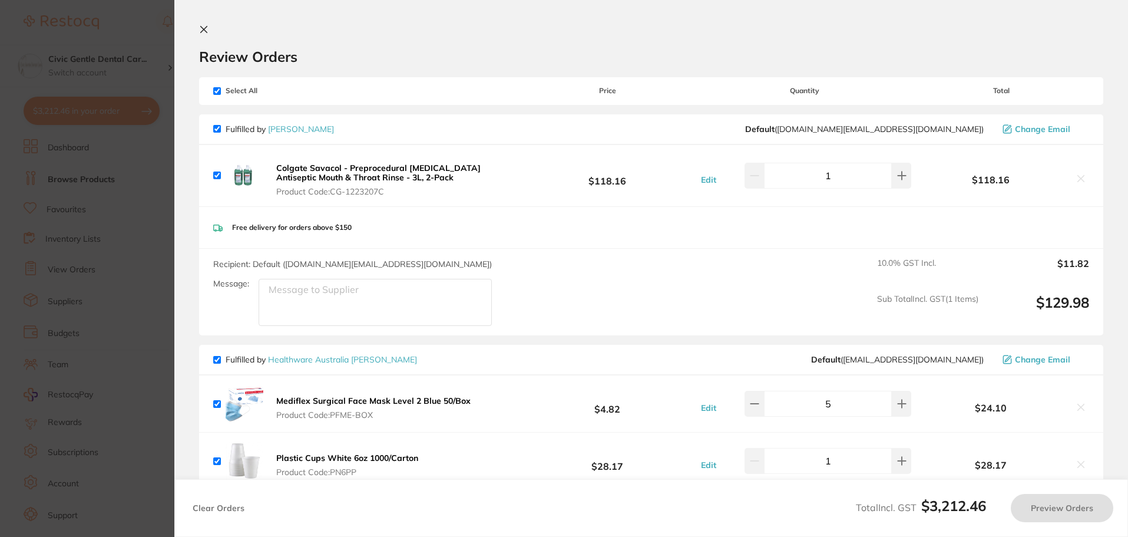
checkbox input "true"
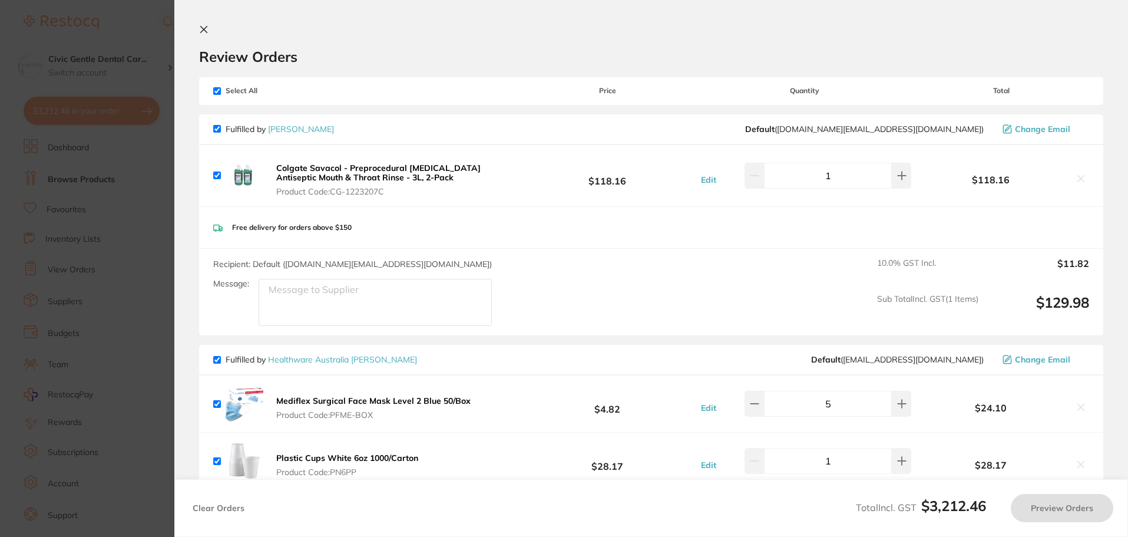
checkbox input "true"
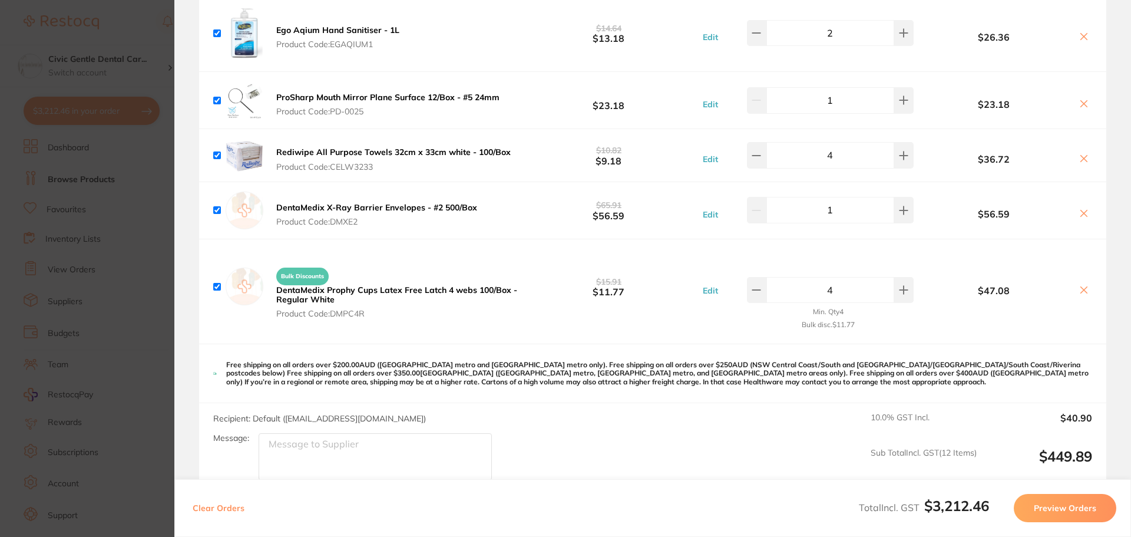
scroll to position [874, 0]
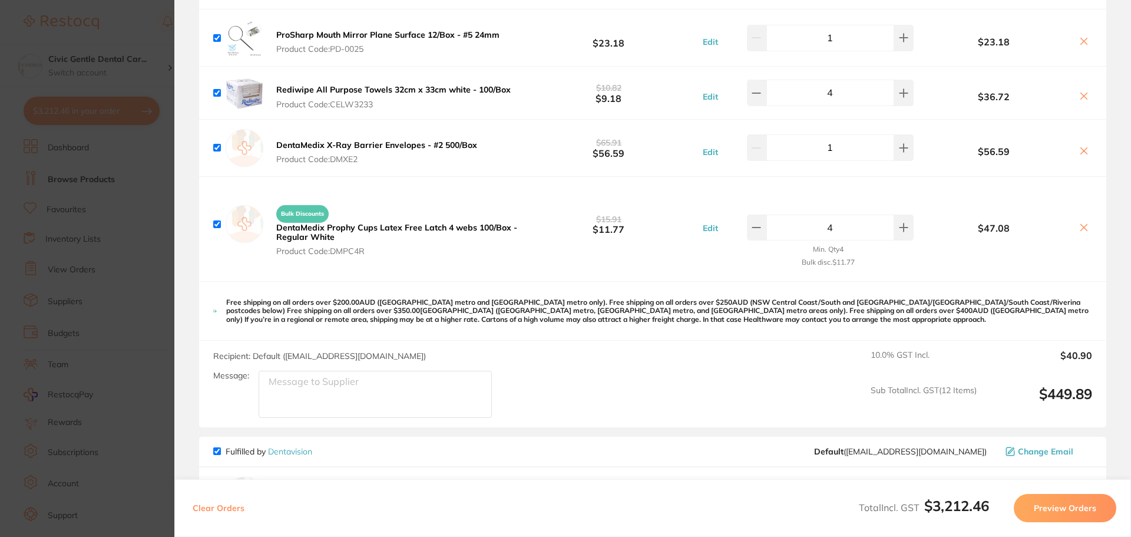
drag, startPoint x: 531, startPoint y: 281, endPoint x: 529, endPoint y: 329, distance: 48.9
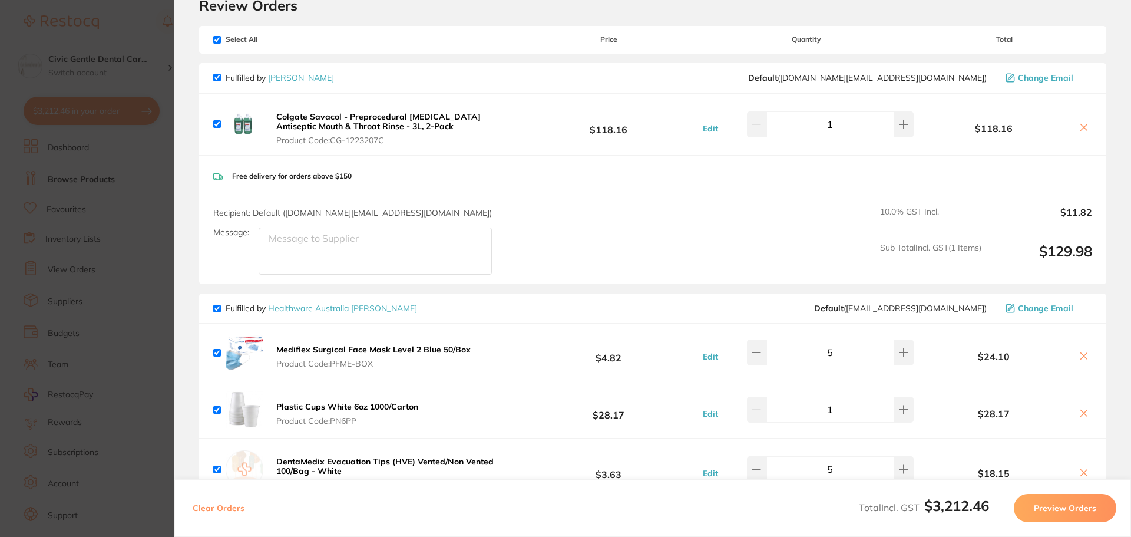
scroll to position [0, 0]
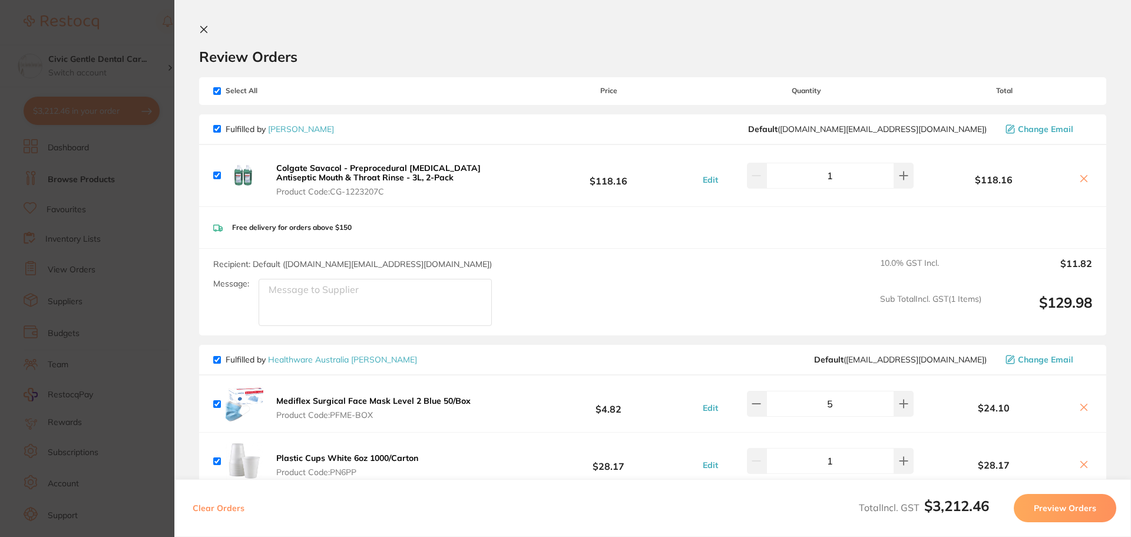
drag, startPoint x: 566, startPoint y: 247, endPoint x: 527, endPoint y: 218, distance: 48.0
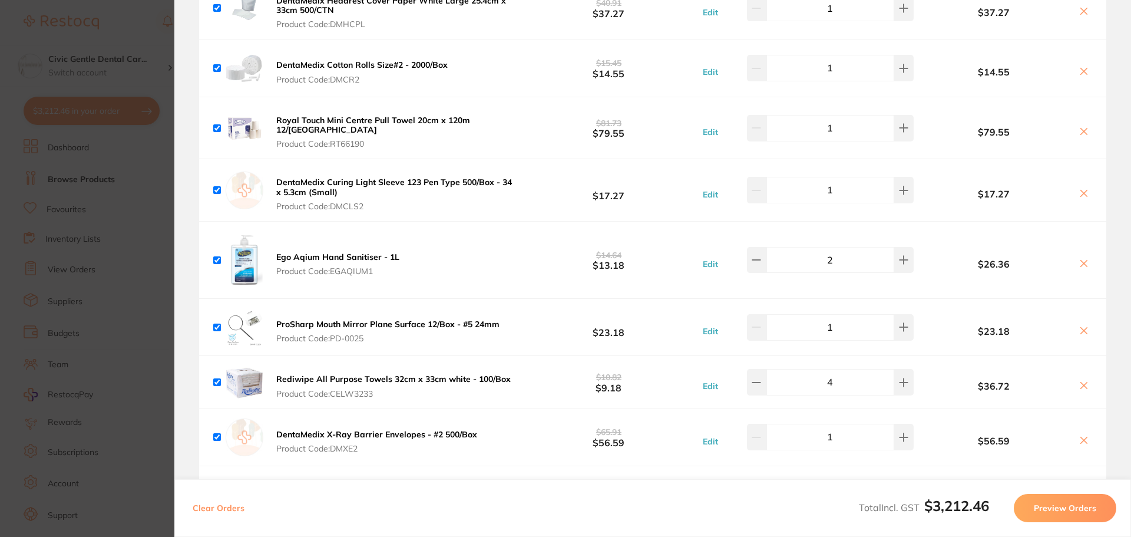
scroll to position [1805, 0]
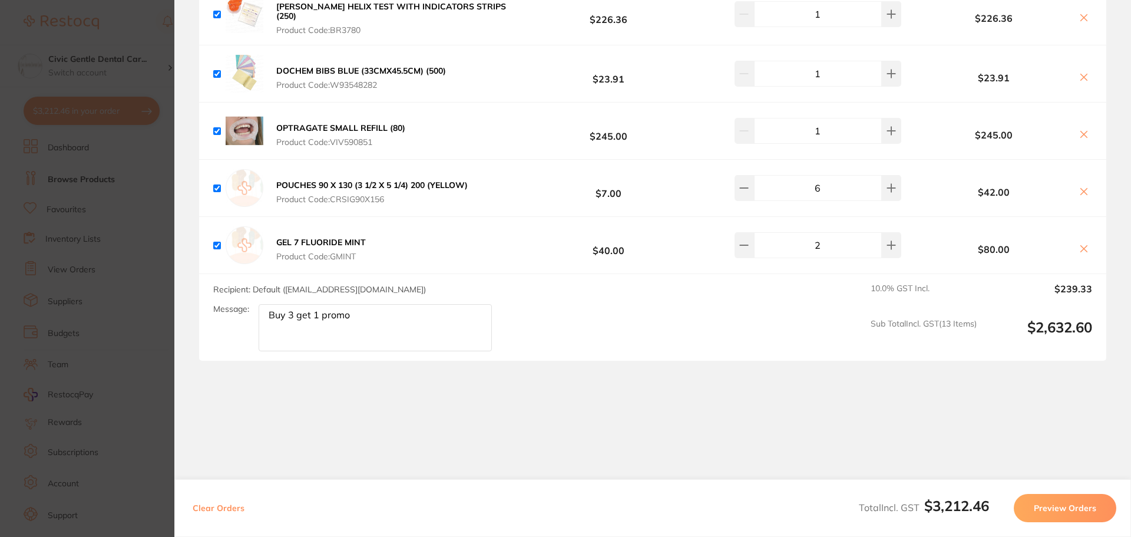
drag, startPoint x: 526, startPoint y: 226, endPoint x: 533, endPoint y: 303, distance: 77.5
click at [161, 203] on section "Update RRP Set your pre negotiated price for this item. Item Agreed RRP (excl. …" at bounding box center [565, 268] width 1131 height 537
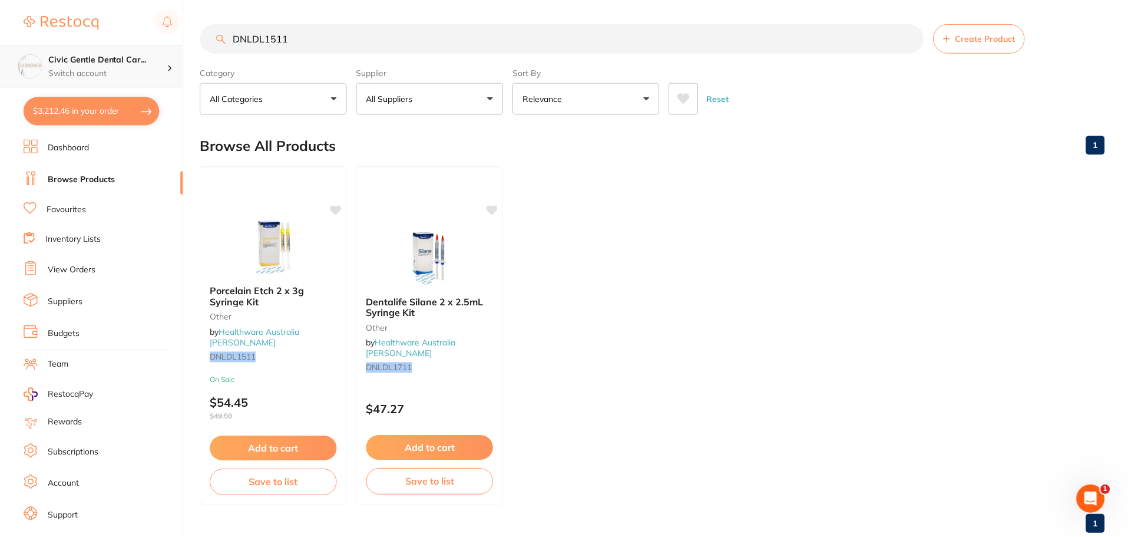
scroll to position [1, 0]
click at [136, 49] on div "Civic Gentle Dental Car... Switch account" at bounding box center [91, 66] width 183 height 42
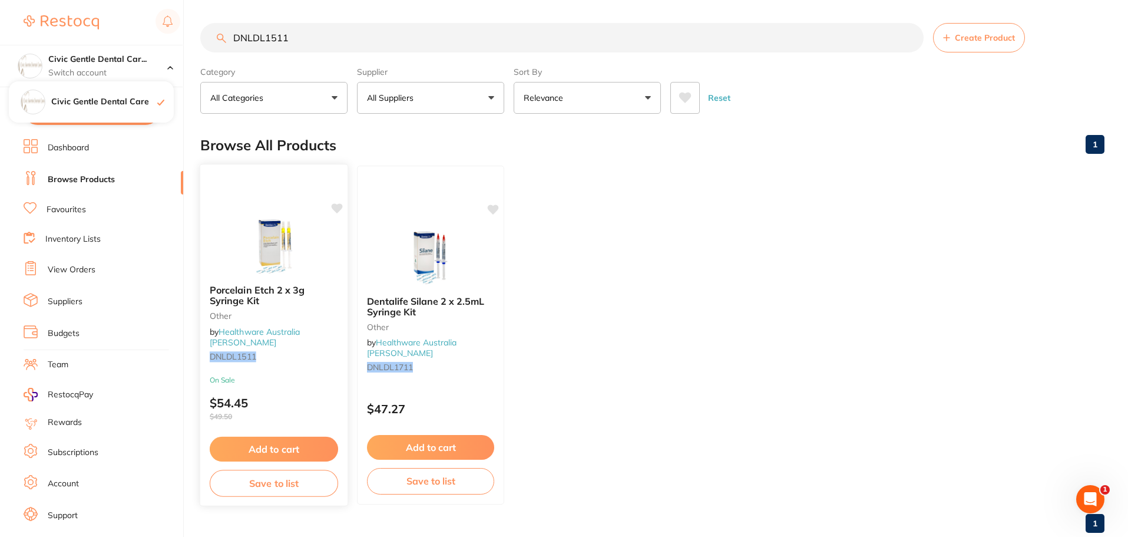
click at [253, 264] on img at bounding box center [273, 245] width 77 height 60
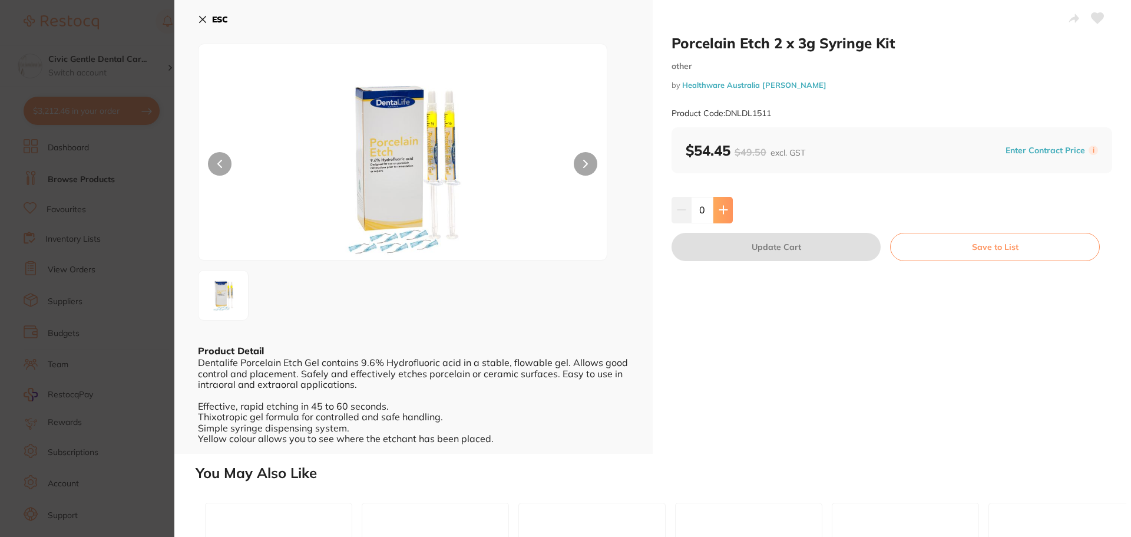
click at [716, 206] on button at bounding box center [723, 210] width 19 height 26
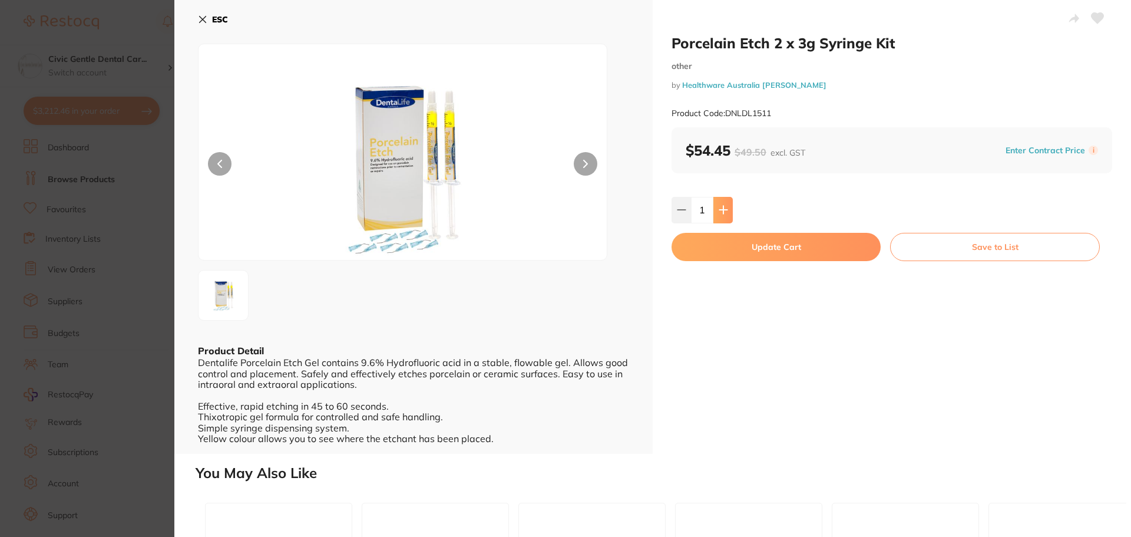
click at [716, 206] on button at bounding box center [723, 210] width 19 height 26
type input "2"
click at [774, 240] on button "Update Cart" at bounding box center [776, 247] width 209 height 28
checkbox input "false"
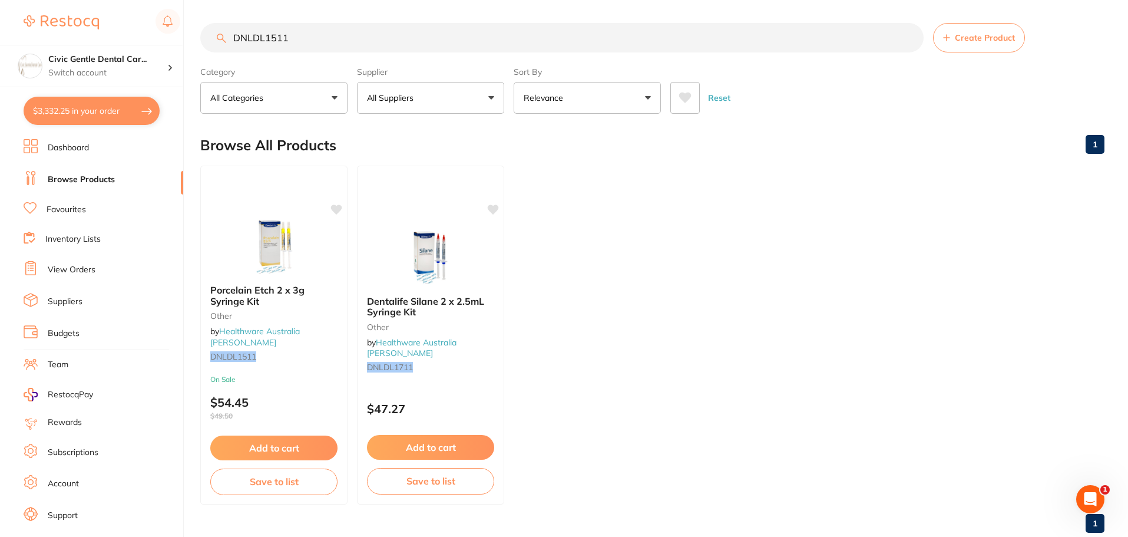
drag, startPoint x: 322, startPoint y: 35, endPoint x: 103, endPoint y: 18, distance: 219.3
click at [103, 18] on div "$3,332.25 Civic Gentle Dental Car... Switch account Civic Gentle Dental Care $3…" at bounding box center [564, 267] width 1128 height 537
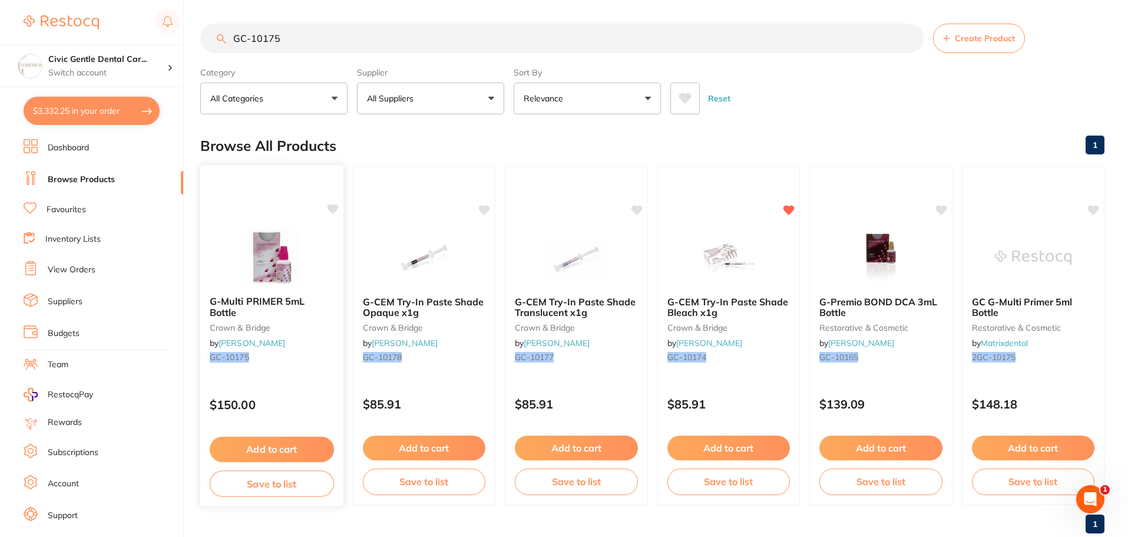
type input "GC-10175"
click at [273, 242] on img at bounding box center [271, 257] width 77 height 60
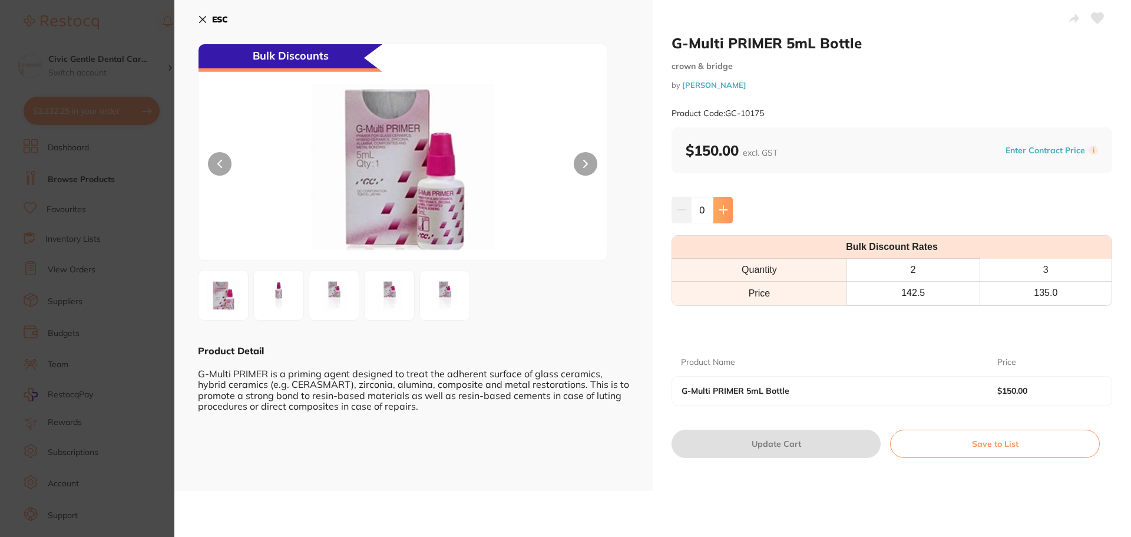
click at [717, 219] on button at bounding box center [723, 210] width 19 height 26
type input "1"
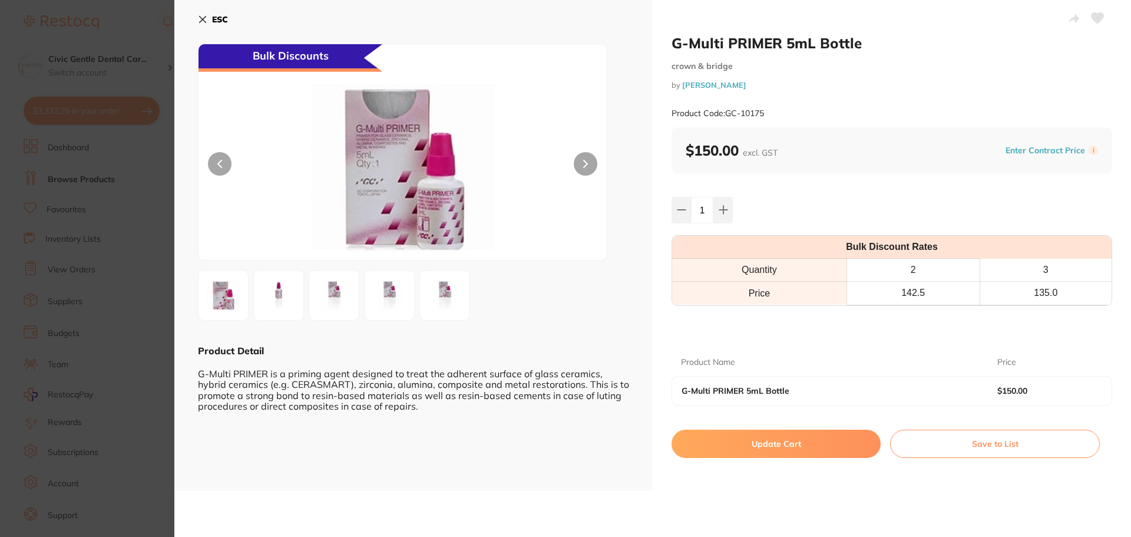
click at [738, 440] on button "Update Cart" at bounding box center [776, 444] width 209 height 28
checkbox input "false"
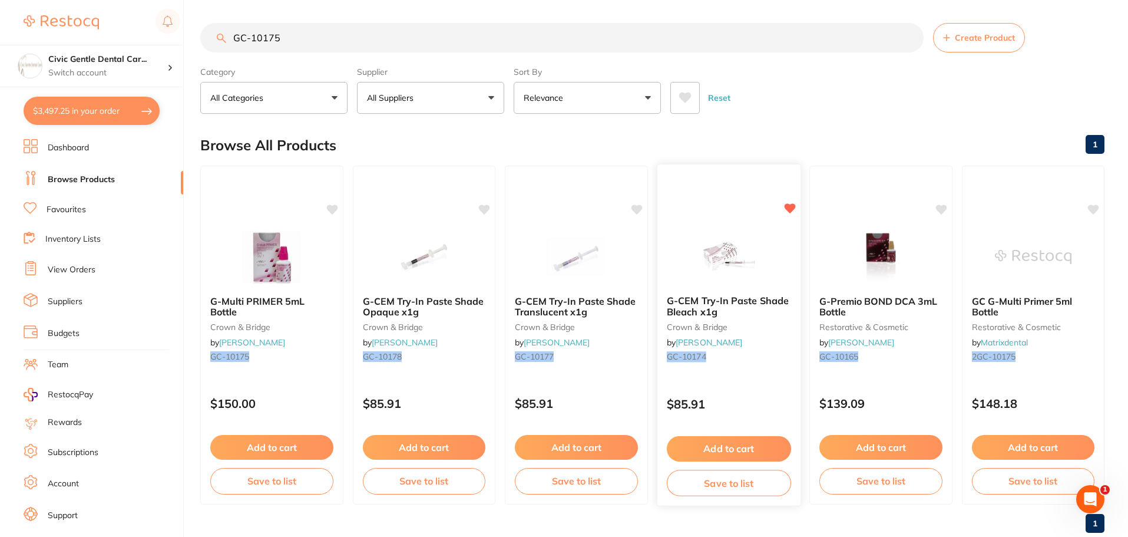
scroll to position [1919, 0]
drag, startPoint x: 318, startPoint y: 34, endPoint x: 37, endPoint y: 15, distance: 282.3
click at [37, 15] on div "$3,497.25 Civic Gentle Dental Car... Switch account Civic Gentle Dental Care $3…" at bounding box center [564, 267] width 1128 height 537
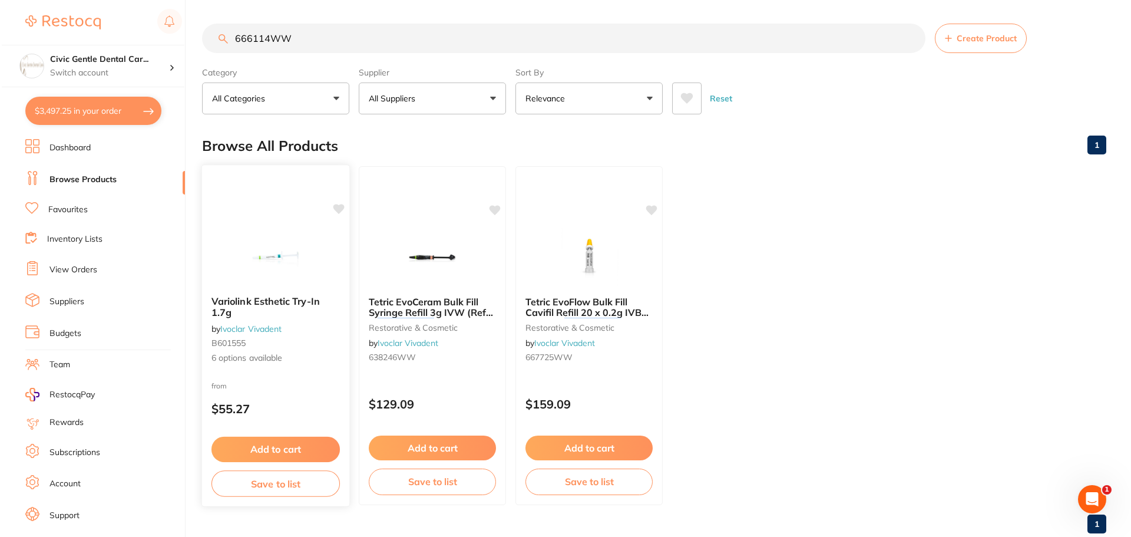
scroll to position [0, 0]
type input "666114WW"
click at [263, 246] on img at bounding box center [273, 257] width 77 height 60
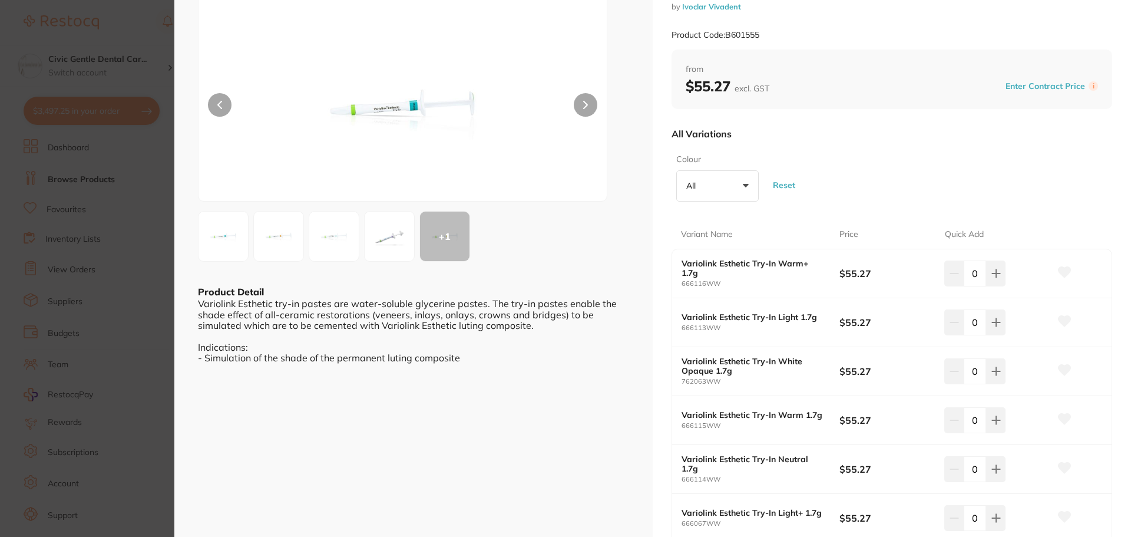
scroll to position [177, 0]
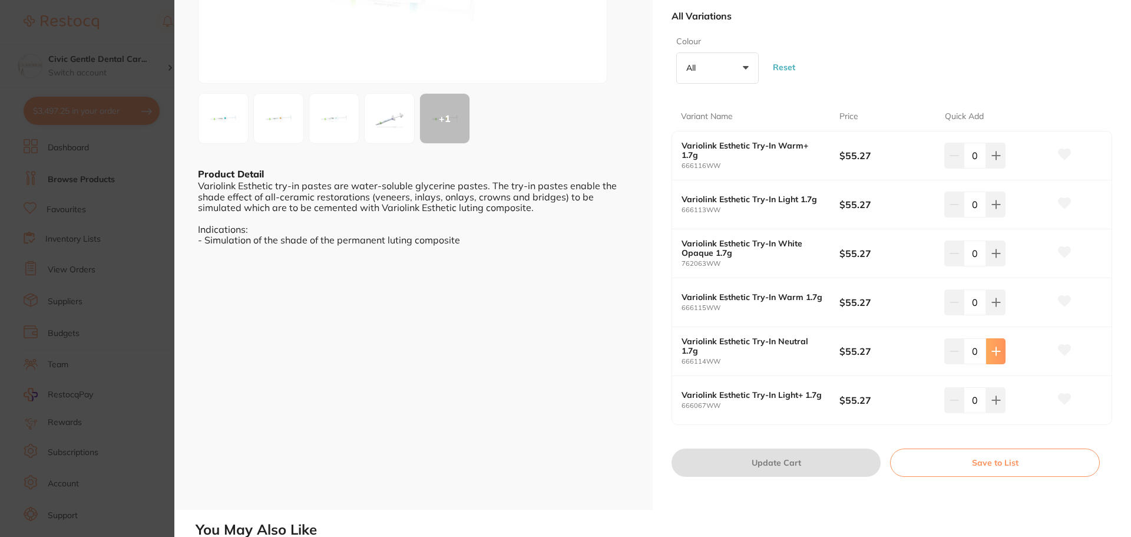
click at [991, 358] on button at bounding box center [995, 351] width 19 height 26
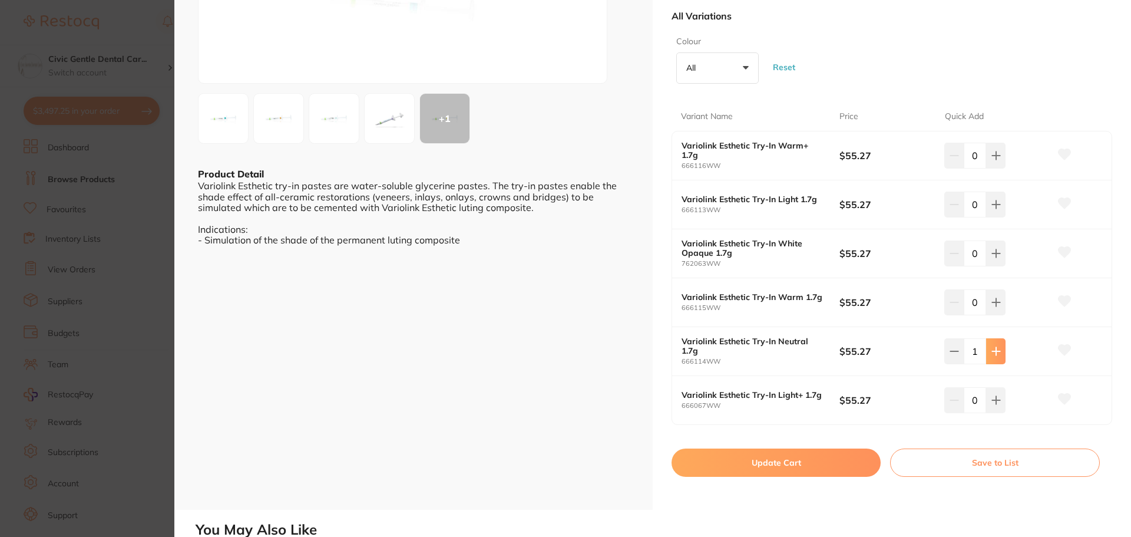
click at [991, 358] on button at bounding box center [995, 351] width 19 height 26
type input "2"
click at [837, 453] on button "Update Cart" at bounding box center [776, 462] width 209 height 28
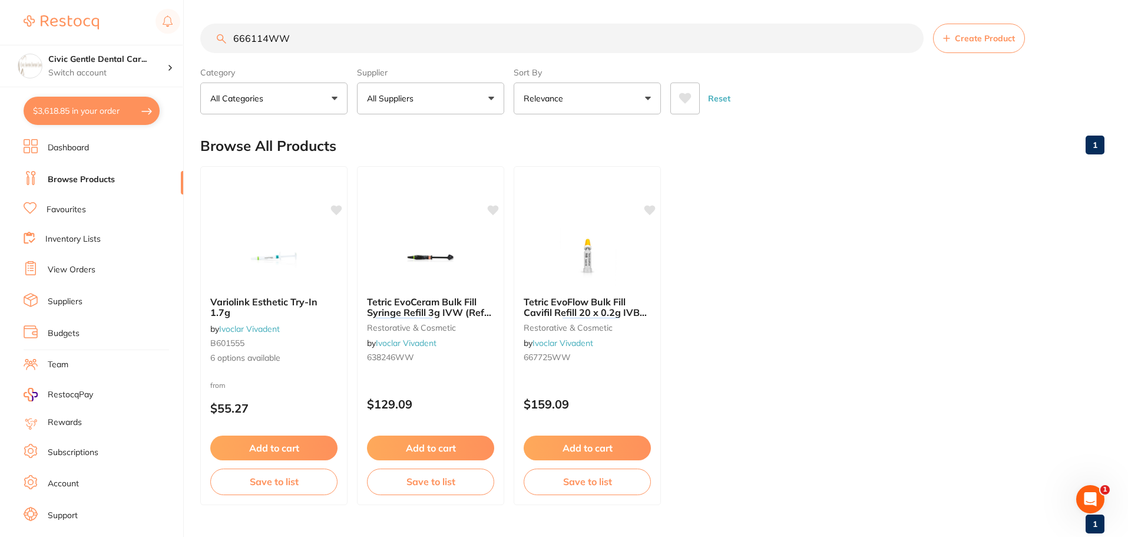
drag, startPoint x: 299, startPoint y: 34, endPoint x: 121, endPoint y: 25, distance: 177.6
click at [121, 25] on div "$3,618.85 Civic Gentle Dental Car... Switch account Civic Gentle Dental Care $3…" at bounding box center [564, 268] width 1128 height 537
type input "GELATEMP"
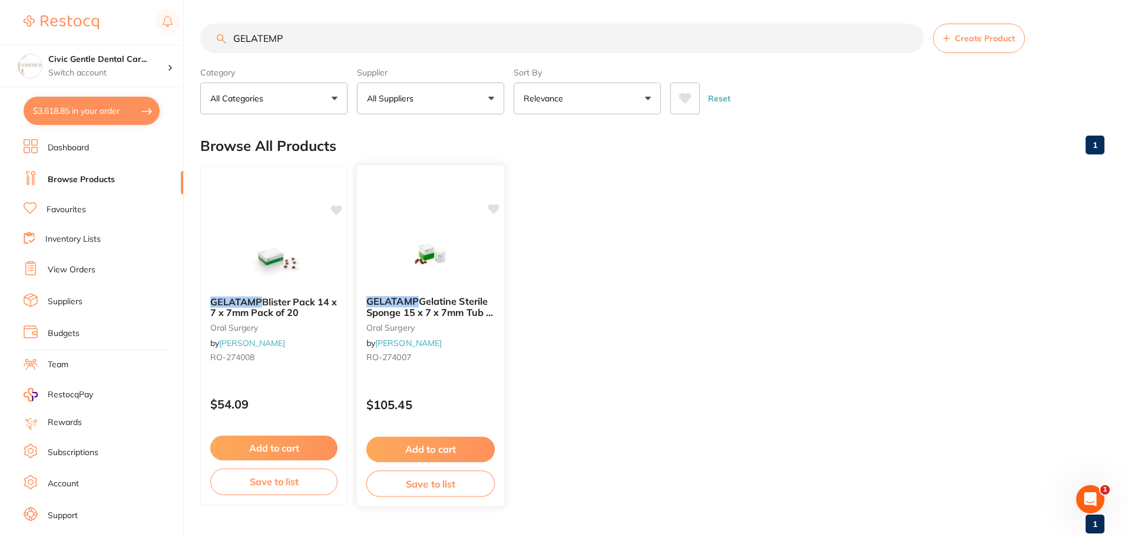
click at [387, 259] on div at bounding box center [430, 257] width 147 height 60
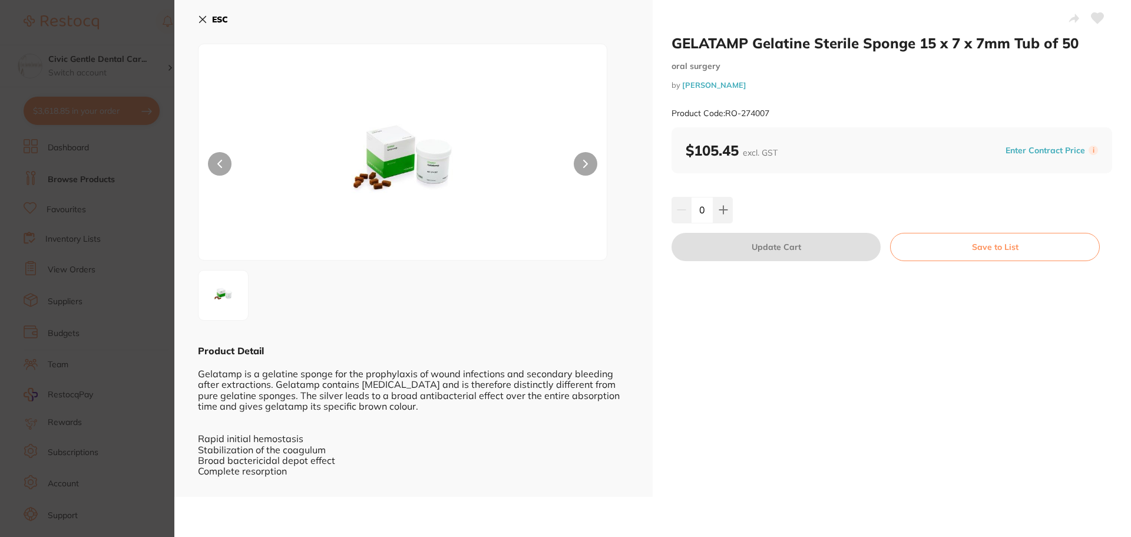
click at [576, 162] on button at bounding box center [586, 164] width 24 height 24
click at [720, 207] on icon at bounding box center [723, 209] width 9 height 9
type input "1"
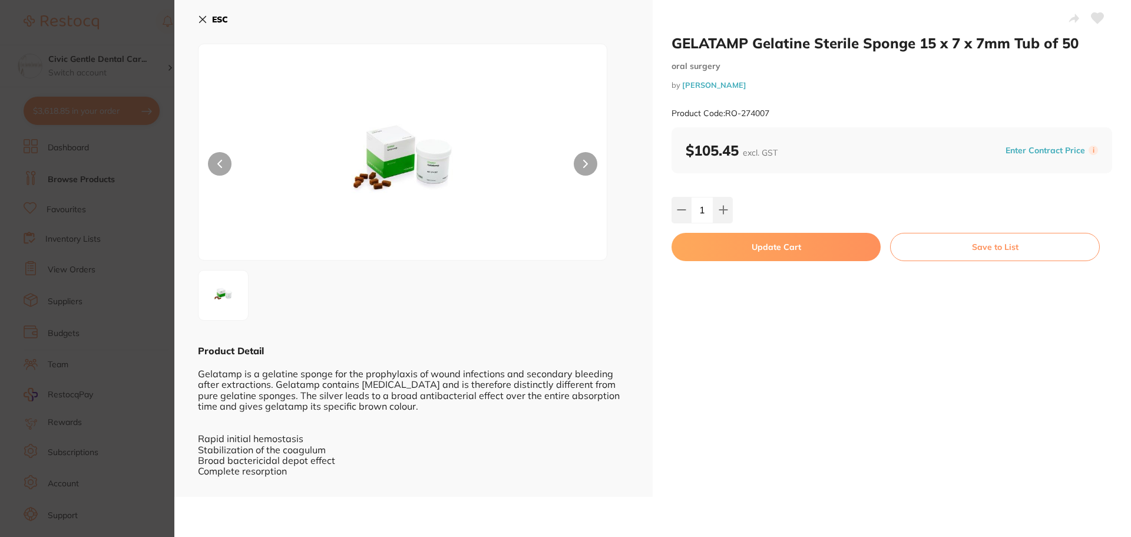
click at [759, 240] on button "Update Cart" at bounding box center [776, 247] width 209 height 28
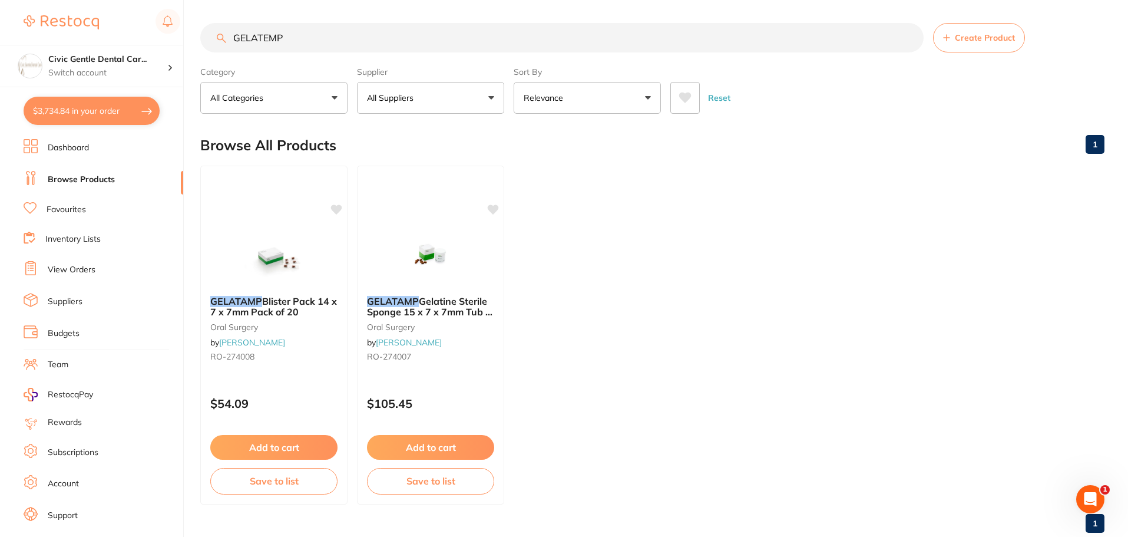
scroll to position [1976, 0]
drag, startPoint x: 286, startPoint y: 35, endPoint x: 69, endPoint y: 14, distance: 217.8
click at [69, 14] on div "$3,734.84 Civic Gentle Dental Car... Switch account Civic Gentle Dental Care $3…" at bounding box center [564, 267] width 1128 height 537
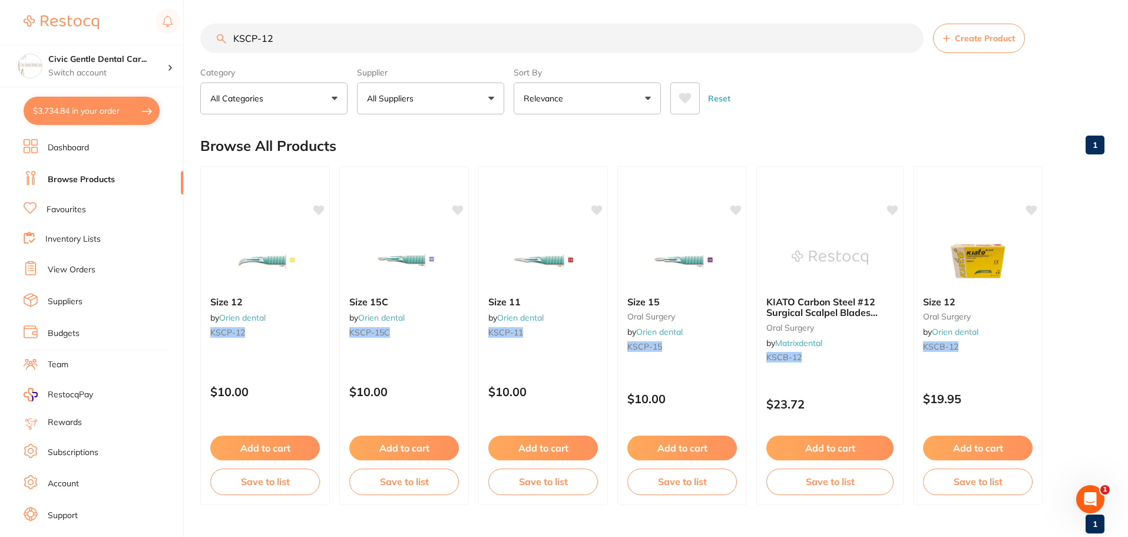
scroll to position [0, 0]
type input "KSCP-12"
click at [65, 233] on li "Inventory Lists" at bounding box center [104, 240] width 160 height 16
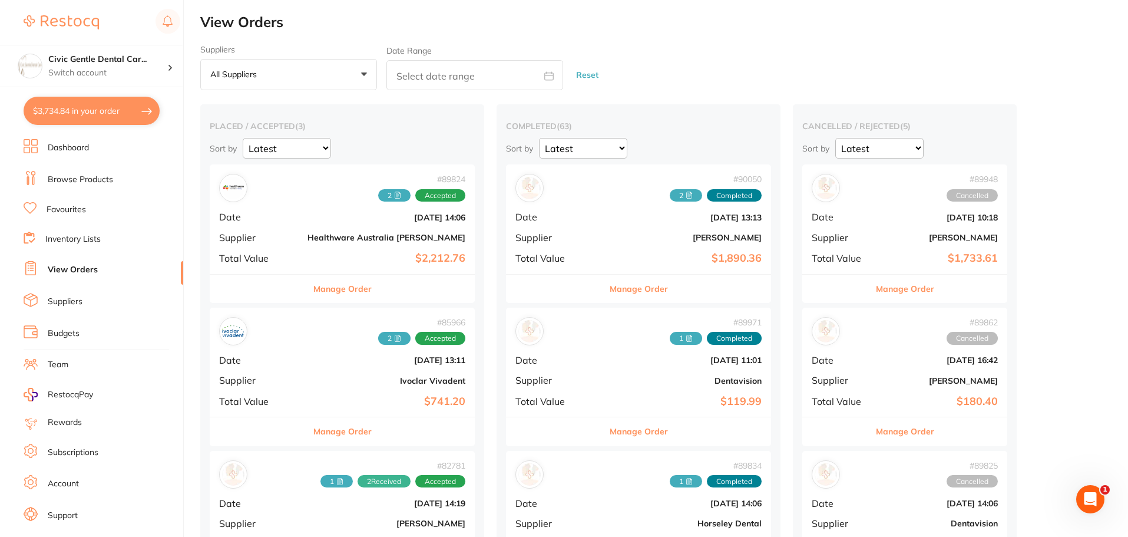
click at [379, 225] on div "# 89824 2 Accepted Date Aug 11 2025, 14:06 Supplier Healthware Australia Ridley…" at bounding box center [342, 218] width 265 height 109
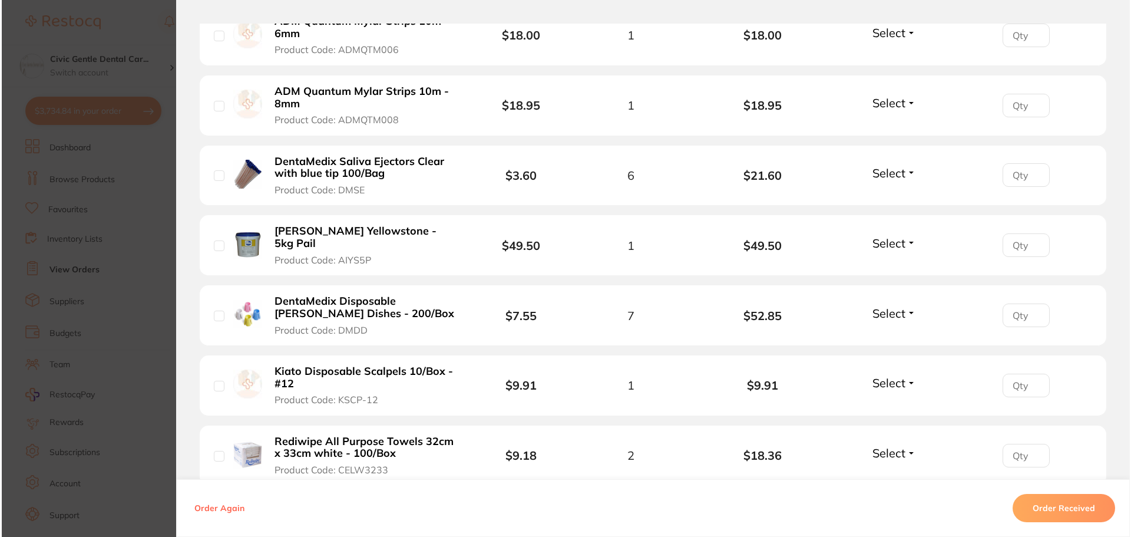
scroll to position [1120, 0]
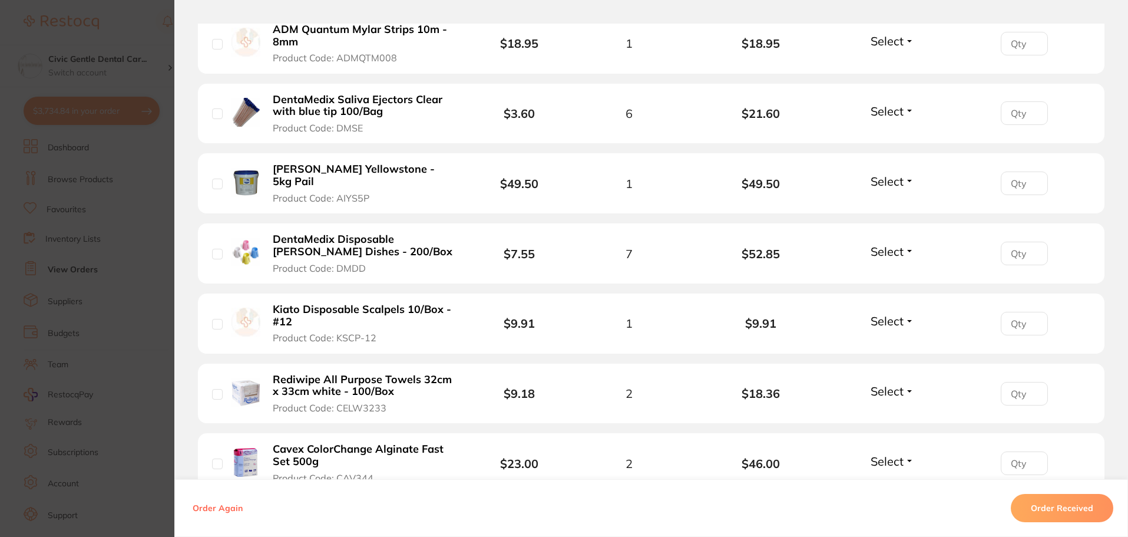
click at [382, 303] on b "Kiato Disposable Scalpels 10/Box - #12" at bounding box center [364, 315] width 182 height 24
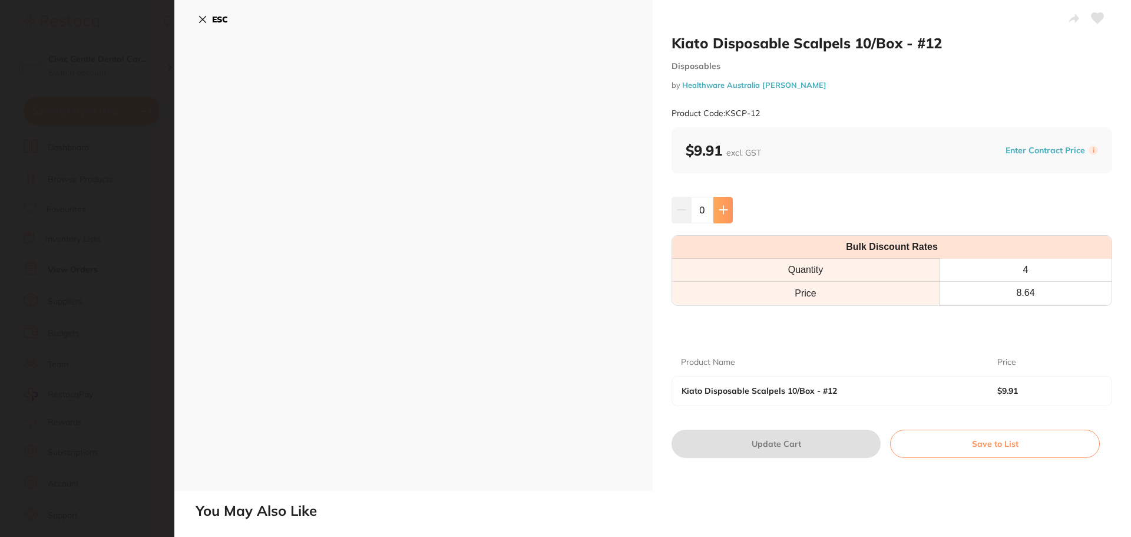
scroll to position [0, 0]
click at [721, 213] on icon at bounding box center [724, 210] width 8 height 8
type input "1"
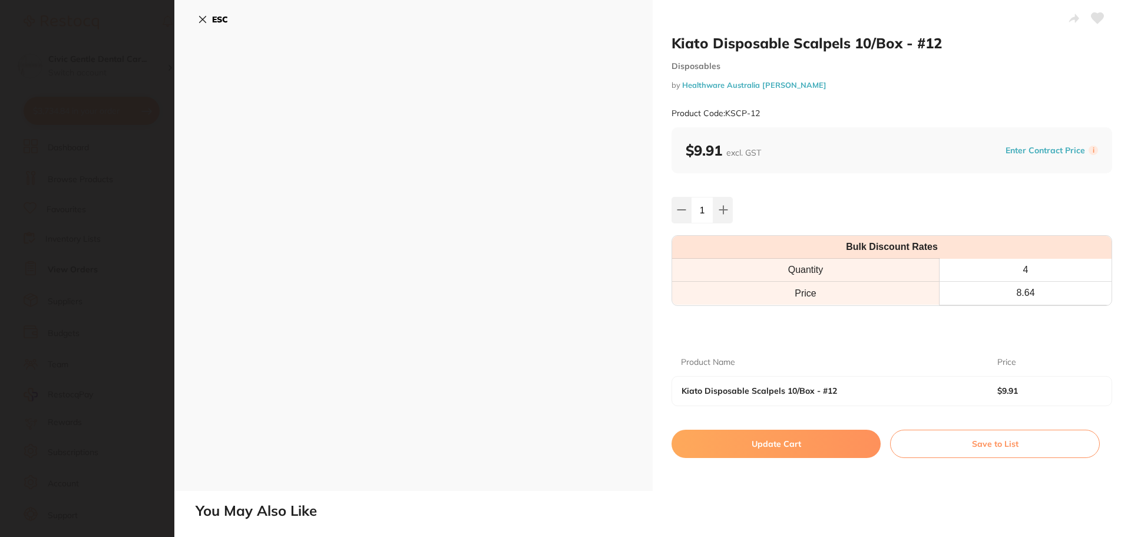
click at [767, 448] on button "Update Cart" at bounding box center [776, 444] width 209 height 28
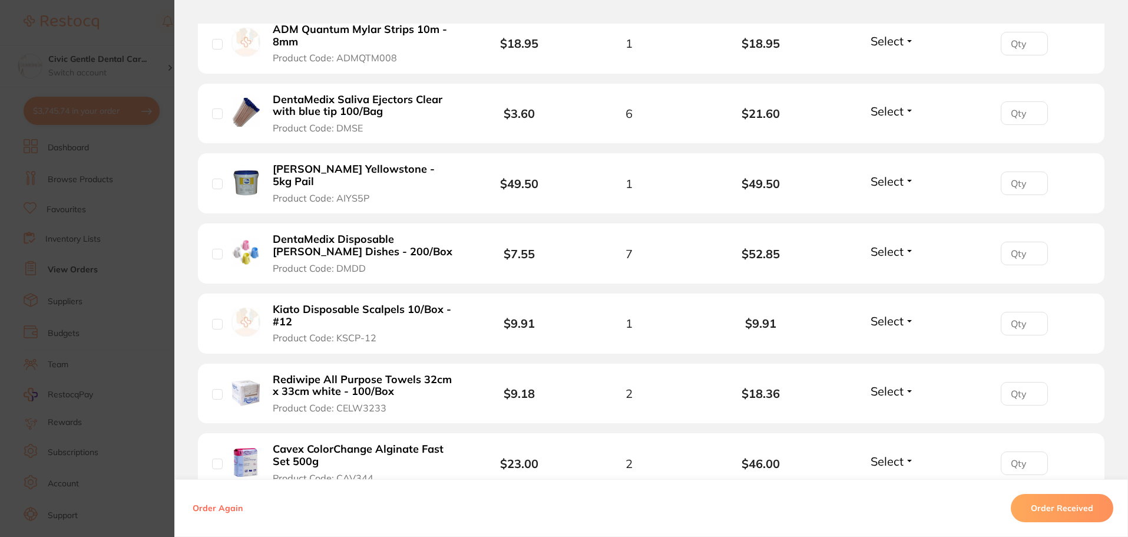
scroll to position [2034, 0]
click at [147, 212] on section "Order ID: Restocq- 89824 Order Information Accepted Order Order Date Aug 11 202…" at bounding box center [564, 268] width 1128 height 537
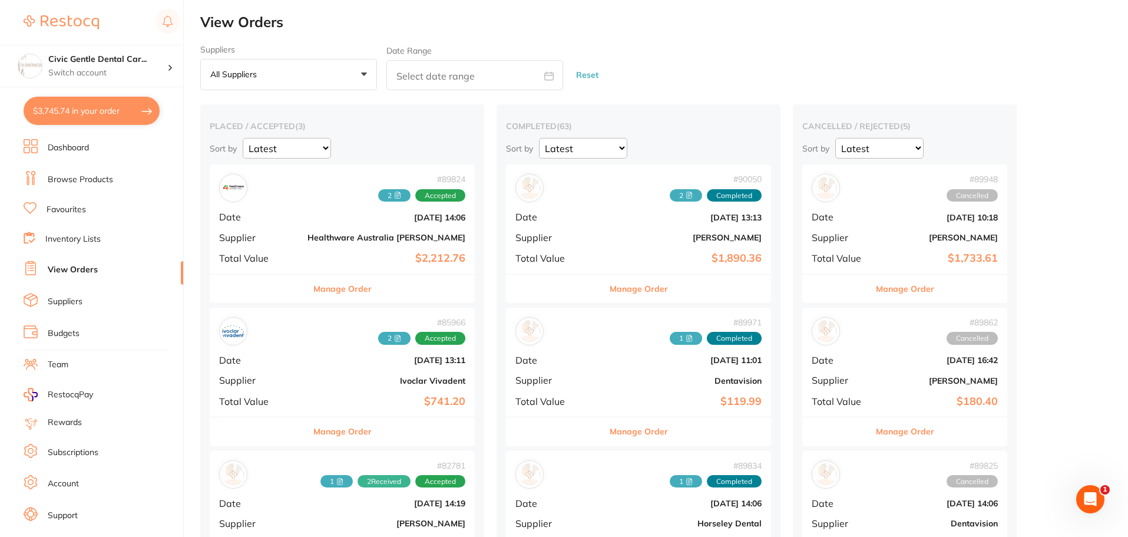
click at [79, 183] on link "Browse Products" at bounding box center [80, 180] width 65 height 12
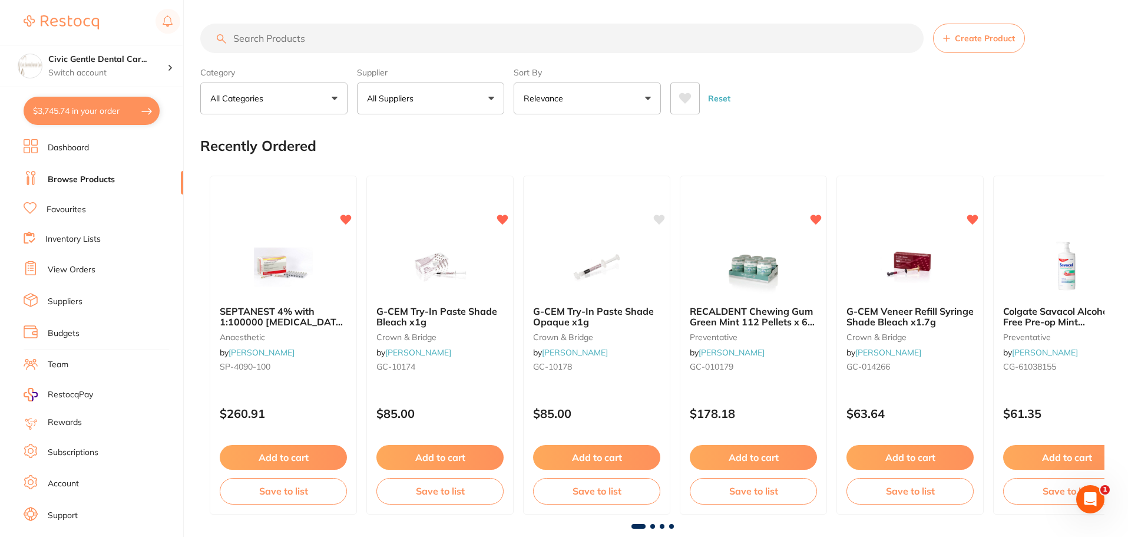
click at [269, 36] on input "search" at bounding box center [562, 38] width 724 height 29
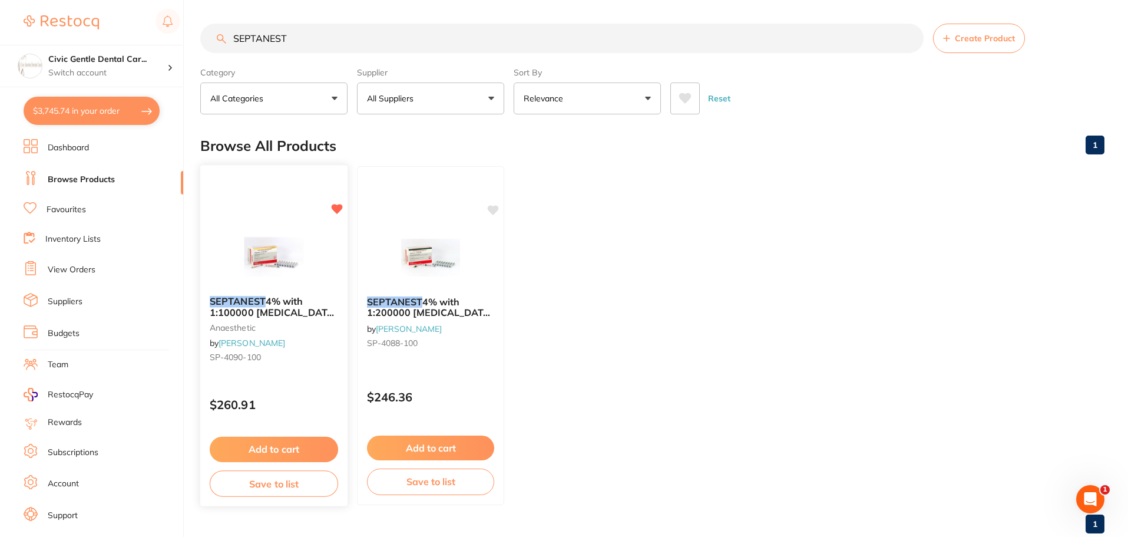
type input "SEPTANEST"
click at [307, 258] on img at bounding box center [273, 257] width 77 height 60
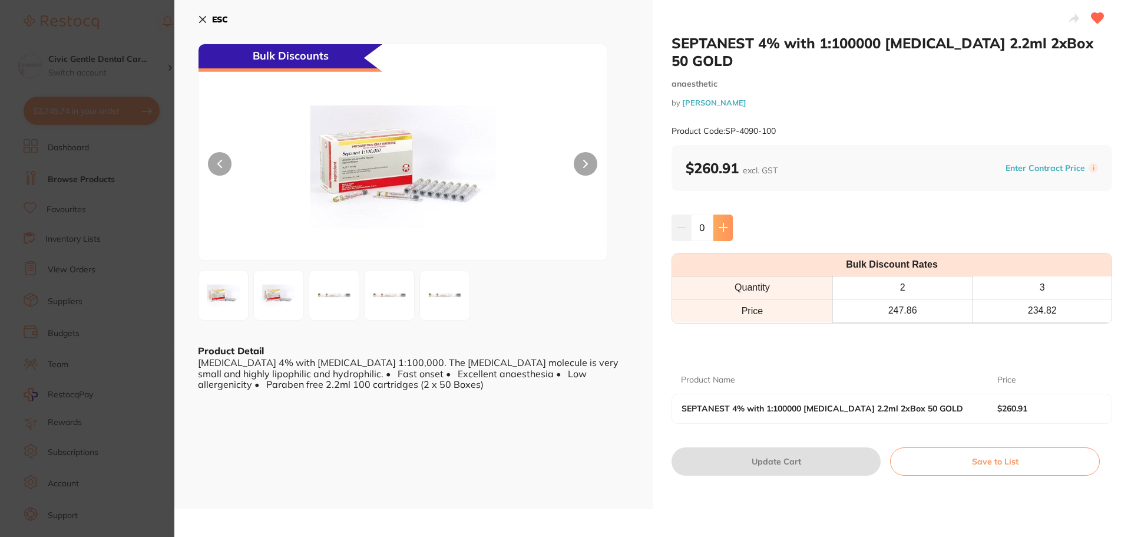
click at [726, 223] on icon at bounding box center [723, 227] width 9 height 9
click at [719, 223] on icon at bounding box center [723, 227] width 9 height 9
type input "3"
click at [750, 447] on button "Update Cart" at bounding box center [776, 461] width 209 height 28
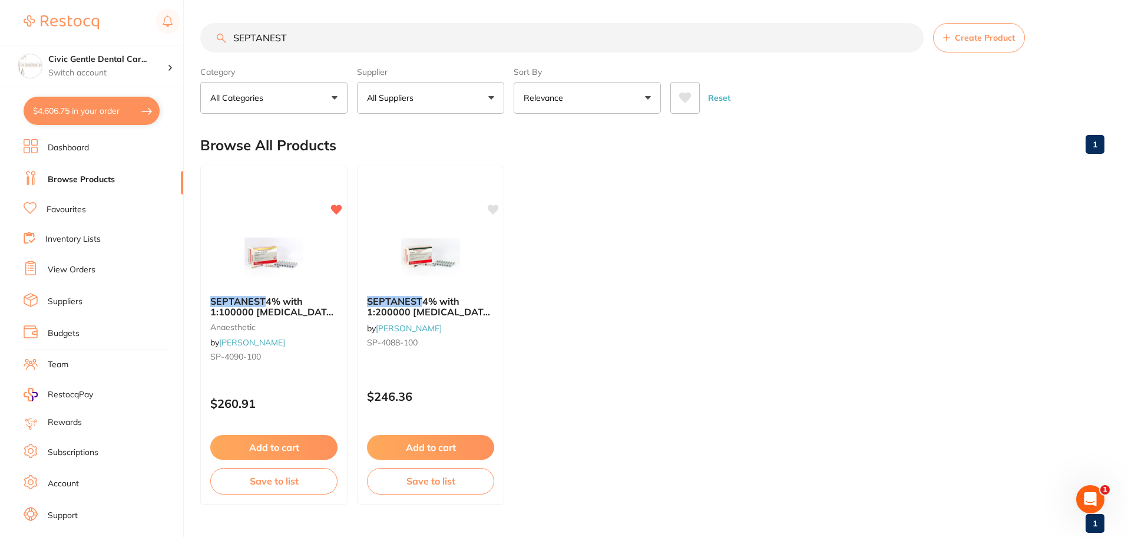
scroll to position [2139, 0]
drag, startPoint x: 304, startPoint y: 37, endPoint x: 78, endPoint y: 21, distance: 226.3
click at [78, 21] on div "$4,606.75 Civic Gentle Dental Car... Switch account Civic Gentle Dental Care $4…" at bounding box center [564, 267] width 1128 height 537
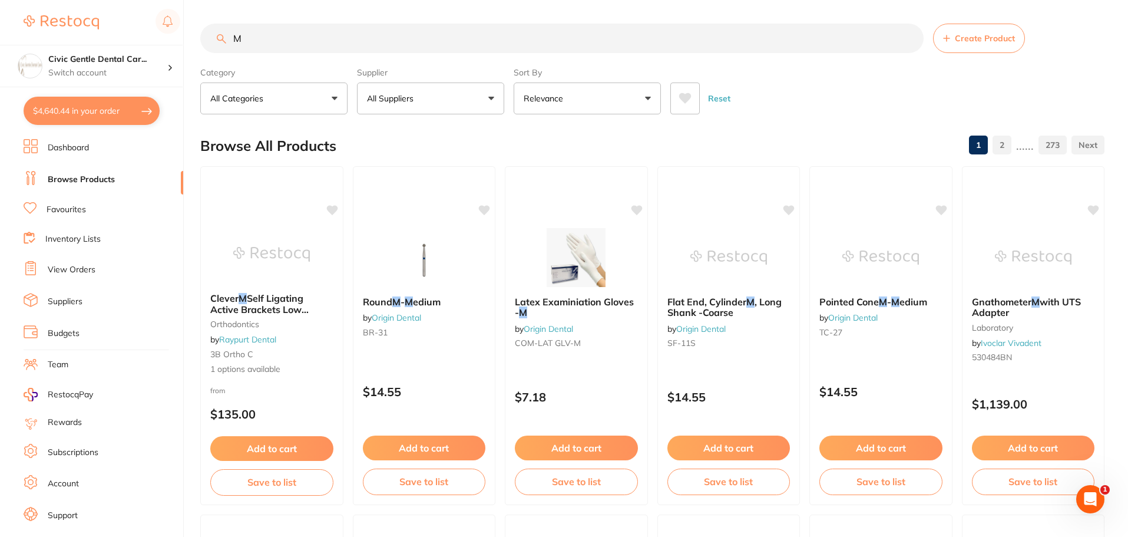
type input "M"
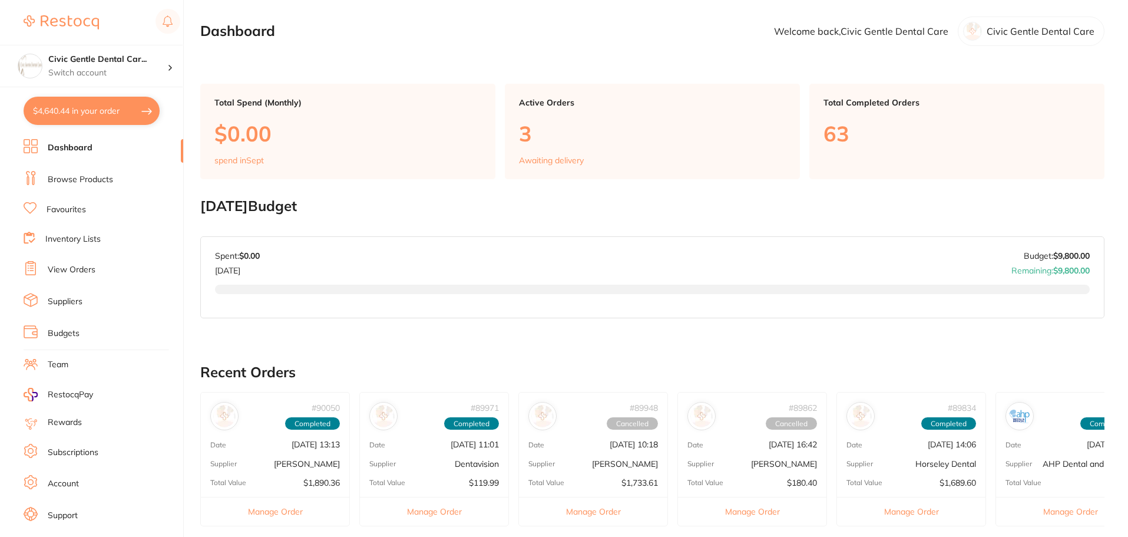
click at [65, 178] on link "Browse Products" at bounding box center [80, 180] width 65 height 12
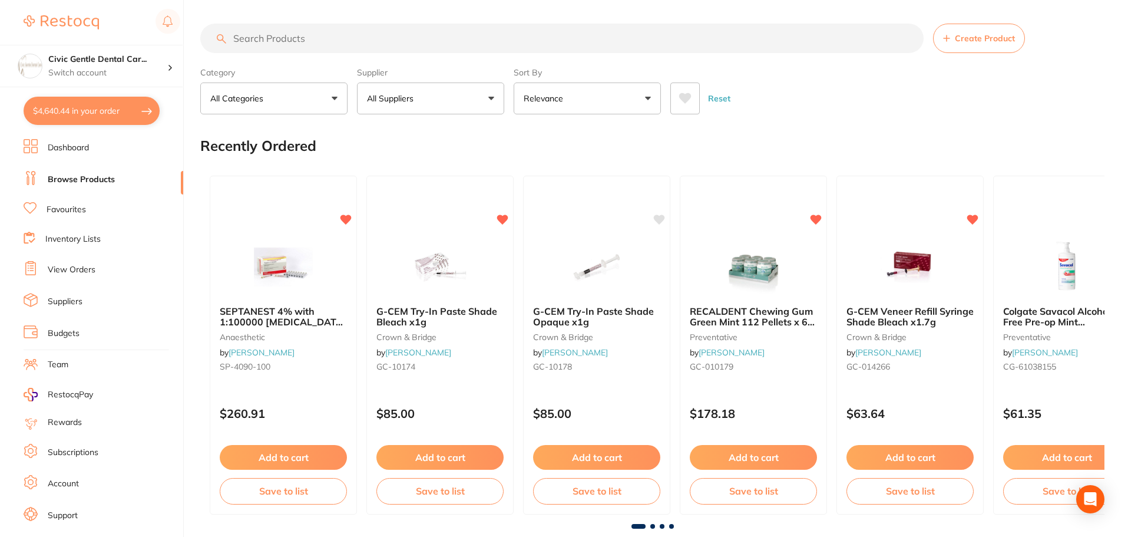
click at [269, 34] on input "search" at bounding box center [562, 38] width 724 height 29
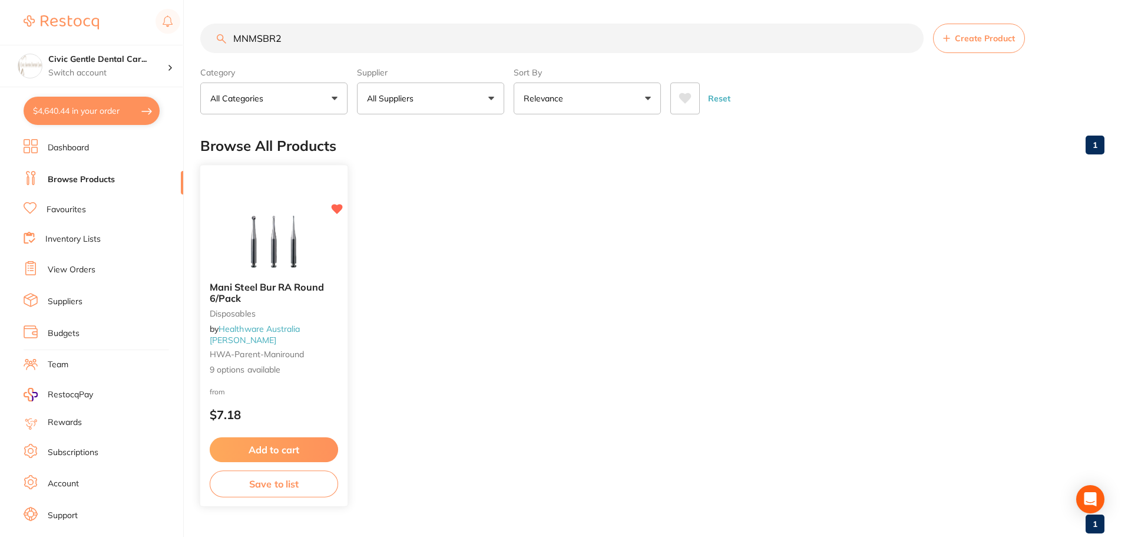
type input "MNMSBR2"
click at [285, 284] on div "Mani Steel Bur RA Round 6/Pack Disposables by Healthware Australia [PERSON_NAME…" at bounding box center [273, 328] width 147 height 113
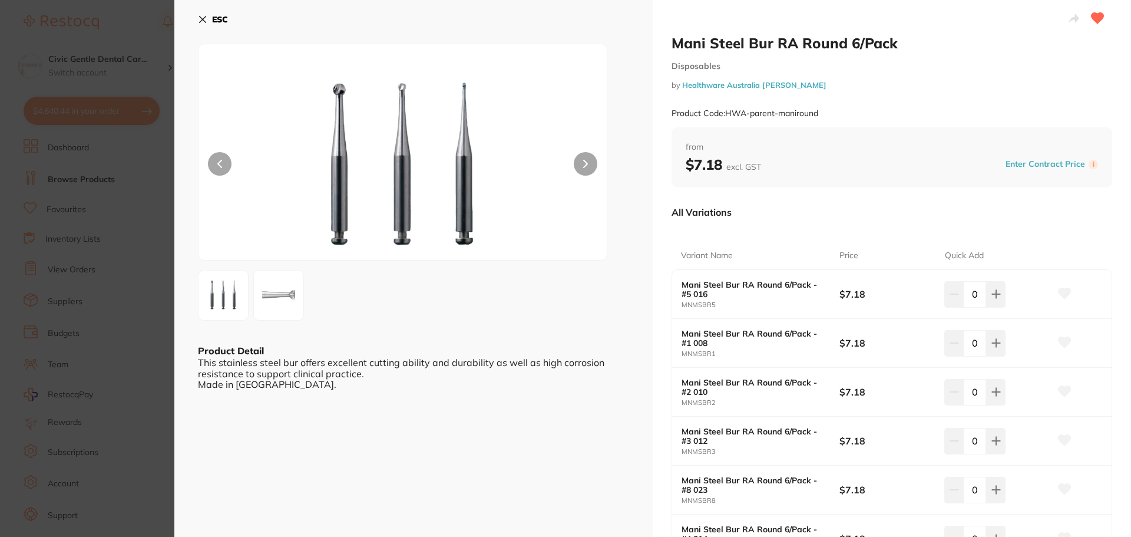
click at [988, 397] on button at bounding box center [995, 392] width 19 height 26
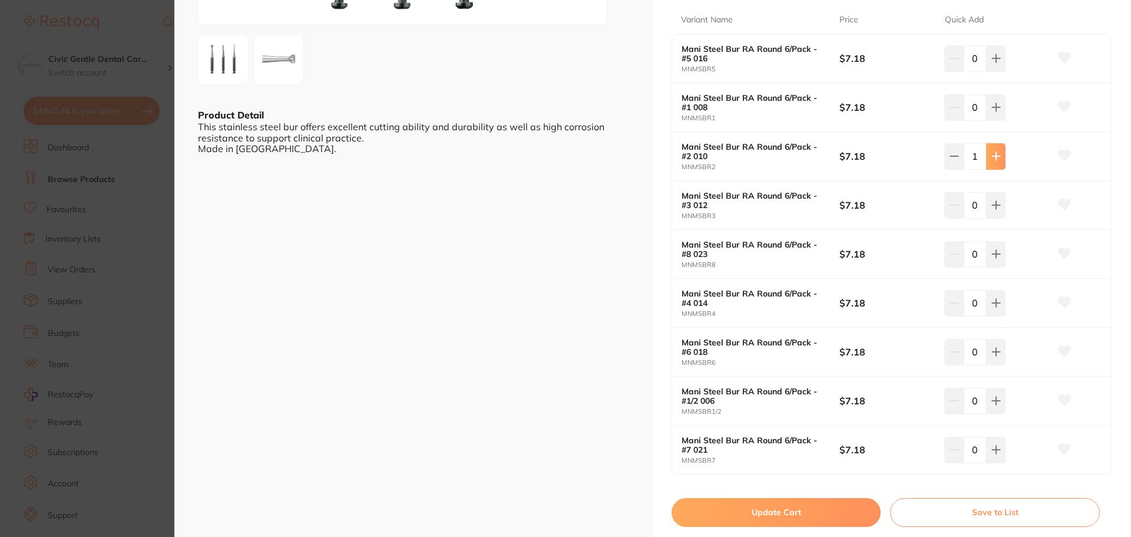
click at [996, 160] on icon at bounding box center [996, 155] width 9 height 9
type input "2"
click at [829, 512] on button "Update Cart" at bounding box center [776, 512] width 209 height 28
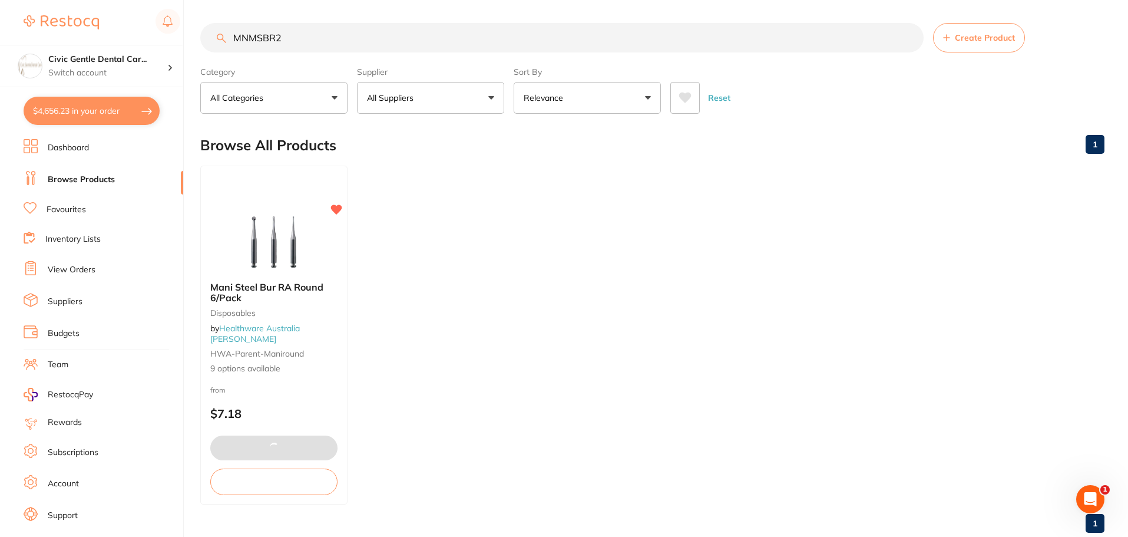
scroll to position [1, 0]
drag, startPoint x: 318, startPoint y: 43, endPoint x: -39, endPoint y: 59, distance: 358.1
click at [0, 59] on html "$4,656.23 Civic Gentle Dental Car... Switch account Civic Gentle Dental Care $4…" at bounding box center [564, 267] width 1128 height 537
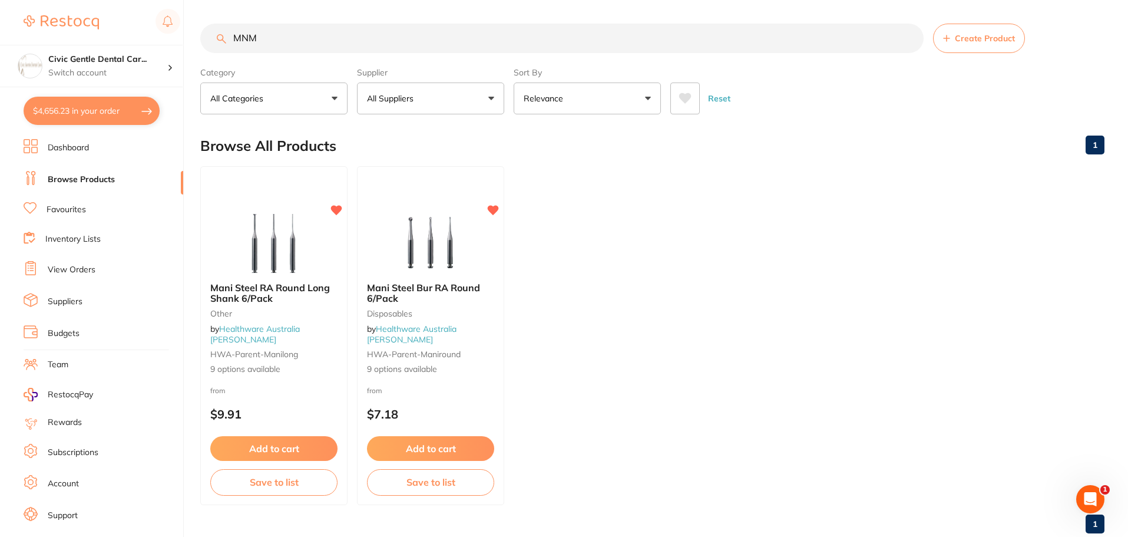
scroll to position [0, 0]
type input "MNMSBRL5"
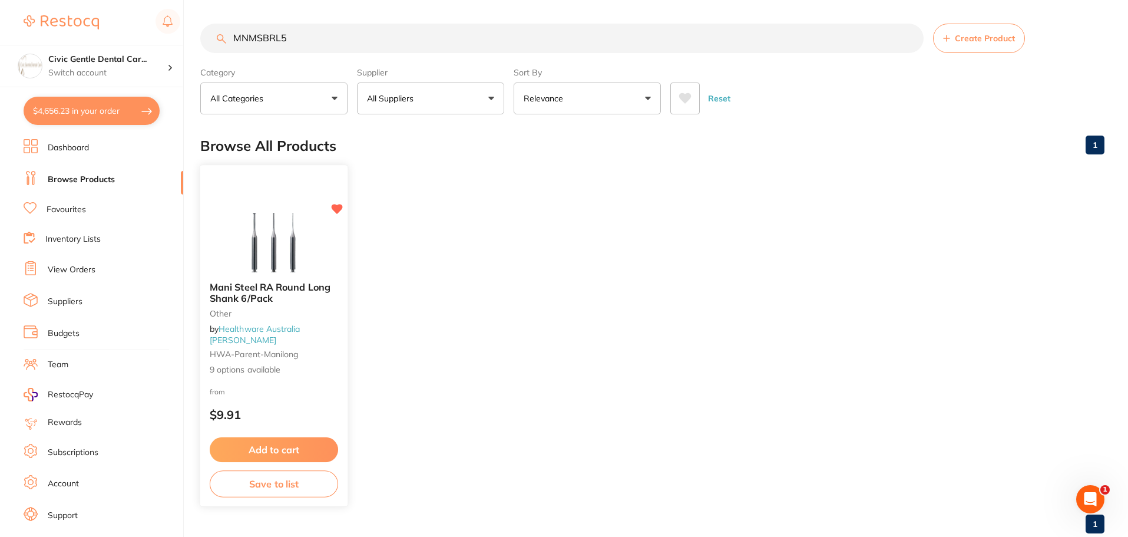
click at [250, 299] on span "Mani Steel RA Round Long Shank 6/Pack" at bounding box center [270, 292] width 121 height 23
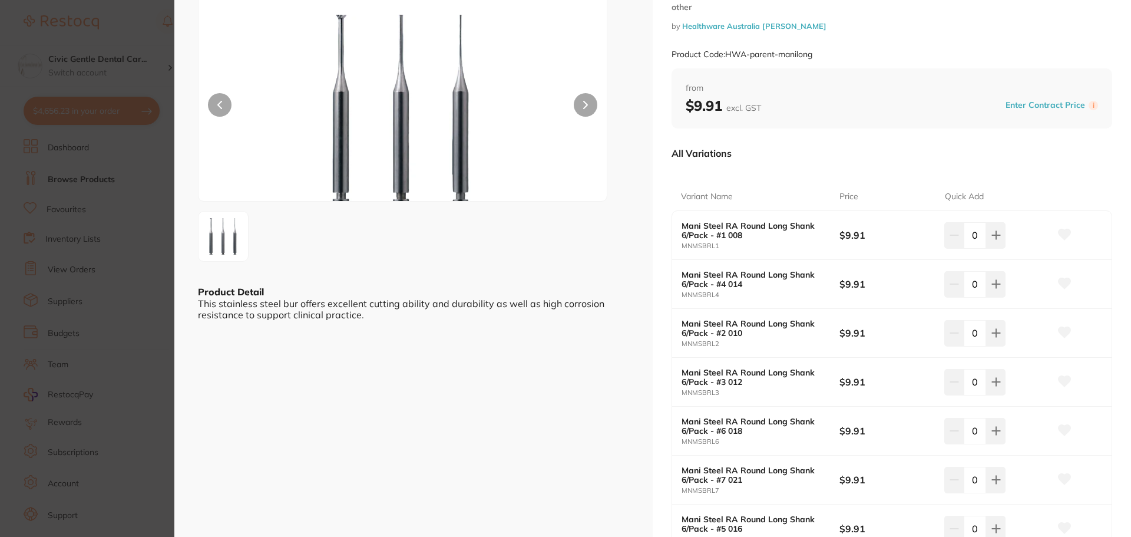
scroll to position [118, 0]
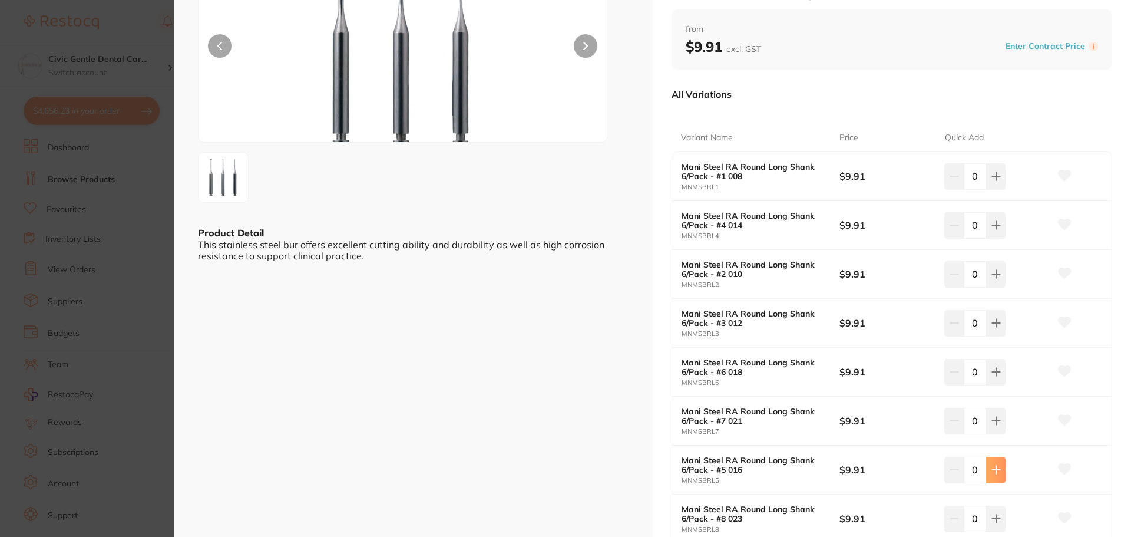
click at [993, 470] on icon at bounding box center [996, 470] width 8 height 8
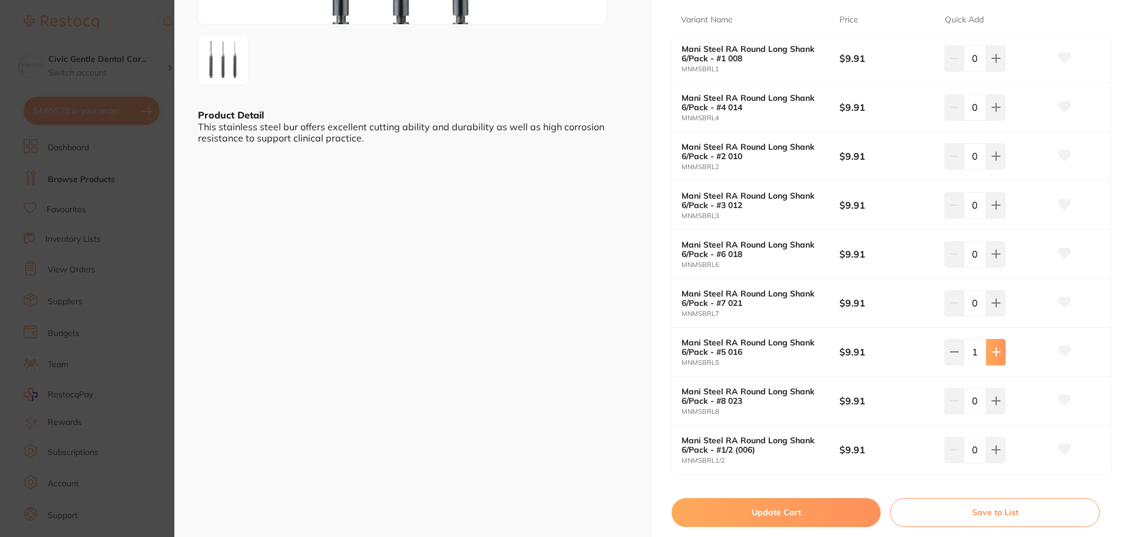
scroll to position [0, 0]
click at [998, 351] on icon at bounding box center [996, 351] width 9 height 9
click at [995, 352] on icon at bounding box center [996, 352] width 8 height 8
type input "3"
click at [795, 509] on button "Update Cart" at bounding box center [776, 512] width 209 height 28
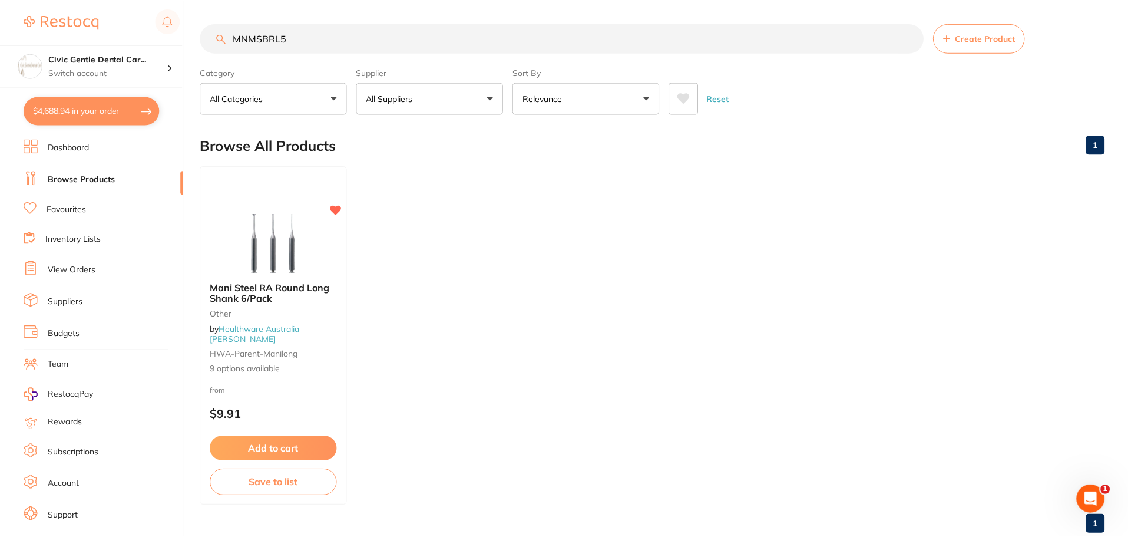
scroll to position [1, 0]
click at [97, 123] on button "$4,688.94 in your order" at bounding box center [92, 111] width 136 height 28
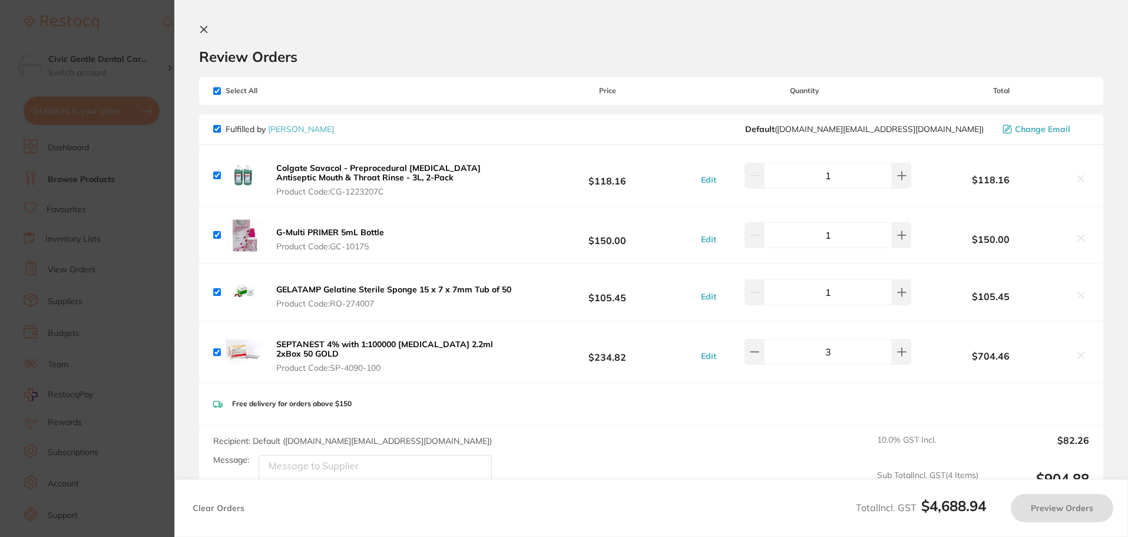
checkbox input "true"
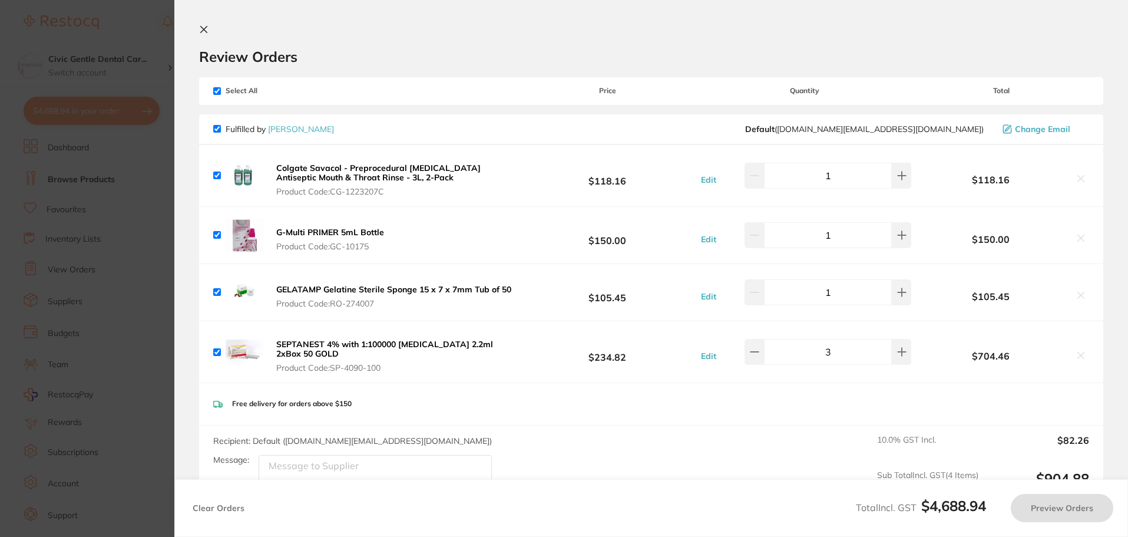
checkbox input "true"
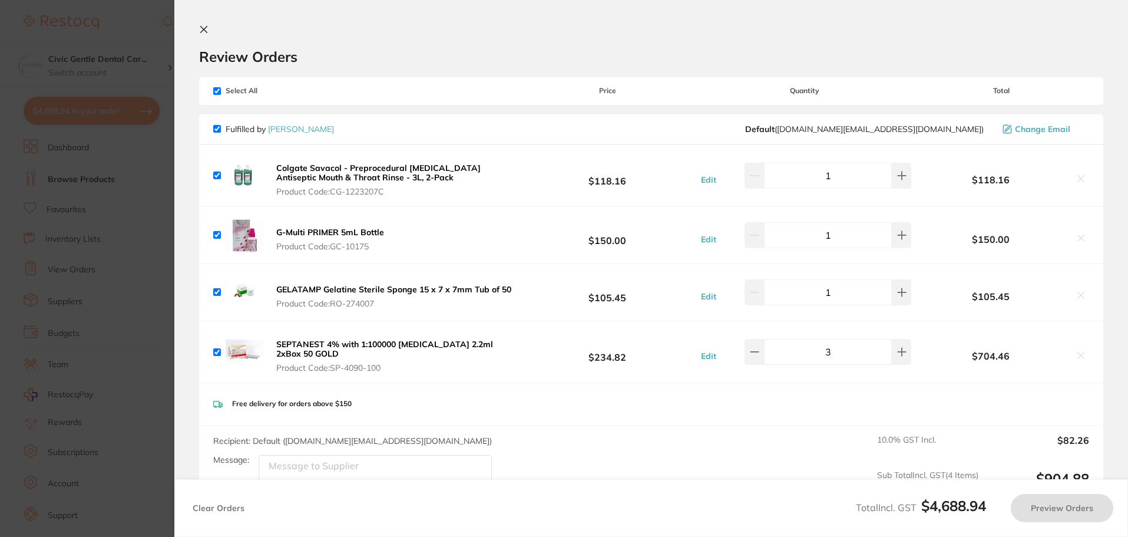
checkbox input "true"
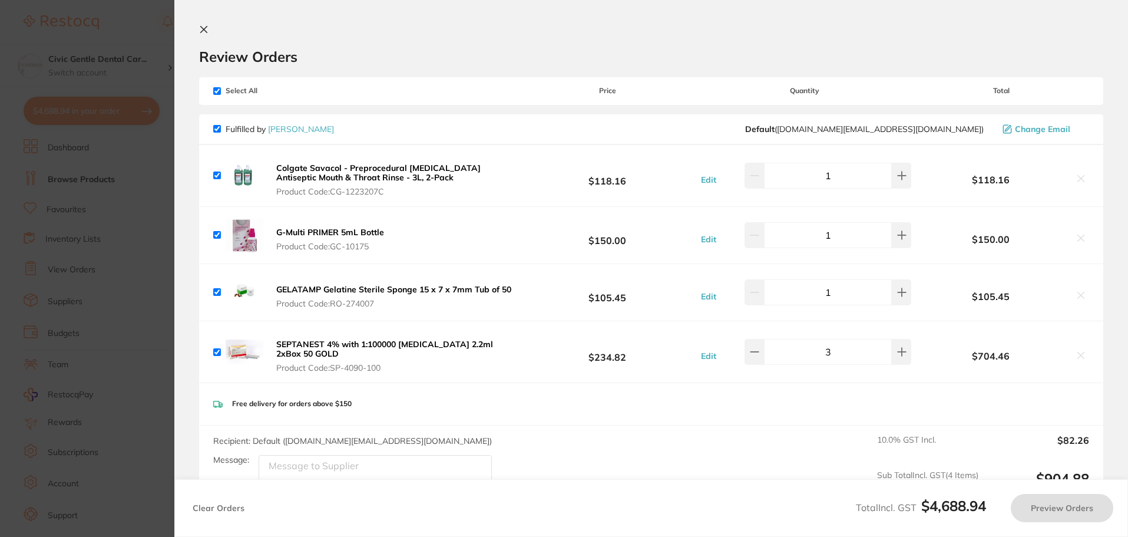
checkbox input "true"
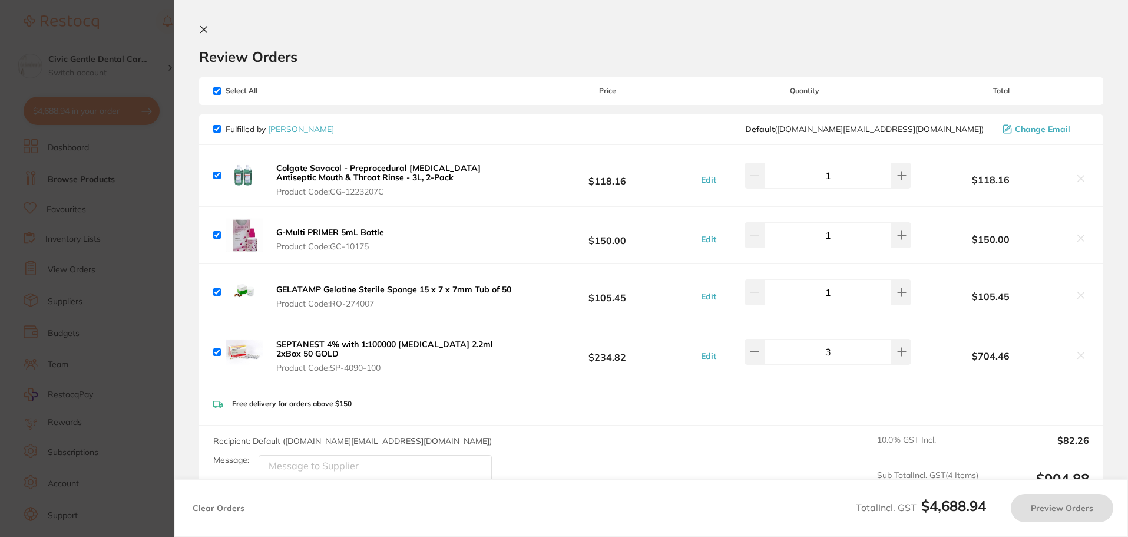
checkbox input "true"
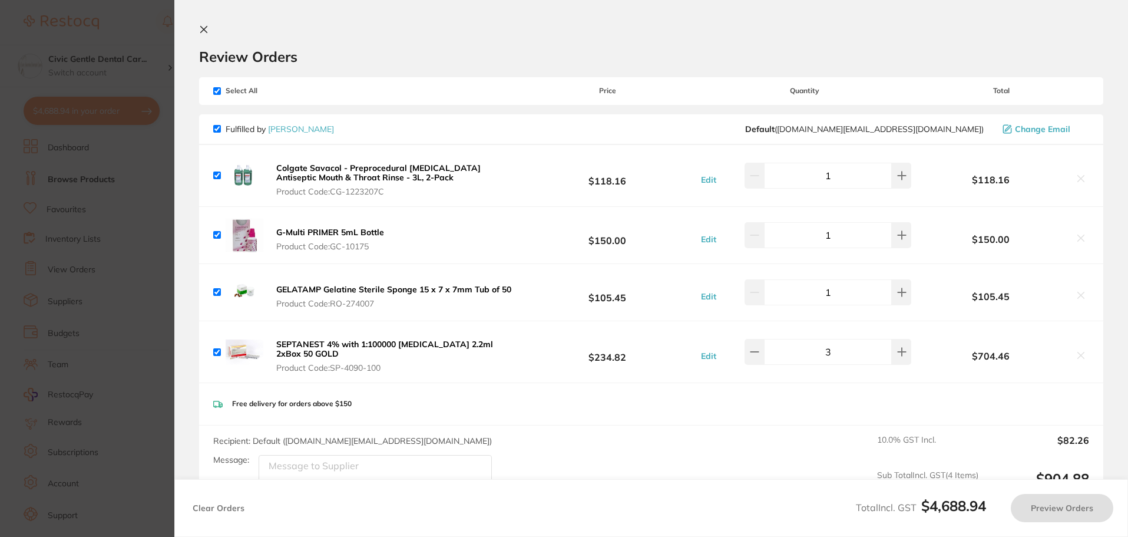
checkbox input "true"
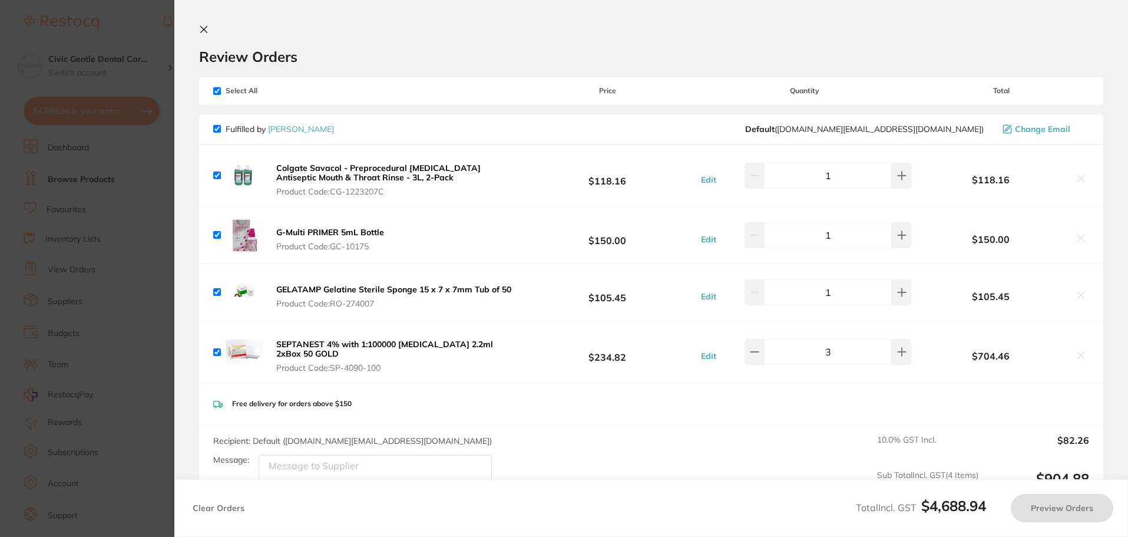
checkbox input "true"
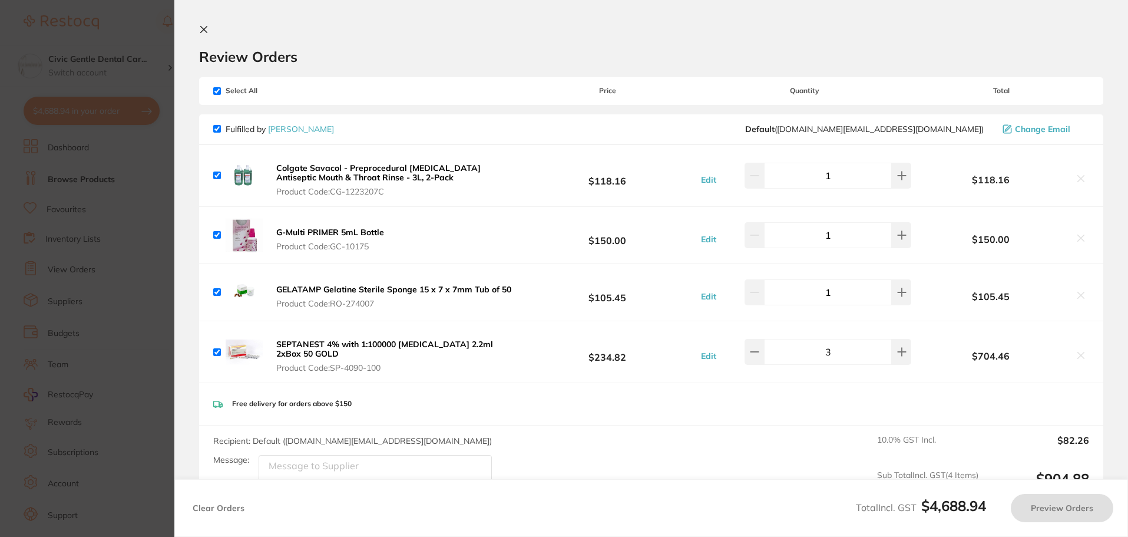
checkbox input "true"
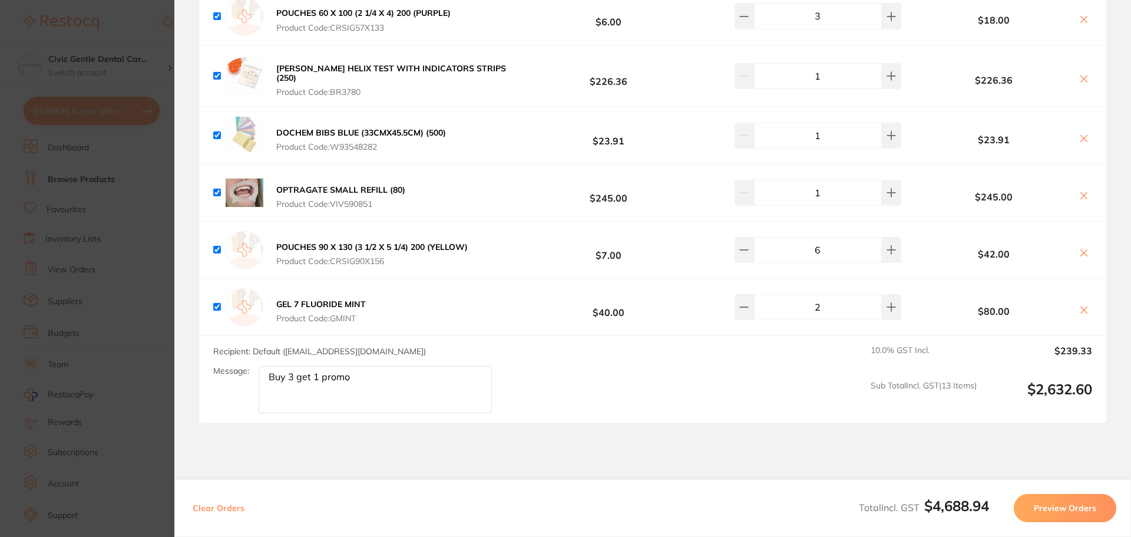
scroll to position [2436, 0]
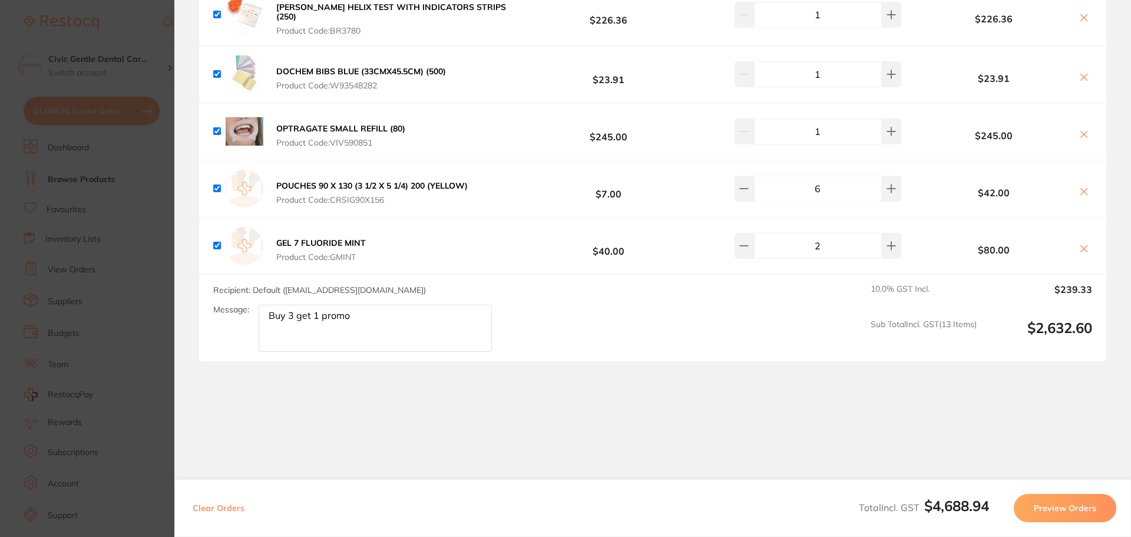
drag, startPoint x: 348, startPoint y: 278, endPoint x: 363, endPoint y: 331, distance: 55.0
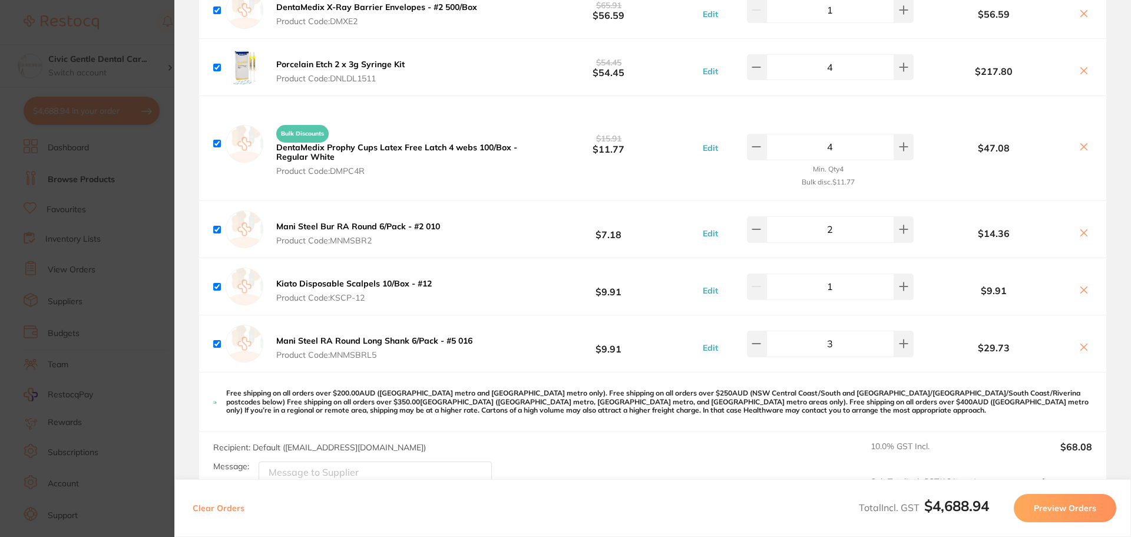
scroll to position [1448, 0]
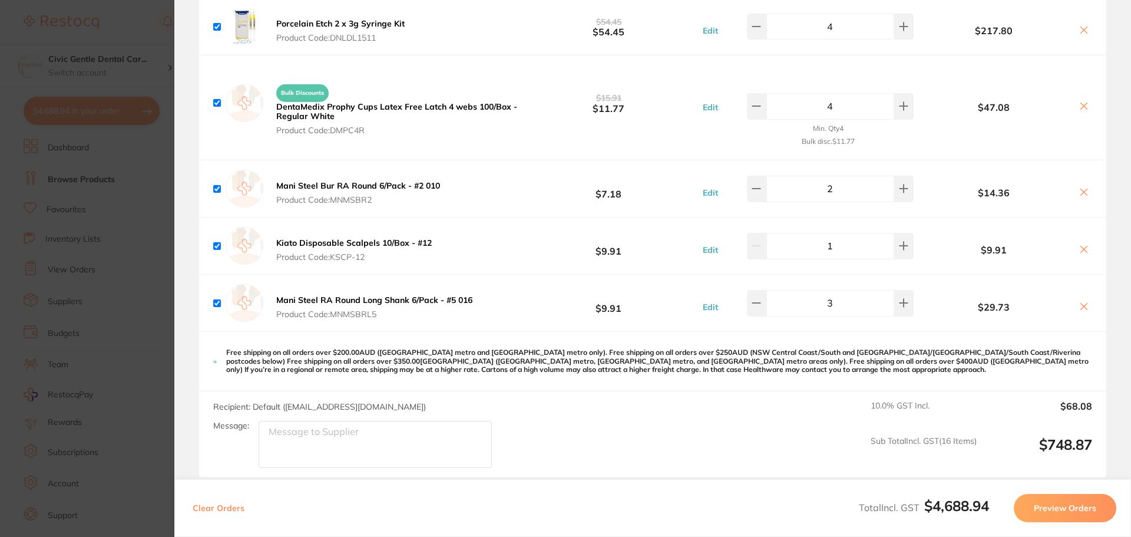
drag, startPoint x: 356, startPoint y: 355, endPoint x: 327, endPoint y: 392, distance: 46.6
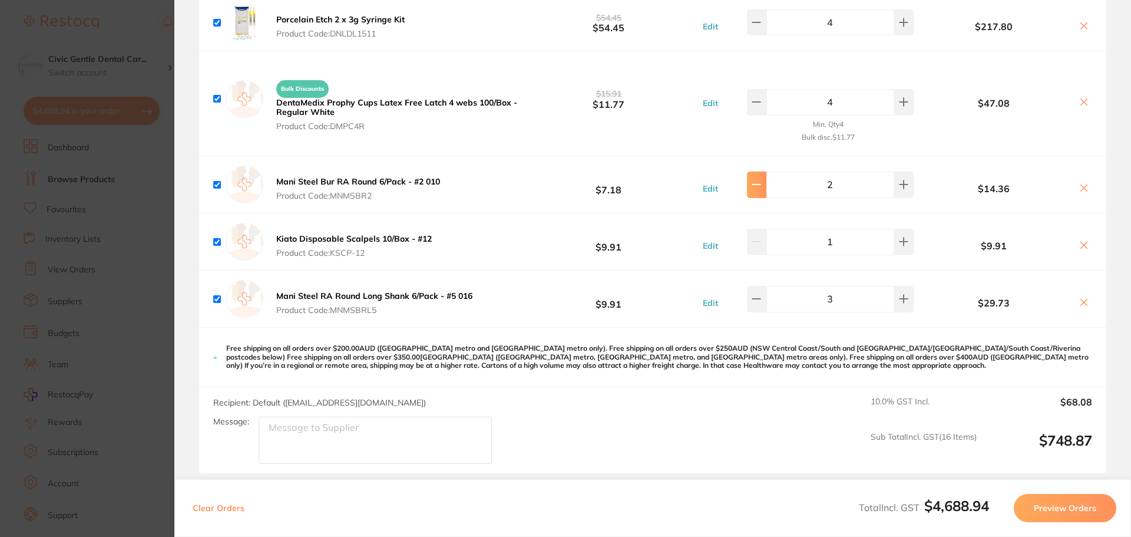
click at [761, 186] on button at bounding box center [756, 184] width 19 height 26
type input "1"
click at [153, 100] on section "Update RRP Set your pre negotiated price for this item. Item Agreed RRP (excl. …" at bounding box center [565, 268] width 1131 height 537
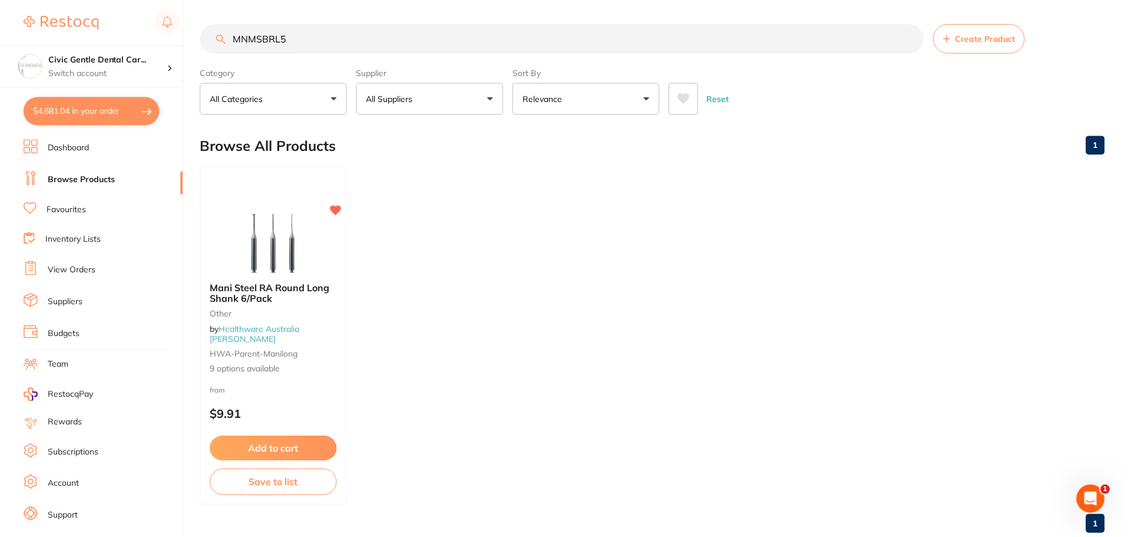
scroll to position [1, 0]
